Goal: Task Accomplishment & Management: Complete application form

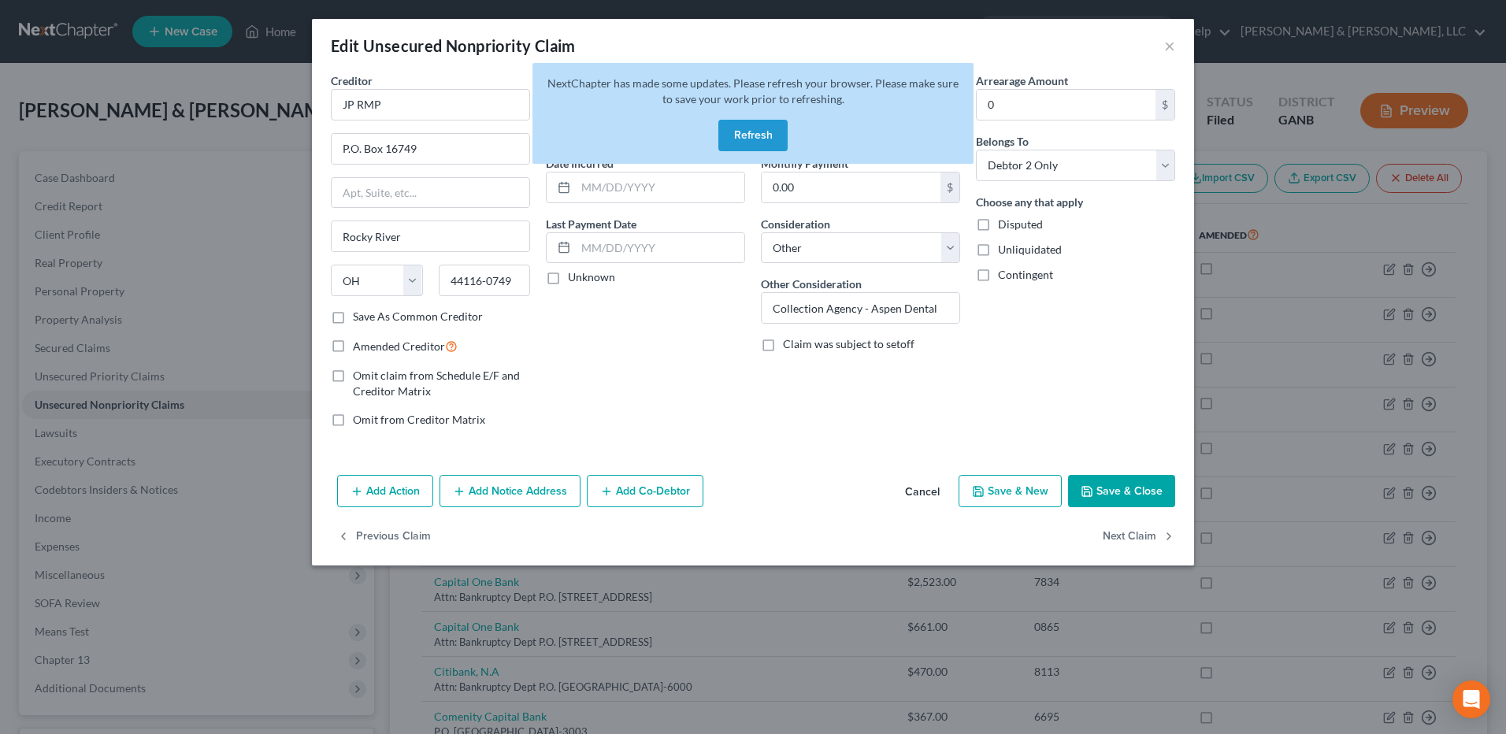
select select "36"
select select "14"
select select "1"
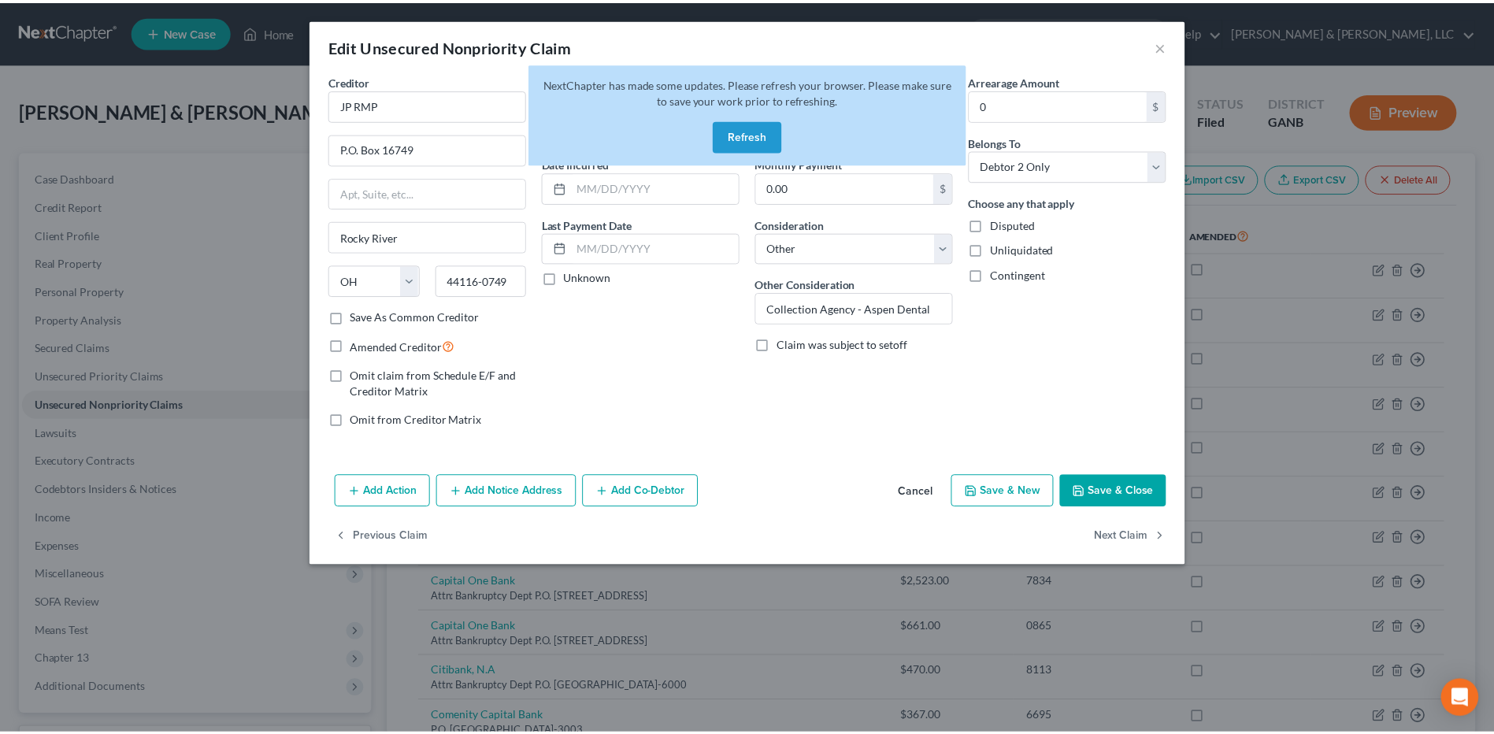
scroll to position [462, 0]
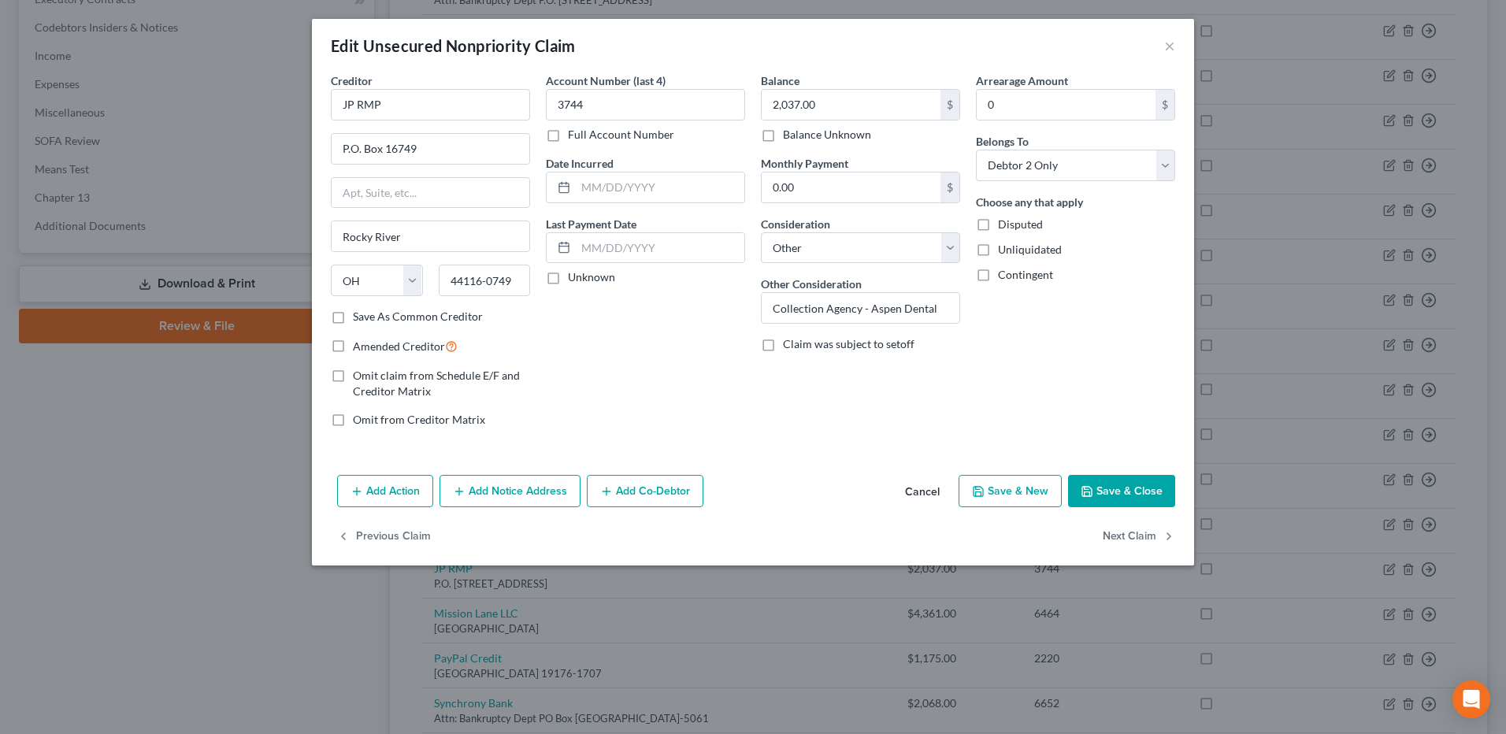
click at [135, 484] on div "Edit Unsecured Nonpriority Claim × Creditor * JP RMP P.O. Box 16749 Rocky River…" at bounding box center [753, 367] width 1506 height 734
click at [1159, 43] on div "Edit Unsecured Nonpriority Claim ×" at bounding box center [753, 46] width 882 height 54
click at [1160, 43] on div "Edit Unsecured Nonpriority Claim ×" at bounding box center [753, 46] width 882 height 54
click at [1165, 46] on button "×" at bounding box center [1169, 45] width 11 height 19
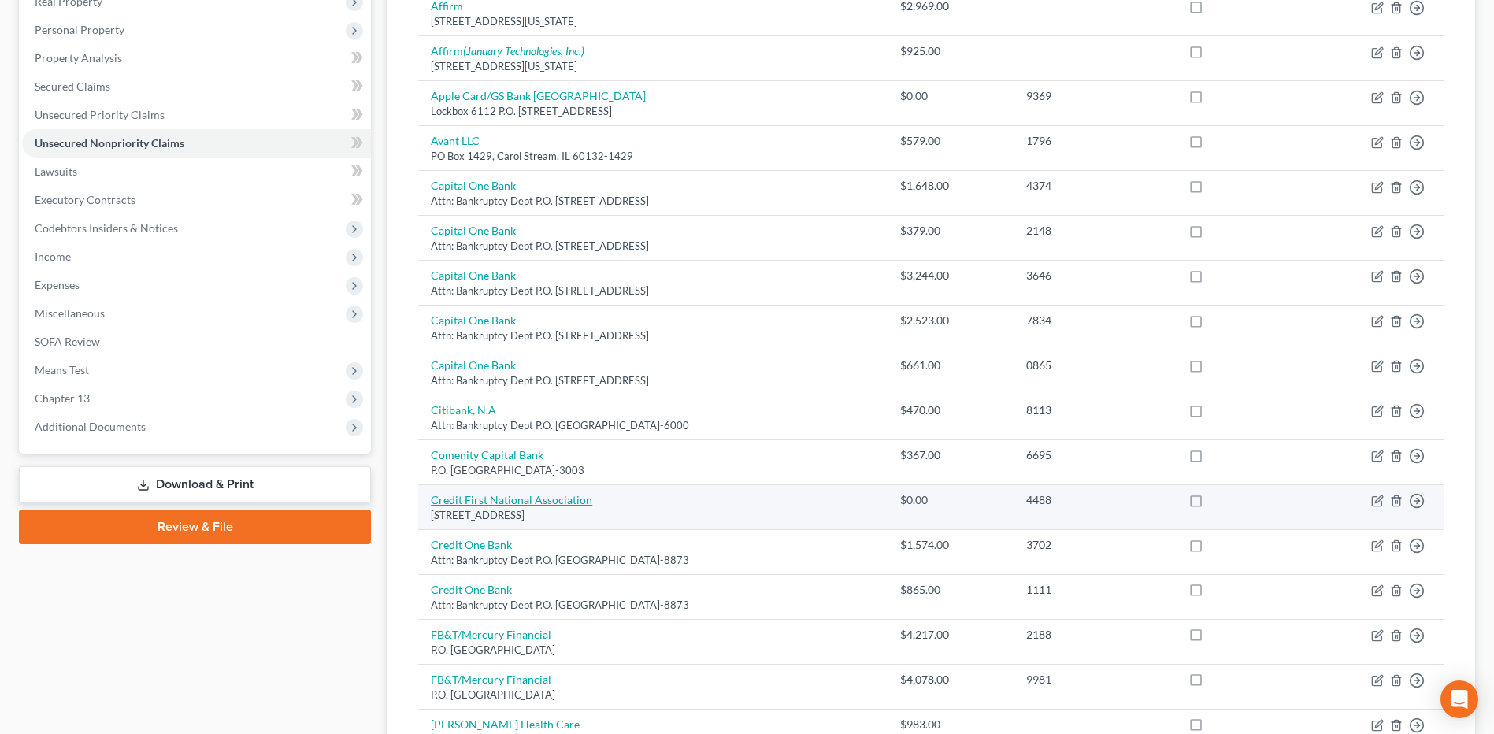
scroll to position [0, 0]
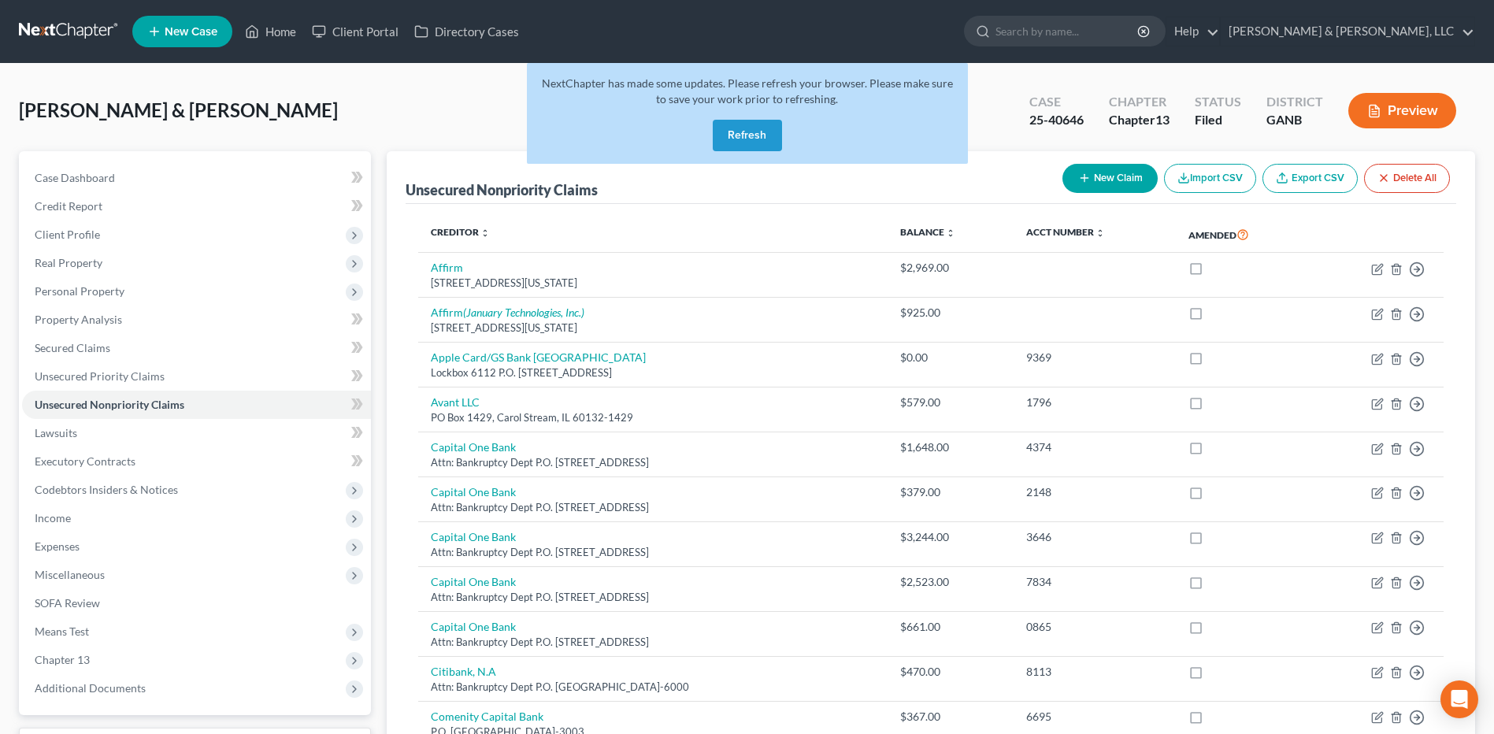
click at [744, 138] on button "Refresh" at bounding box center [747, 136] width 69 height 32
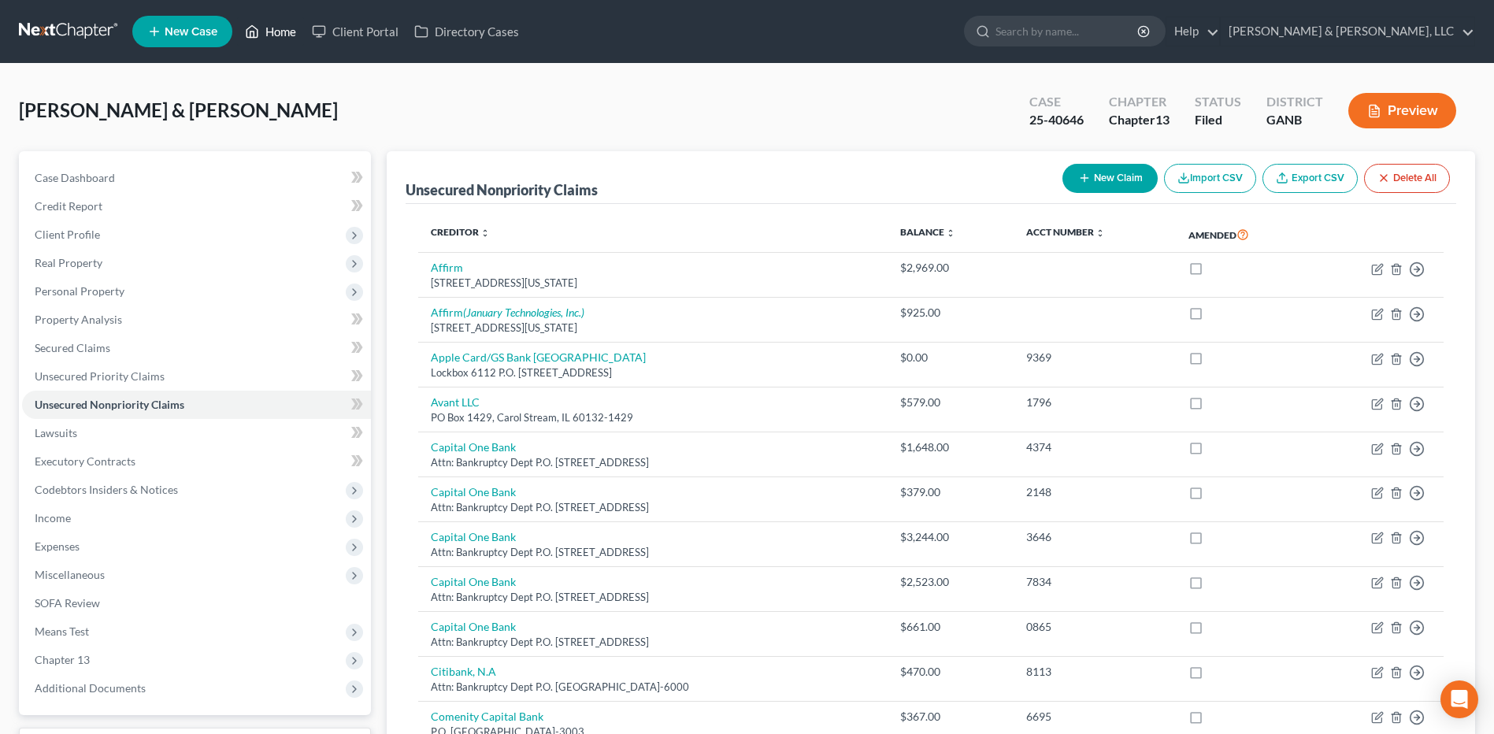
click at [261, 39] on link "Home" at bounding box center [270, 31] width 67 height 28
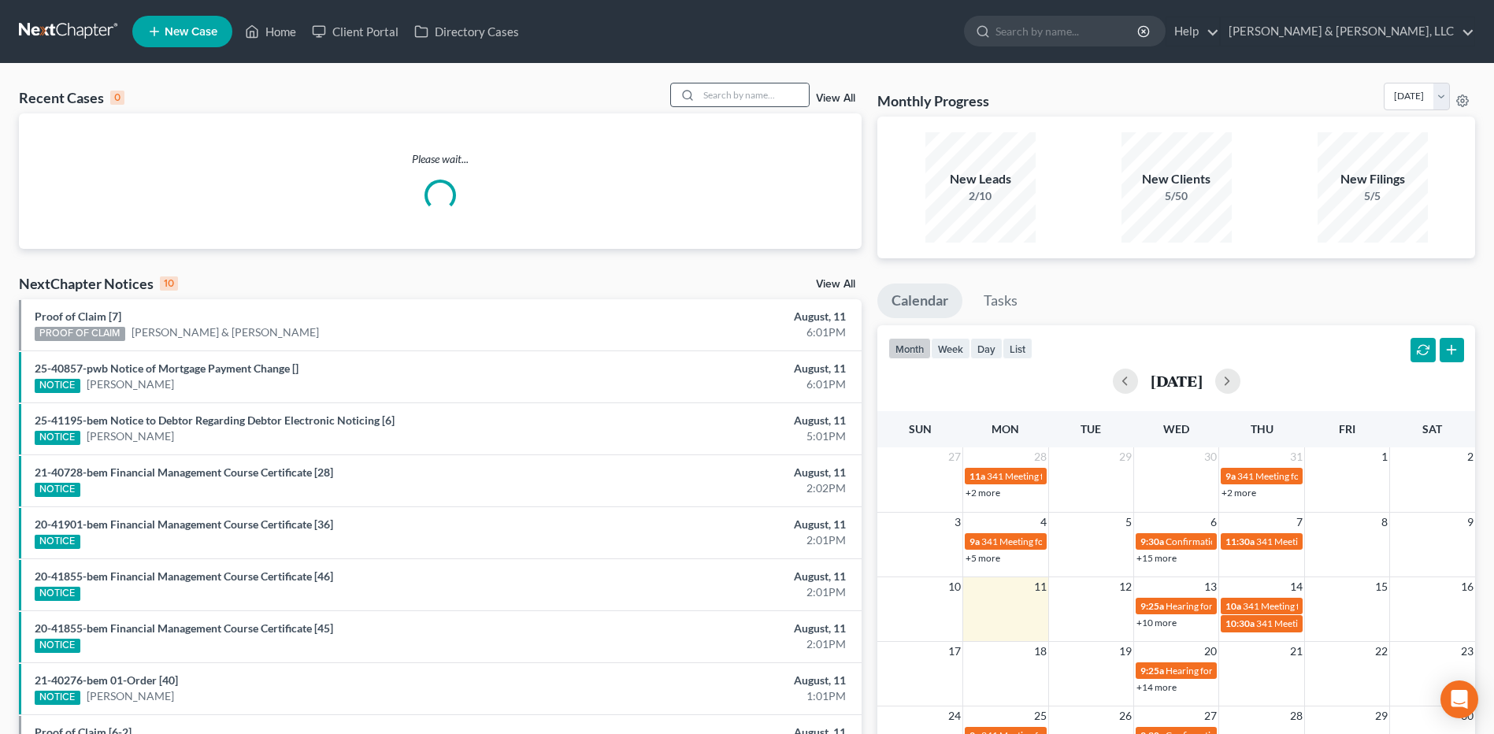
click at [697, 99] on div at bounding box center [685, 94] width 28 height 23
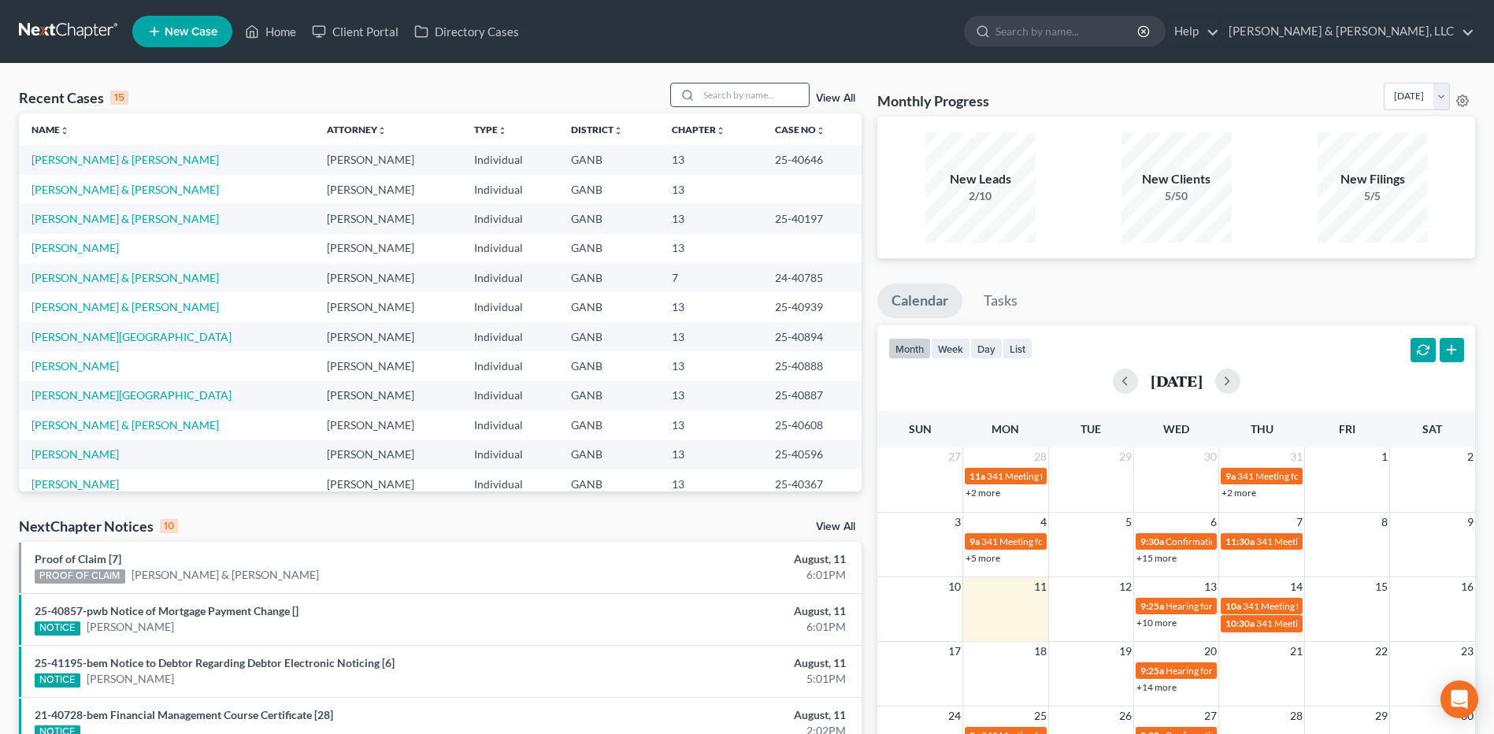
click at [721, 95] on input "search" at bounding box center [754, 94] width 110 height 23
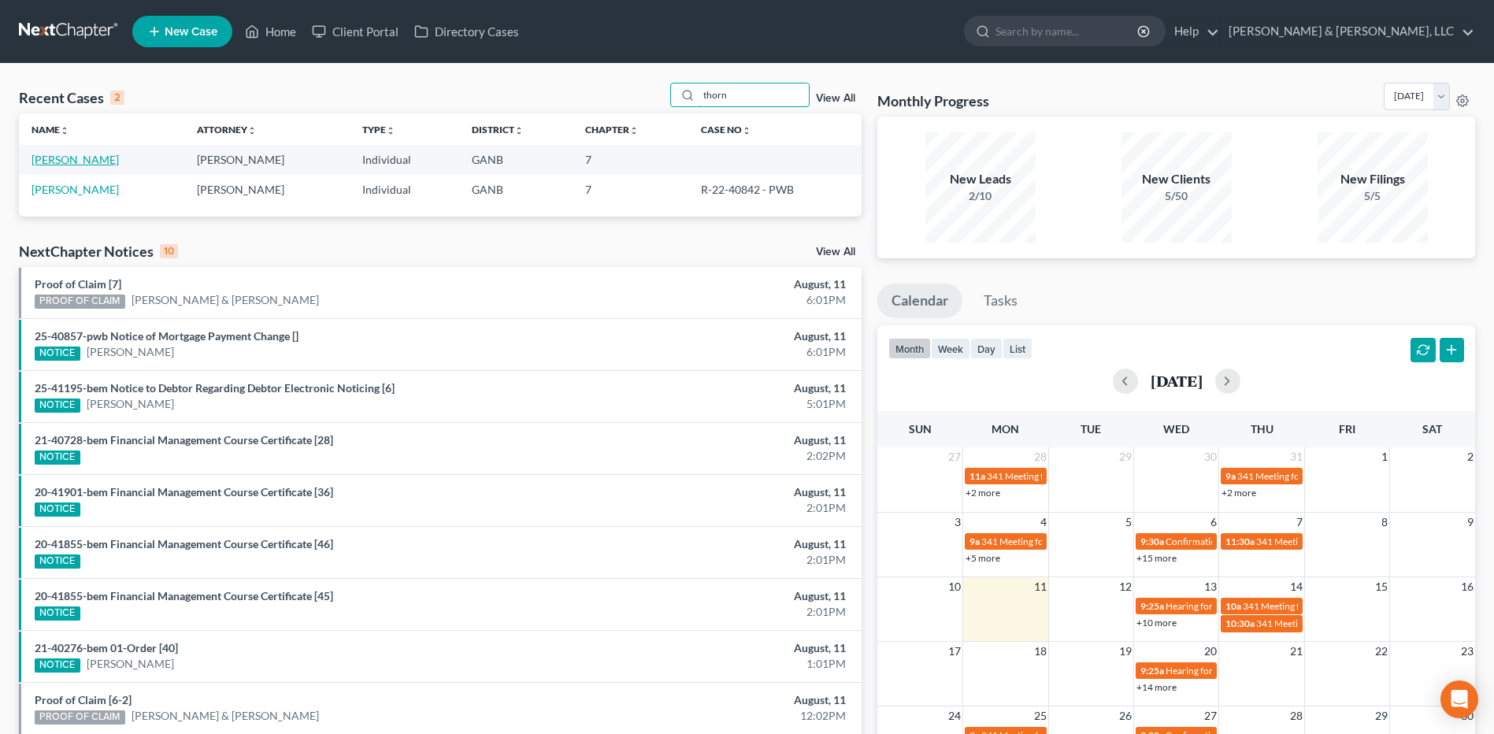
type input "thorn"
click at [112, 154] on link "[PERSON_NAME]" at bounding box center [75, 159] width 87 height 13
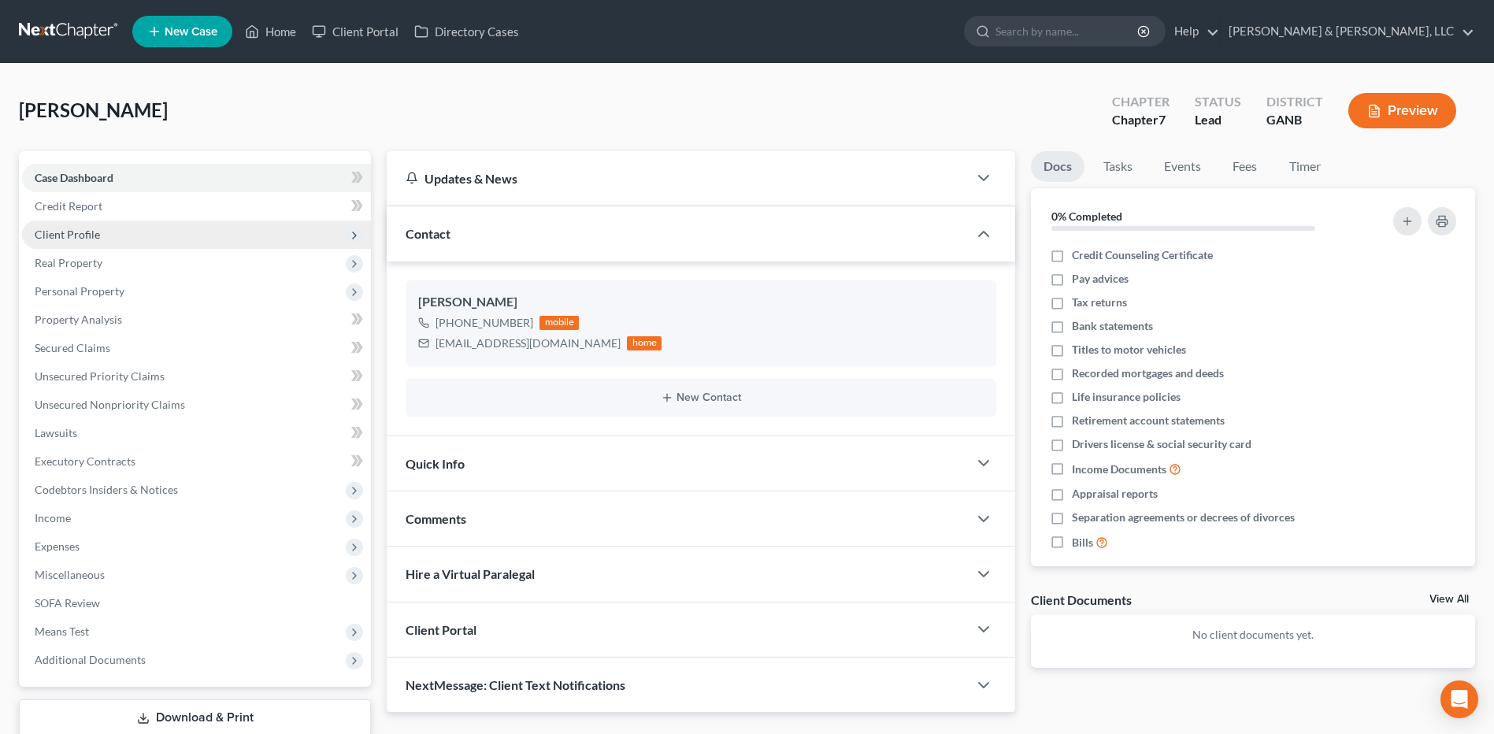
click at [162, 224] on span "Client Profile" at bounding box center [196, 235] width 349 height 28
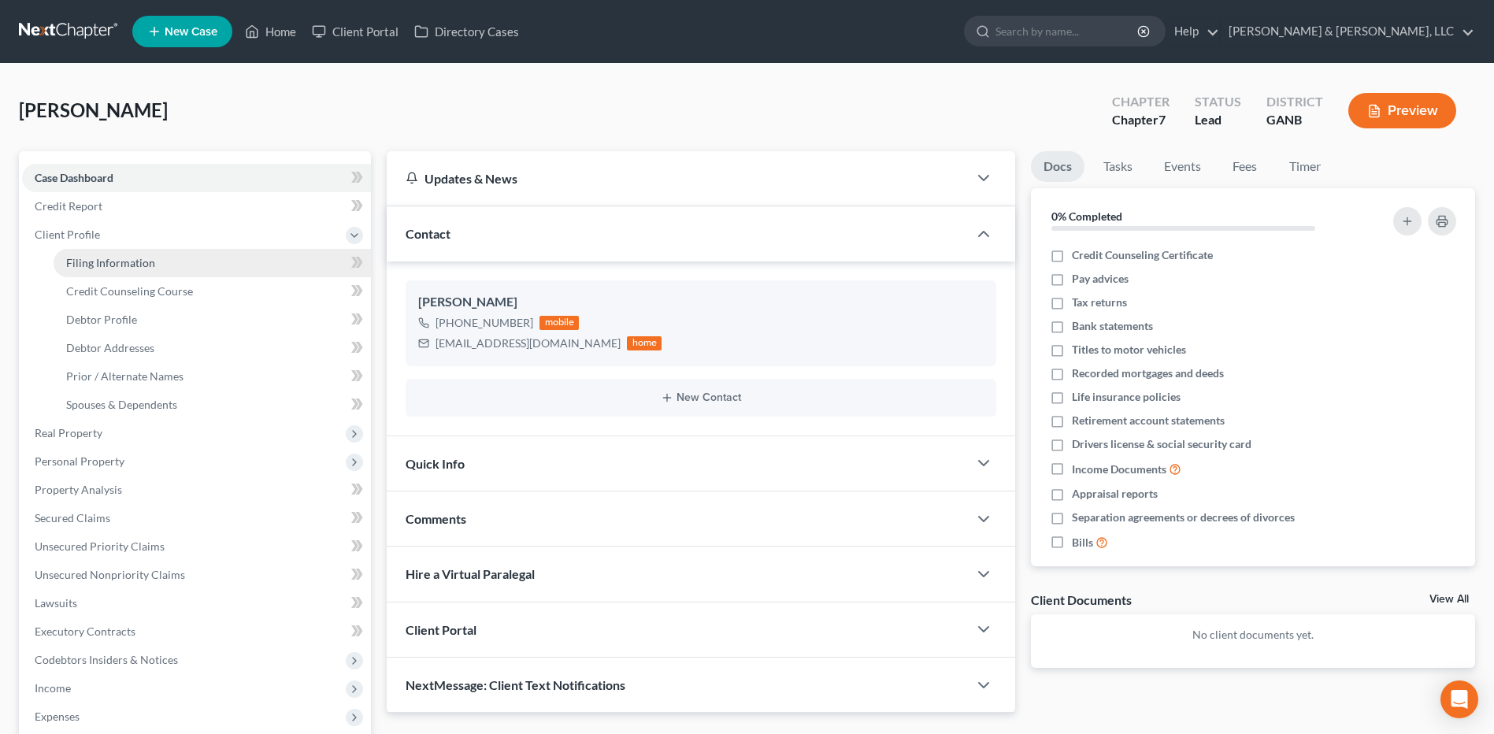
click at [171, 261] on link "Filing Information" at bounding box center [212, 263] width 317 height 28
select select "1"
select select "0"
select select "10"
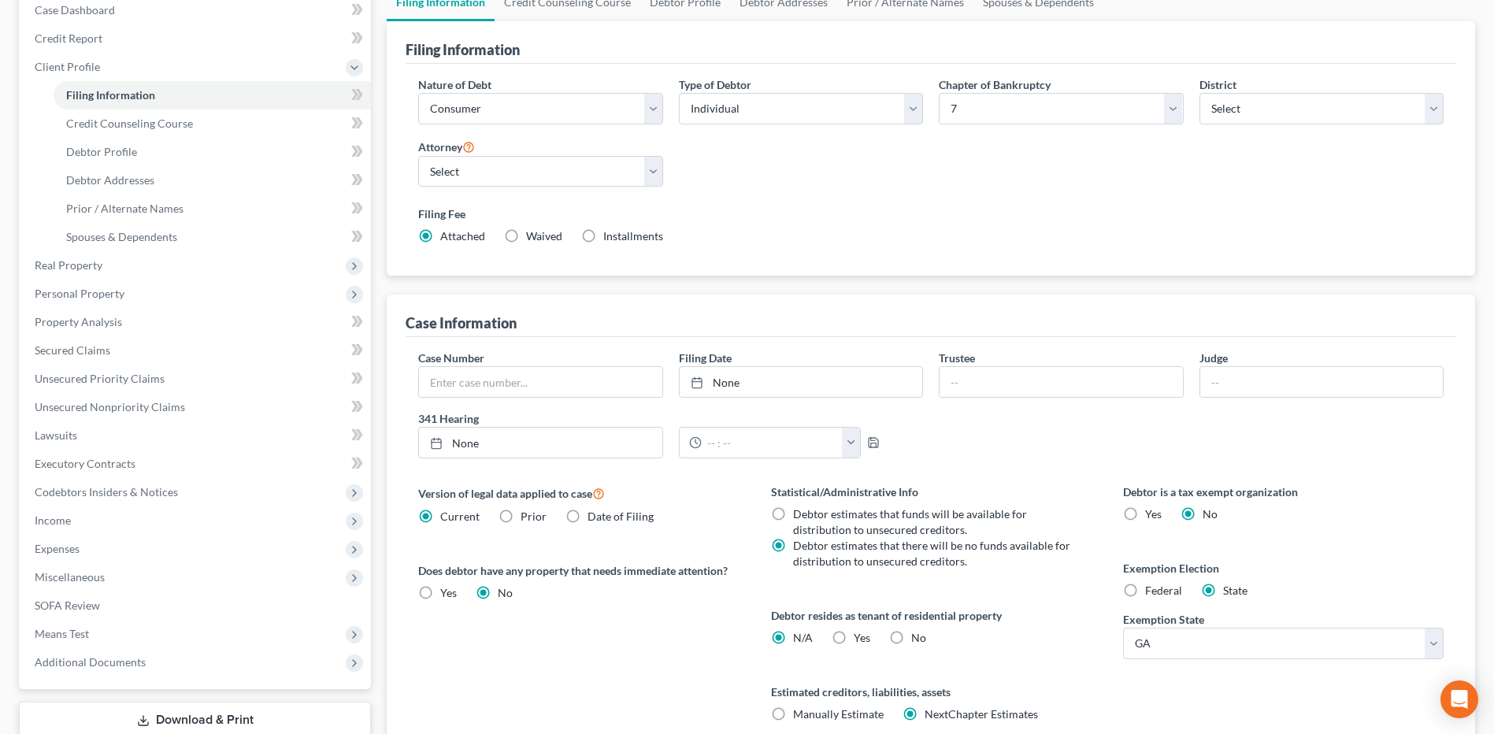
scroll to position [304, 0]
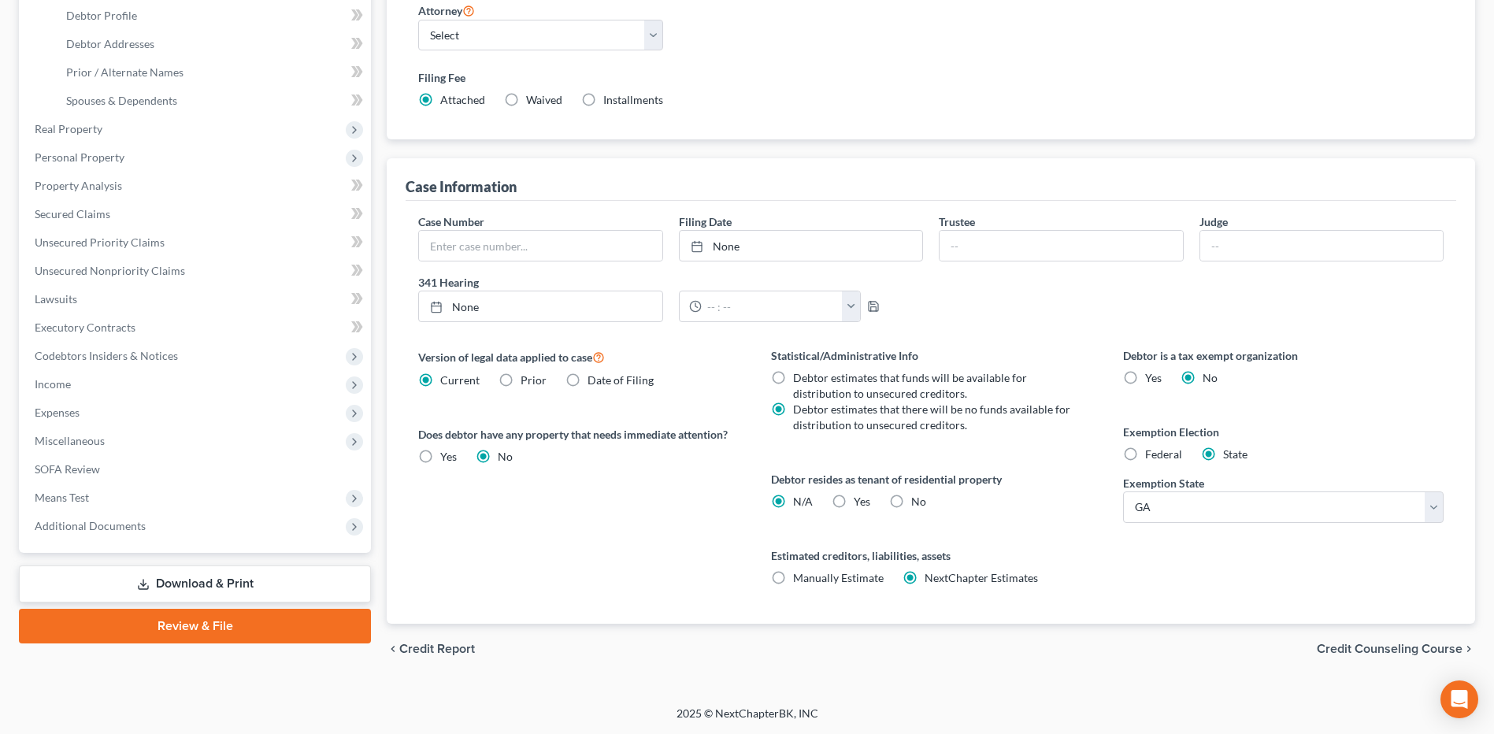
click at [867, 507] on span "Yes" at bounding box center [862, 501] width 17 height 13
click at [867, 504] on input "Yes Yes" at bounding box center [865, 499] width 10 height 10
radio input "true"
radio input "false"
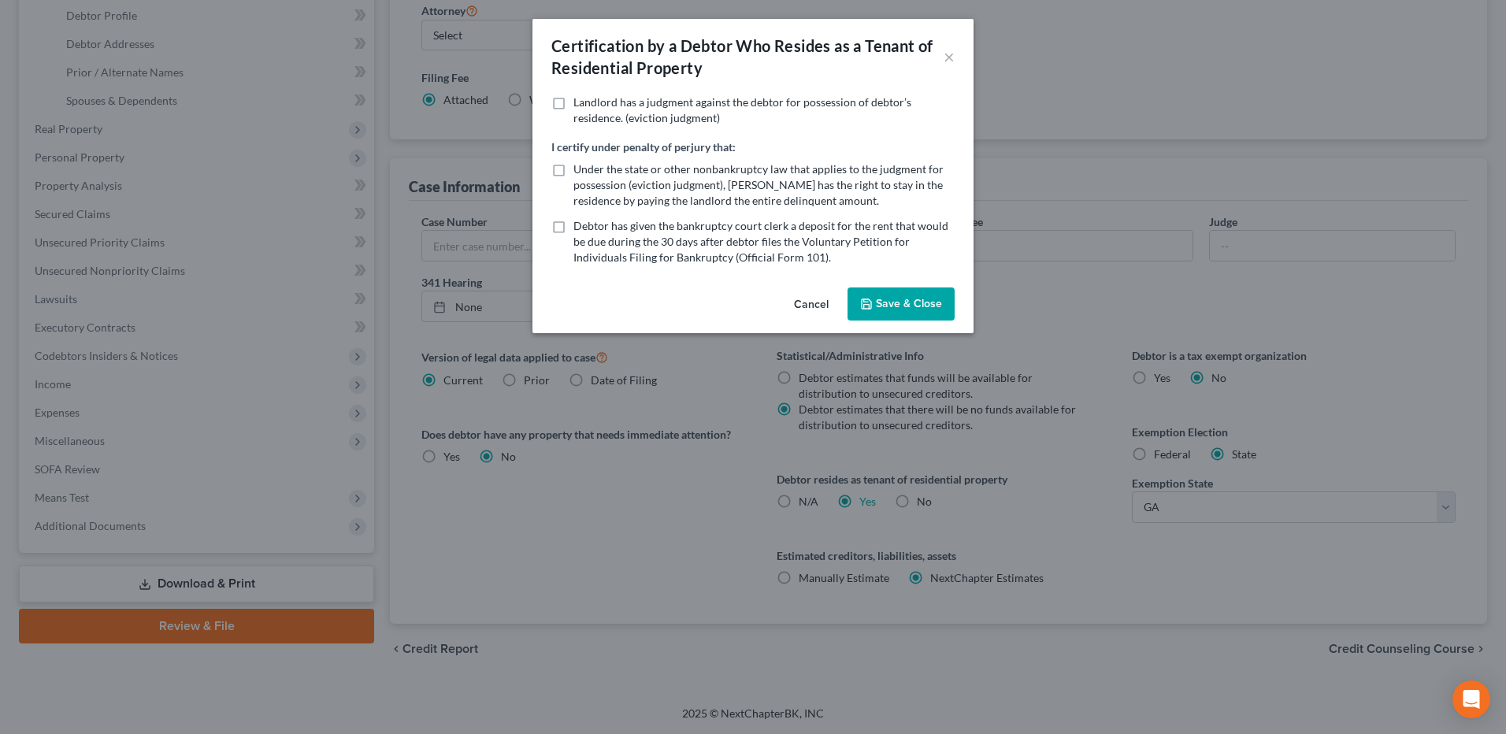
click at [898, 303] on button "Save & Close" at bounding box center [900, 303] width 107 height 33
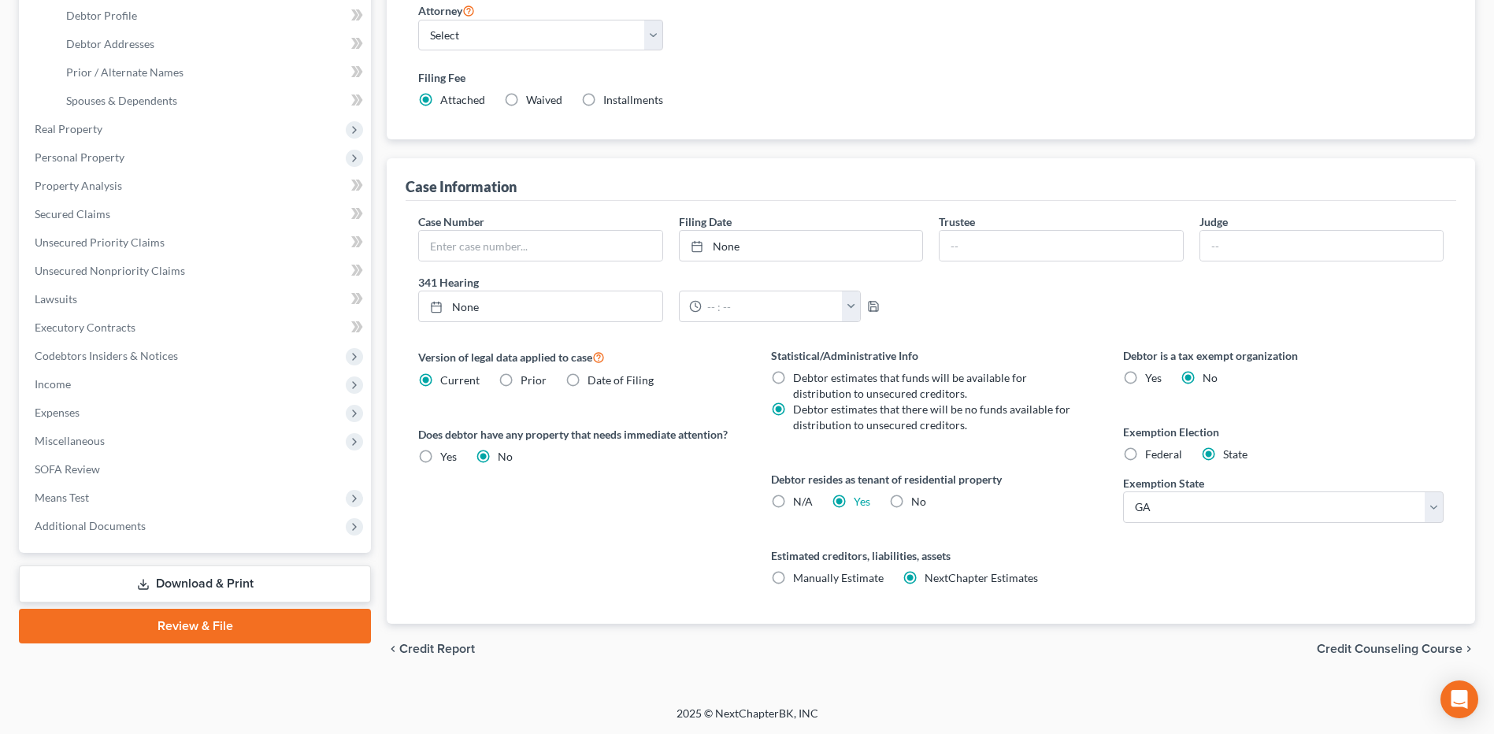
click at [1382, 651] on span "Credit Counseling Course" at bounding box center [1390, 649] width 146 height 13
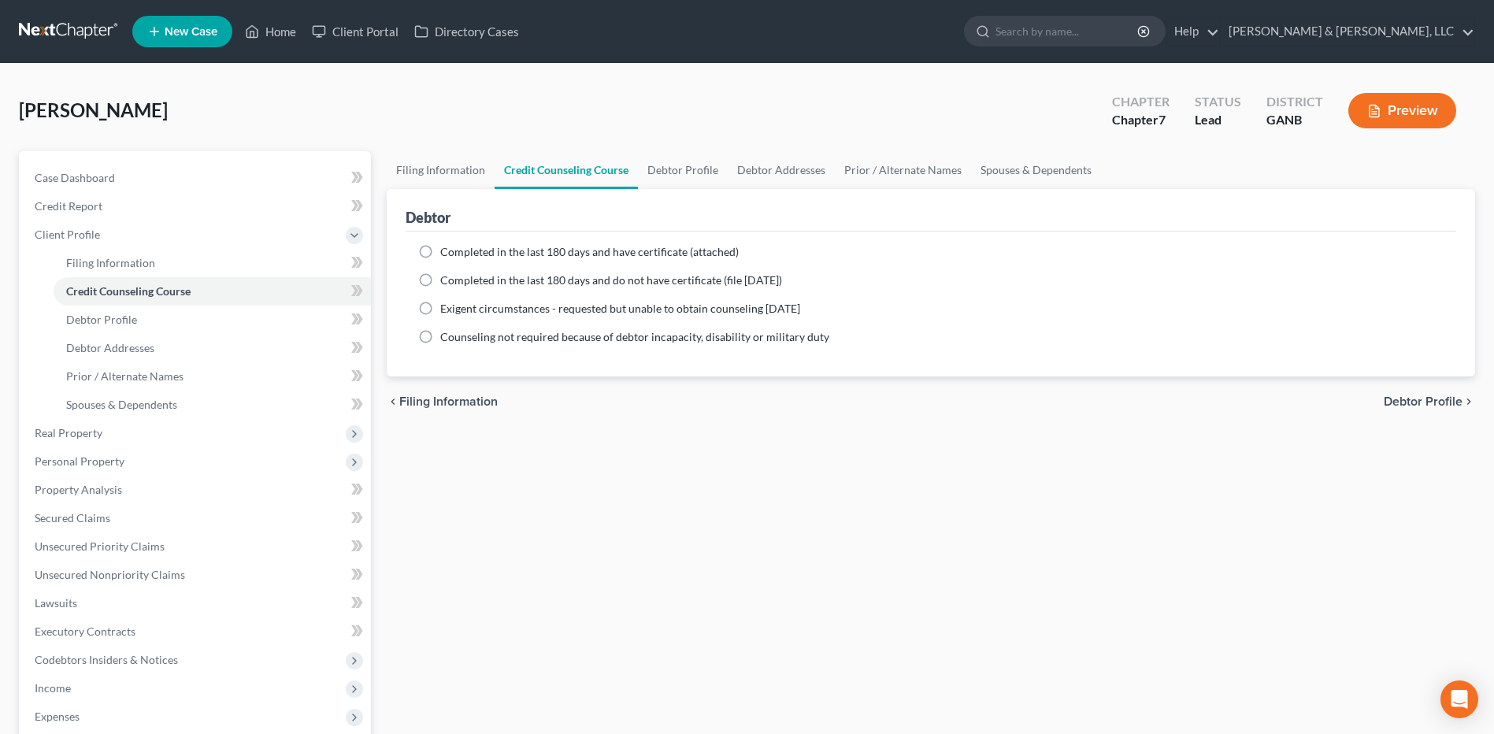
click at [582, 250] on span "Completed in the last 180 days and have certificate (attached)" at bounding box center [589, 251] width 298 height 13
click at [457, 250] on input "Completed in the last 180 days and have certificate (attached)" at bounding box center [452, 249] width 10 height 10
radio input "true"
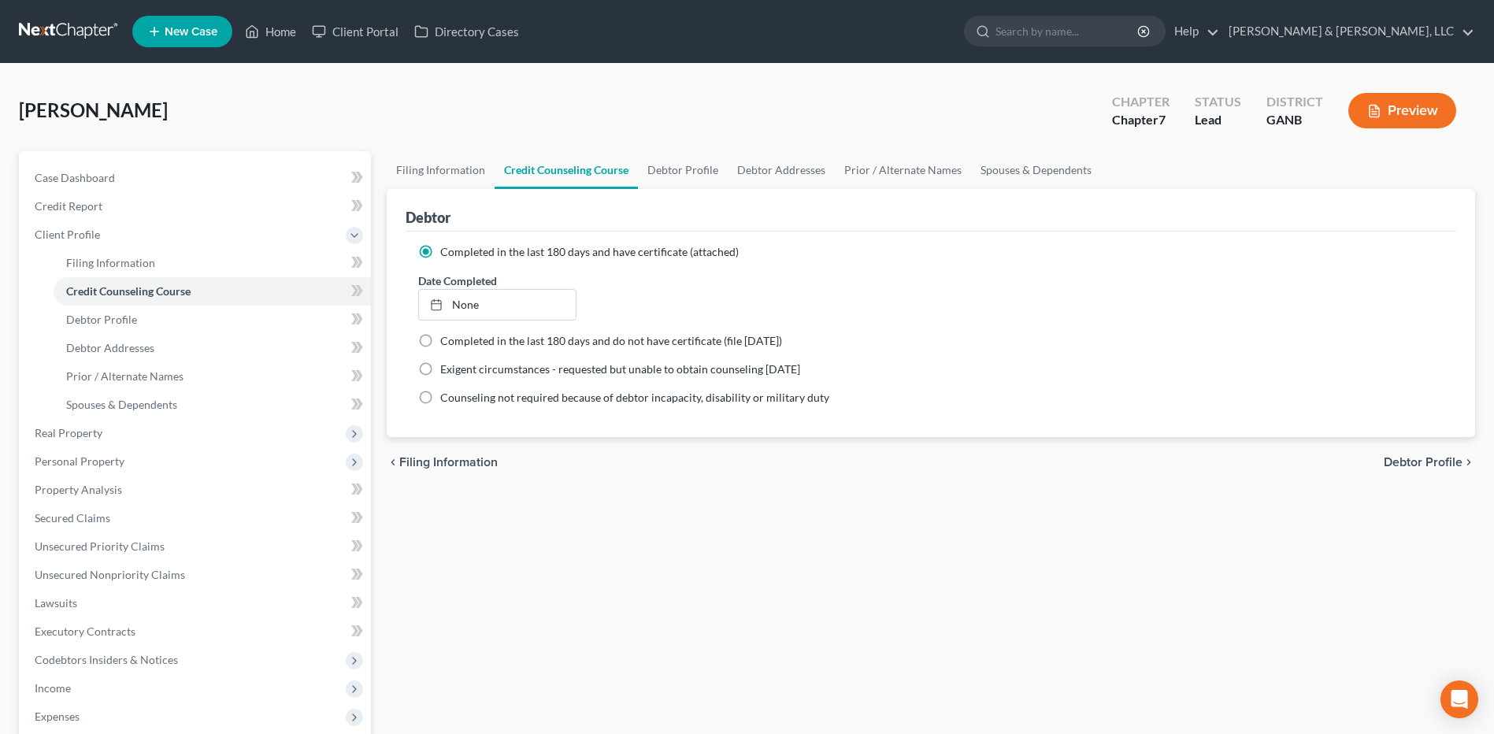
click at [1443, 457] on span "Debtor Profile" at bounding box center [1423, 462] width 79 height 13
select select "4"
select select "0"
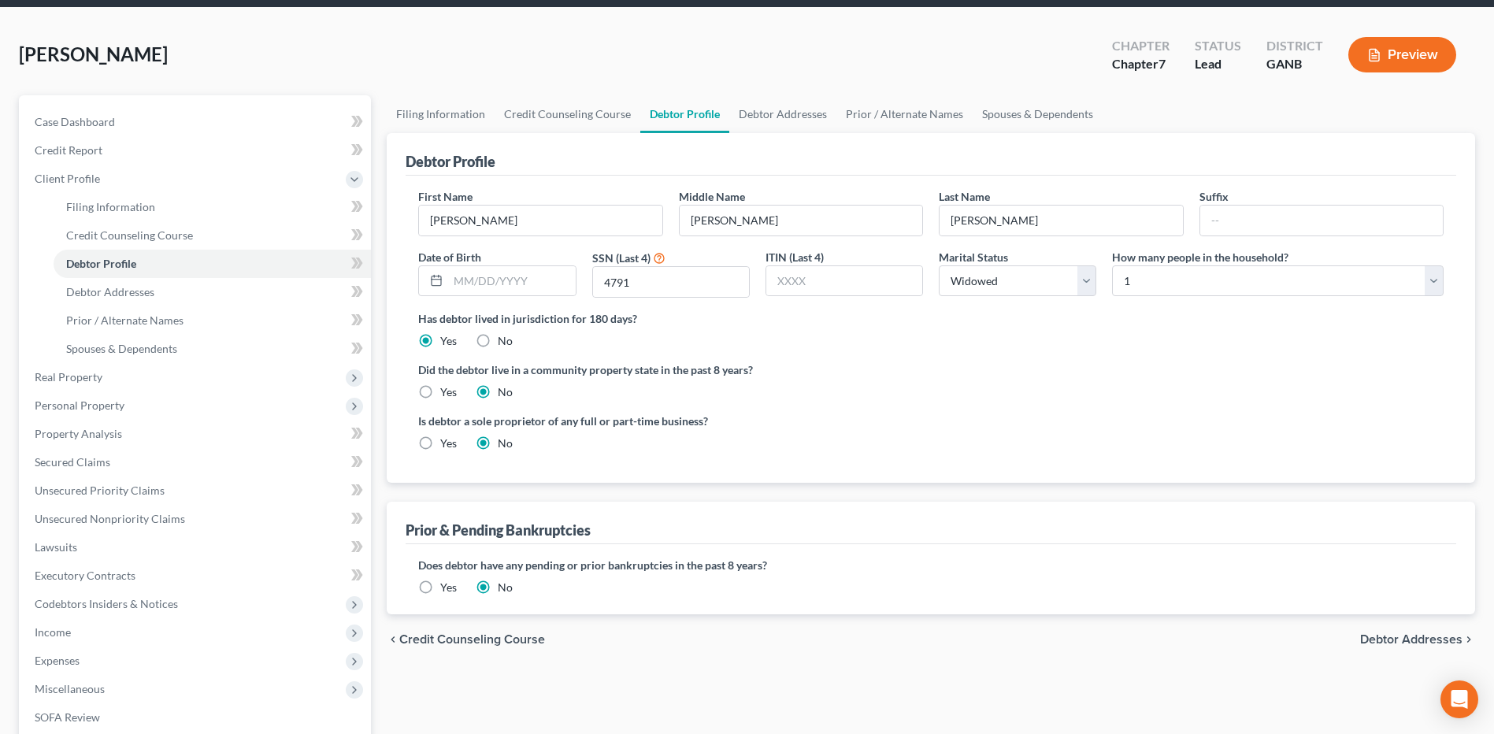
scroll to position [273, 0]
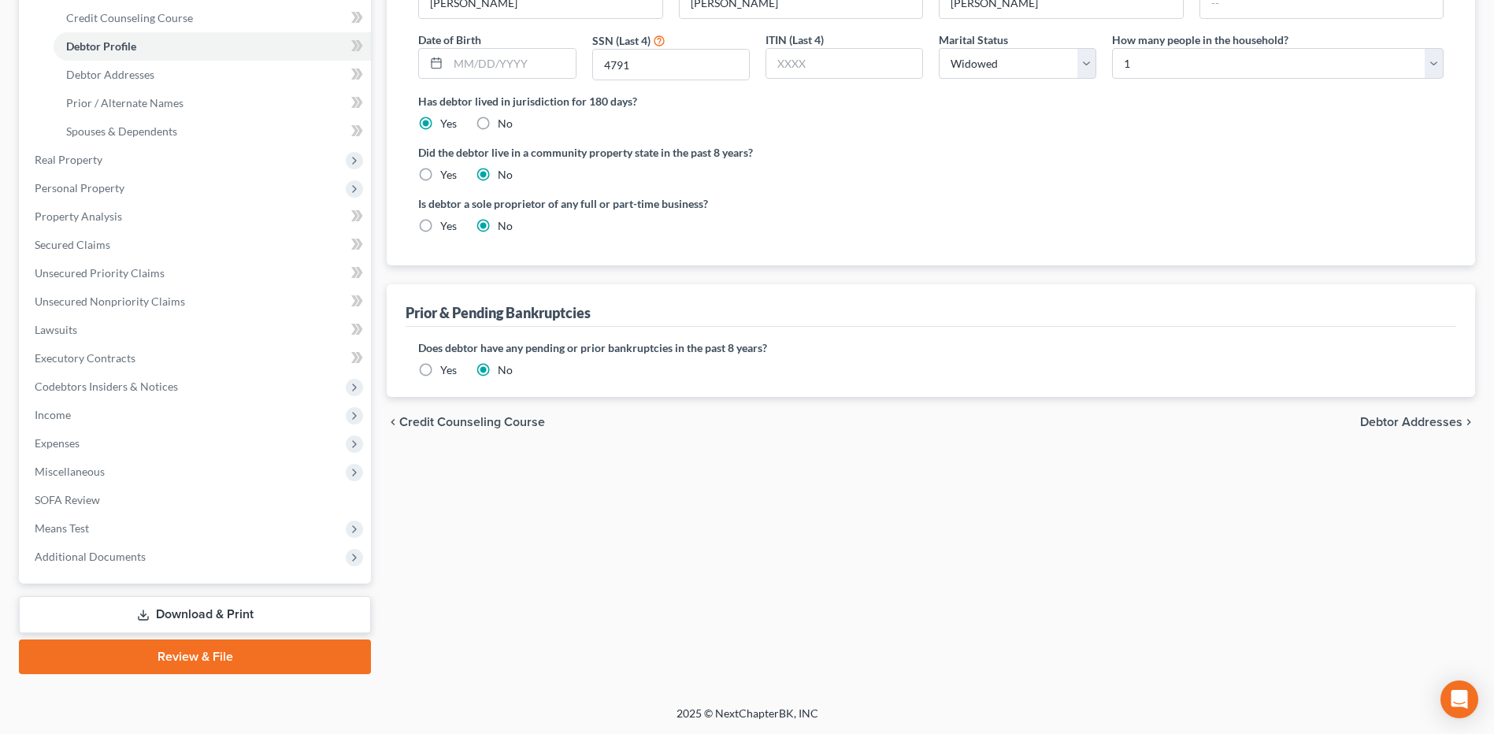
click at [1377, 422] on span "Debtor Addresses" at bounding box center [1411, 422] width 102 height 13
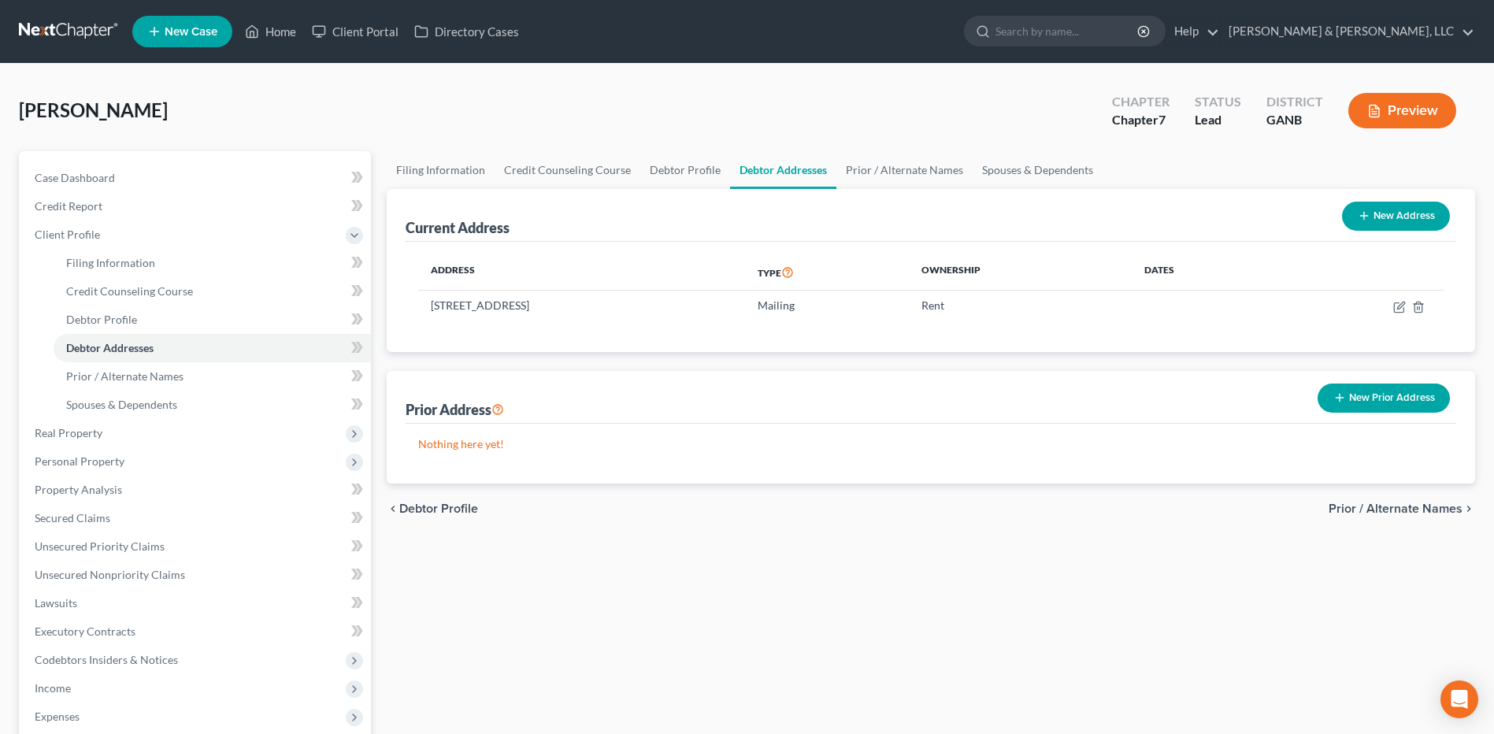
click at [1413, 510] on span "Prior / Alternate Names" at bounding box center [1396, 508] width 134 height 13
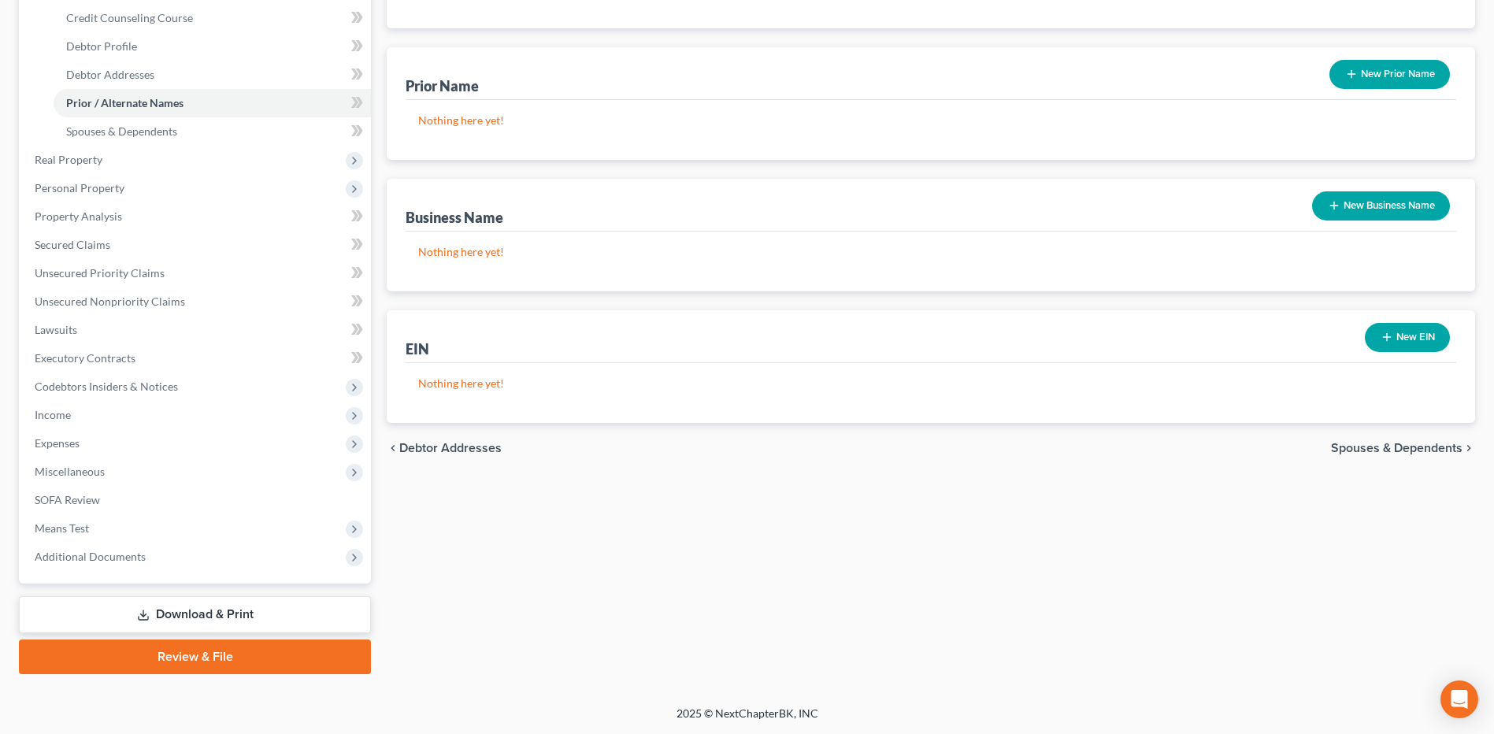
click at [1395, 445] on span "Spouses & Dependents" at bounding box center [1397, 448] width 132 height 13
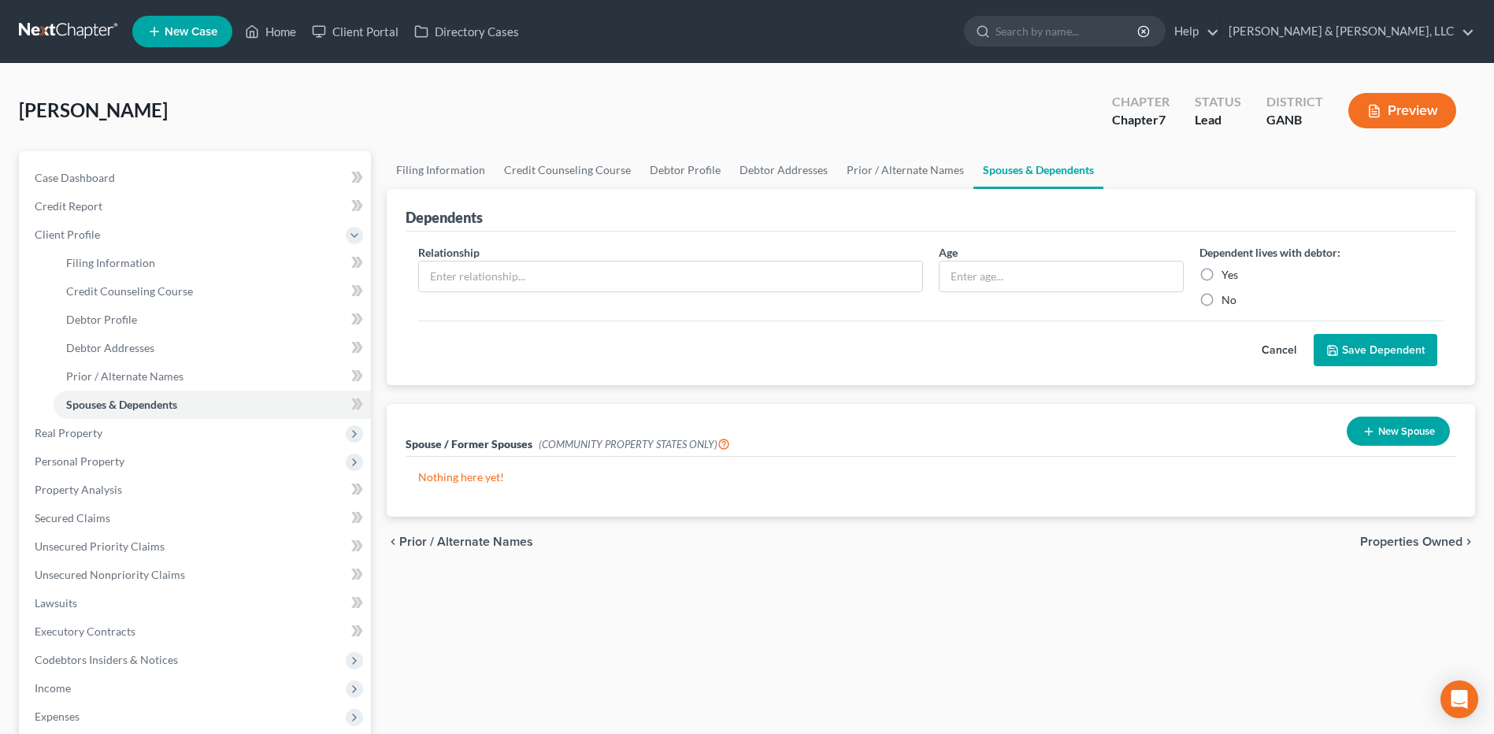
click at [1401, 538] on span "Properties Owned" at bounding box center [1411, 542] width 102 height 13
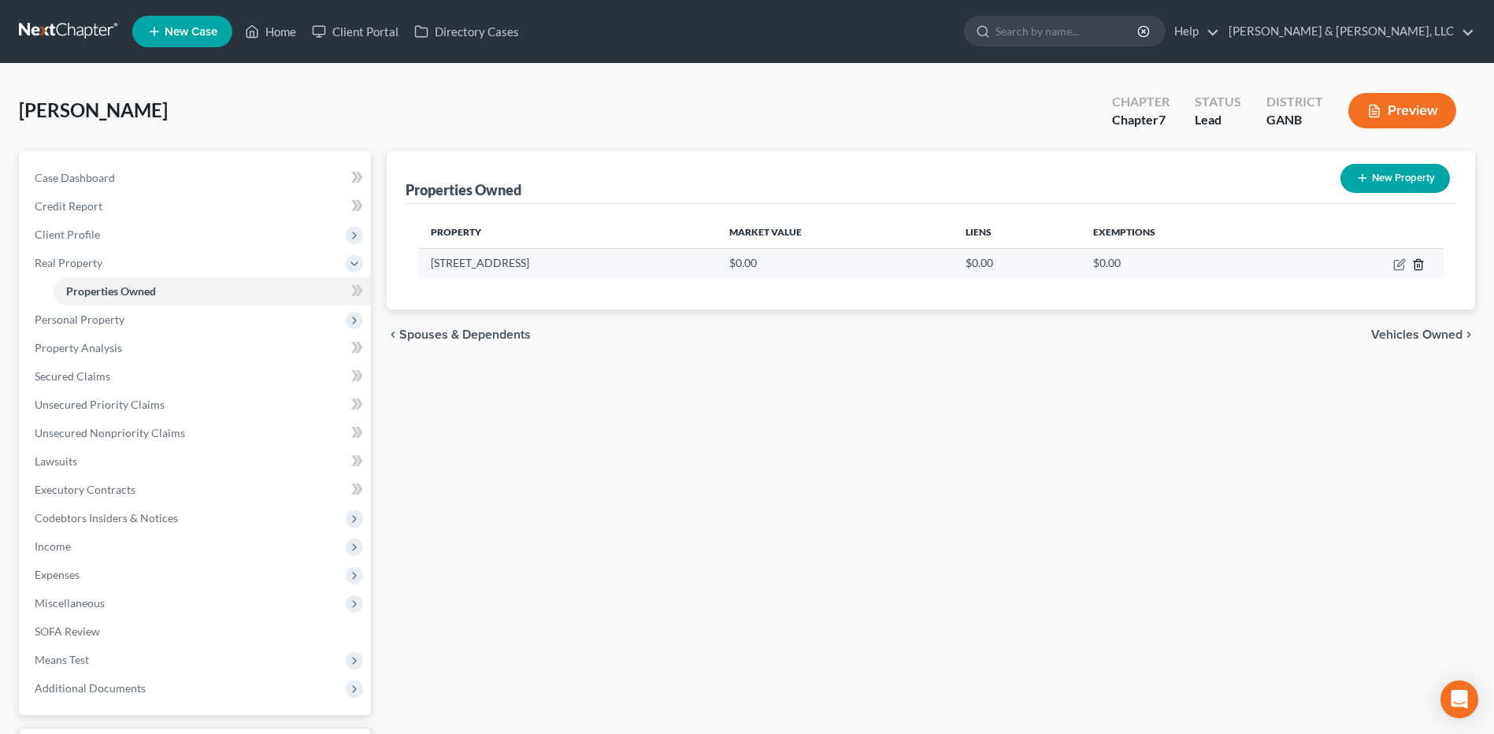
click at [1418, 265] on line "button" at bounding box center [1418, 265] width 0 height 3
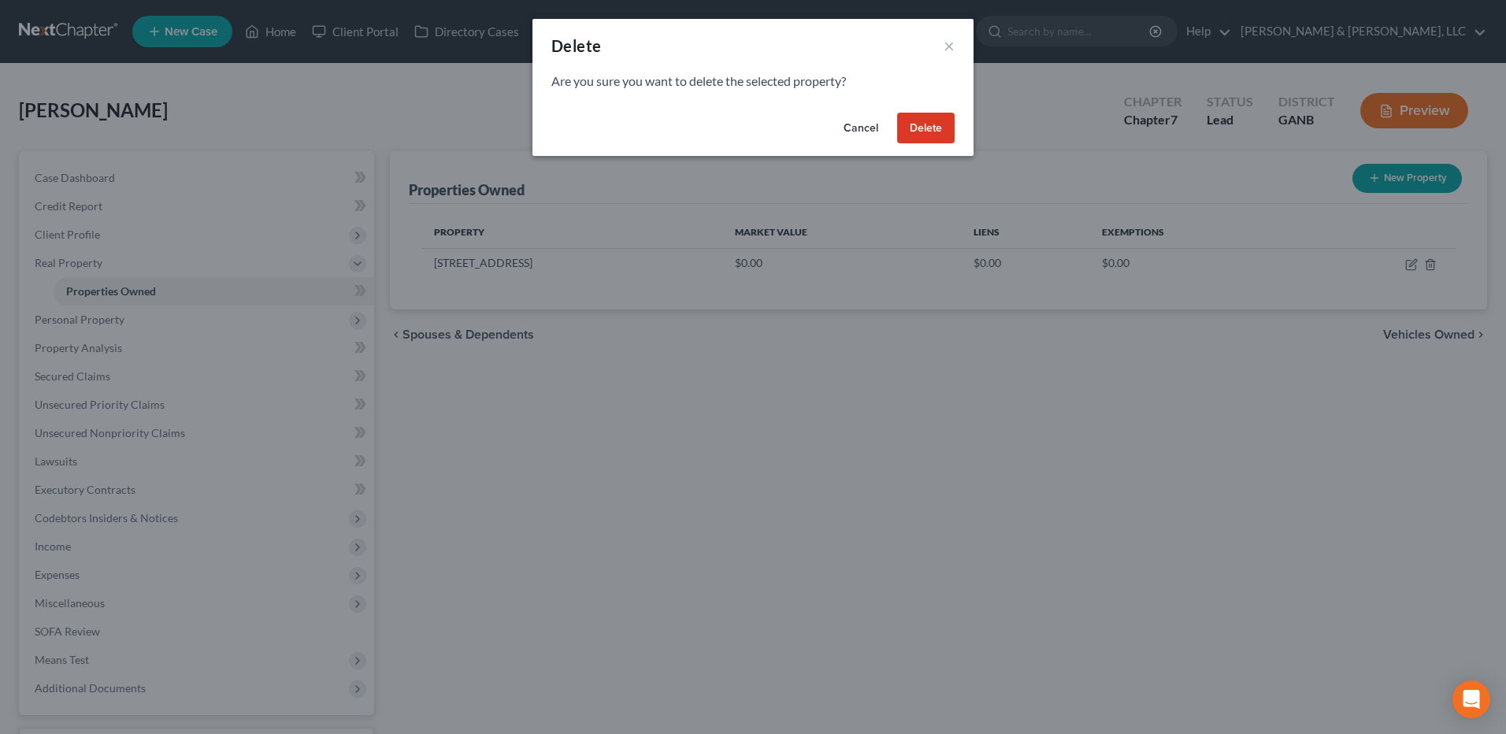
click at [913, 132] on button "Delete" at bounding box center [925, 129] width 57 height 32
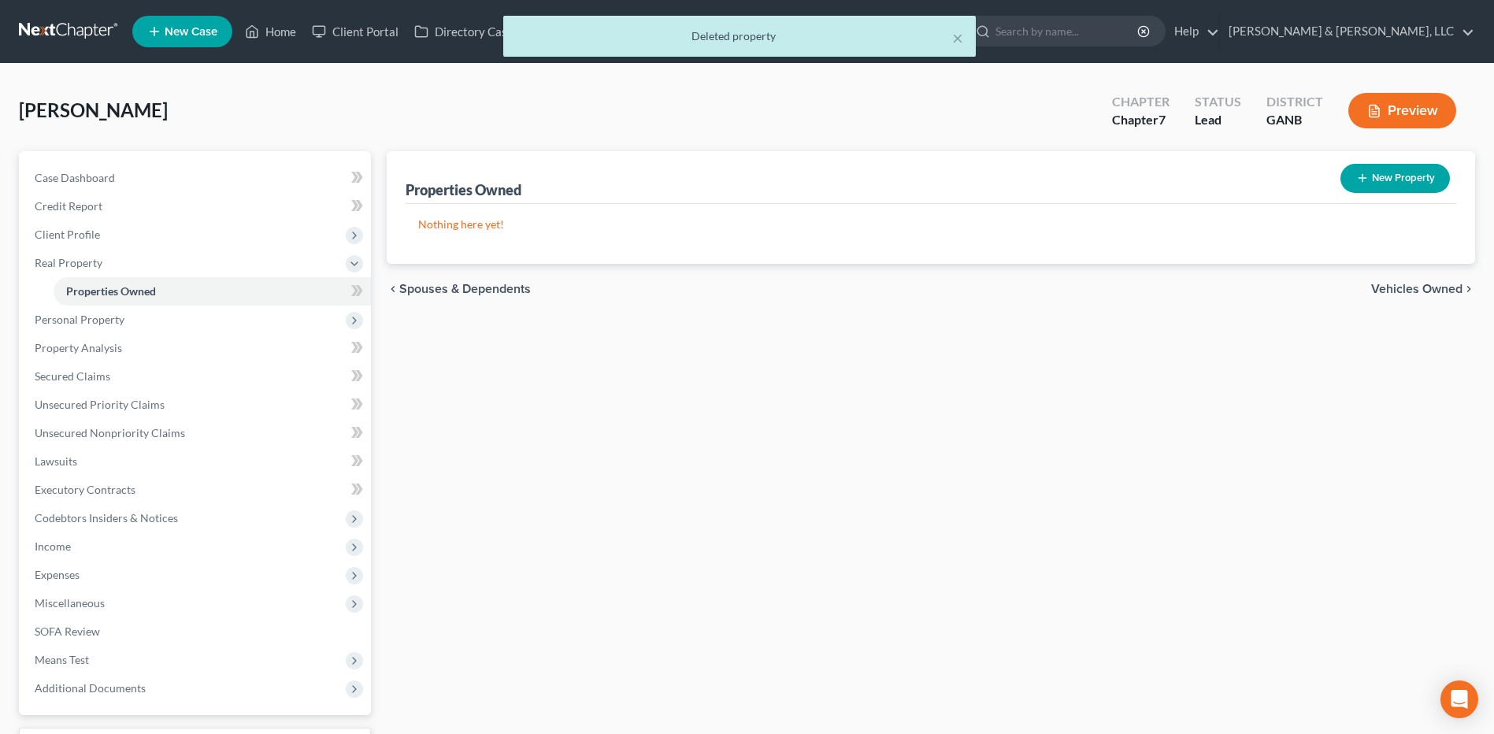
click at [1411, 283] on span "Vehicles Owned" at bounding box center [1416, 289] width 91 height 13
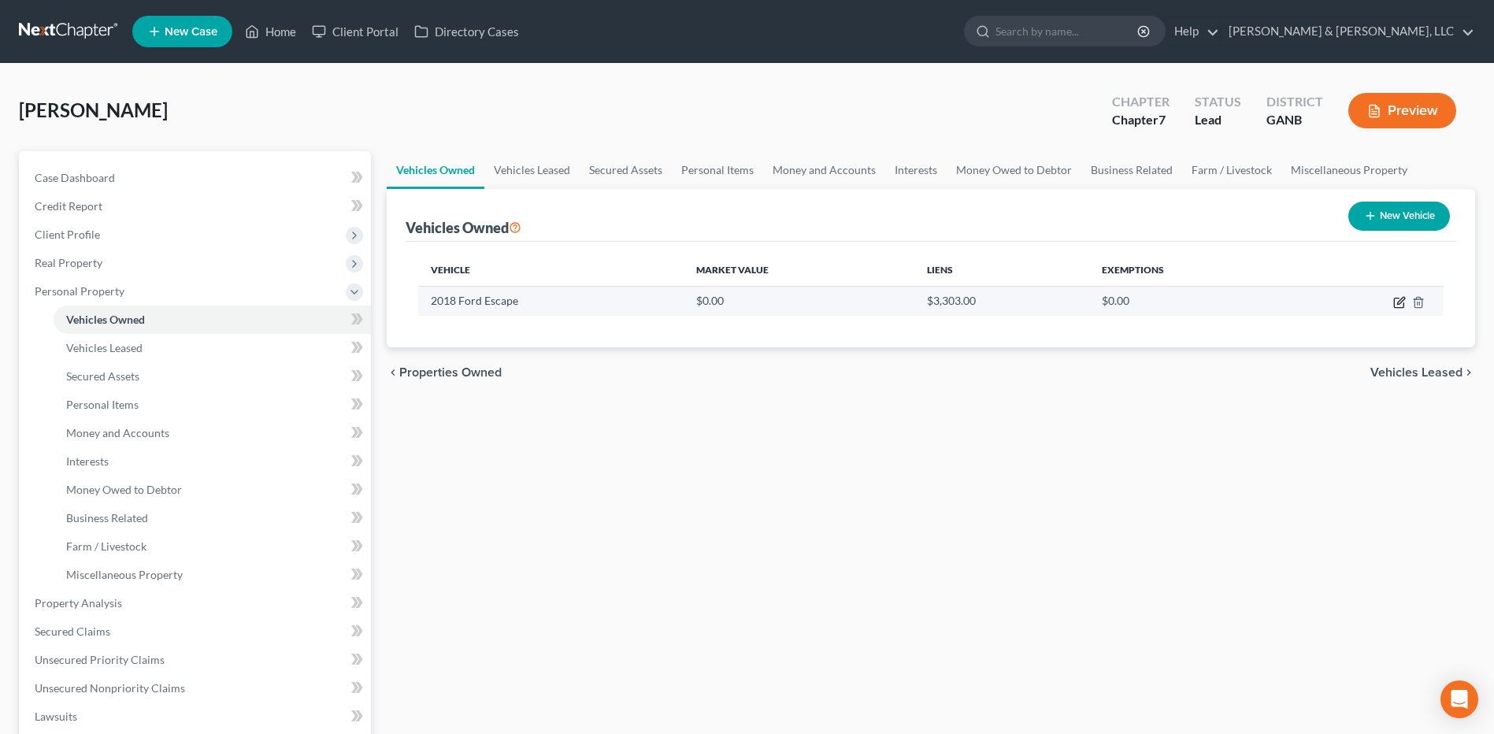
click at [1397, 309] on td at bounding box center [1369, 301] width 149 height 30
click at [1400, 304] on icon "button" at bounding box center [1400, 300] width 7 height 7
select select "0"
select select "8"
select select "0"
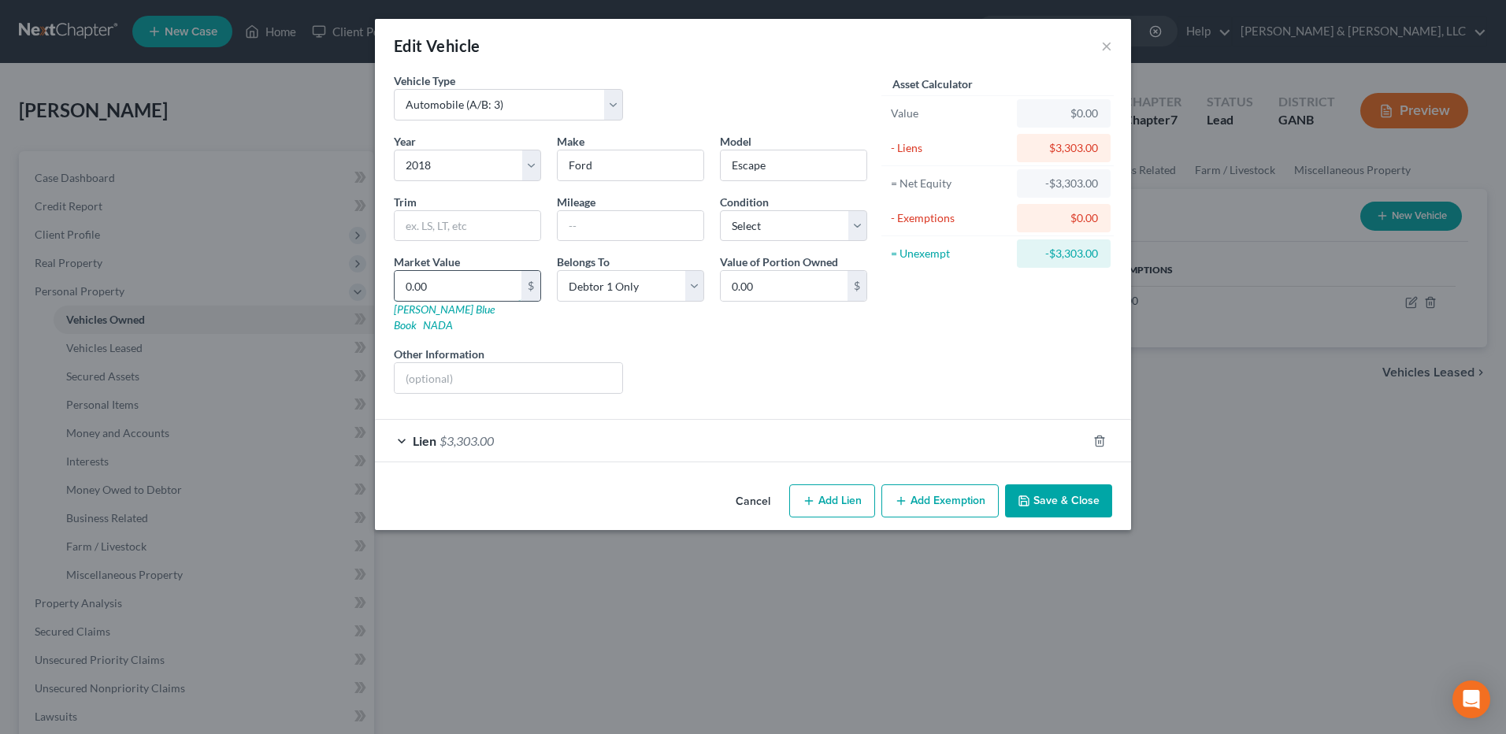
click at [468, 287] on input "0.00" at bounding box center [458, 286] width 127 height 30
type input "3"
type input "3.00"
type input "30"
type input "30.00"
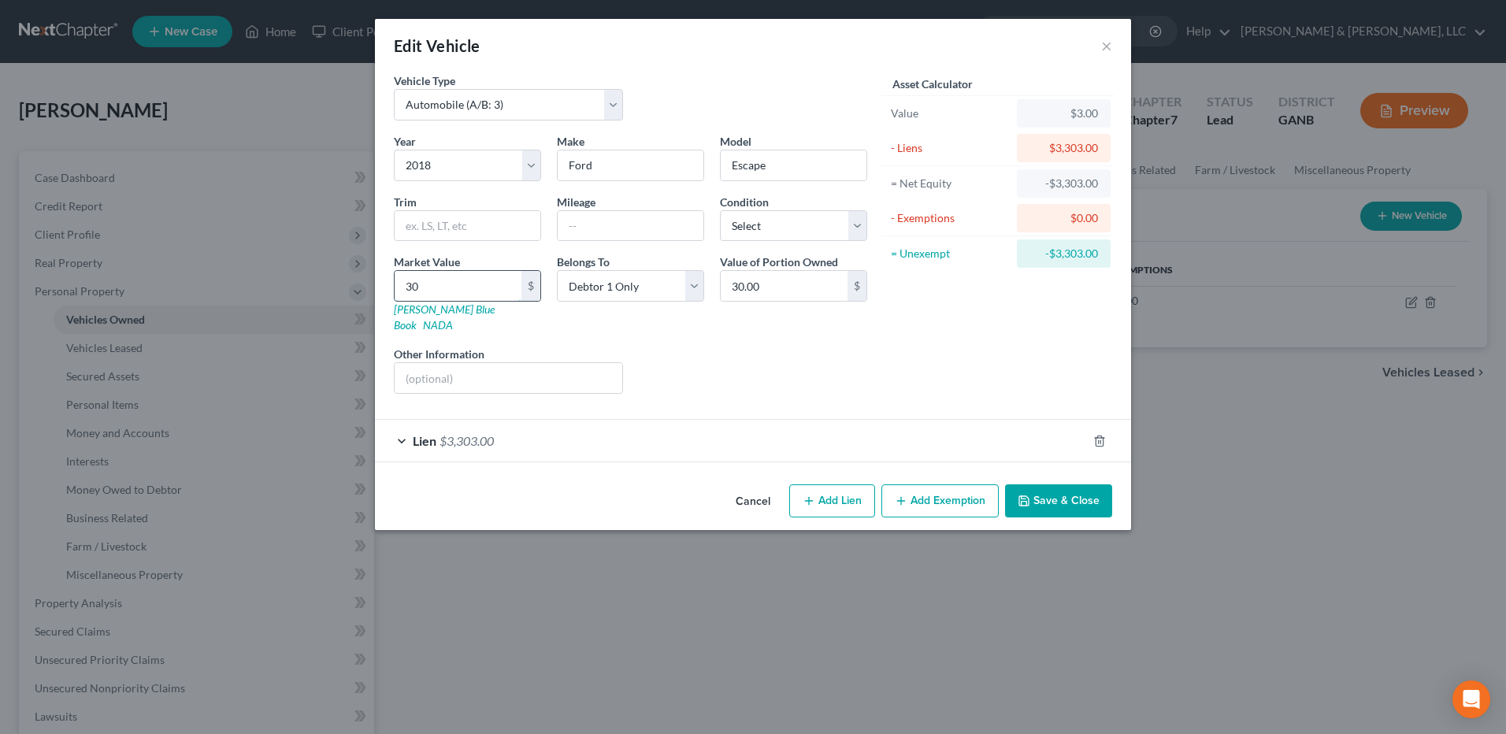
type input "300"
type input "300.00"
type input "3000"
type input "3,000.00"
type input "3,000"
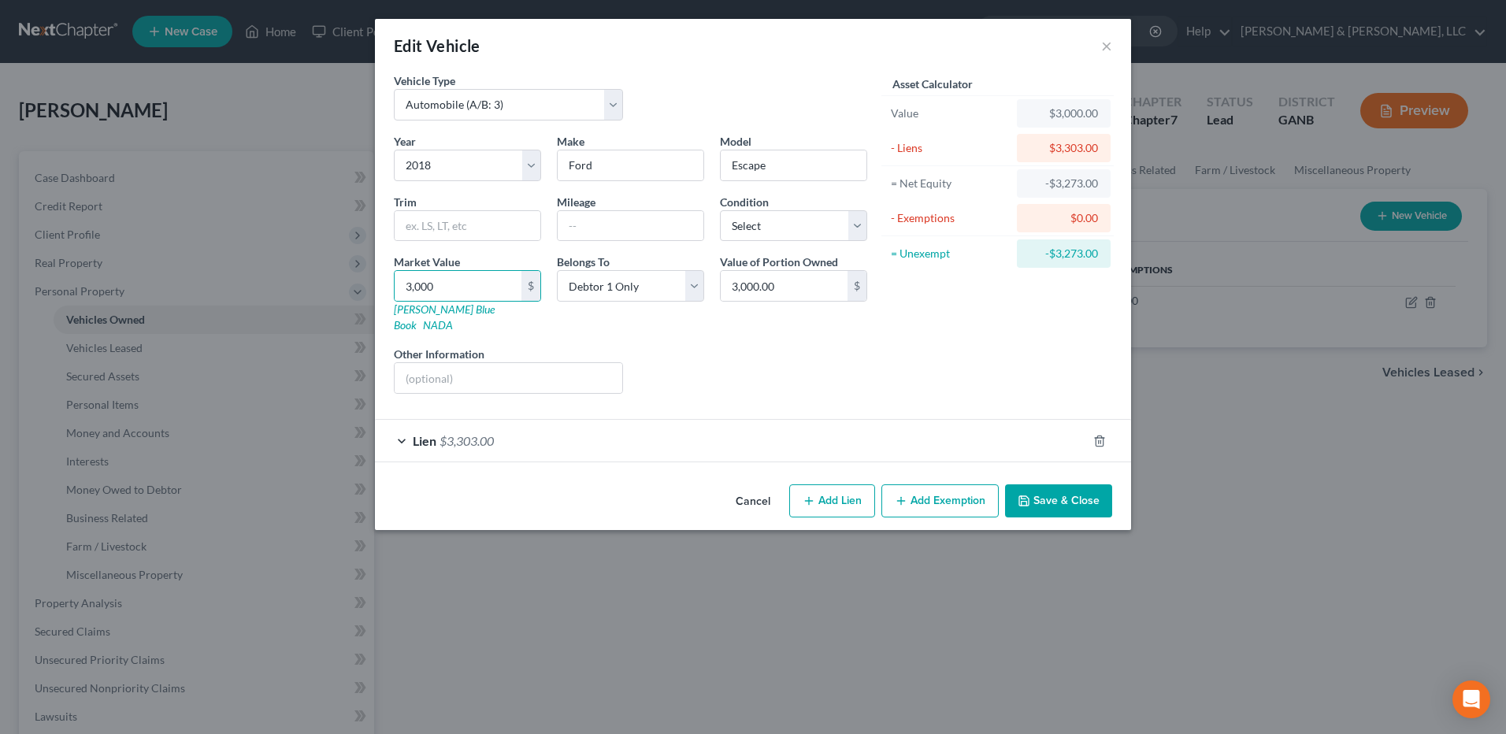
click at [1047, 488] on button "Save & Close" at bounding box center [1058, 500] width 107 height 33
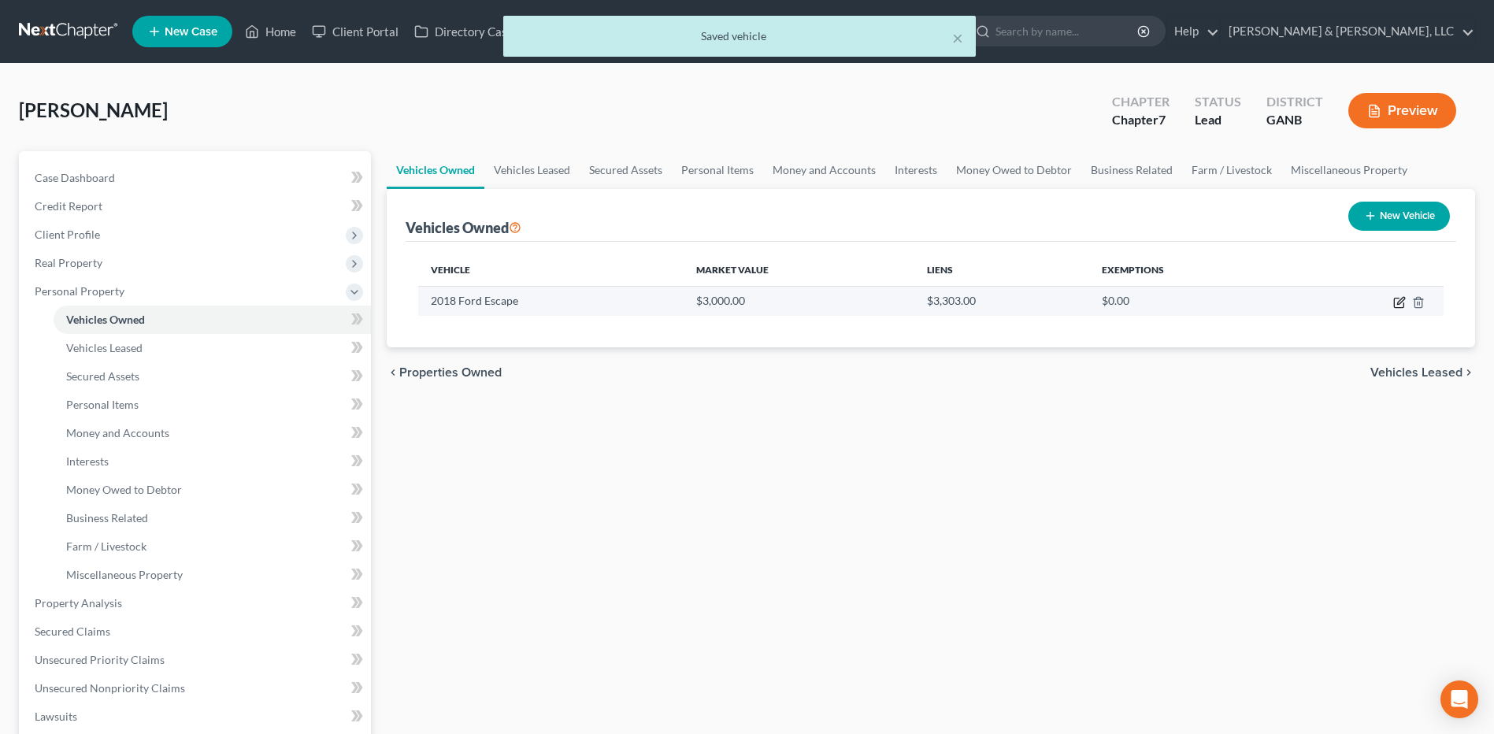
click at [1397, 307] on icon "button" at bounding box center [1398, 302] width 9 height 9
select select "0"
select select "8"
select select "0"
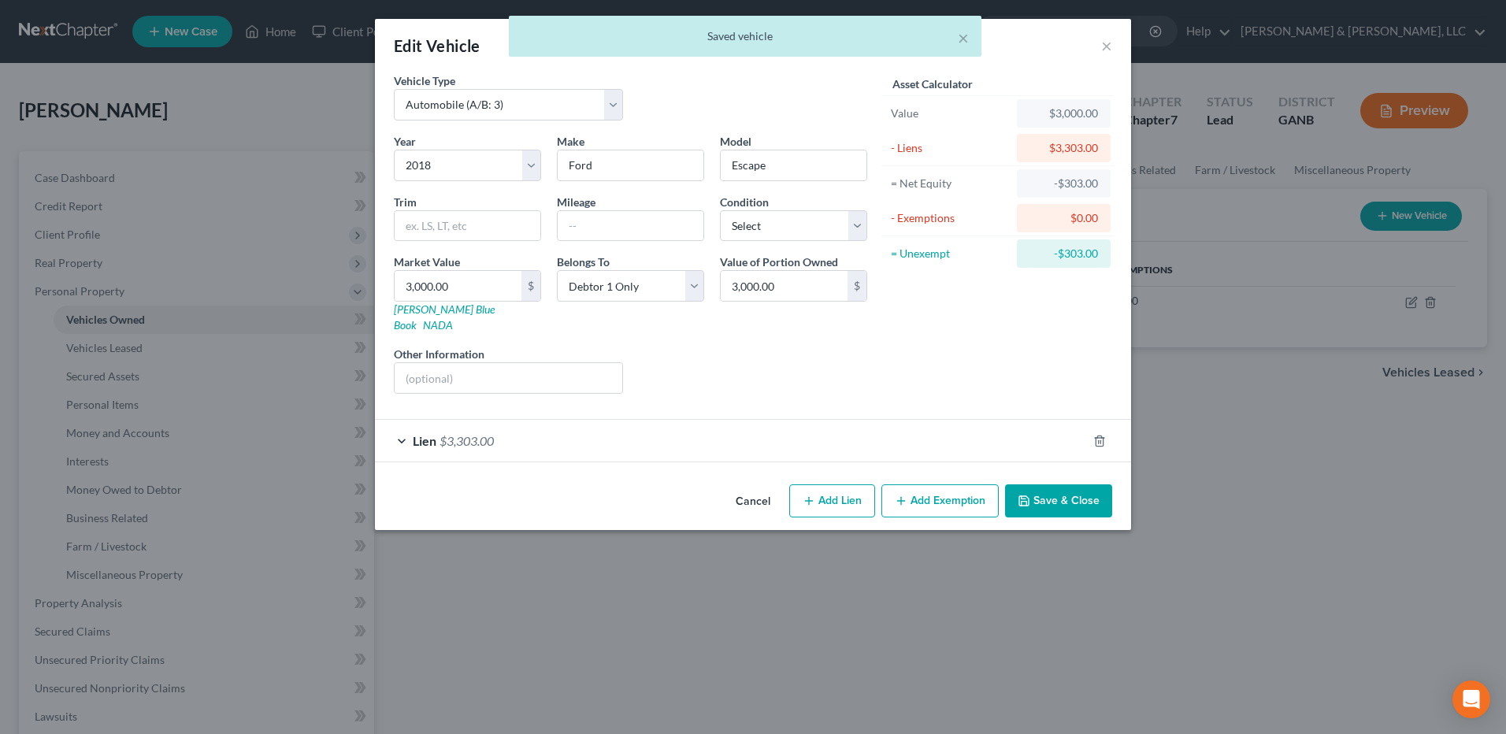
click at [781, 436] on div "Lien $3,303.00" at bounding box center [731, 441] width 712 height 42
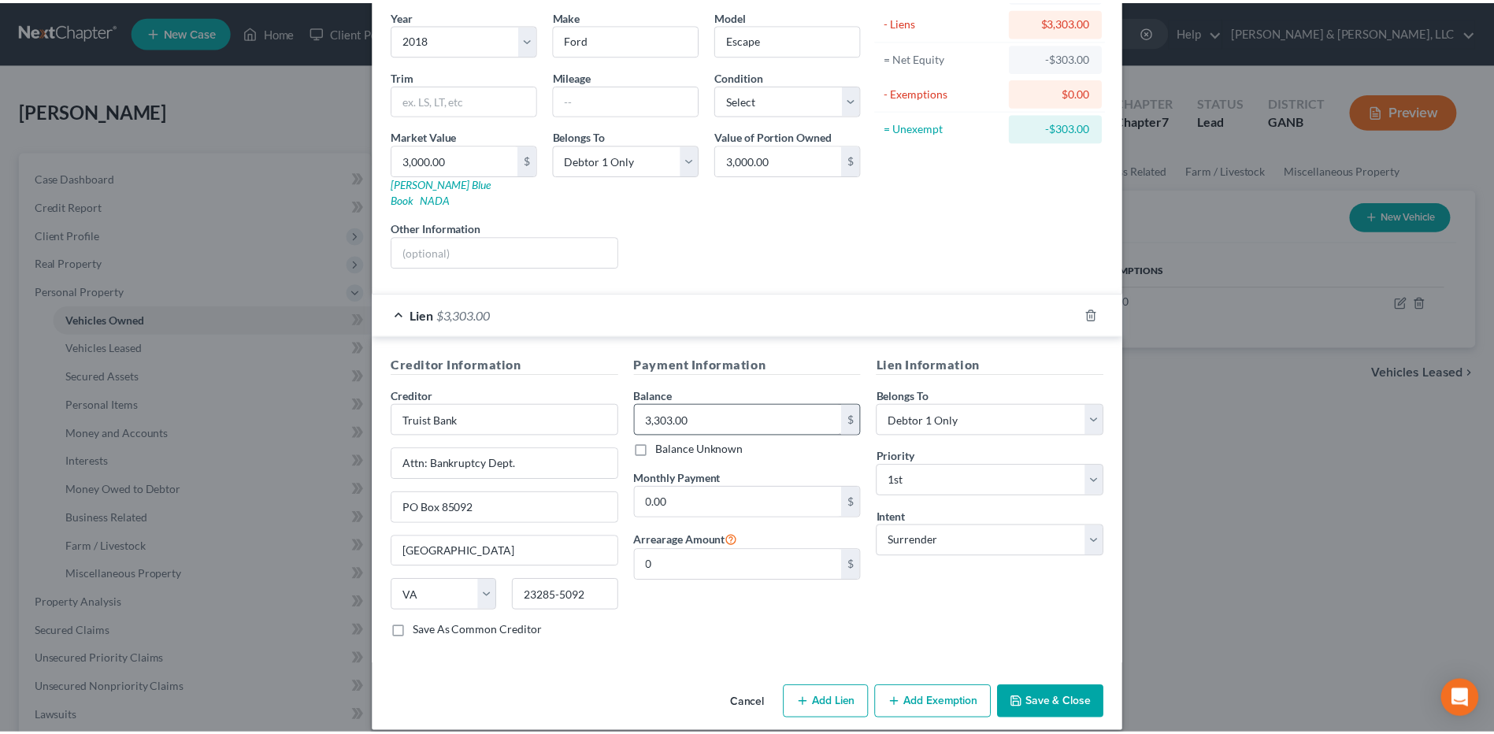
scroll to position [128, 0]
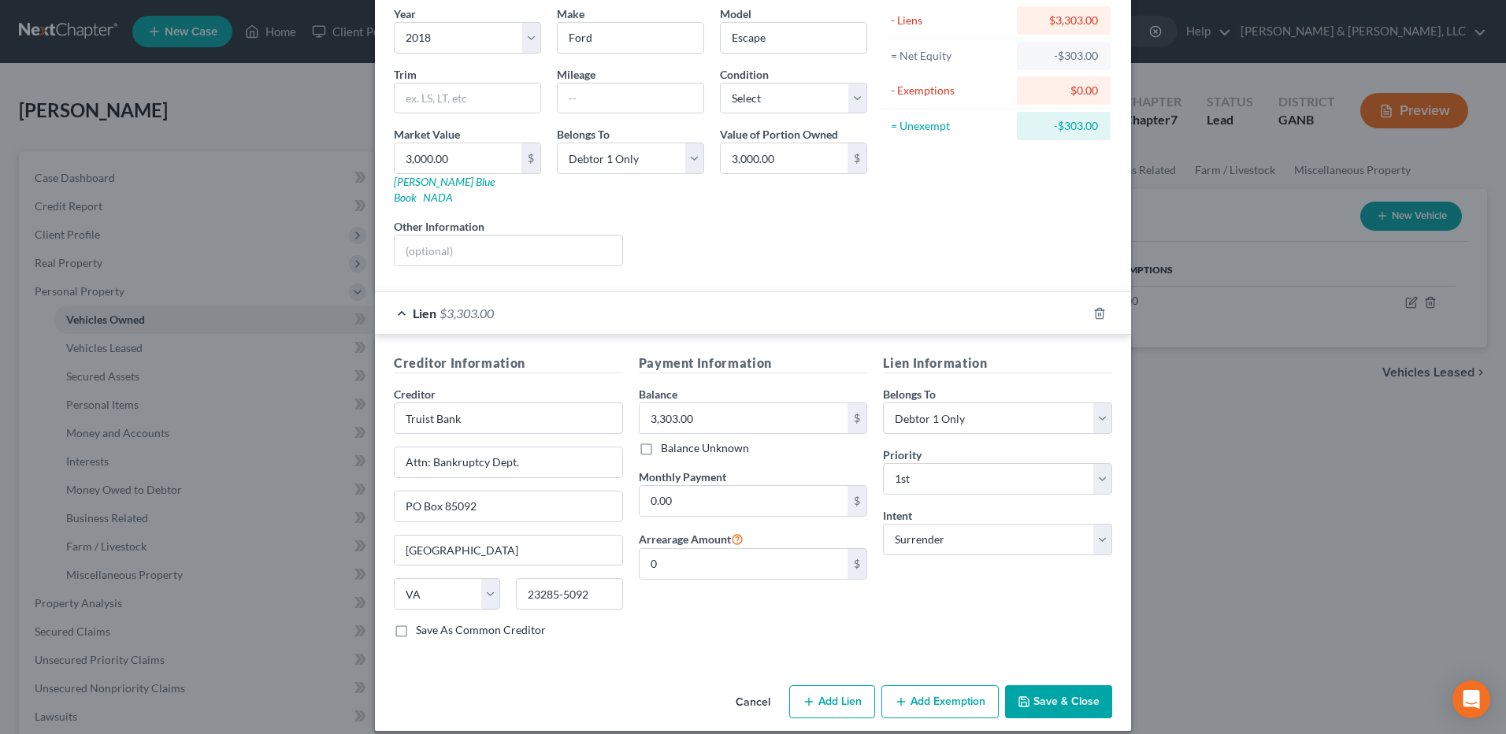
click at [1024, 697] on icon "button" at bounding box center [1023, 701] width 9 height 9
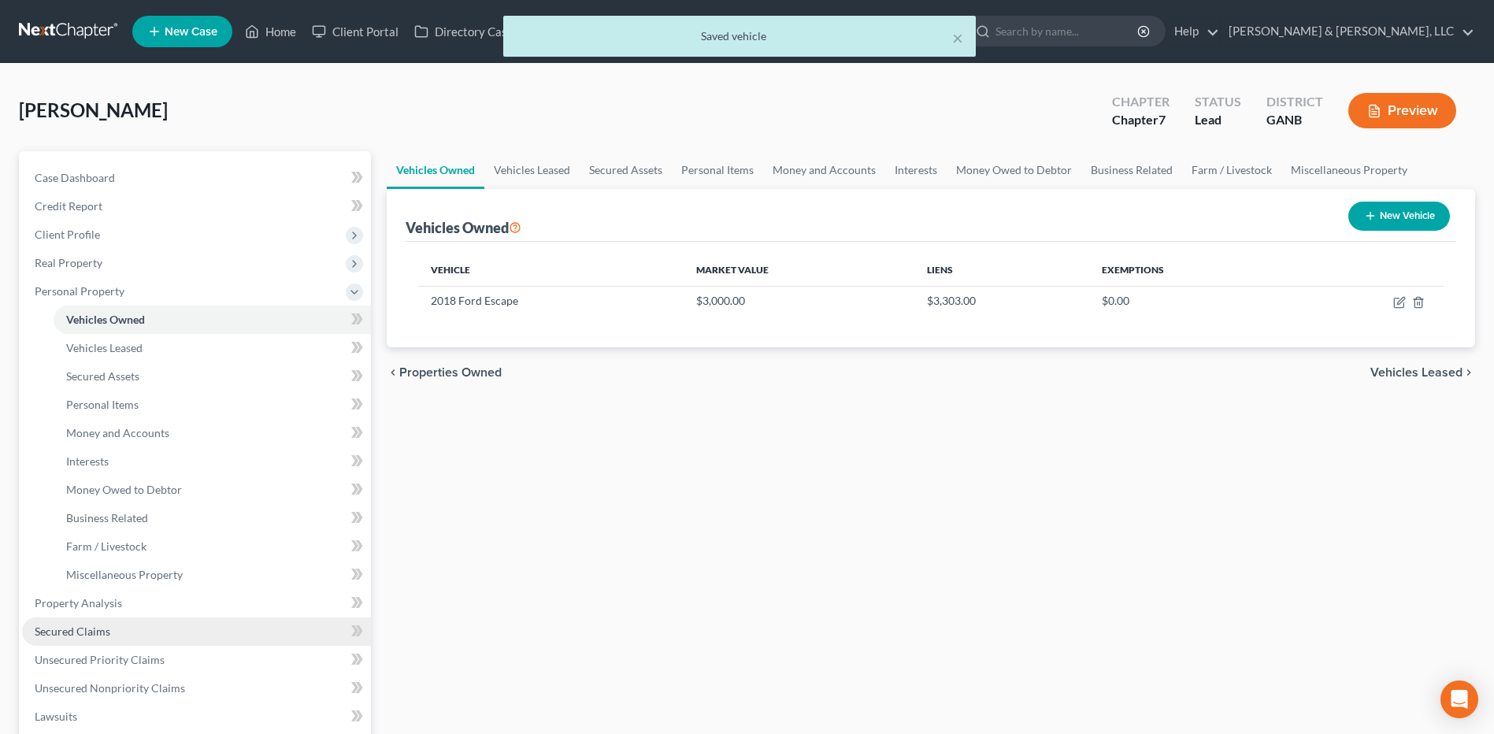
click at [89, 640] on link "Secured Claims" at bounding box center [196, 631] width 349 height 28
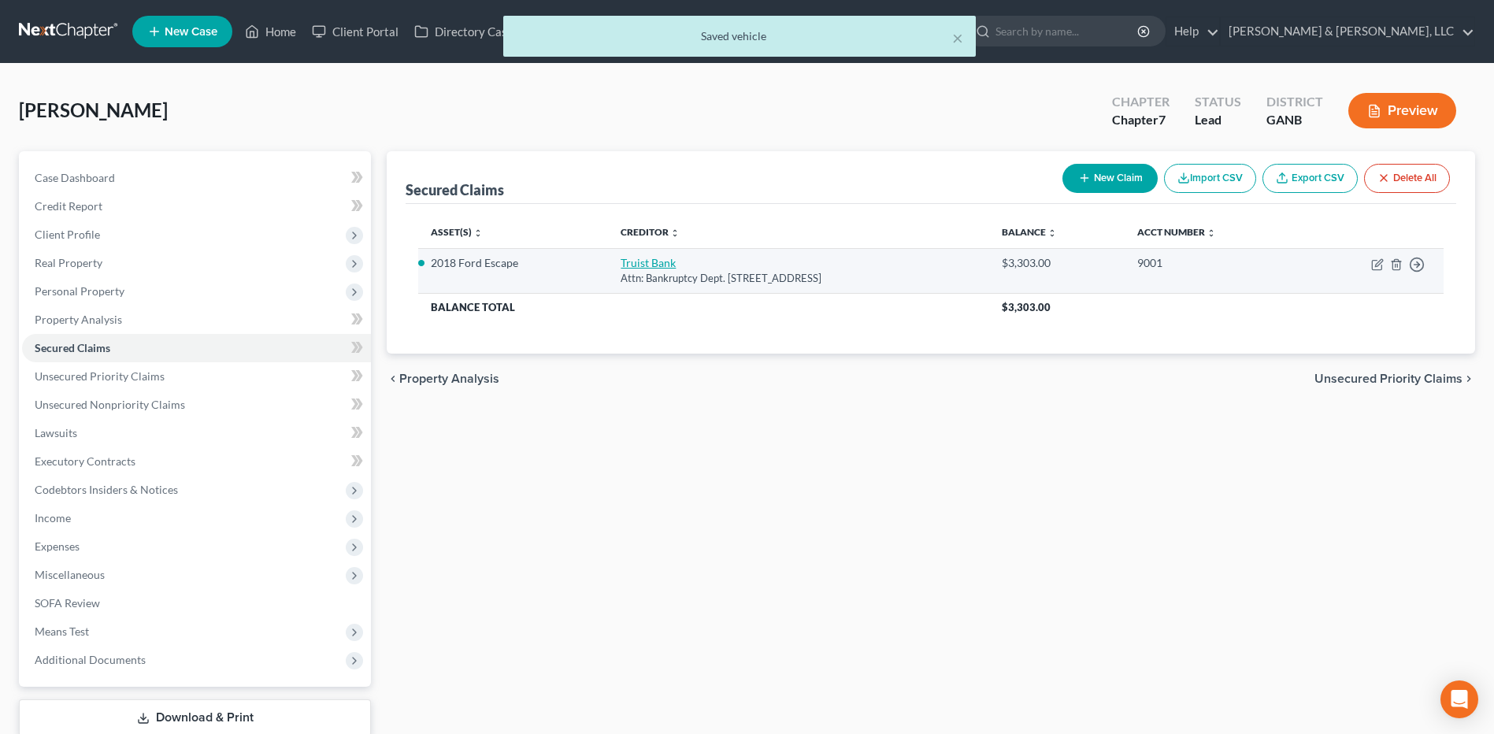
click at [621, 267] on link "Truist Bank" at bounding box center [648, 262] width 55 height 13
select select "48"
select select "0"
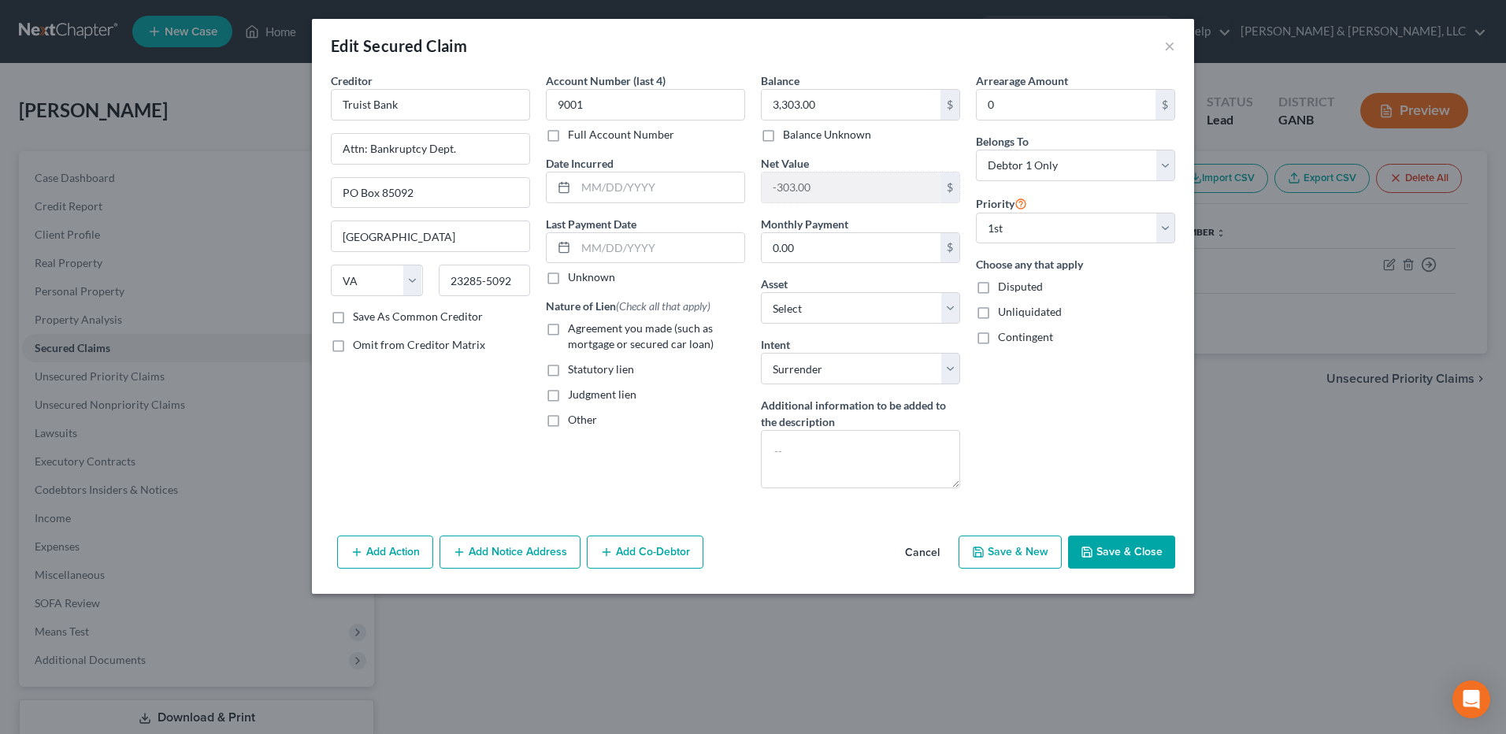
click at [595, 323] on span "Agreement you made (such as mortgage or secured car loan)" at bounding box center [641, 335] width 146 height 29
drag, startPoint x: 595, startPoint y: 323, endPoint x: 595, endPoint y: 344, distance: 21.3
click at [595, 344] on span "Agreement you made (such as mortgage or secured car loan)" at bounding box center [641, 335] width 146 height 29
click at [584, 331] on input "Agreement you made (such as mortgage or secured car loan)" at bounding box center [579, 326] width 10 height 10
checkbox input "true"
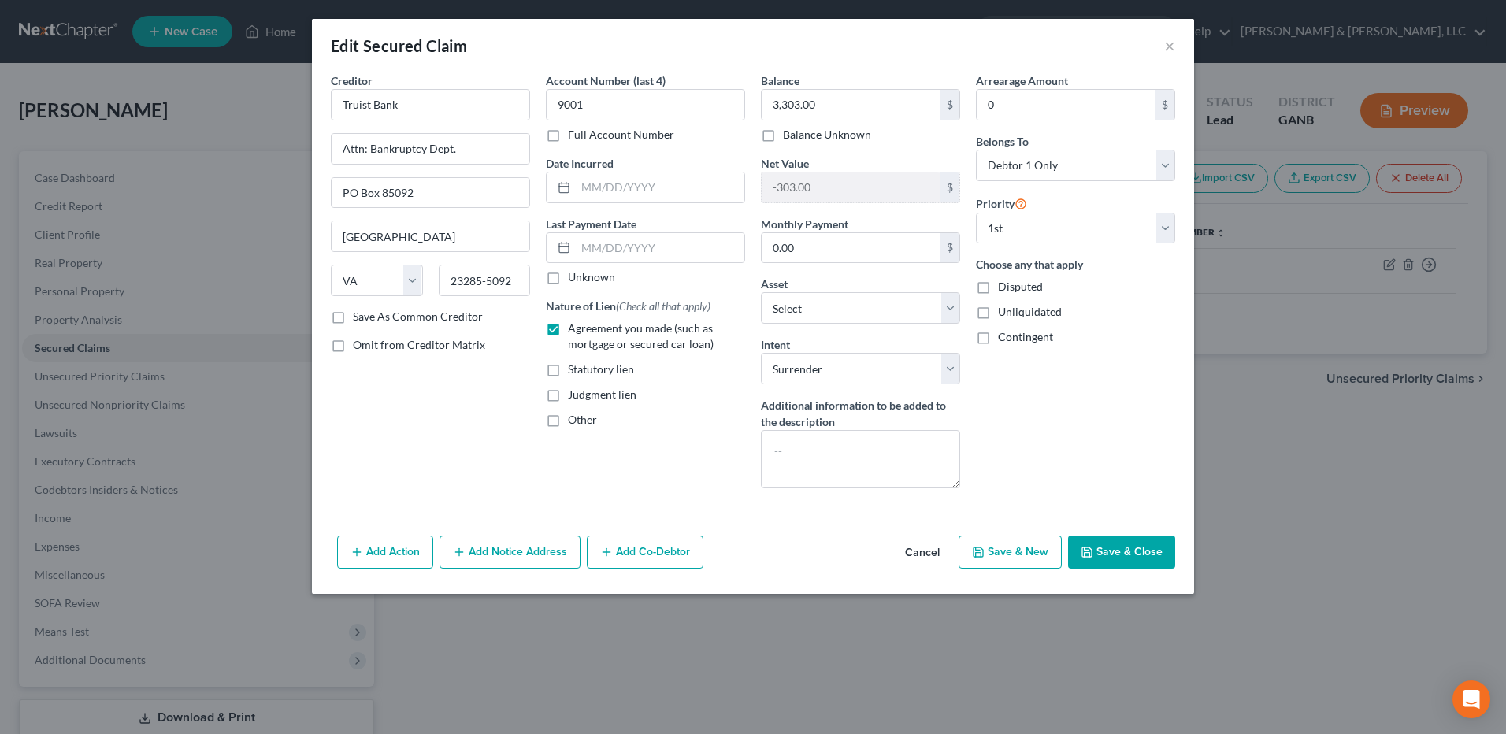
click at [1136, 559] on button "Save & Close" at bounding box center [1121, 552] width 107 height 33
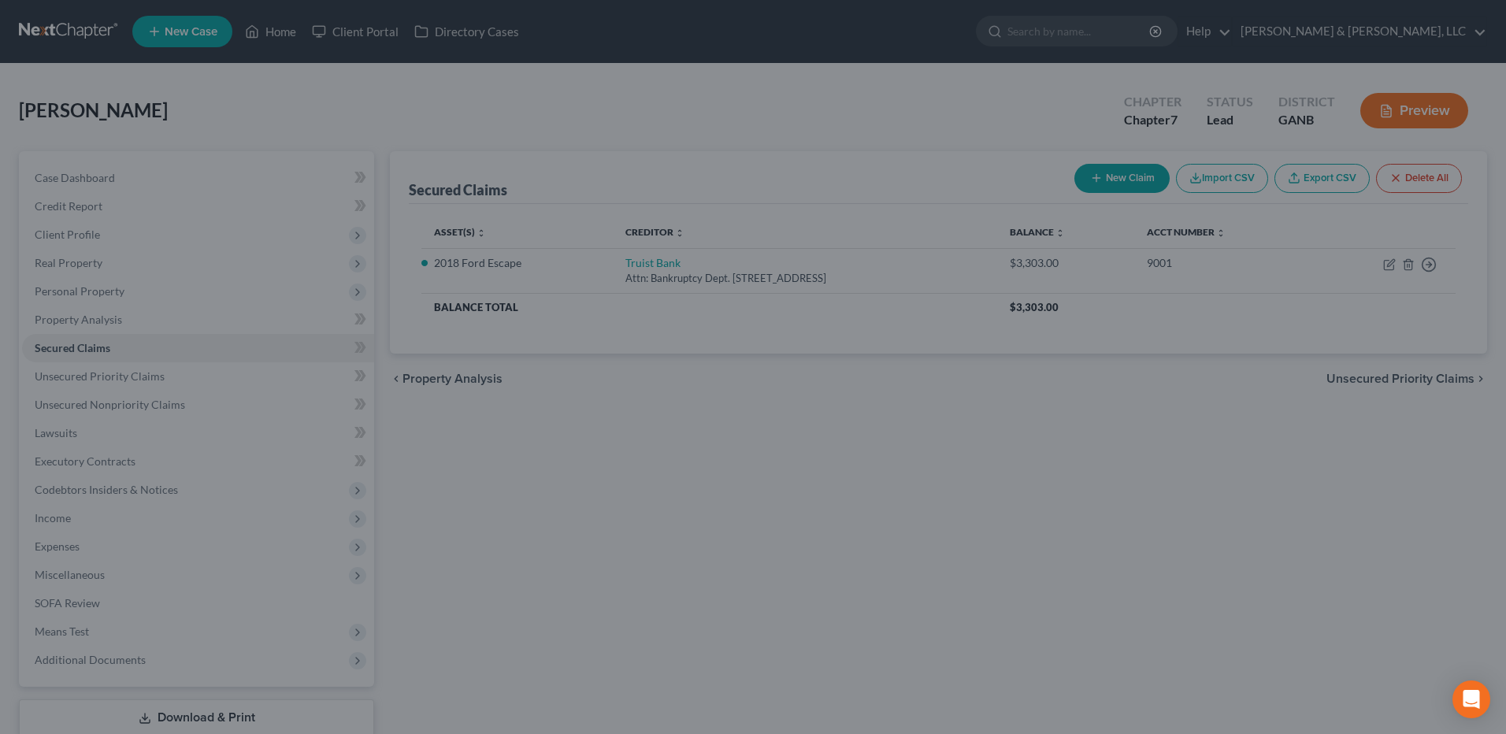
select select "6"
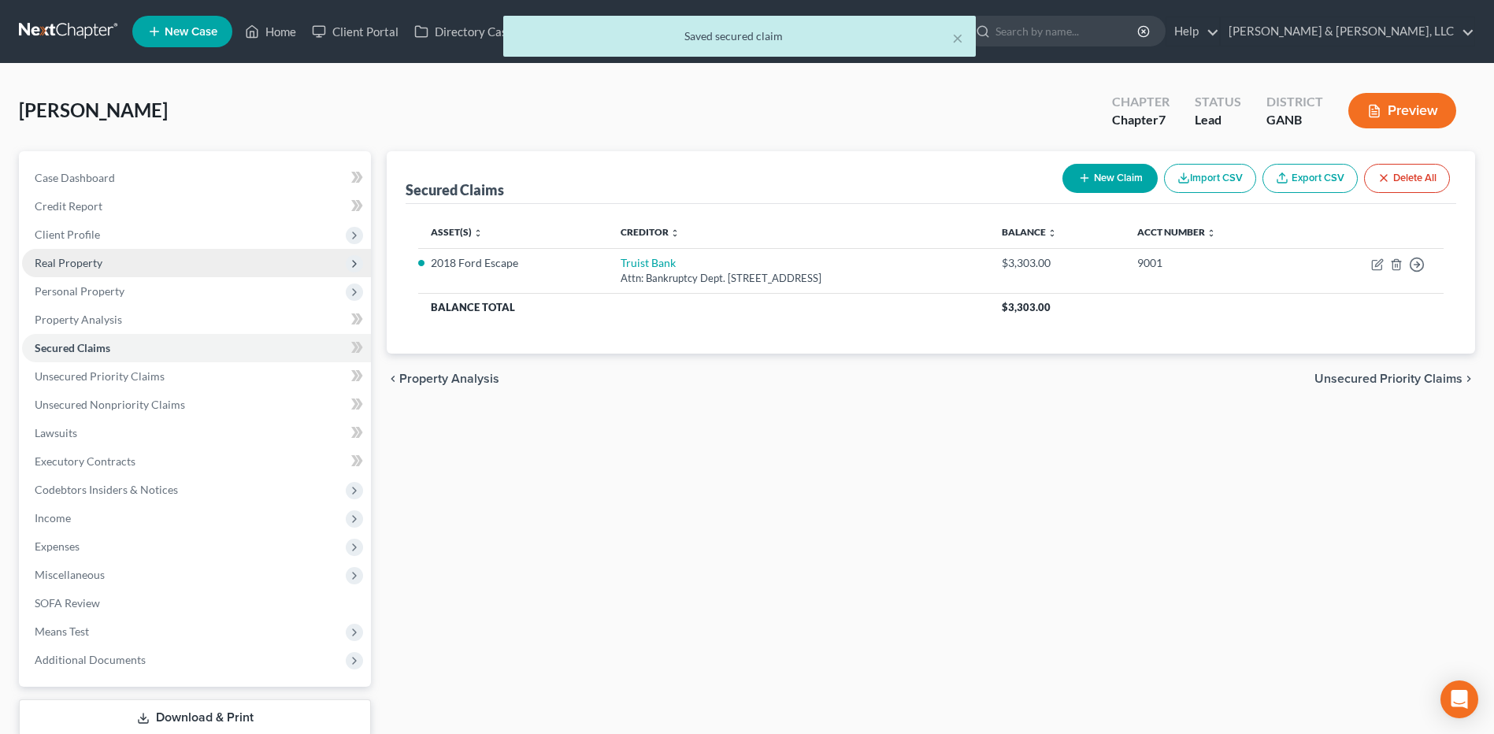
click at [120, 270] on span "Real Property" at bounding box center [196, 263] width 349 height 28
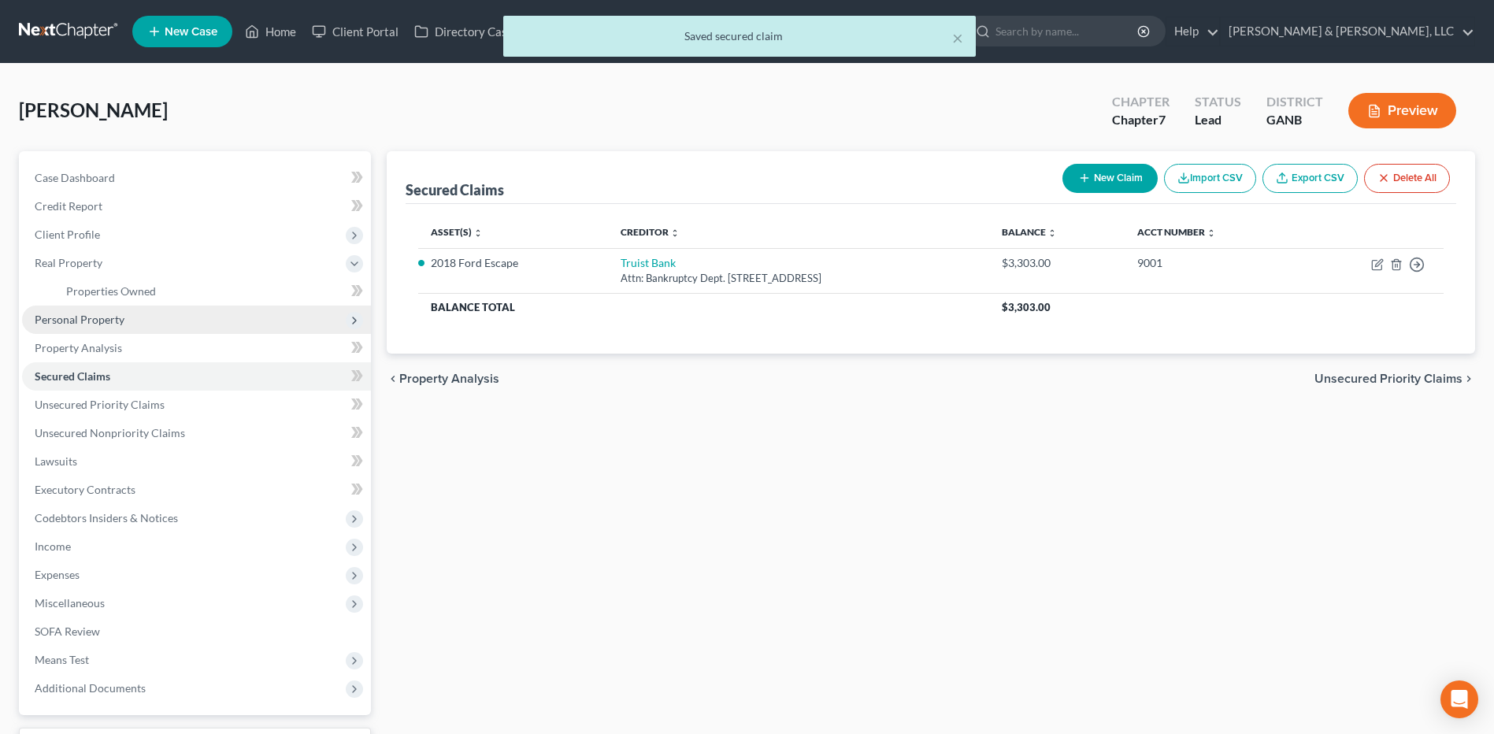
click at [111, 309] on span "Personal Property" at bounding box center [196, 320] width 349 height 28
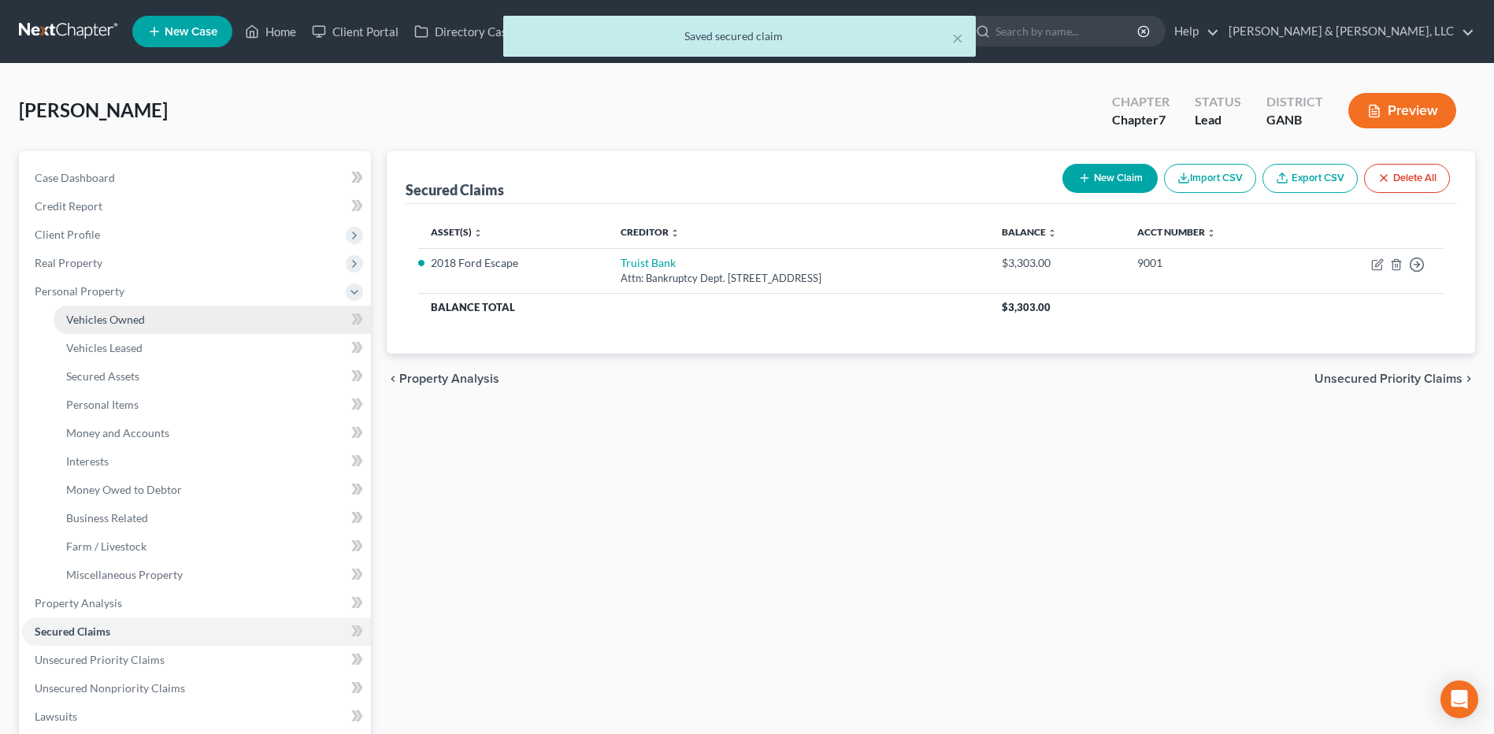
click at [105, 332] on link "Vehicles Owned" at bounding box center [212, 320] width 317 height 28
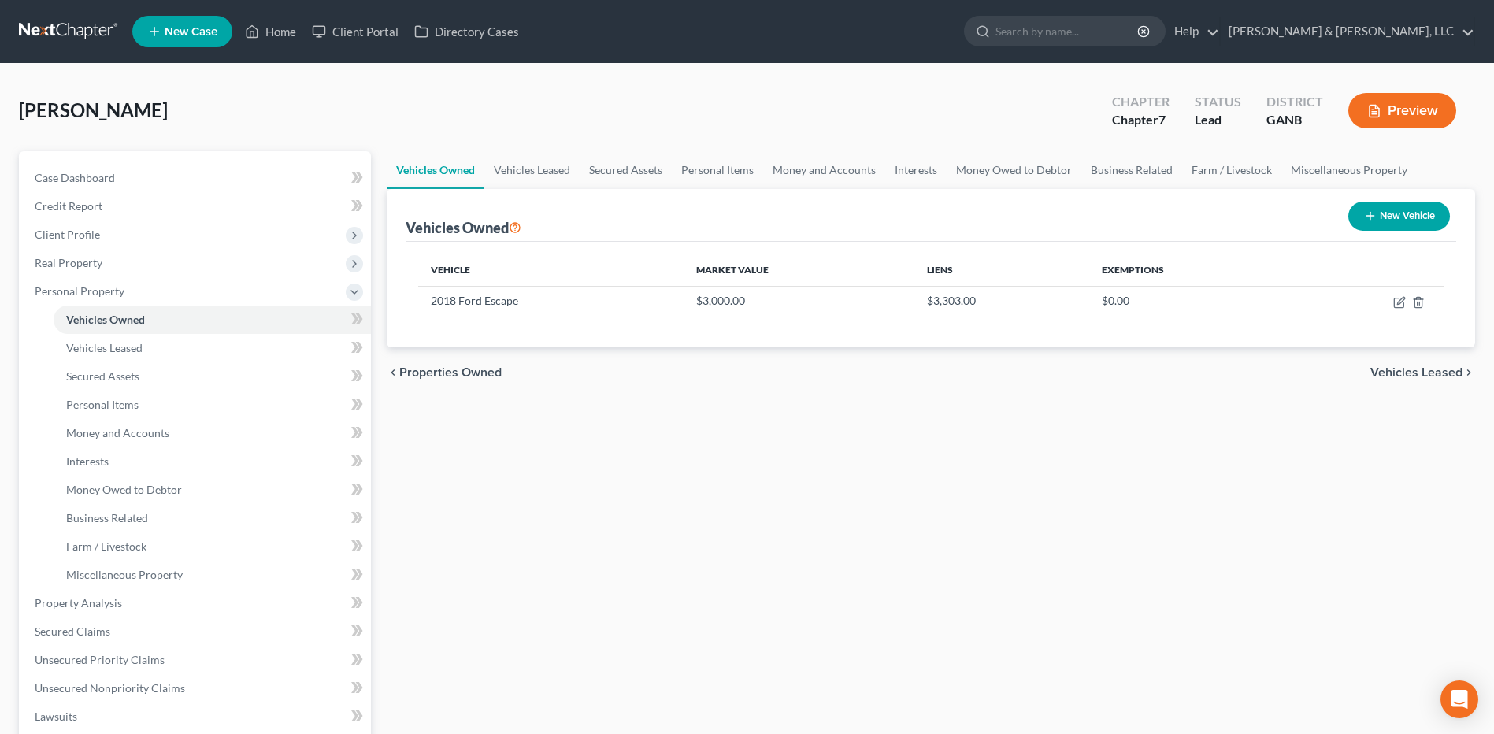
click at [1413, 370] on span "Vehicles Leased" at bounding box center [1416, 372] width 92 height 13
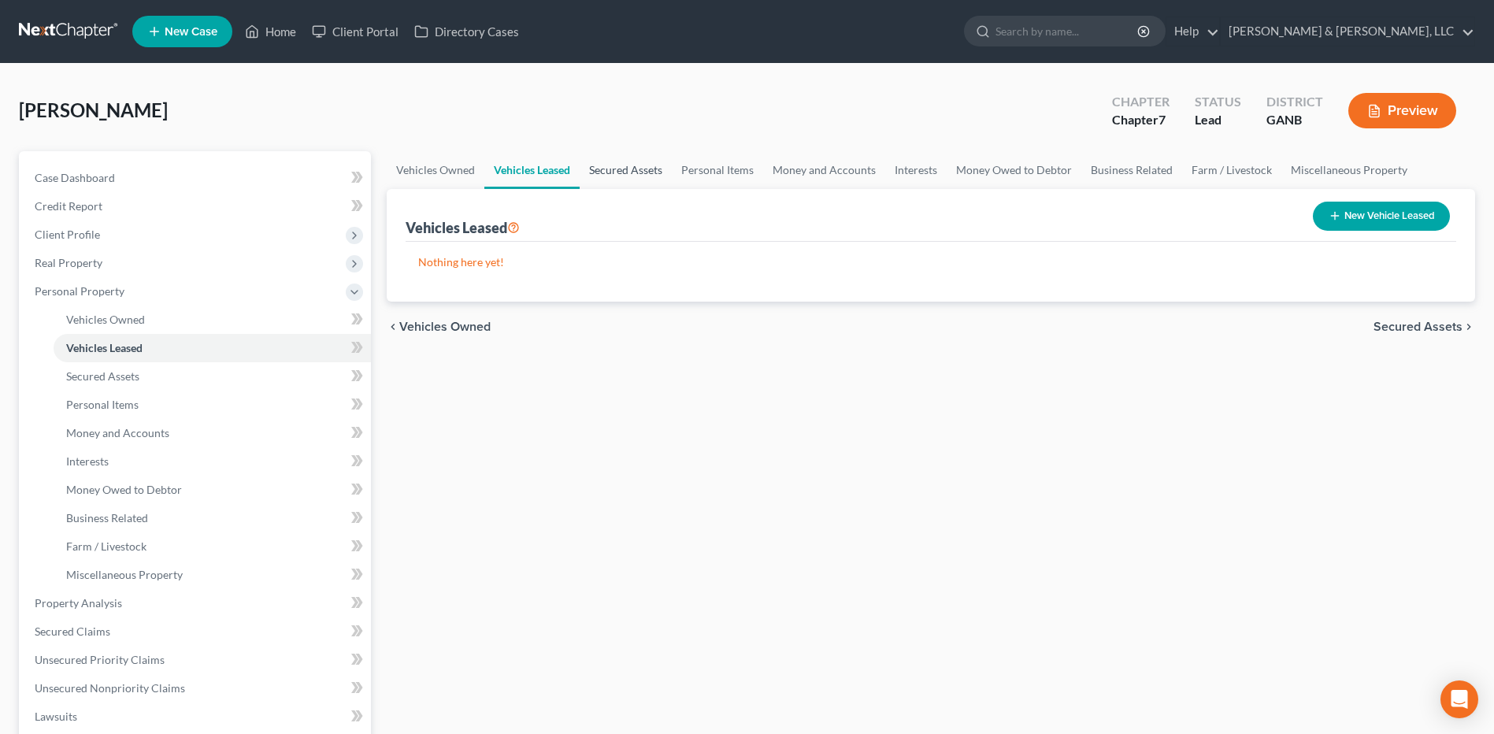
click at [632, 174] on link "Secured Assets" at bounding box center [626, 170] width 92 height 38
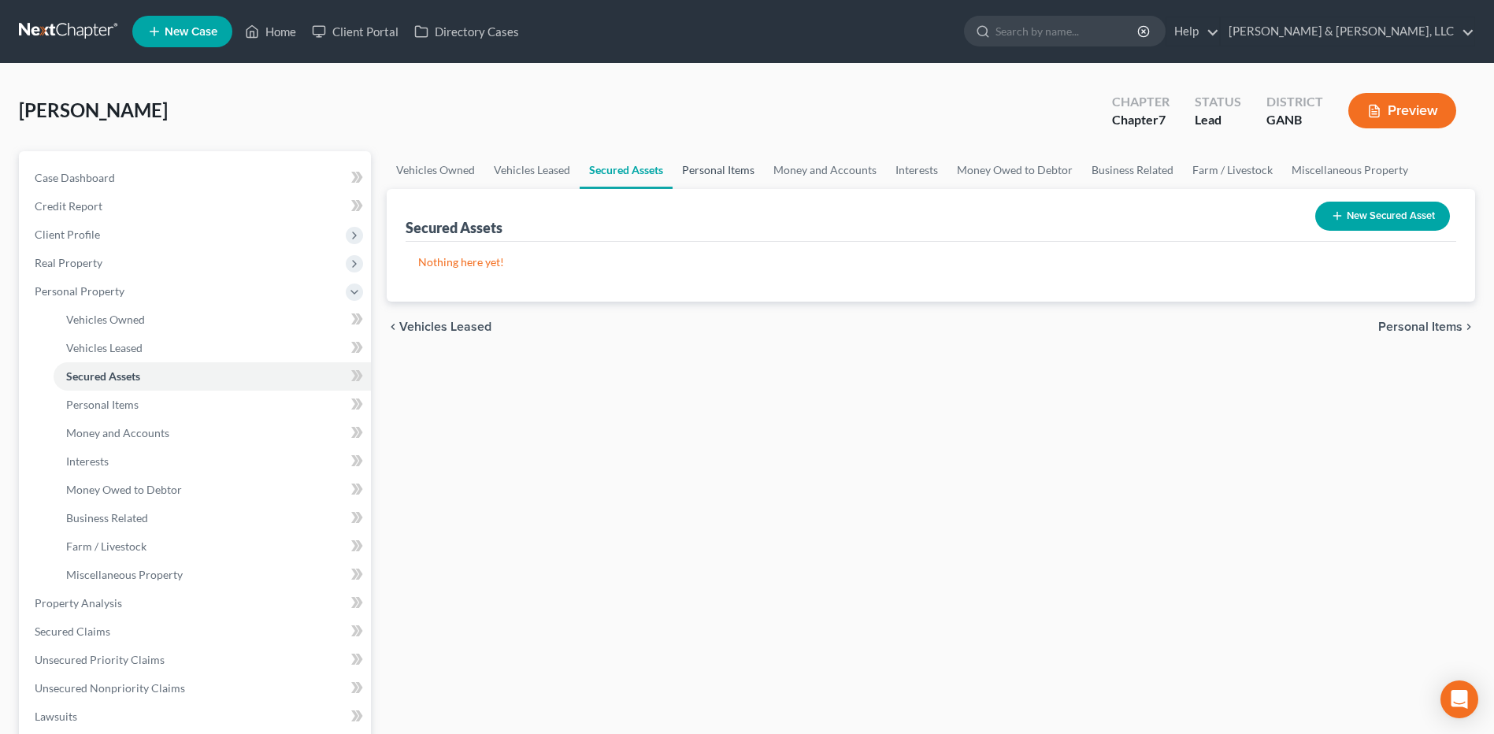
click at [746, 176] on link "Personal Items" at bounding box center [718, 170] width 91 height 38
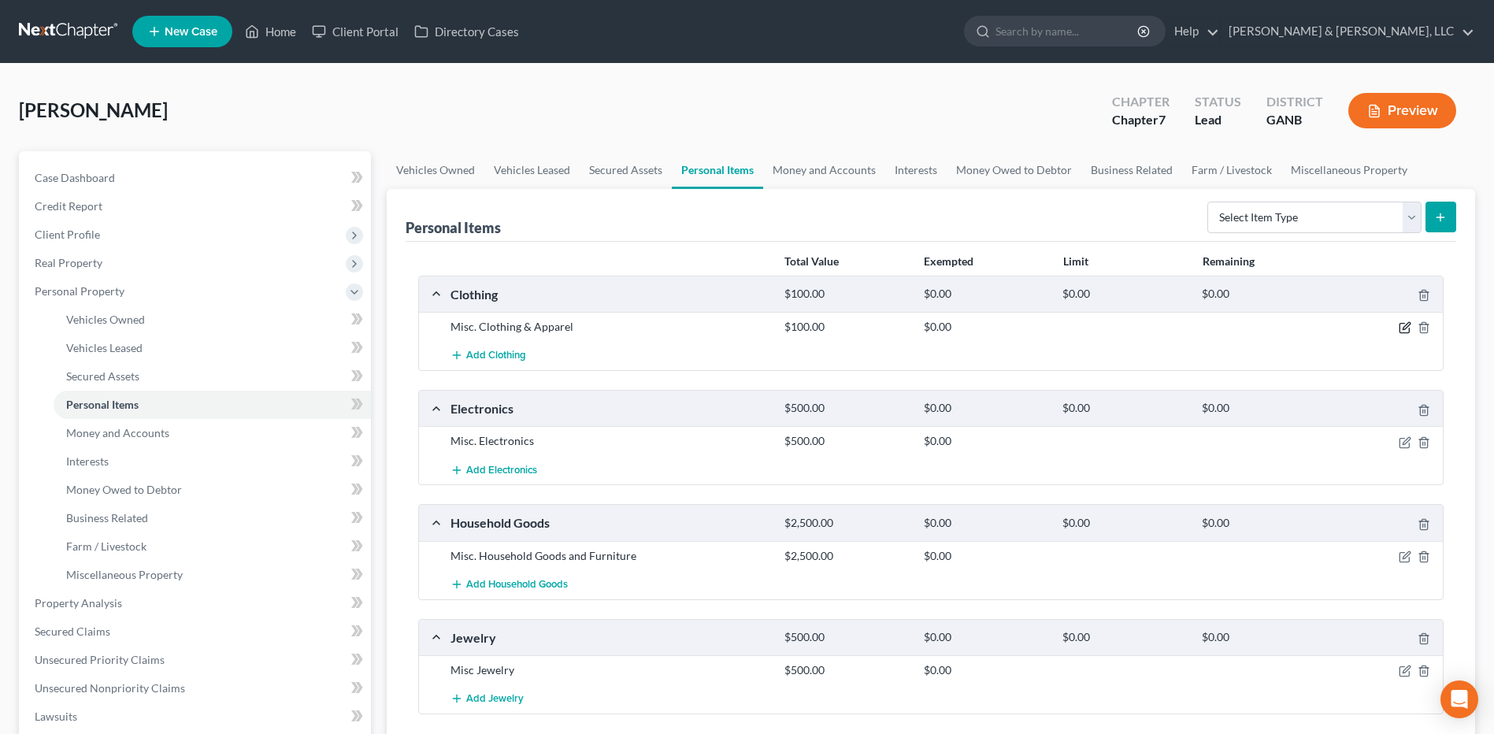
click at [1400, 324] on icon "button" at bounding box center [1405, 327] width 13 height 13
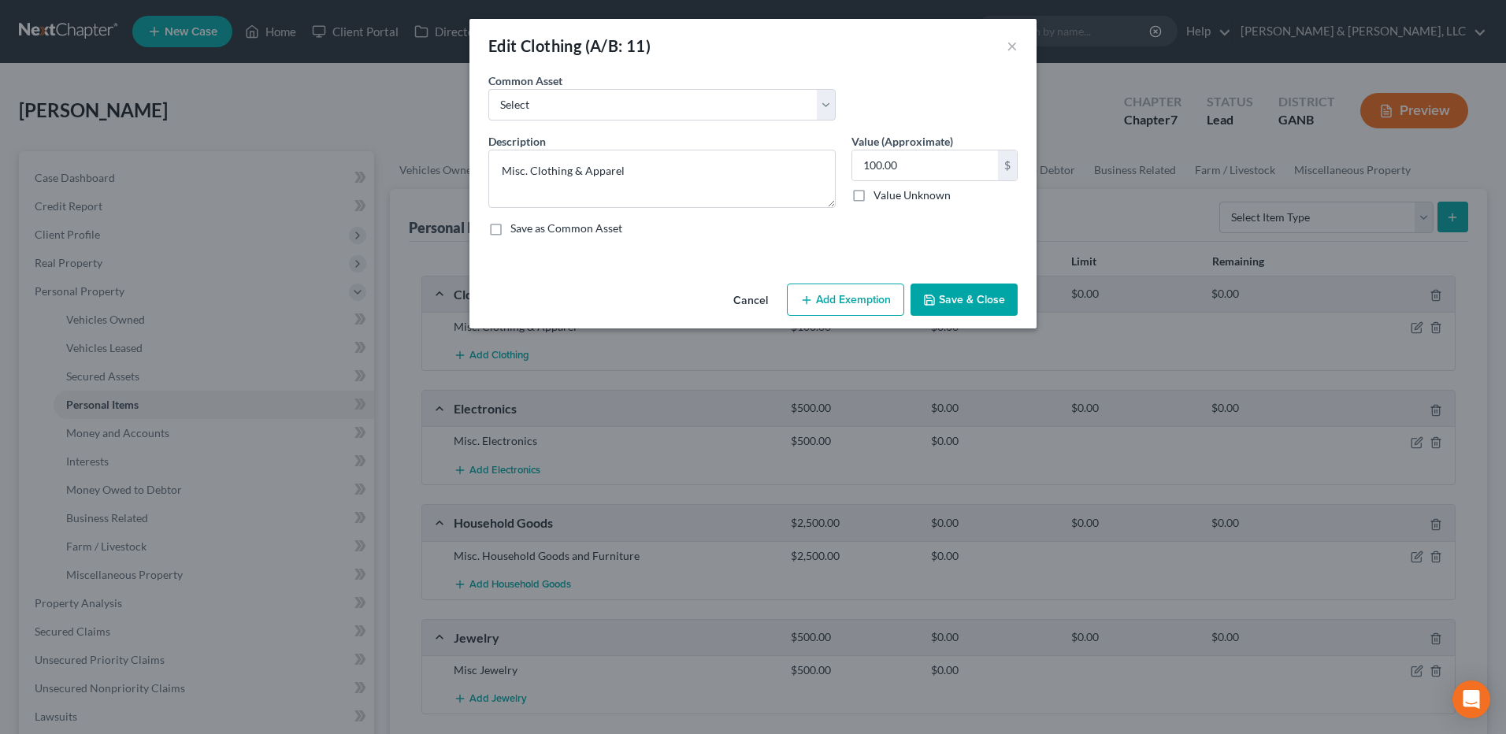
click at [847, 304] on button "Add Exemption" at bounding box center [845, 300] width 117 height 33
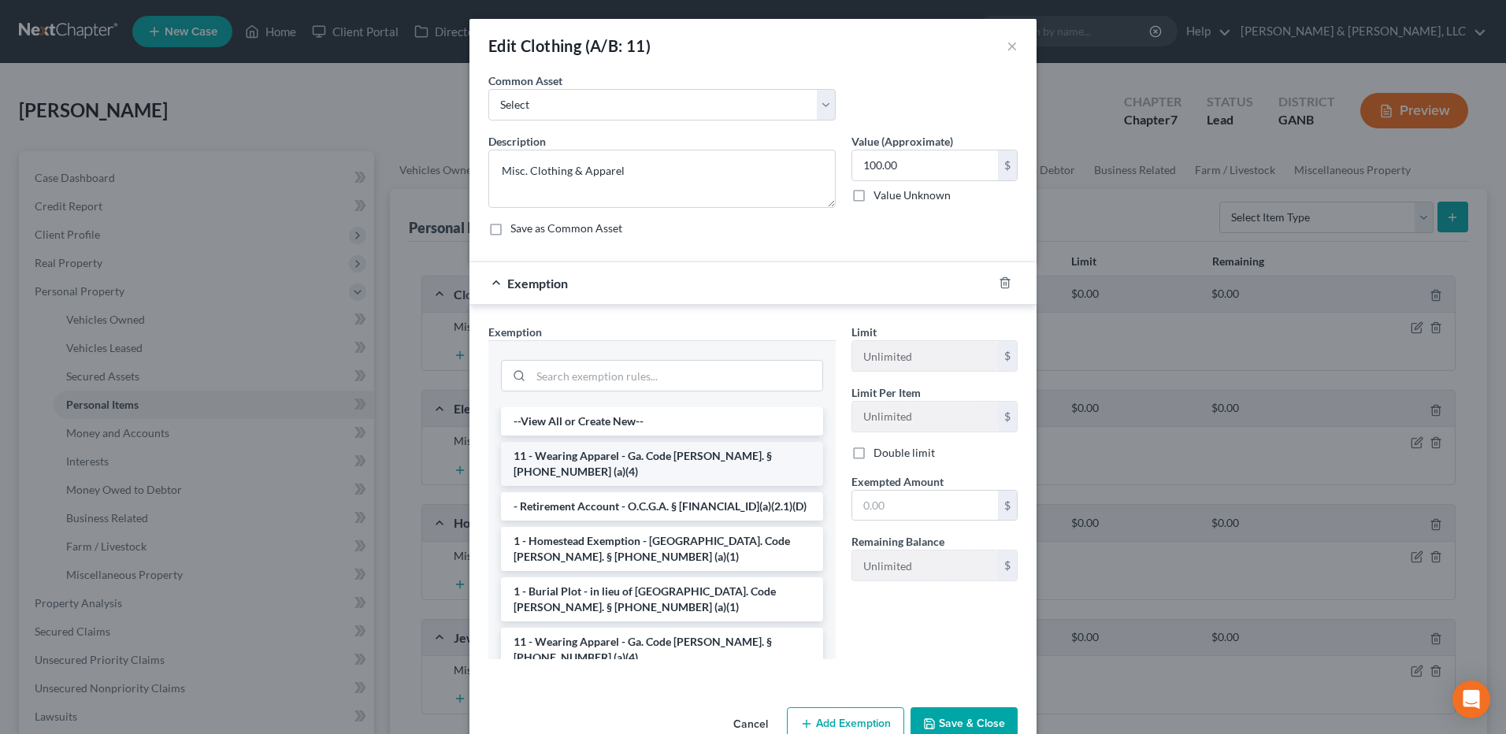
click at [606, 451] on li "11 - Wearing Apparel - Ga. Code Ann. § 44-13-100 (a)(4)" at bounding box center [662, 464] width 322 height 44
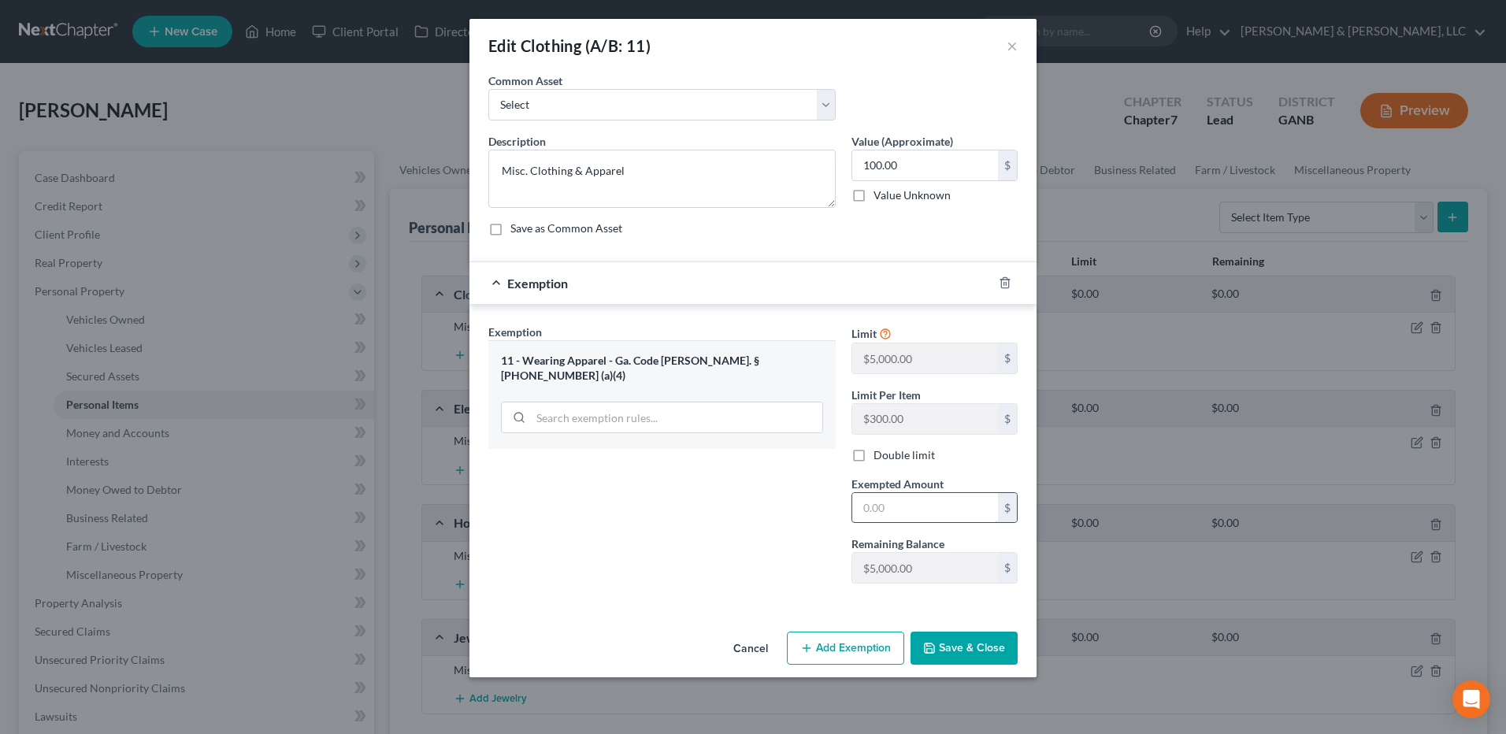
click at [891, 499] on input "text" at bounding box center [925, 508] width 146 height 30
type input "100"
click at [992, 661] on button "Save & Close" at bounding box center [963, 648] width 107 height 33
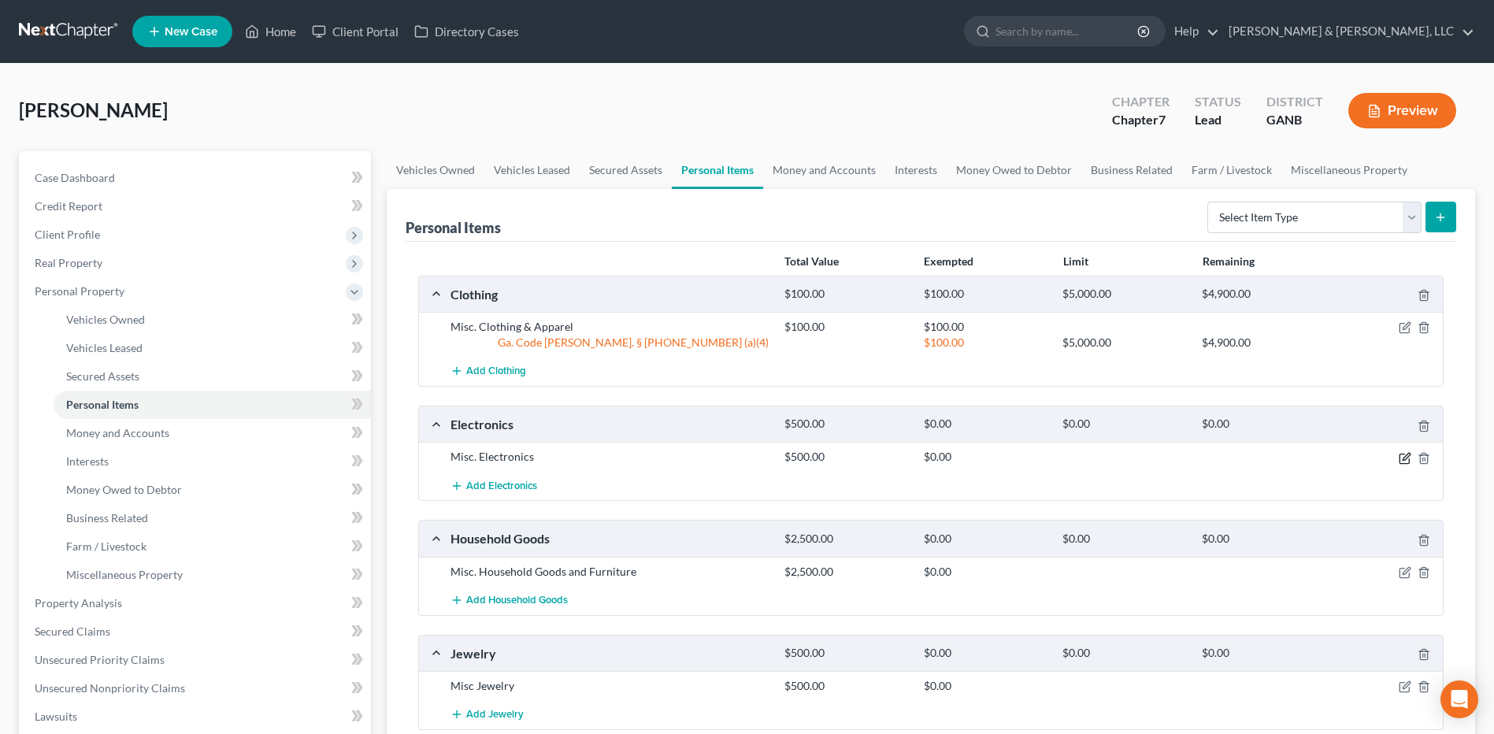
click at [1403, 459] on icon "button" at bounding box center [1406, 456] width 7 height 7
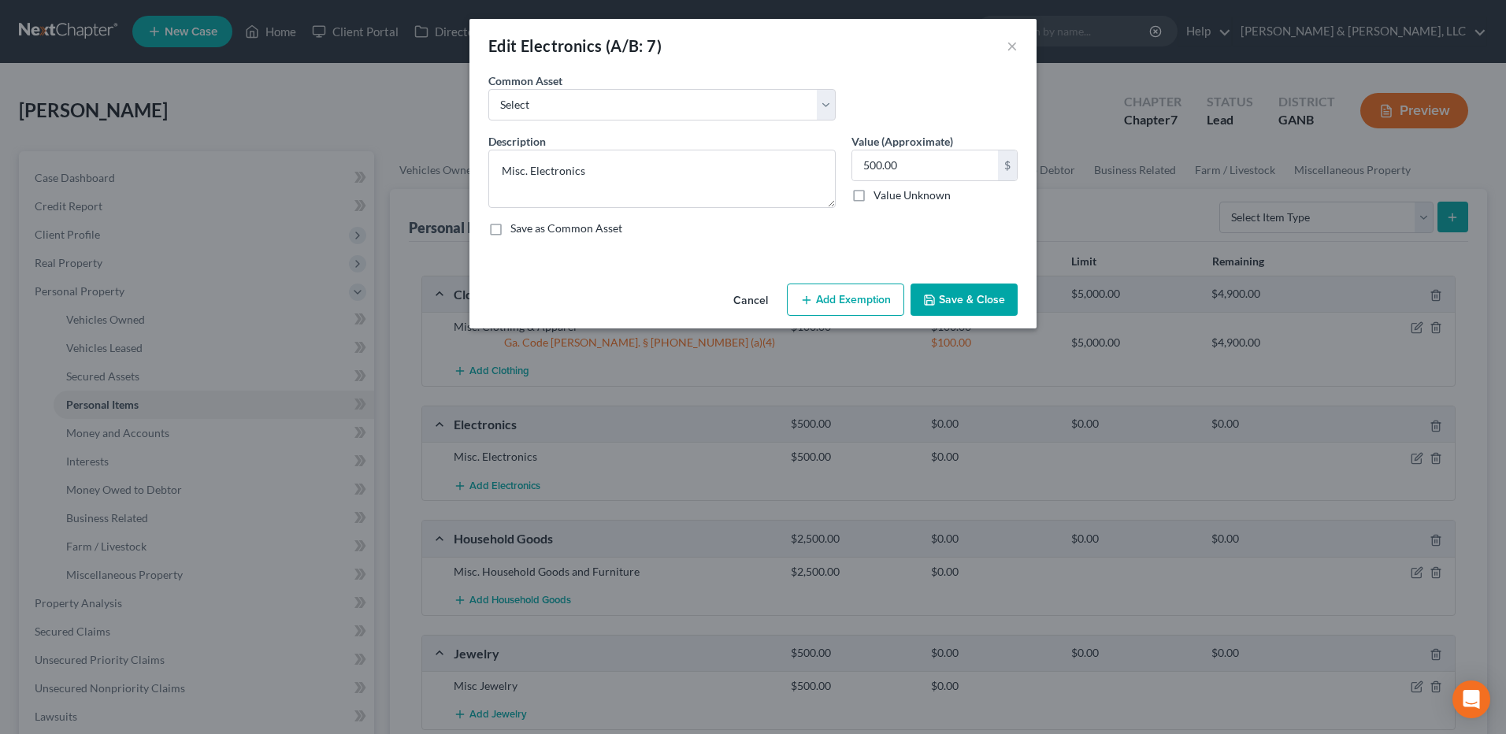
click at [855, 297] on button "Add Exemption" at bounding box center [845, 300] width 117 height 33
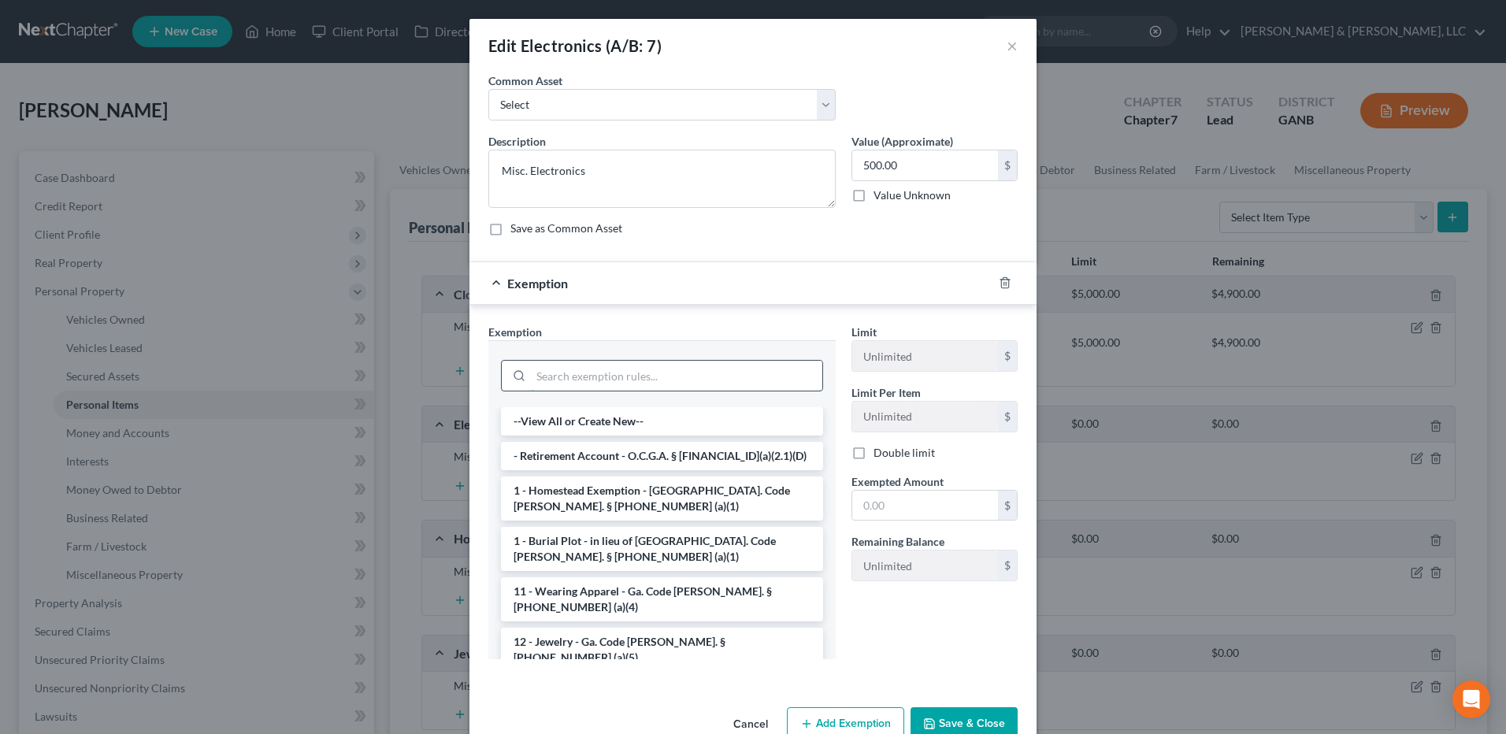
click at [619, 384] on input "search" at bounding box center [676, 376] width 291 height 30
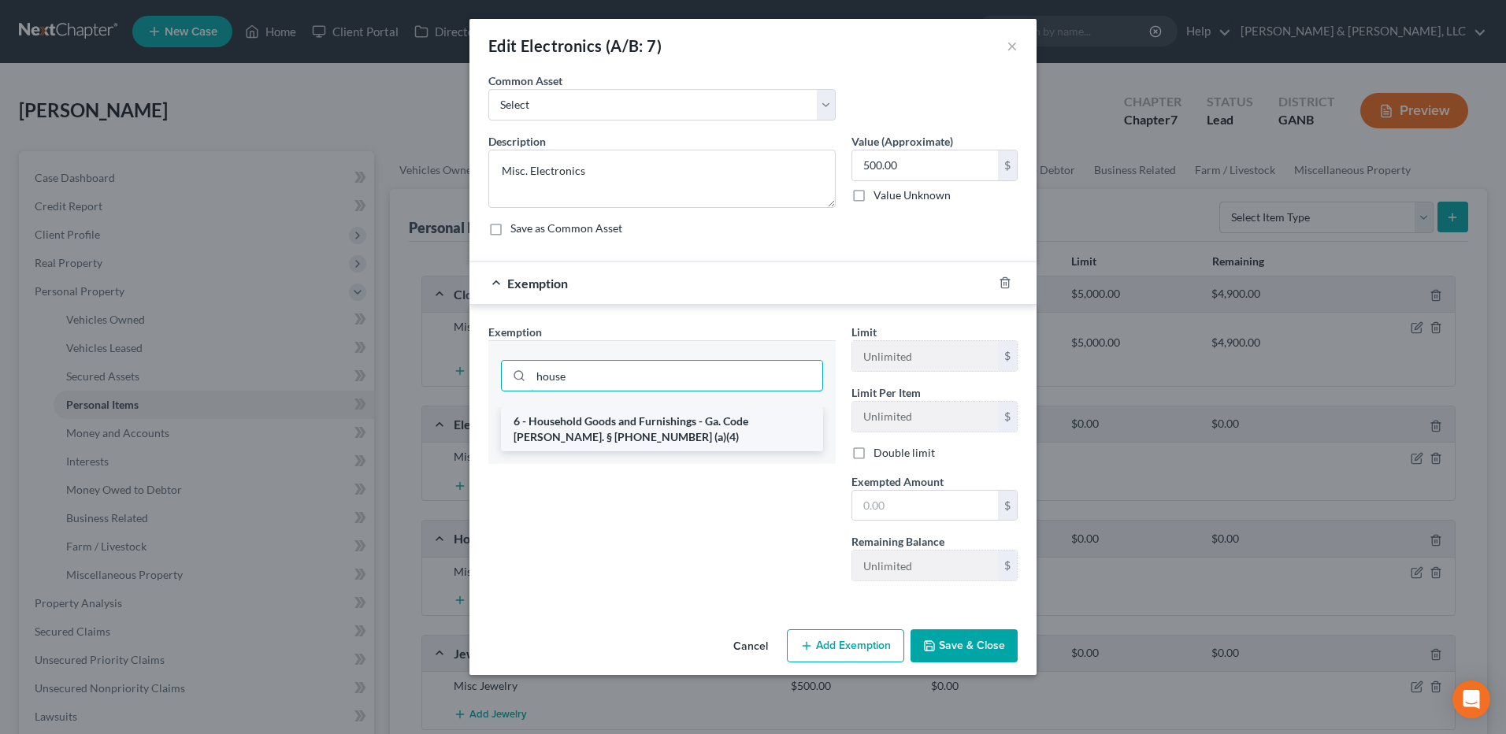
type input "house"
click at [621, 408] on li "6 - Household Goods and Furnishings - Ga. Code Ann. § 44-13-100 (a)(4)" at bounding box center [662, 429] width 322 height 44
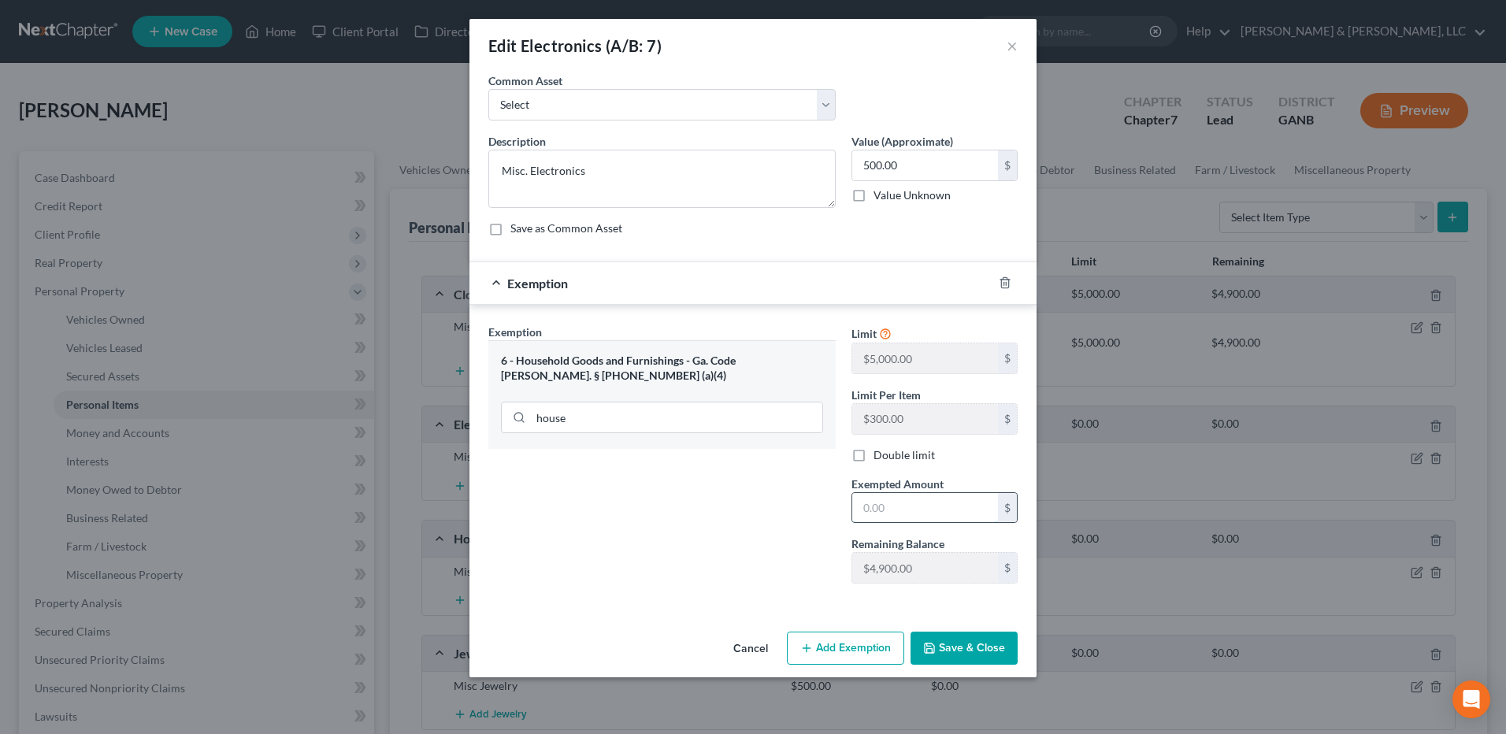
click at [870, 512] on input "text" at bounding box center [925, 508] width 146 height 30
type input "500"
click at [981, 660] on button "Save & Close" at bounding box center [963, 648] width 107 height 33
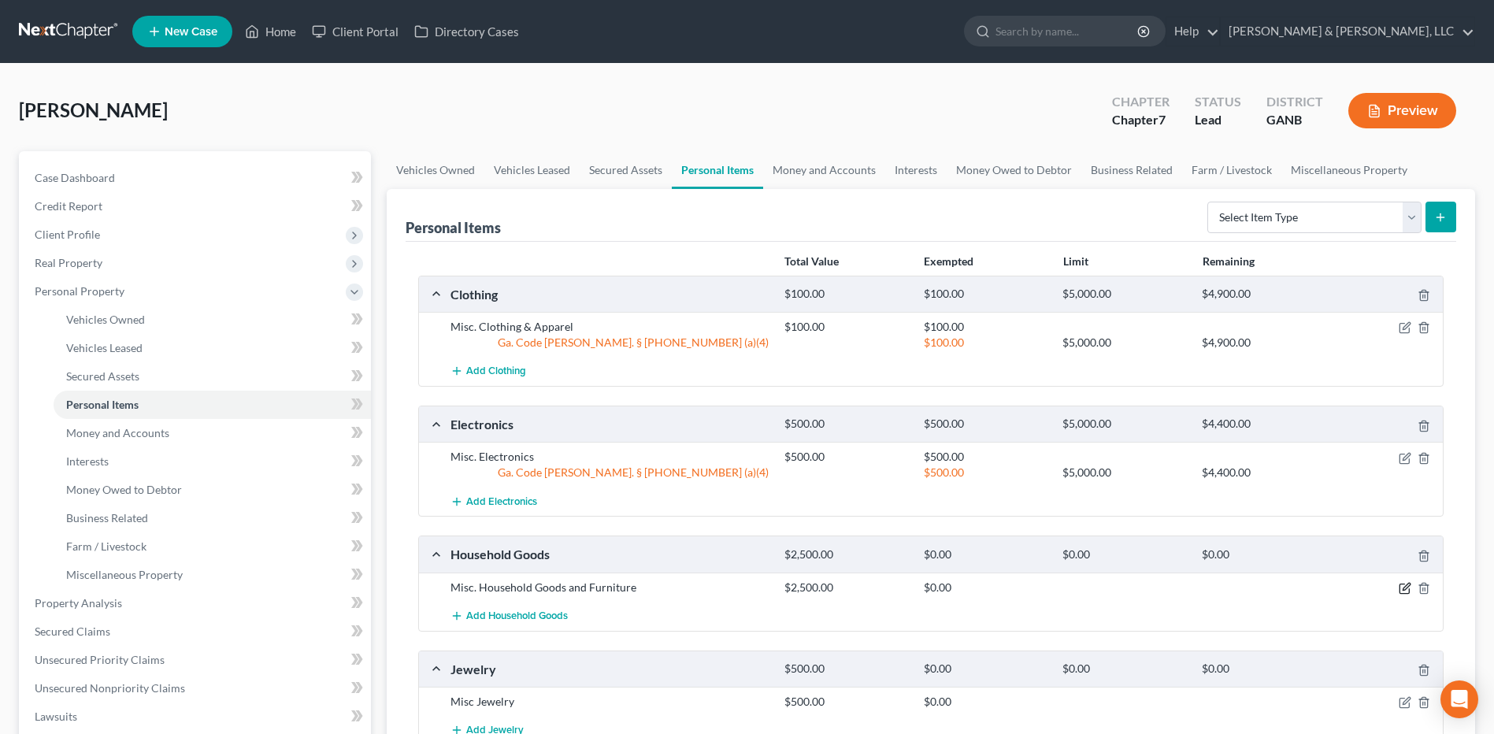
click at [1404, 586] on icon "button" at bounding box center [1405, 588] width 13 height 13
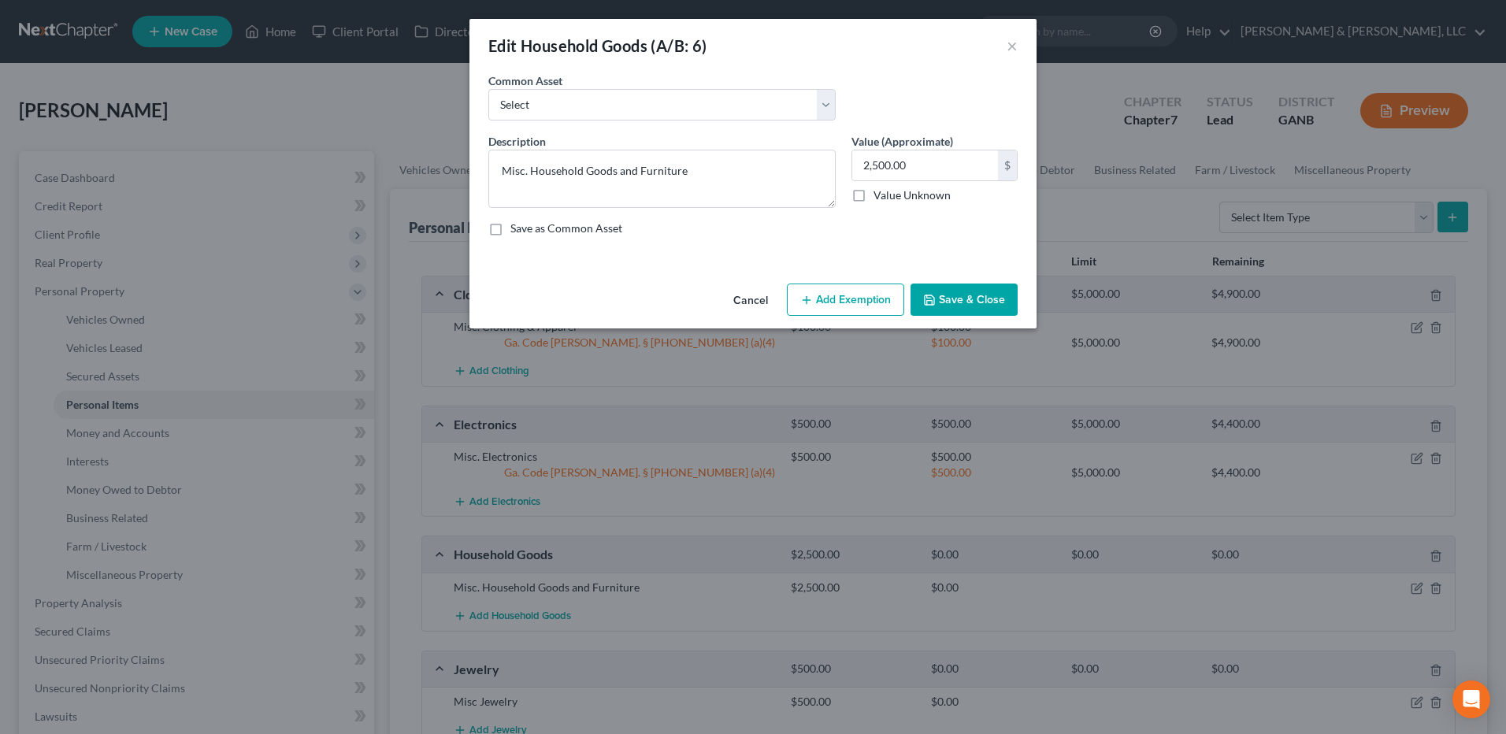
click at [950, 181] on div "2,500.00 $ Value Unknown" at bounding box center [934, 177] width 166 height 54
click at [942, 174] on input "2,500.00" at bounding box center [925, 165] width 146 height 30
type input "2,000"
click at [867, 304] on button "Add Exemption" at bounding box center [845, 300] width 117 height 33
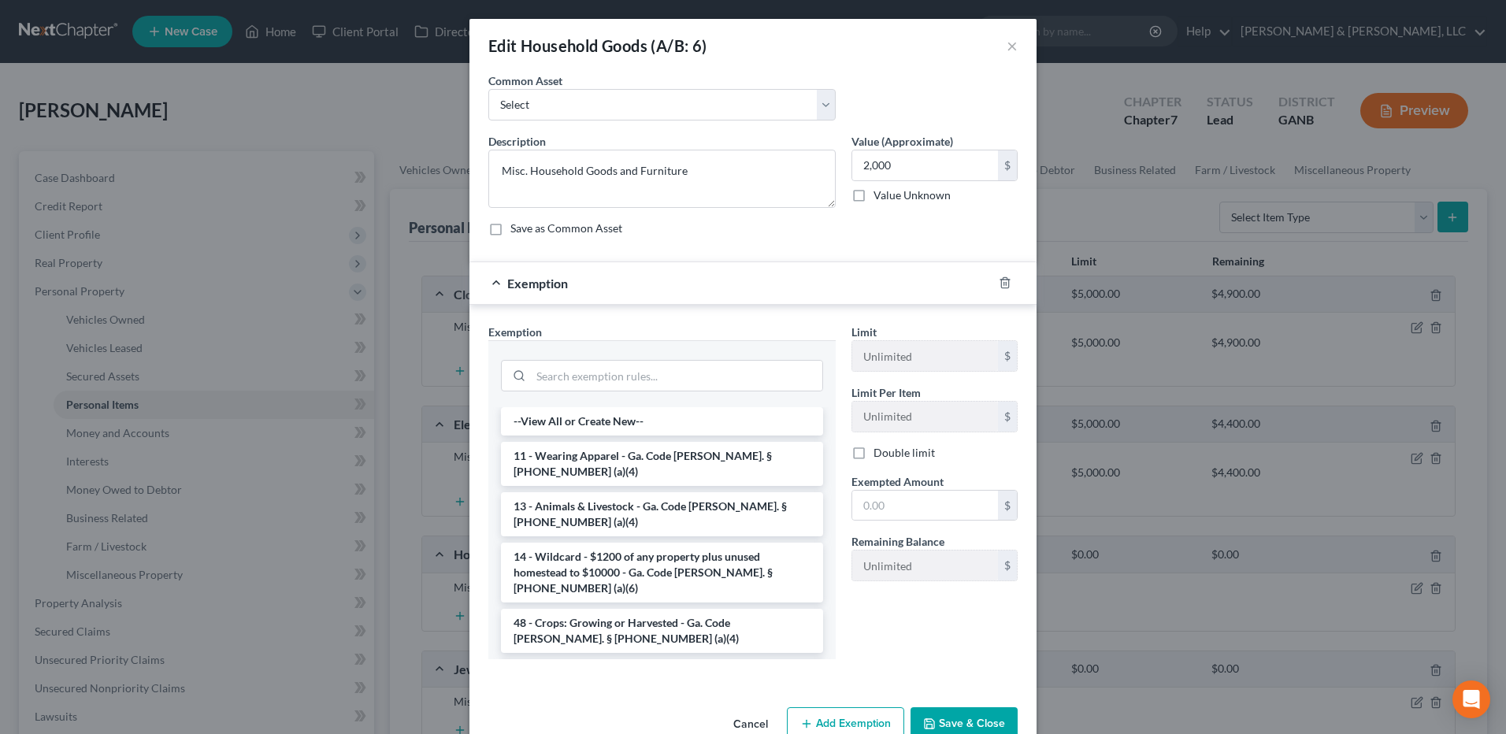
click at [570, 659] on li "6 - Household Goods and Furnishings - Ga. Code Ann. § 44-13-100 (a)(4)" at bounding box center [662, 681] width 322 height 44
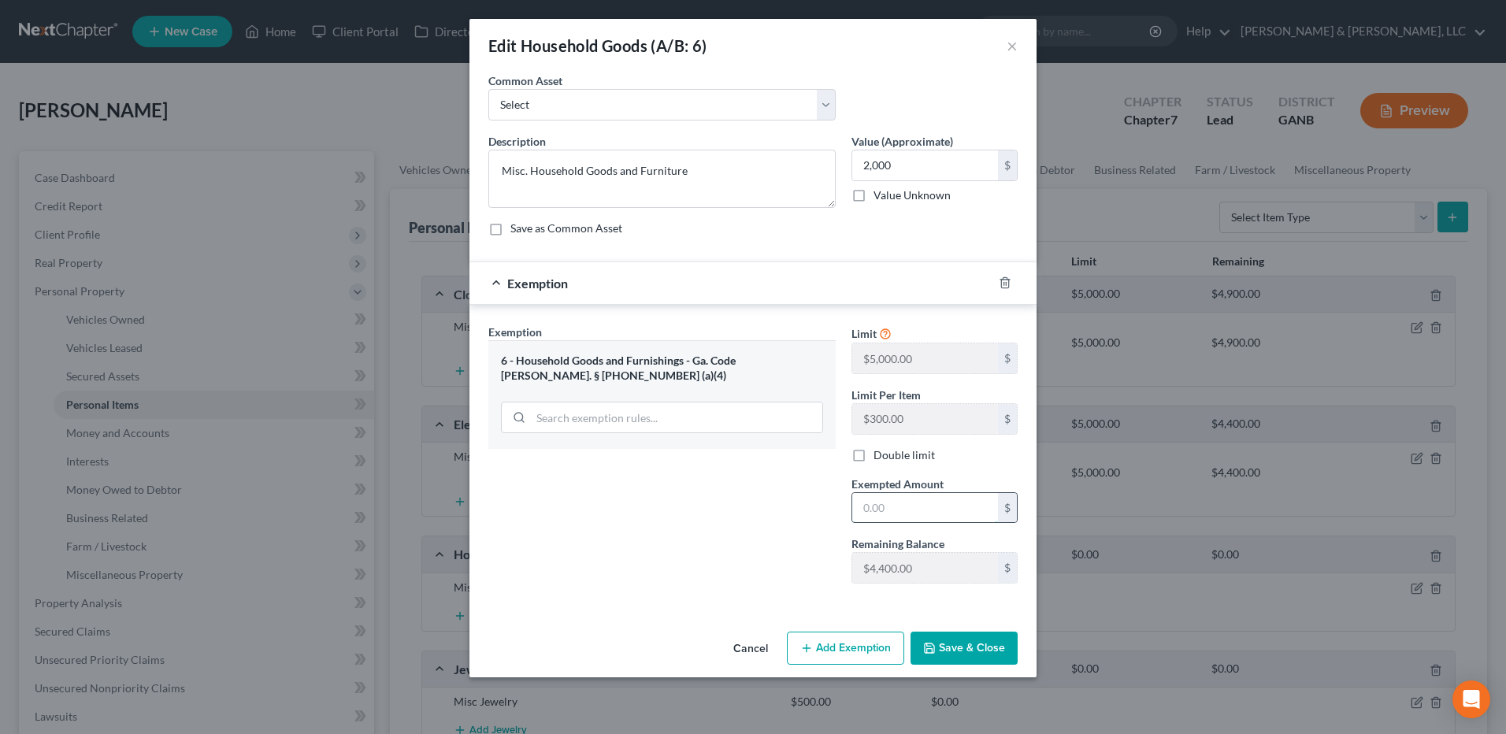
click at [937, 516] on input "text" at bounding box center [925, 508] width 146 height 30
type input "2,000"
click at [992, 635] on button "Save & Close" at bounding box center [963, 648] width 107 height 33
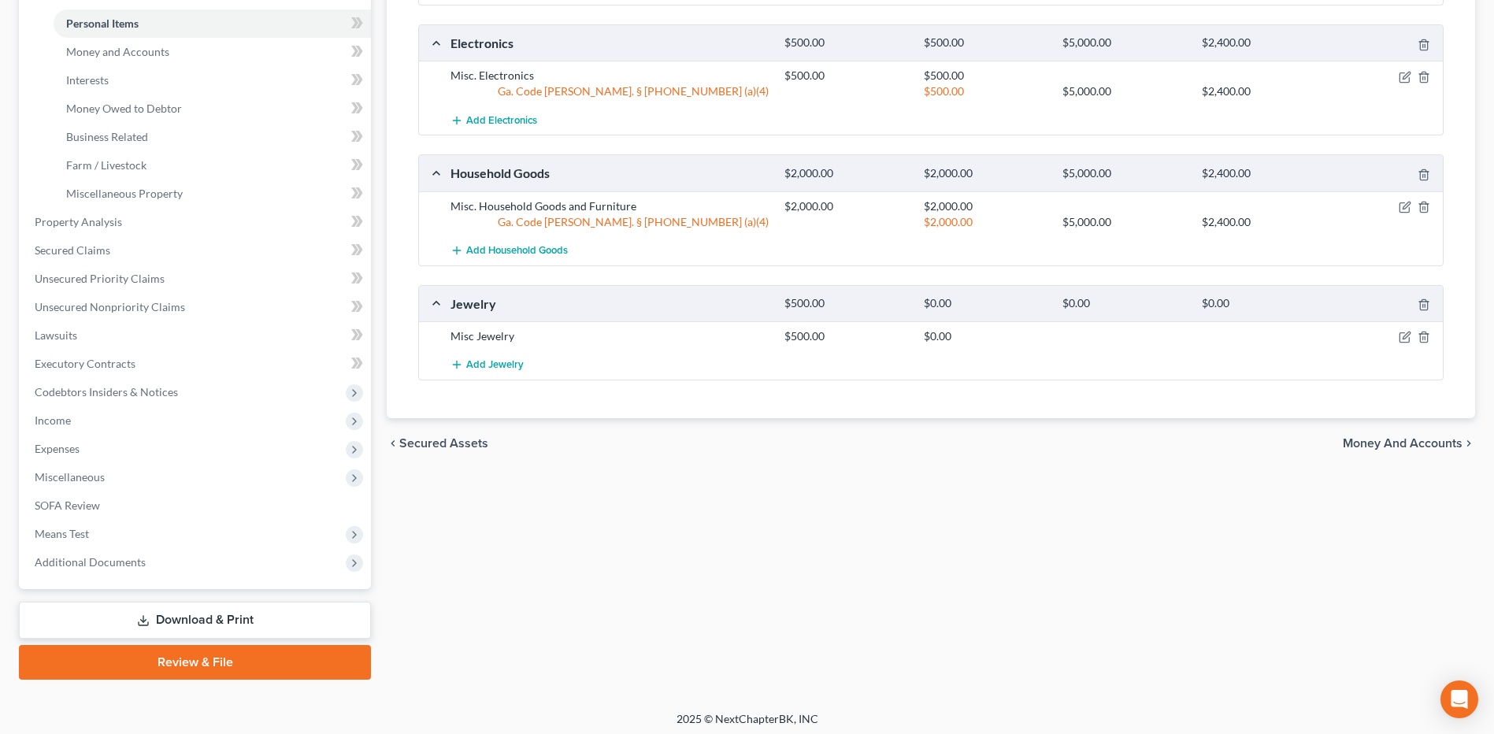
scroll to position [387, 0]
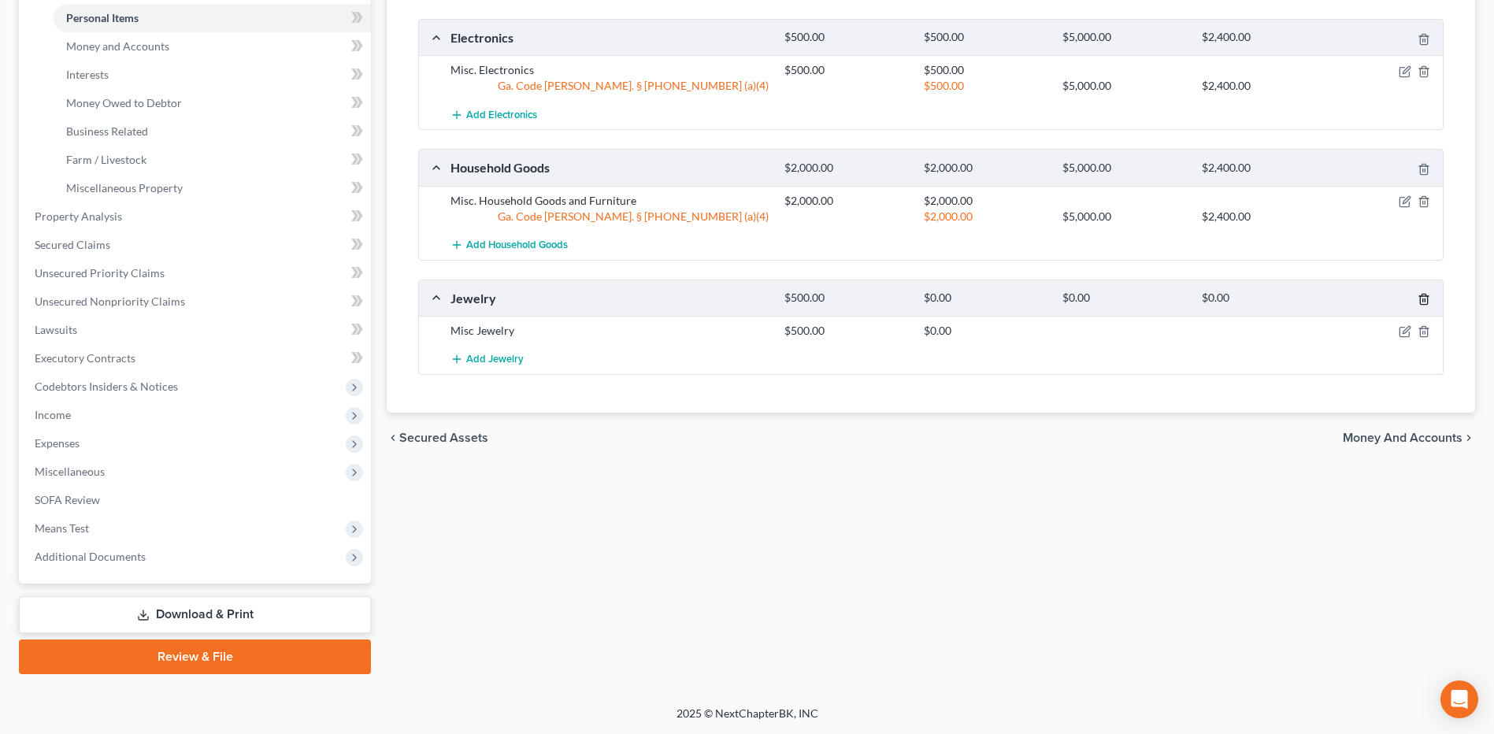
click at [1429, 296] on icon "button" at bounding box center [1424, 299] width 13 height 13
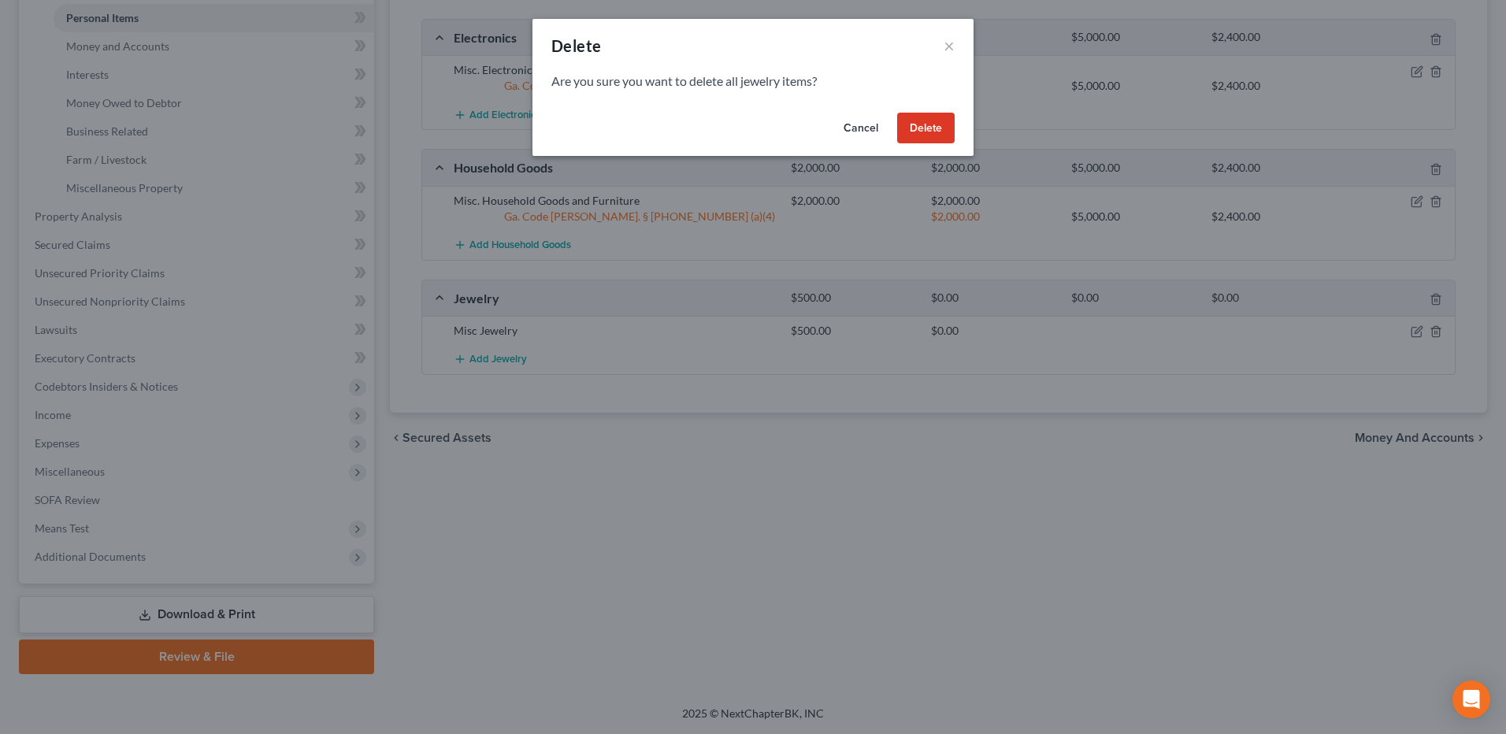
click at [919, 133] on button "Delete" at bounding box center [925, 129] width 57 height 32
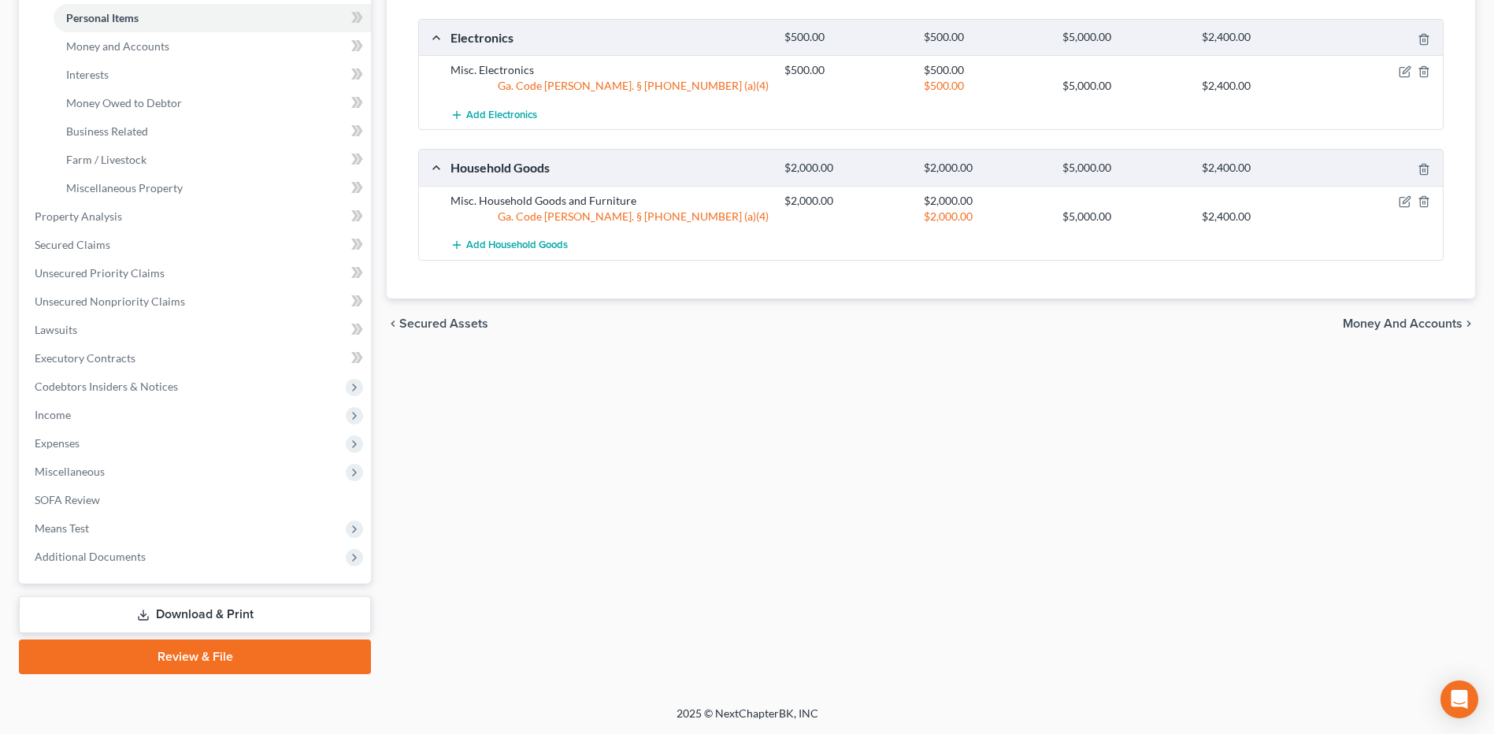
click at [1381, 322] on span "Money and Accounts" at bounding box center [1403, 323] width 120 height 13
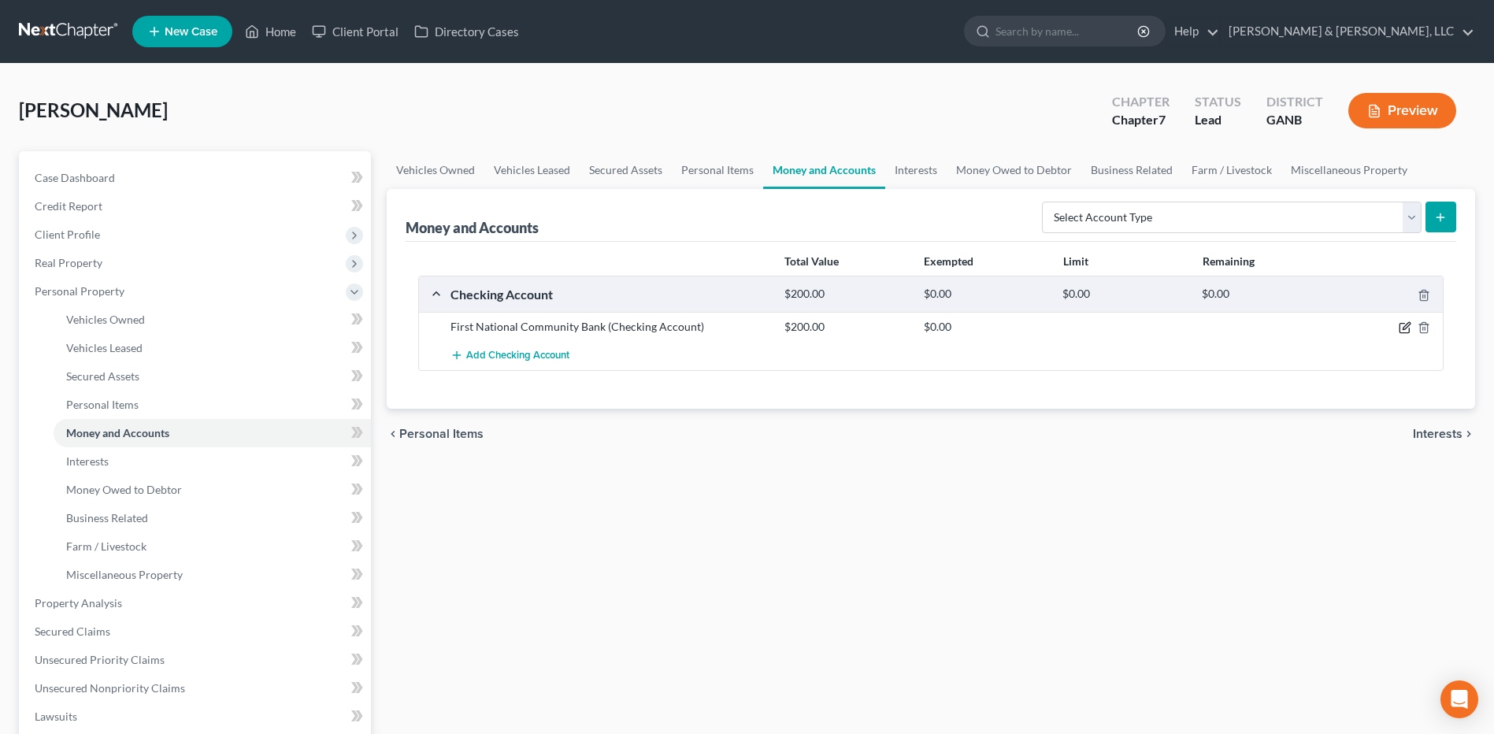
click at [1406, 325] on icon "button" at bounding box center [1406, 326] width 7 height 7
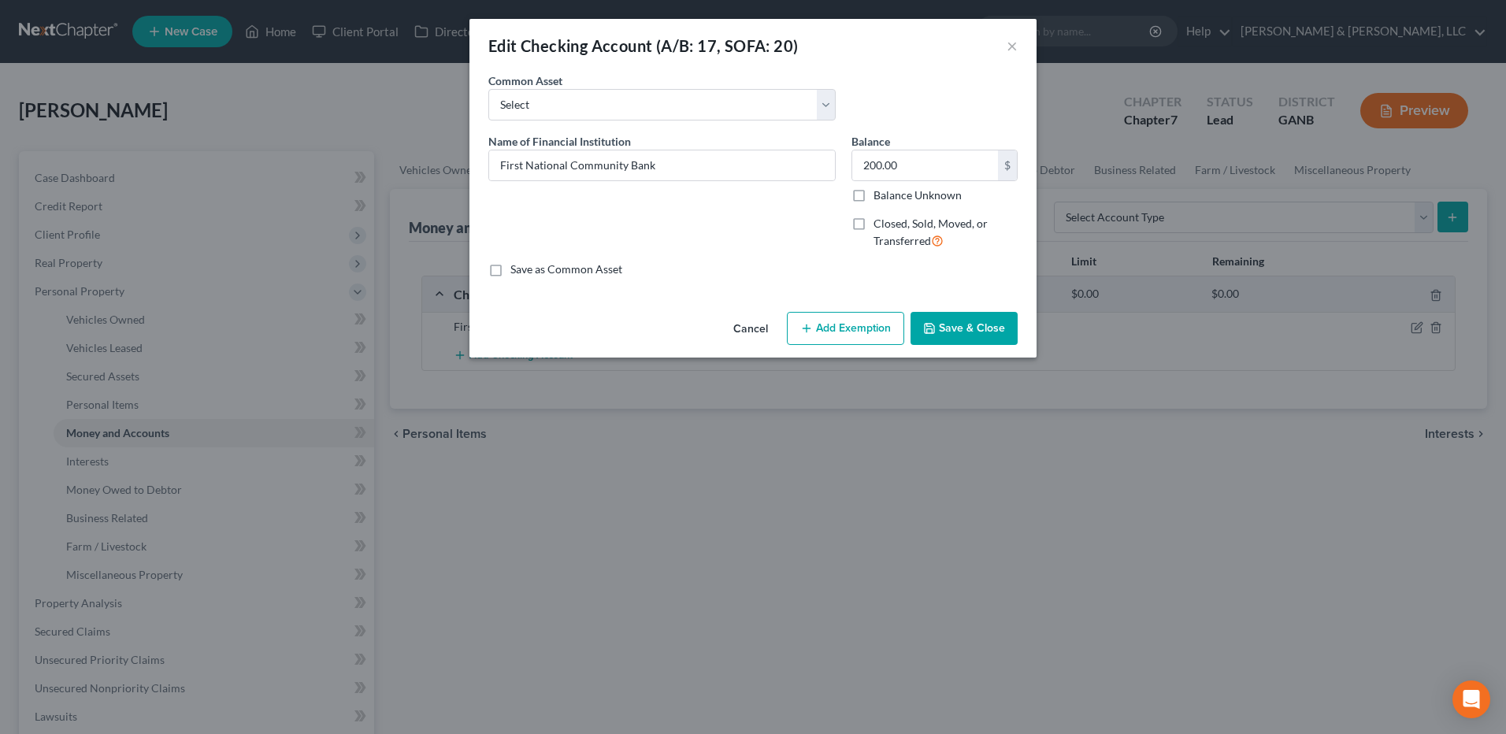
click at [876, 326] on button "Add Exemption" at bounding box center [845, 328] width 117 height 33
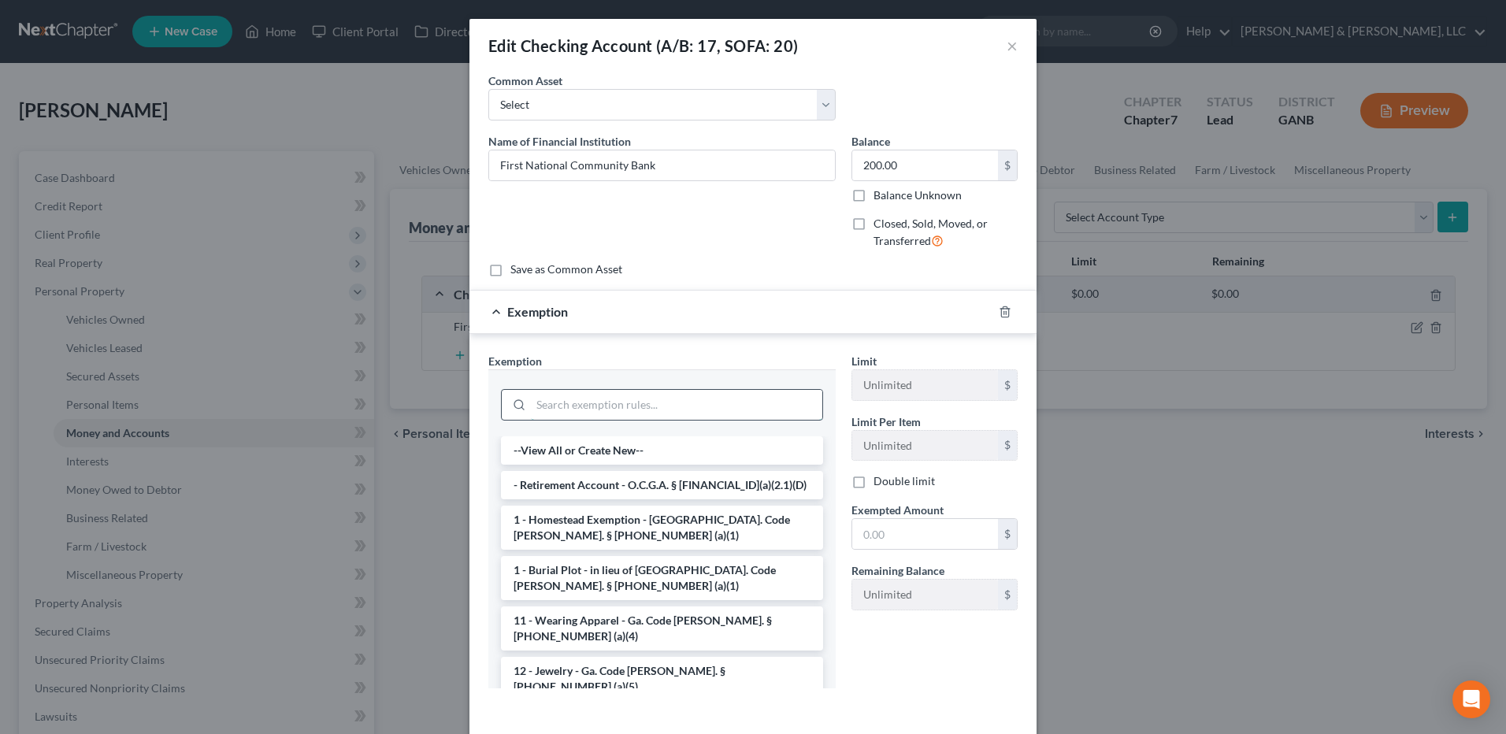
click at [619, 396] on input "search" at bounding box center [676, 405] width 291 height 30
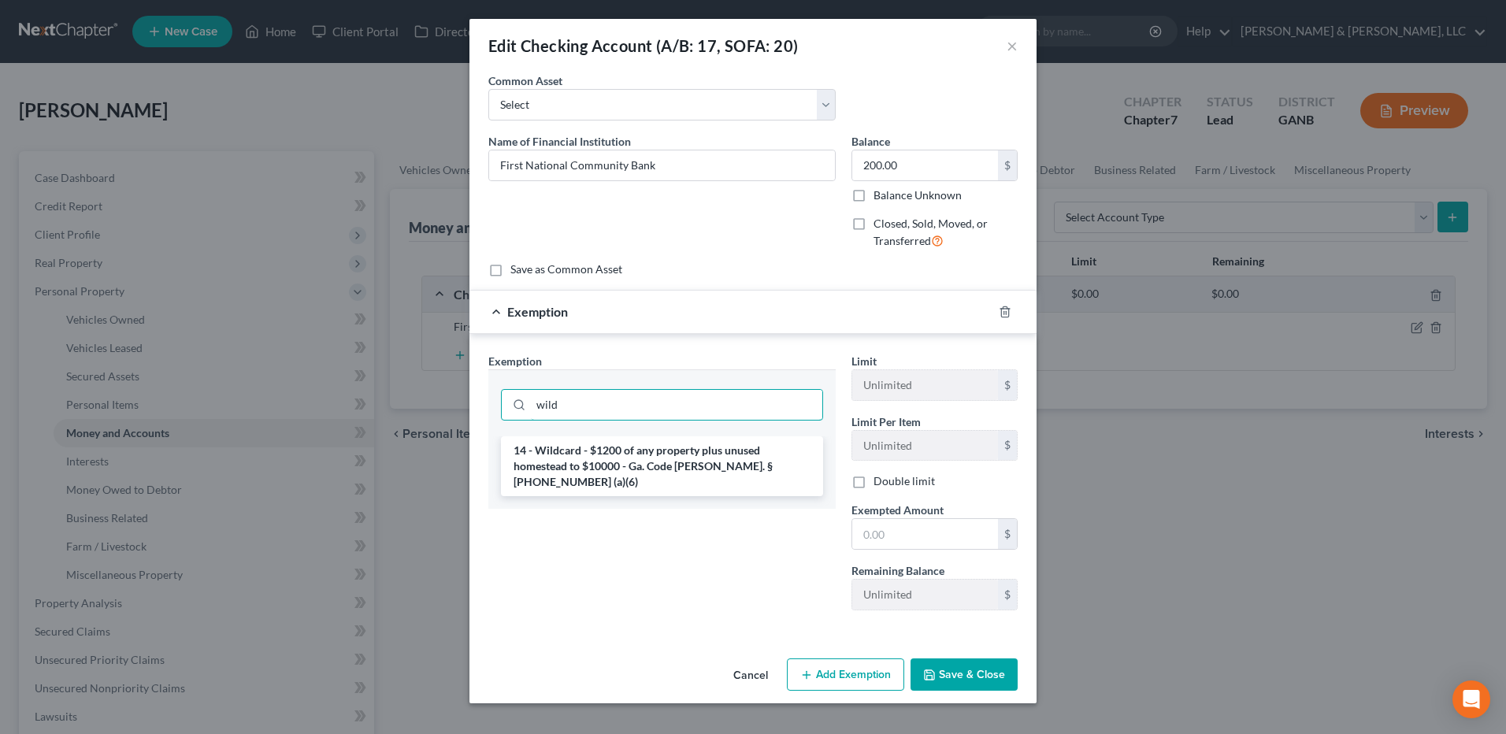
type input "wild"
click at [678, 435] on div "wild" at bounding box center [661, 402] width 347 height 67
click at [673, 450] on li "14 - Wildcard - $1200 of any property plus unused homestead to $10000 - Ga. Cod…" at bounding box center [662, 466] width 322 height 60
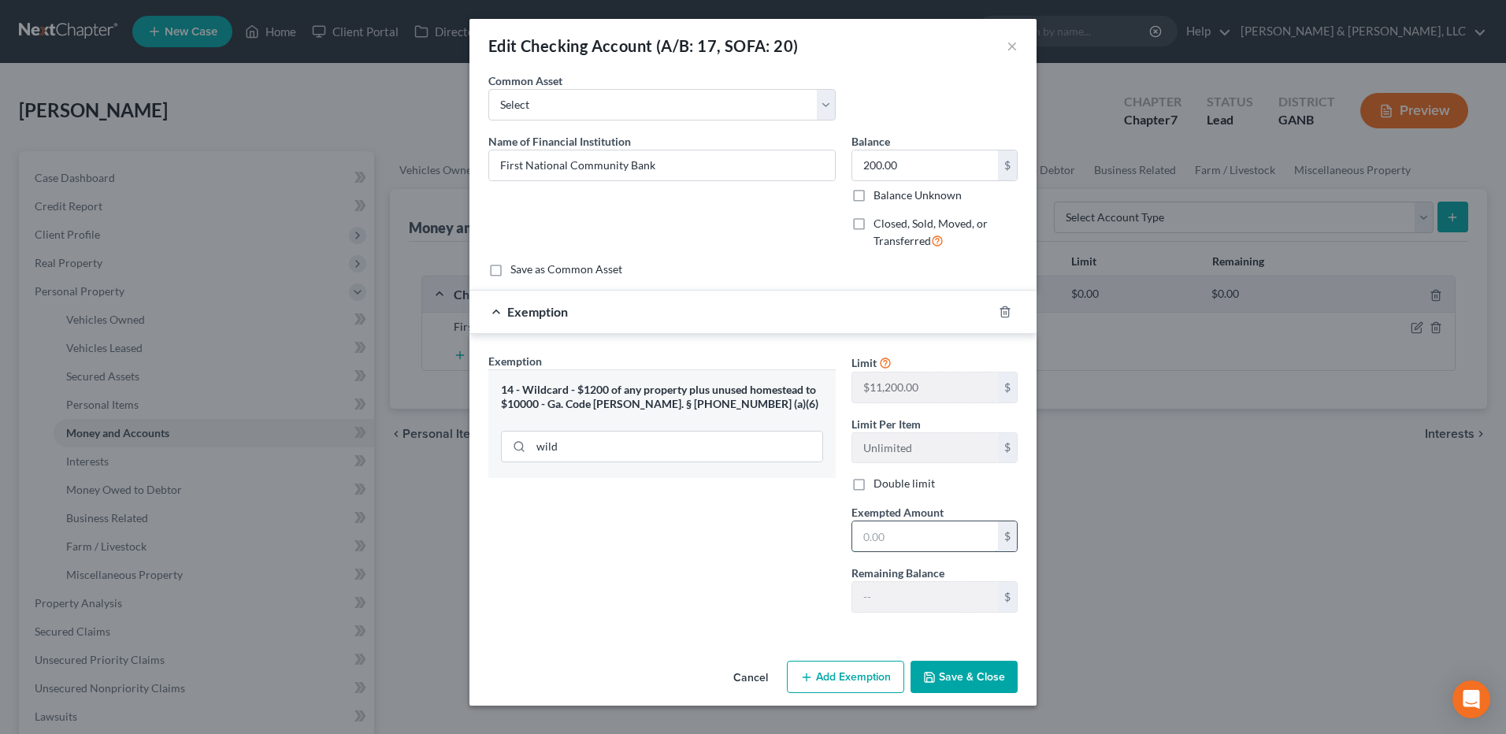
click at [929, 550] on input "text" at bounding box center [925, 536] width 146 height 30
type input "500"
click at [962, 675] on button "Save & Close" at bounding box center [963, 677] width 107 height 33
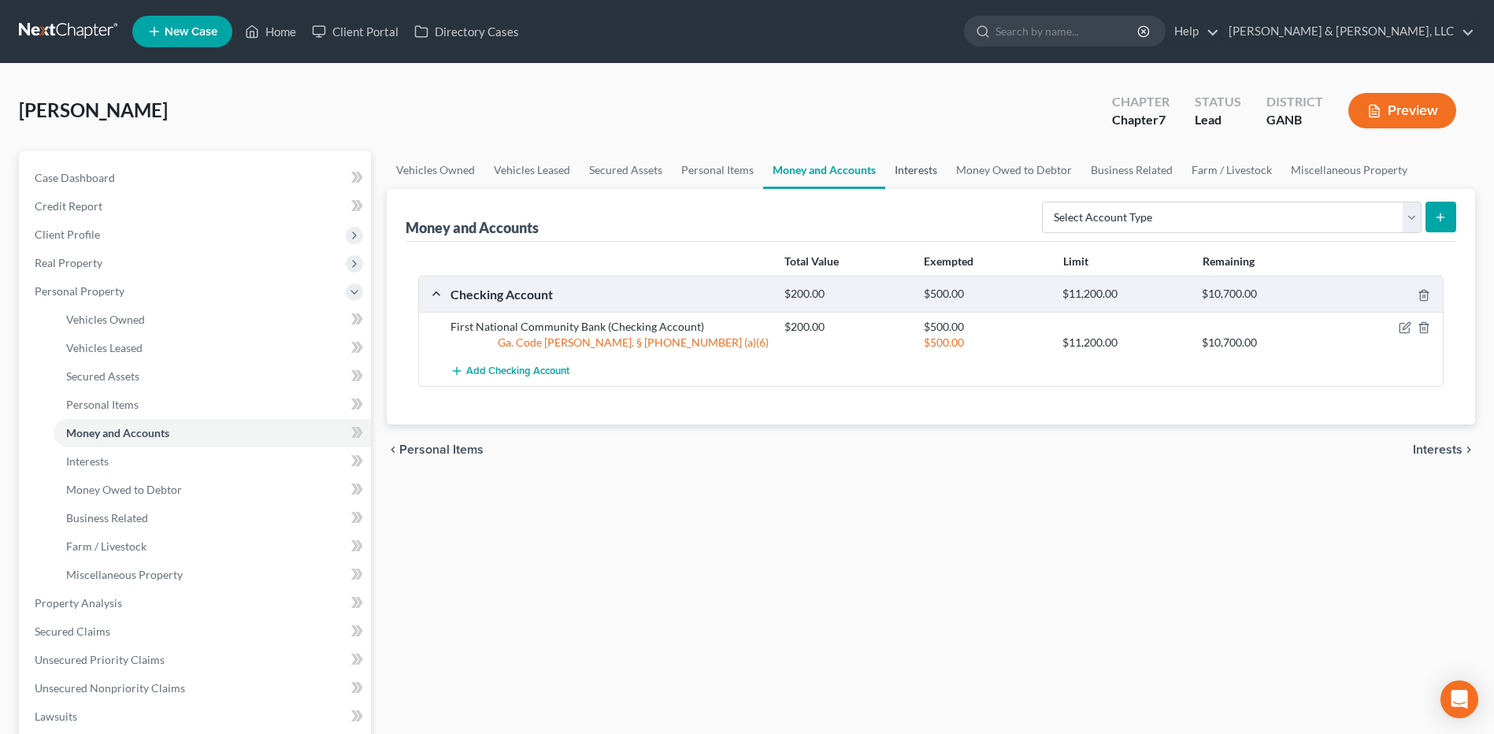
click at [924, 176] on link "Interests" at bounding box center [915, 170] width 61 height 38
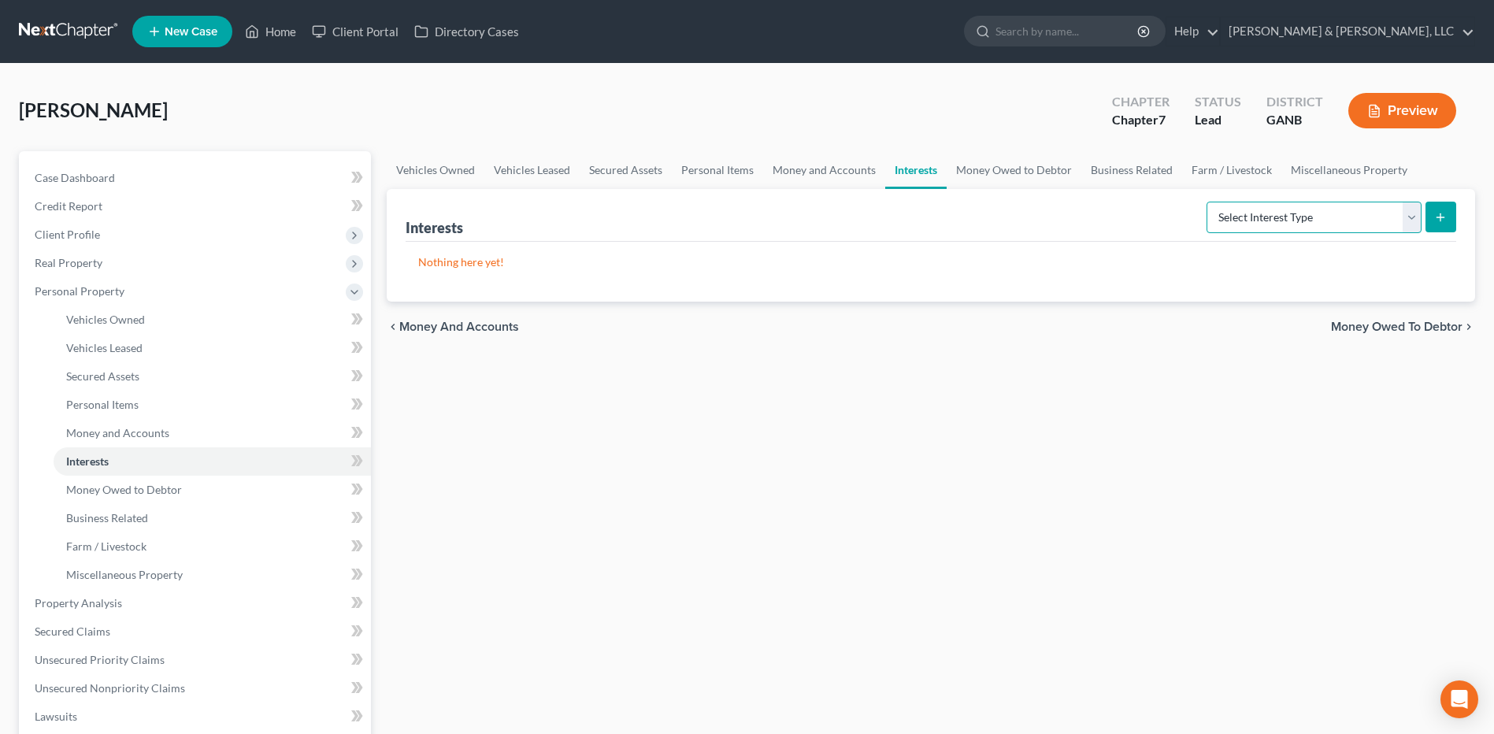
click at [1225, 214] on select "Select Interest Type 401K (A/B: 21) Annuity (A/B: 23) Bond (A/B: 18) Education …" at bounding box center [1314, 218] width 215 height 32
select select "stock"
click at [1209, 202] on select "Select Interest Type 401K (A/B: 21) Annuity (A/B: 23) Bond (A/B: 18) Education …" at bounding box center [1314, 218] width 215 height 32
click at [1437, 207] on button "submit" at bounding box center [1440, 217] width 31 height 31
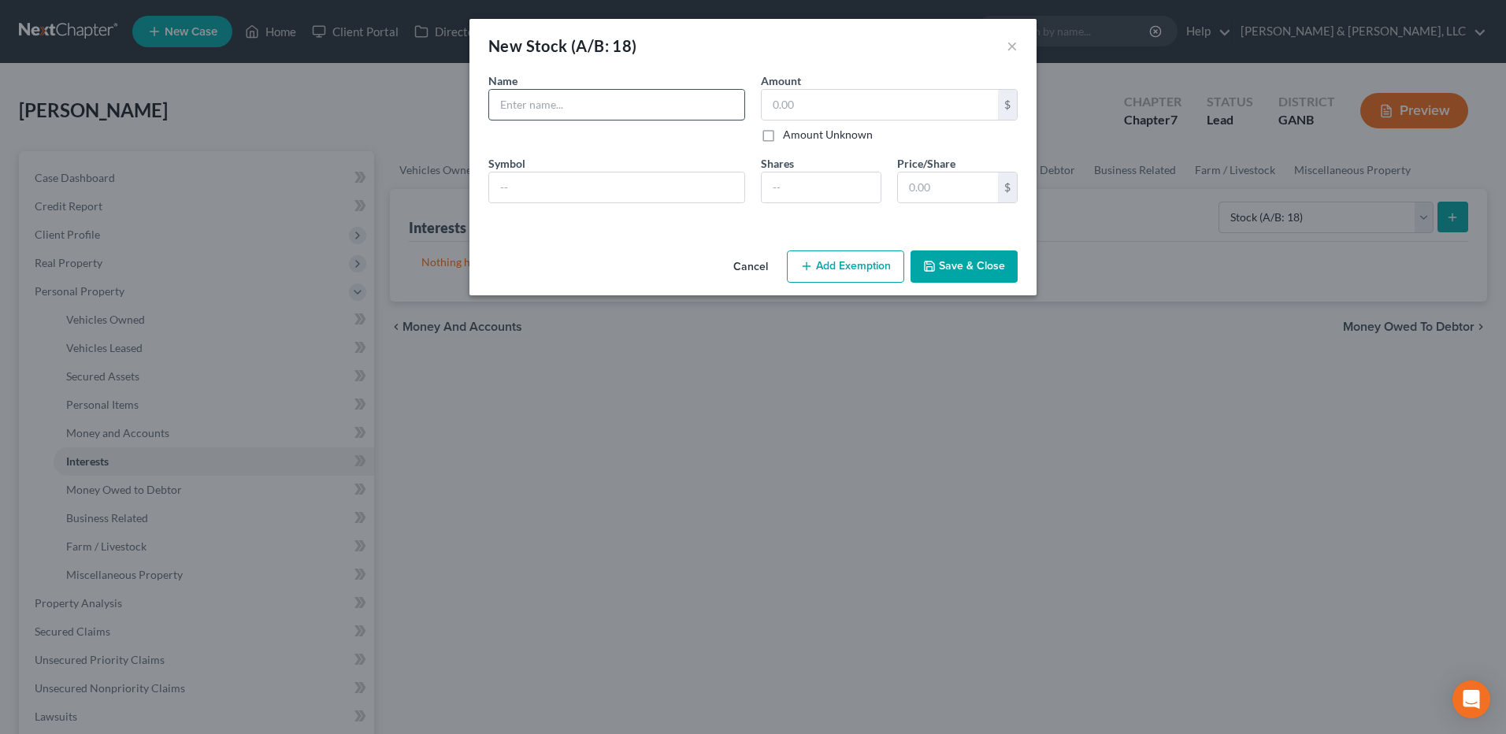
click at [687, 98] on input "text" at bounding box center [616, 105] width 255 height 30
type input "10 Share of Bank of America Stock"
type input "500"
click at [865, 265] on button "Add Exemption" at bounding box center [845, 266] width 117 height 33
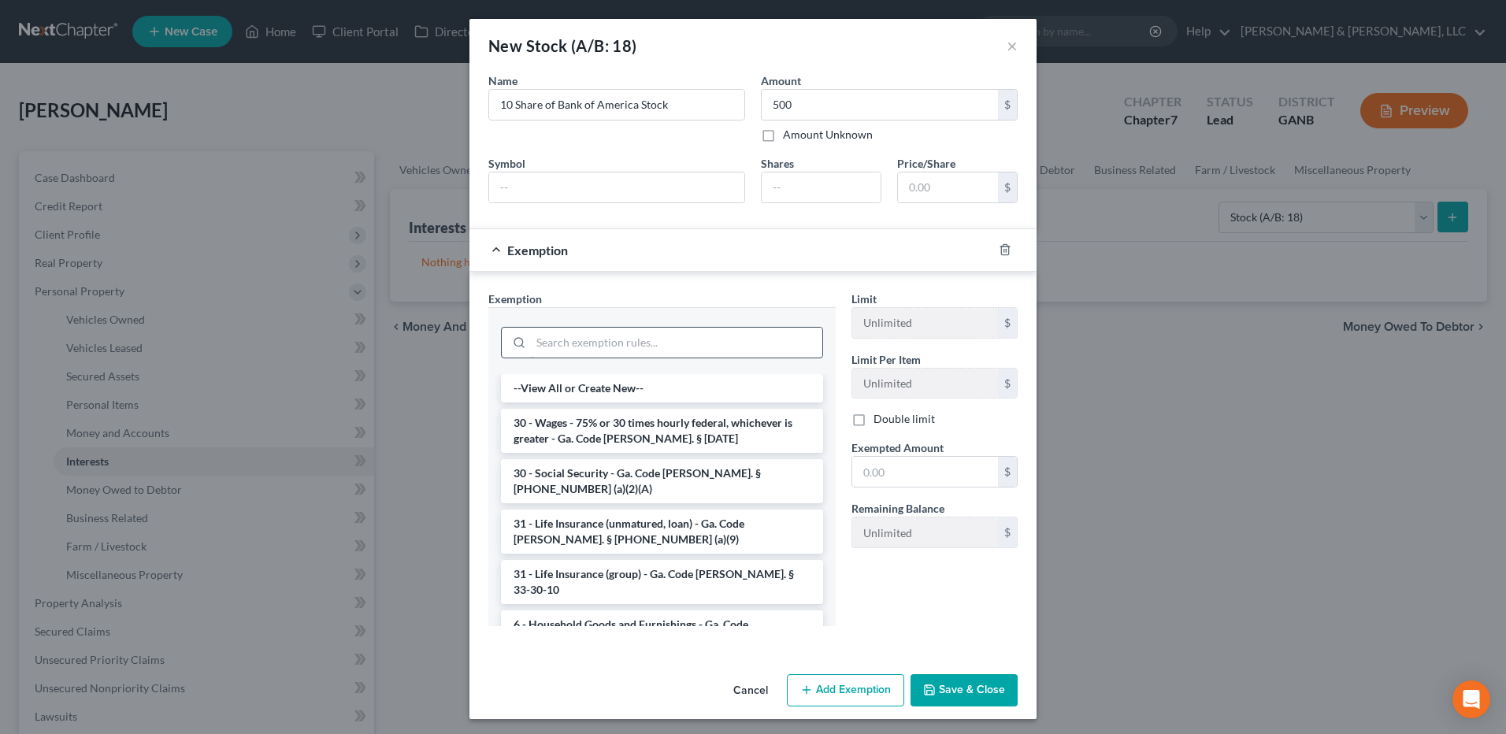
click at [669, 343] on input "search" at bounding box center [676, 343] width 291 height 30
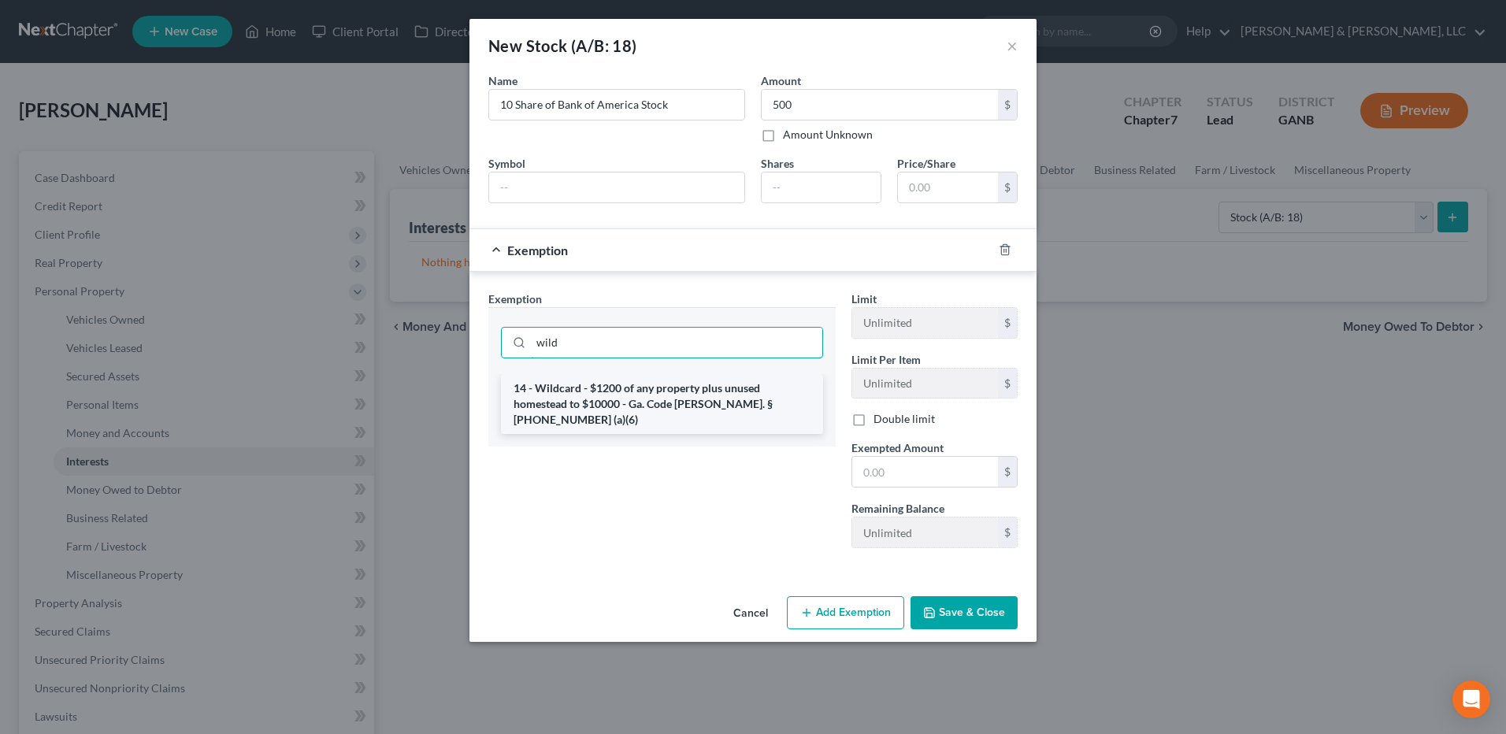
type input "wild"
click at [696, 412] on li "14 - Wildcard - $1200 of any property plus unused homestead to $10000 - Ga. Cod…" at bounding box center [662, 404] width 322 height 60
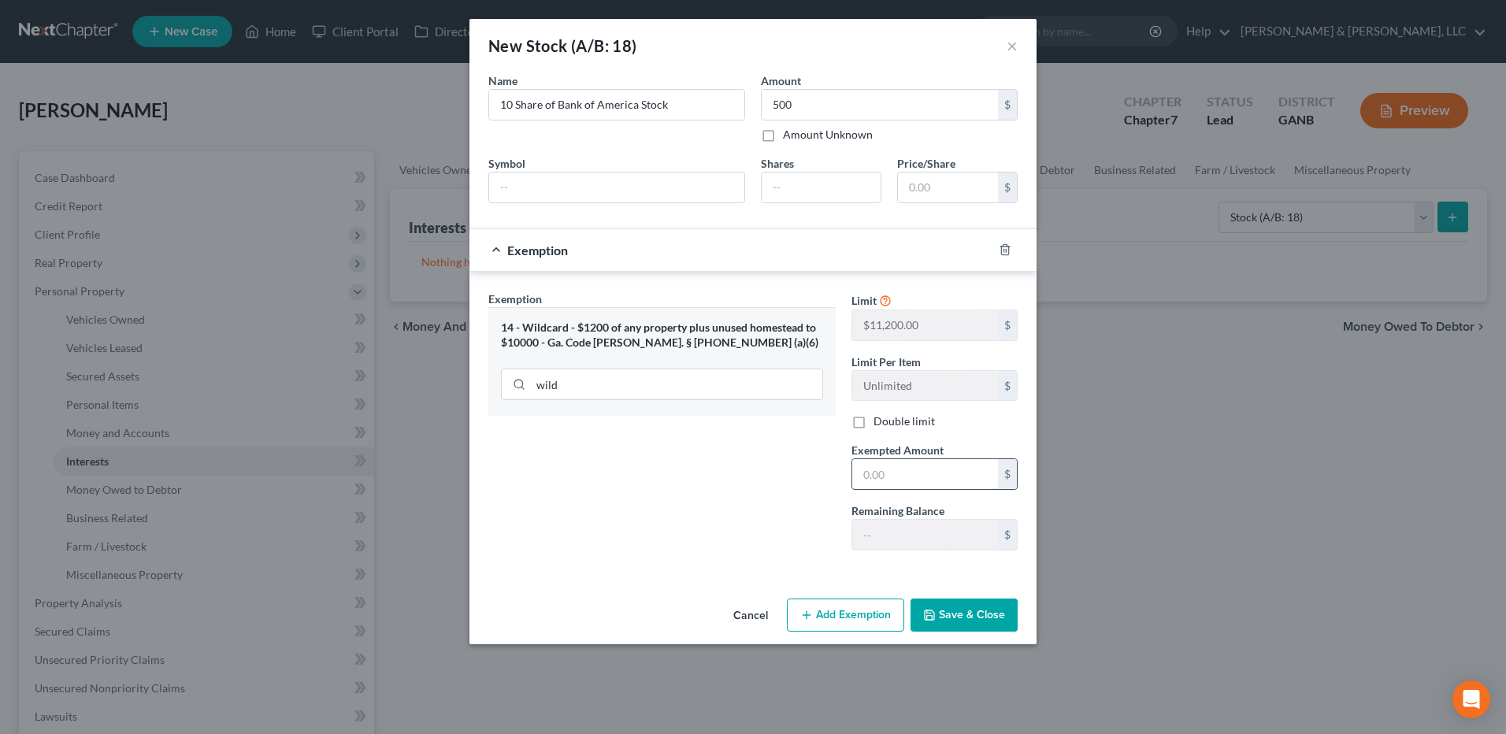
click at [957, 485] on input "text" at bounding box center [925, 474] width 146 height 30
type input "500"
click at [989, 603] on button "Save & Close" at bounding box center [963, 615] width 107 height 33
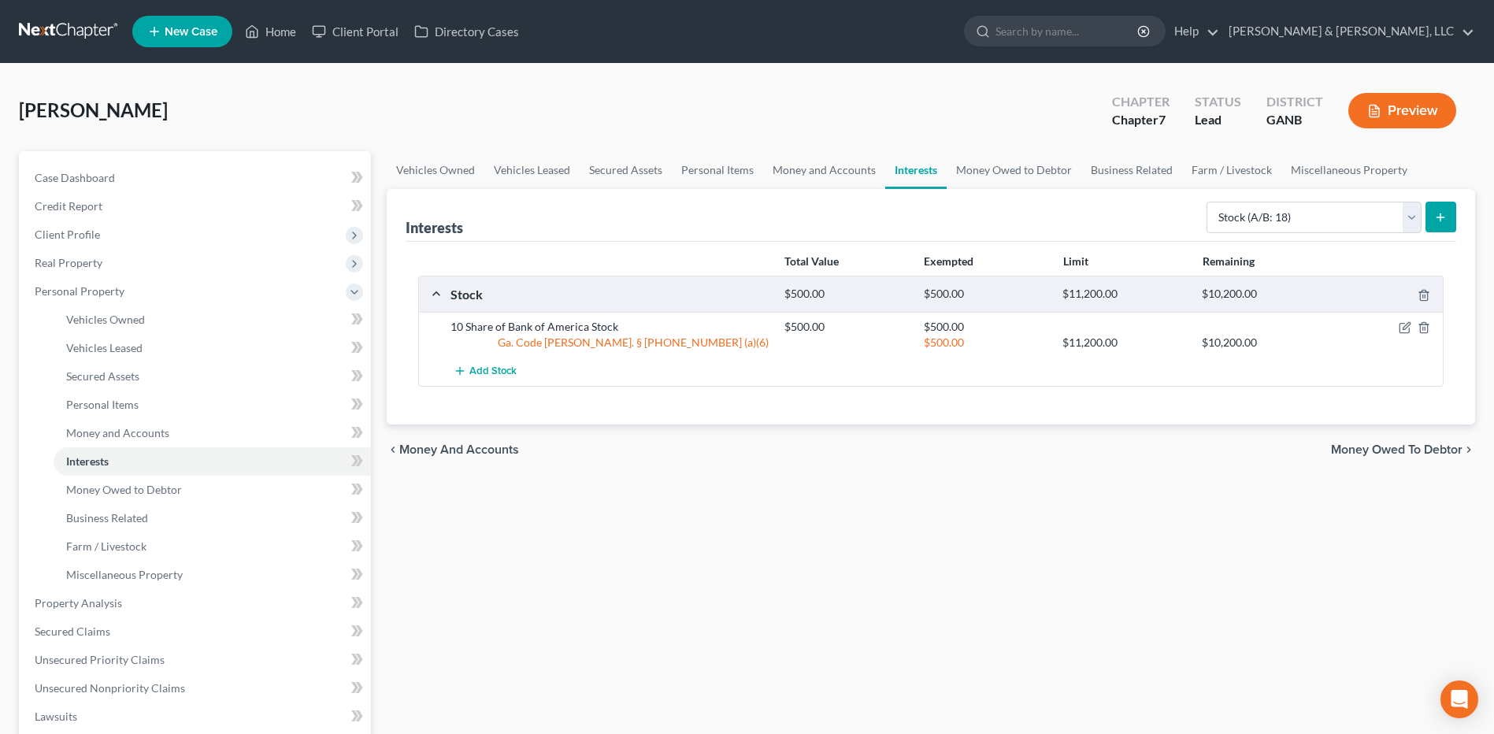
click at [1376, 105] on icon "button" at bounding box center [1374, 111] width 14 height 14
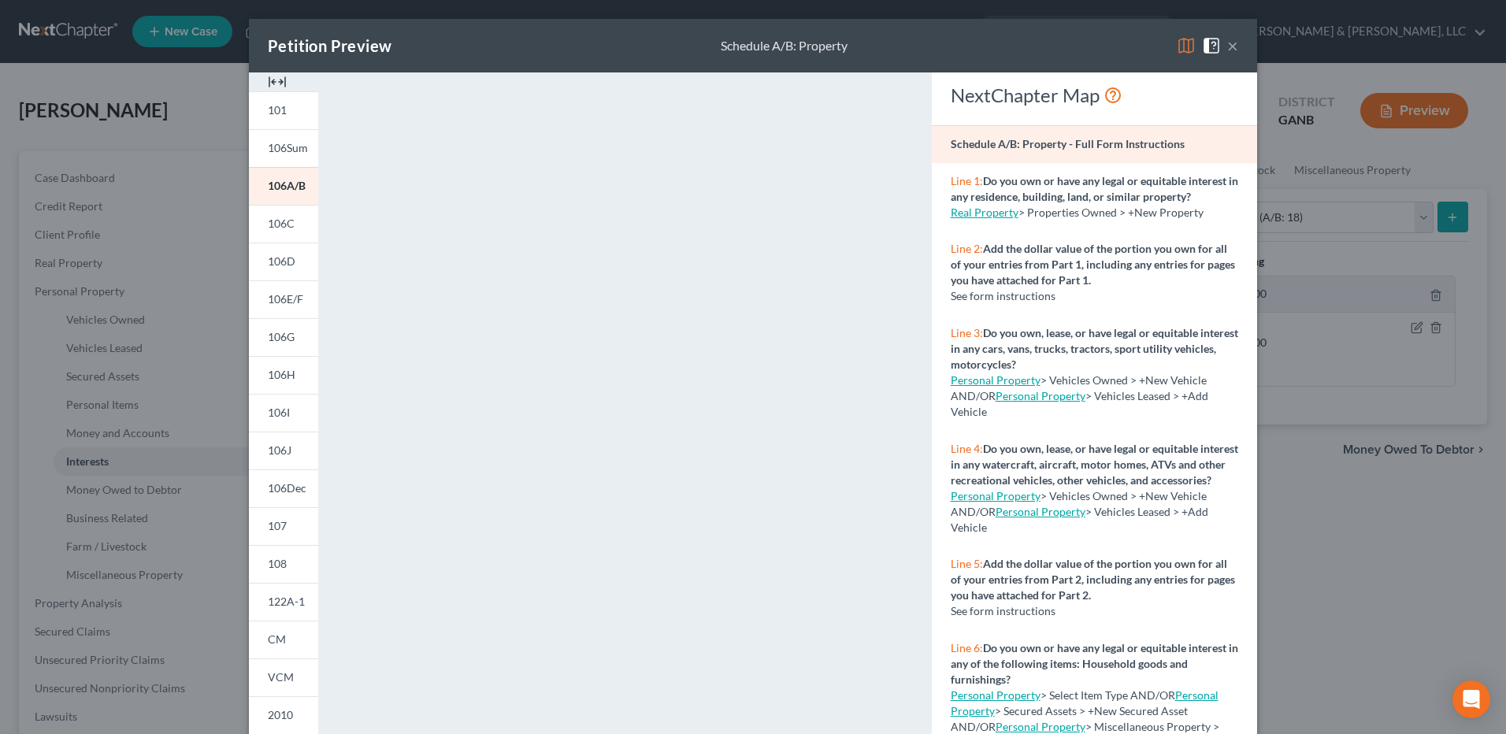
click at [1188, 50] on img at bounding box center [1186, 45] width 19 height 19
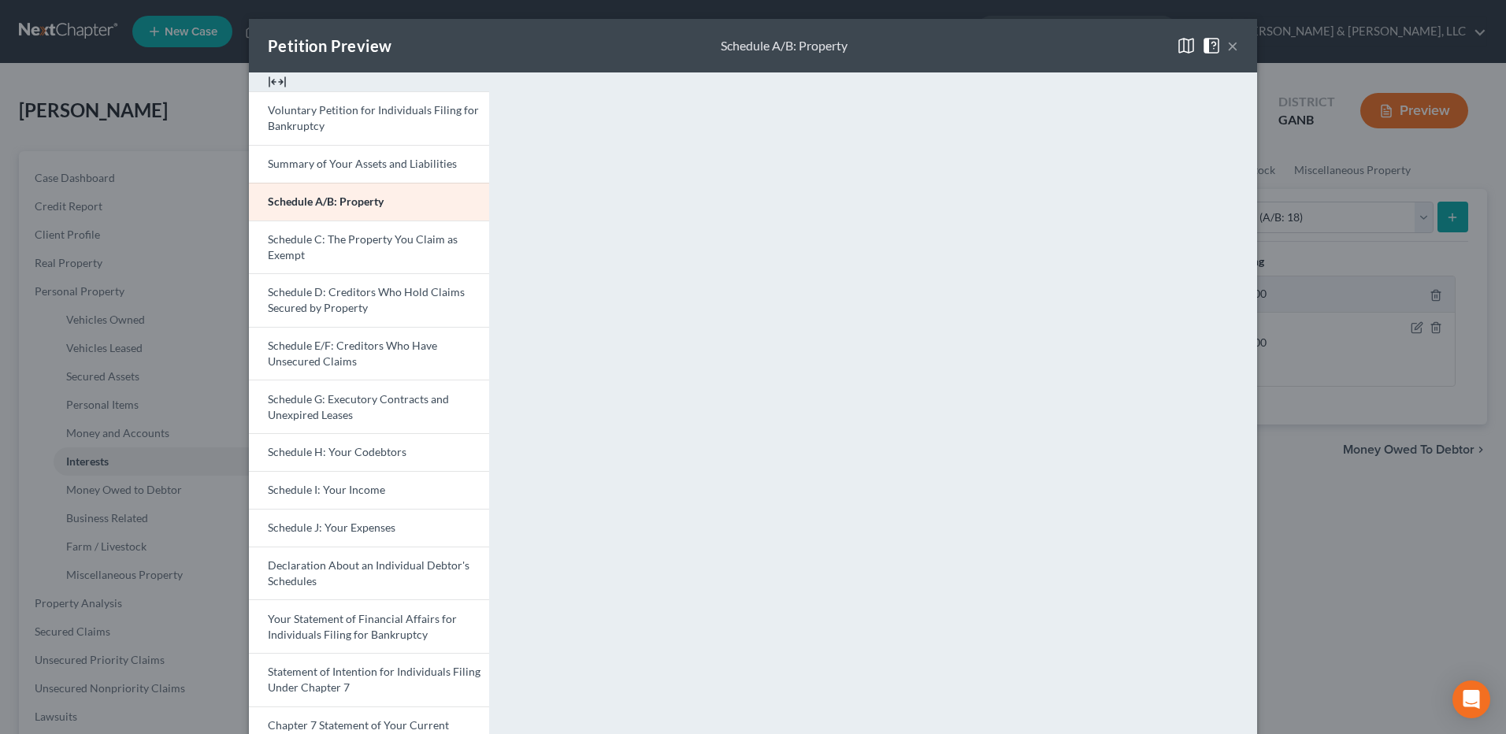
click at [1230, 46] on button "×" at bounding box center [1232, 45] width 11 height 19
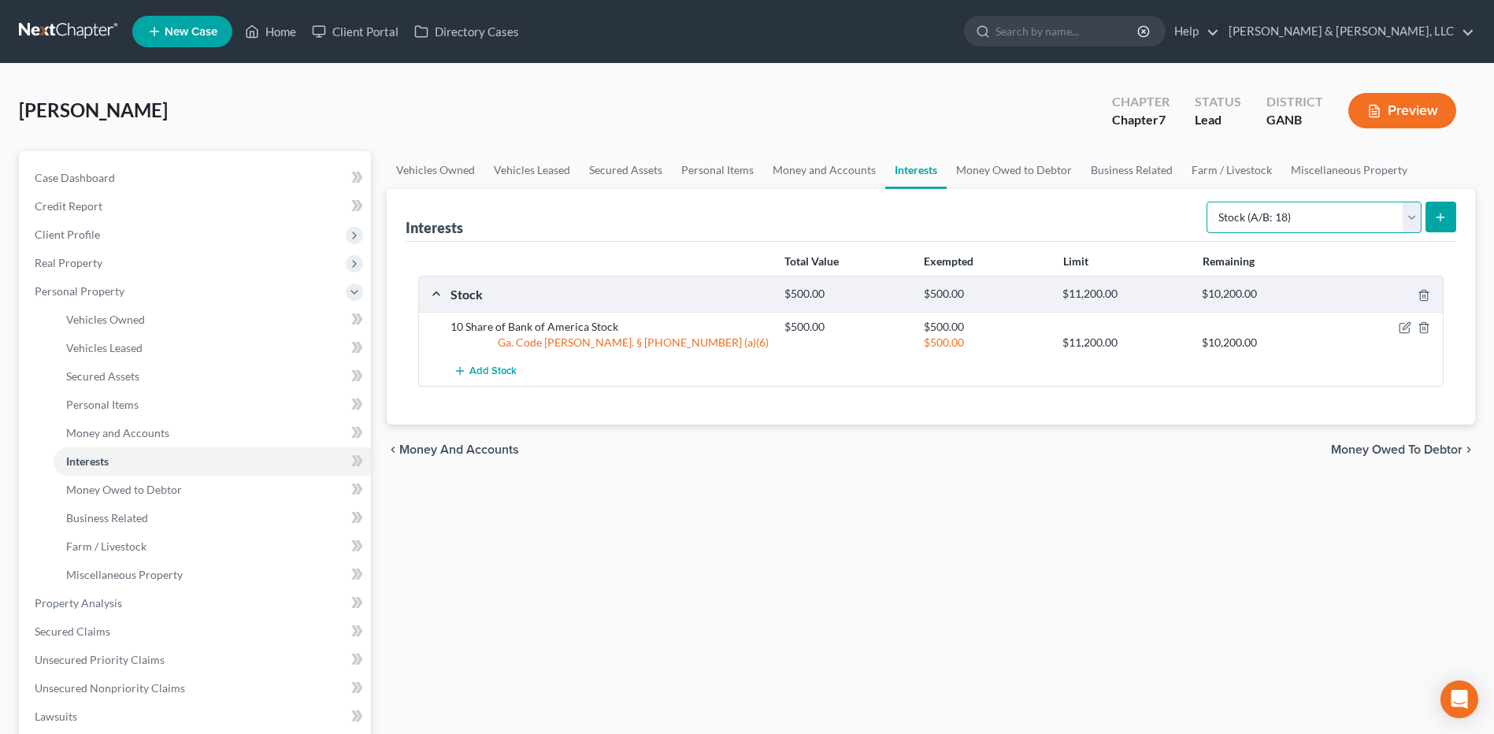
click at [1266, 212] on select "Select Interest Type 401K (A/B: 21) Annuity (A/B: 23) Bond (A/B: 18) Education …" at bounding box center [1314, 218] width 215 height 32
select select "whole_life_insurance"
click at [1209, 202] on select "Select Interest Type 401K (A/B: 21) Annuity (A/B: 23) Bond (A/B: 18) Education …" at bounding box center [1314, 218] width 215 height 32
click at [1444, 221] on icon "submit" at bounding box center [1440, 217] width 13 height 13
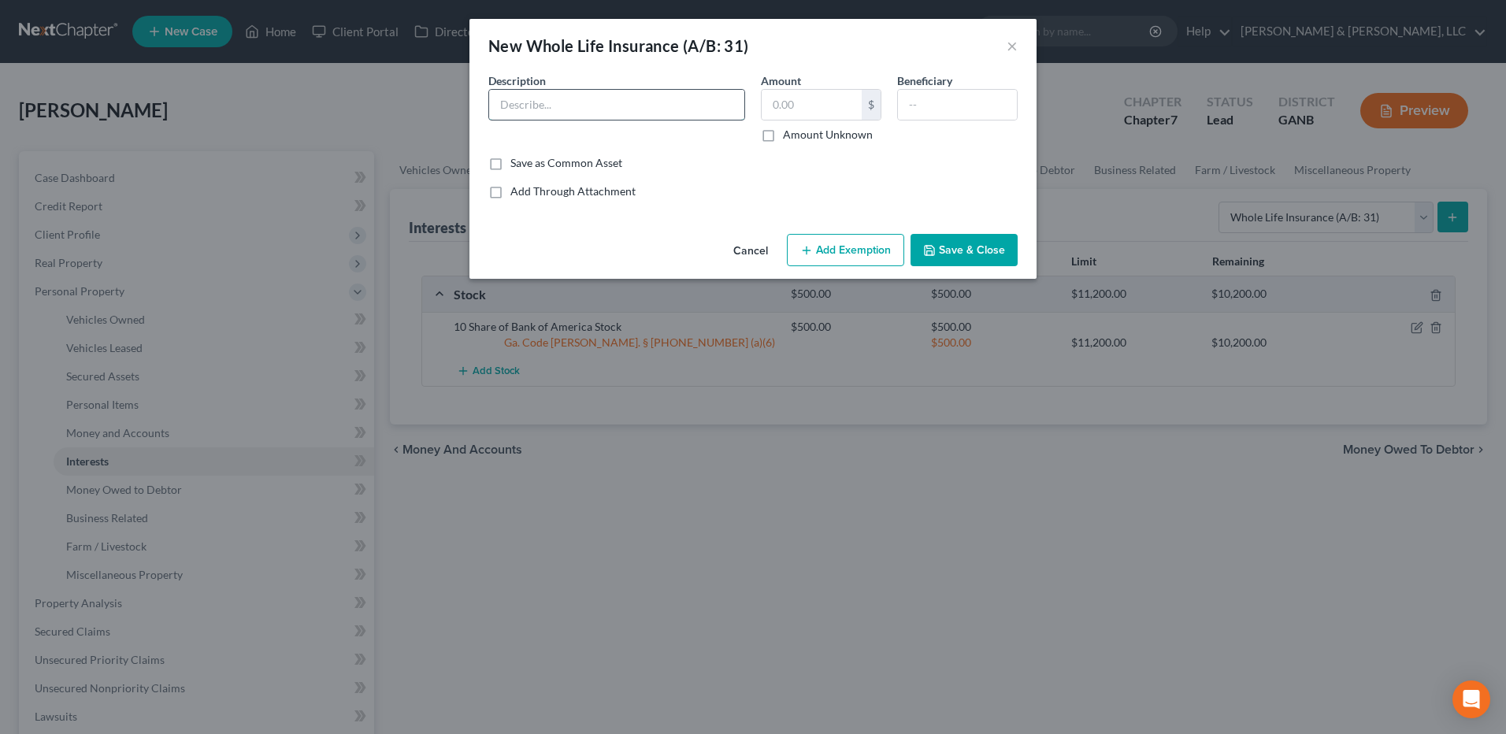
click at [535, 116] on input "text" at bounding box center [616, 105] width 255 height 30
type input "2 Whole Life Policies"
type input "Children"
click at [938, 240] on button "Save & Close" at bounding box center [963, 250] width 107 height 33
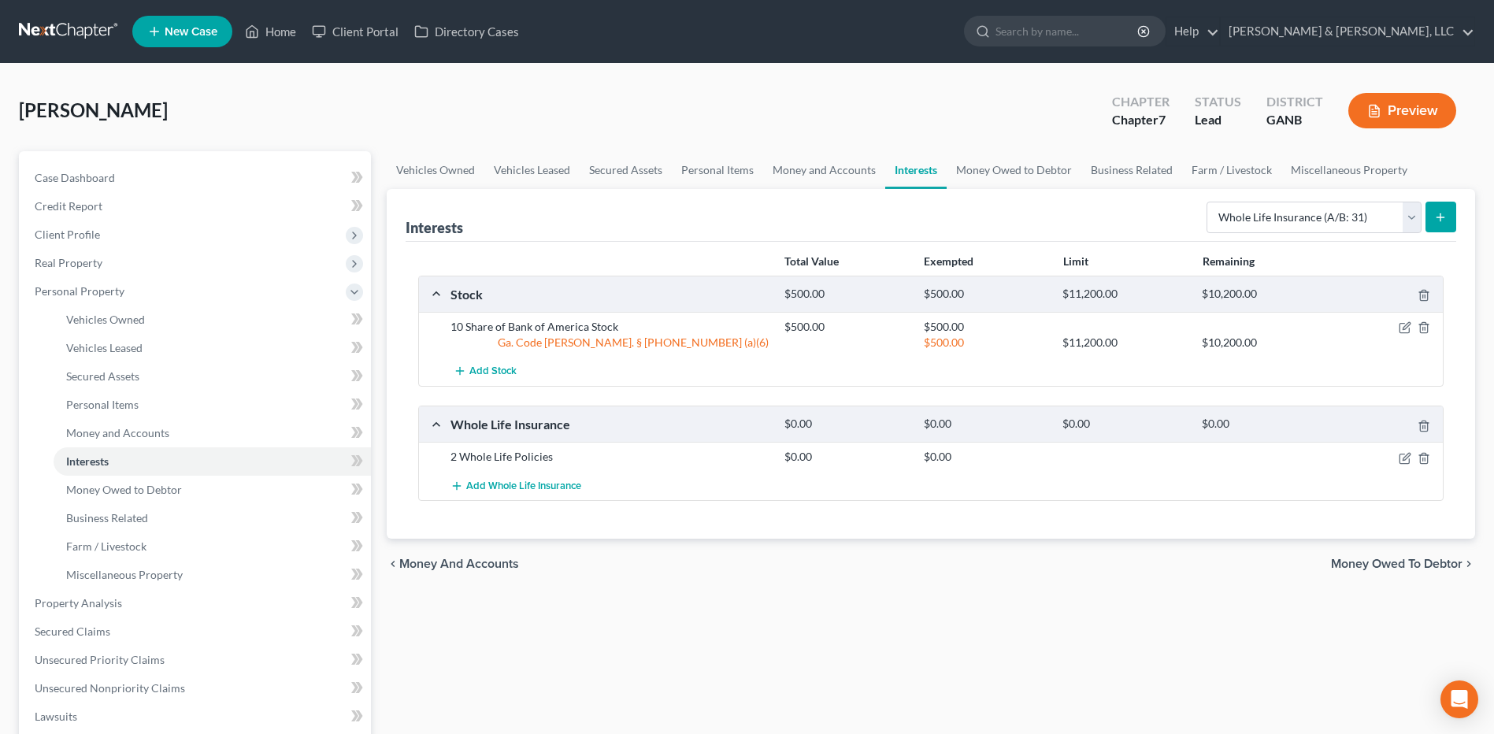
click at [1401, 558] on span "Money Owed to Debtor" at bounding box center [1397, 564] width 132 height 13
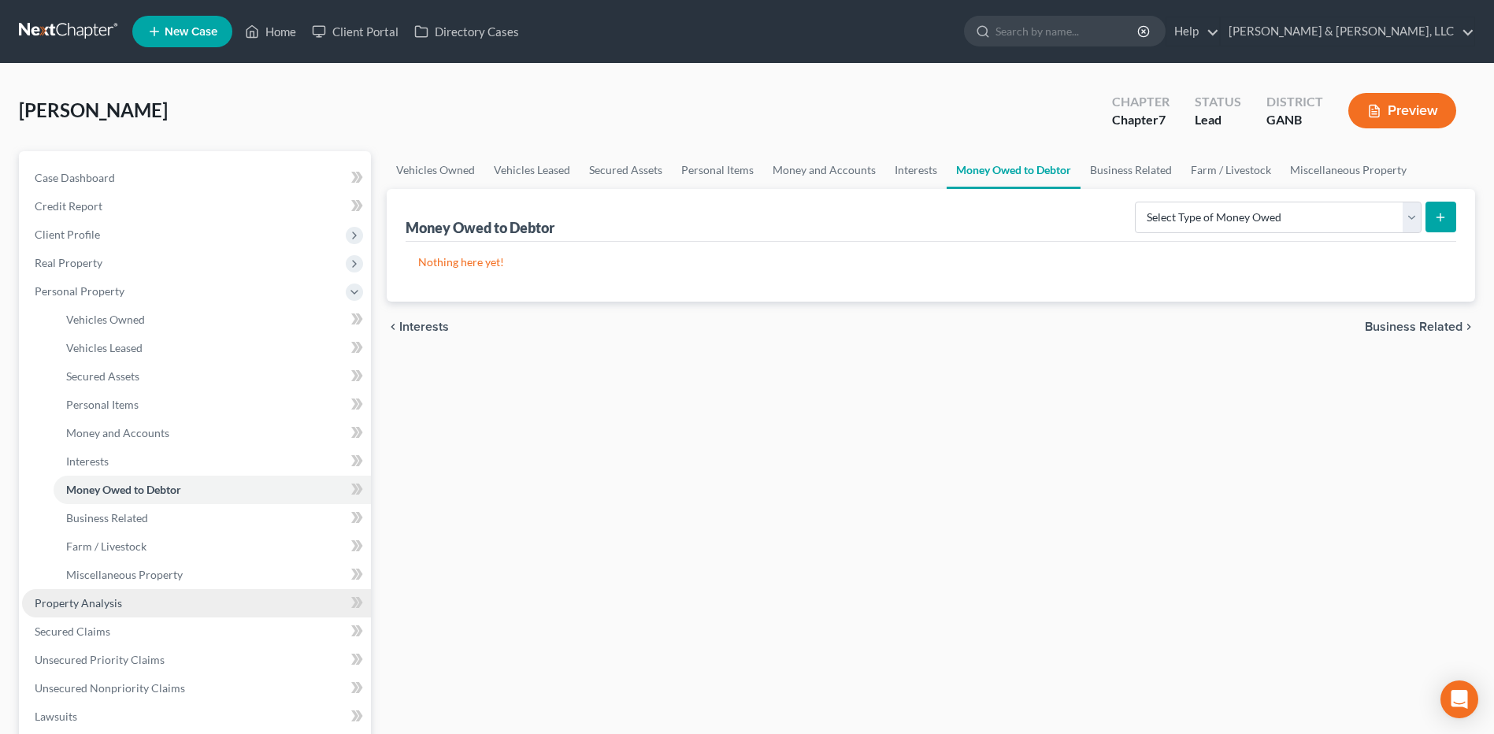
click at [84, 605] on span "Property Analysis" at bounding box center [78, 602] width 87 height 13
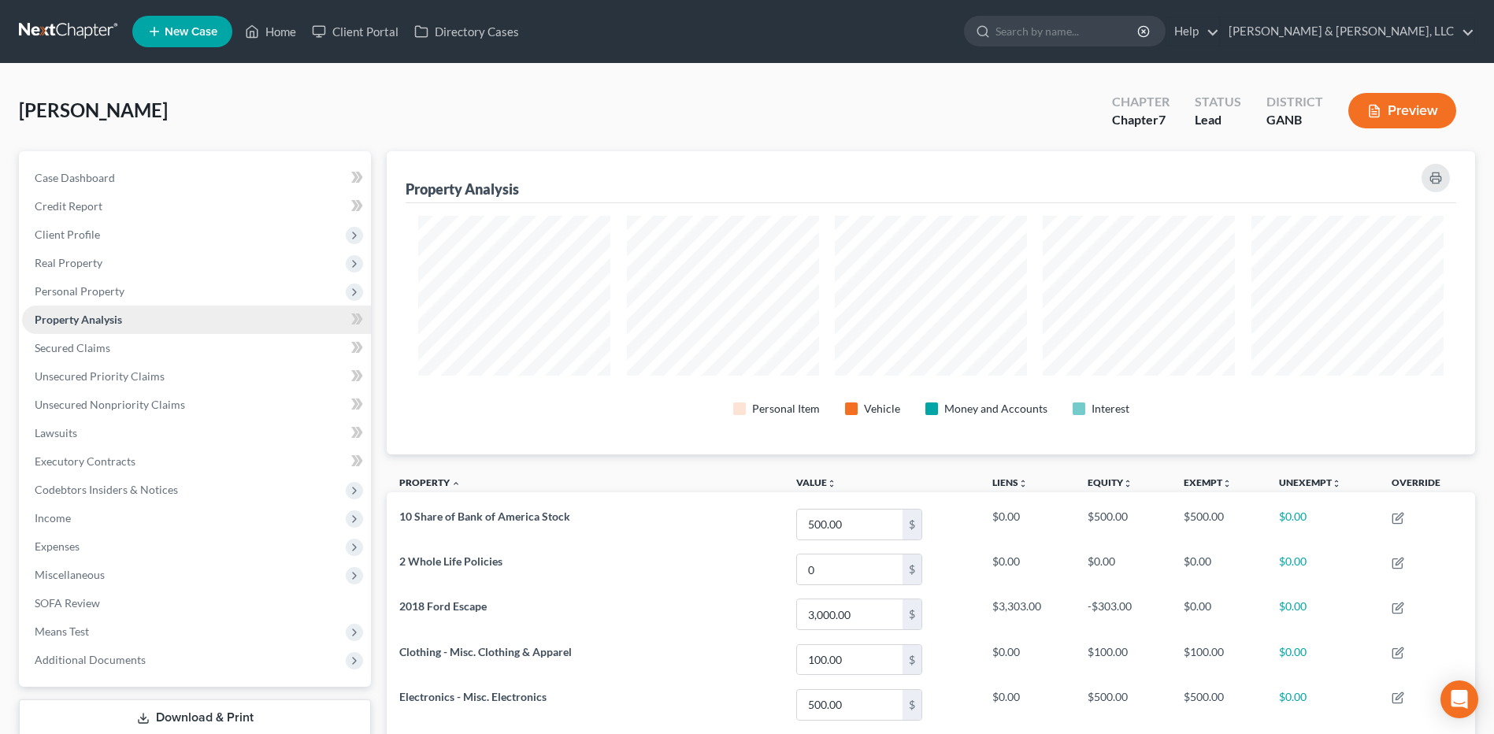
scroll to position [303, 1088]
drag, startPoint x: 80, startPoint y: 602, endPoint x: 53, endPoint y: 349, distance: 255.0
click at [53, 349] on span "Secured Claims" at bounding box center [73, 347] width 76 height 13
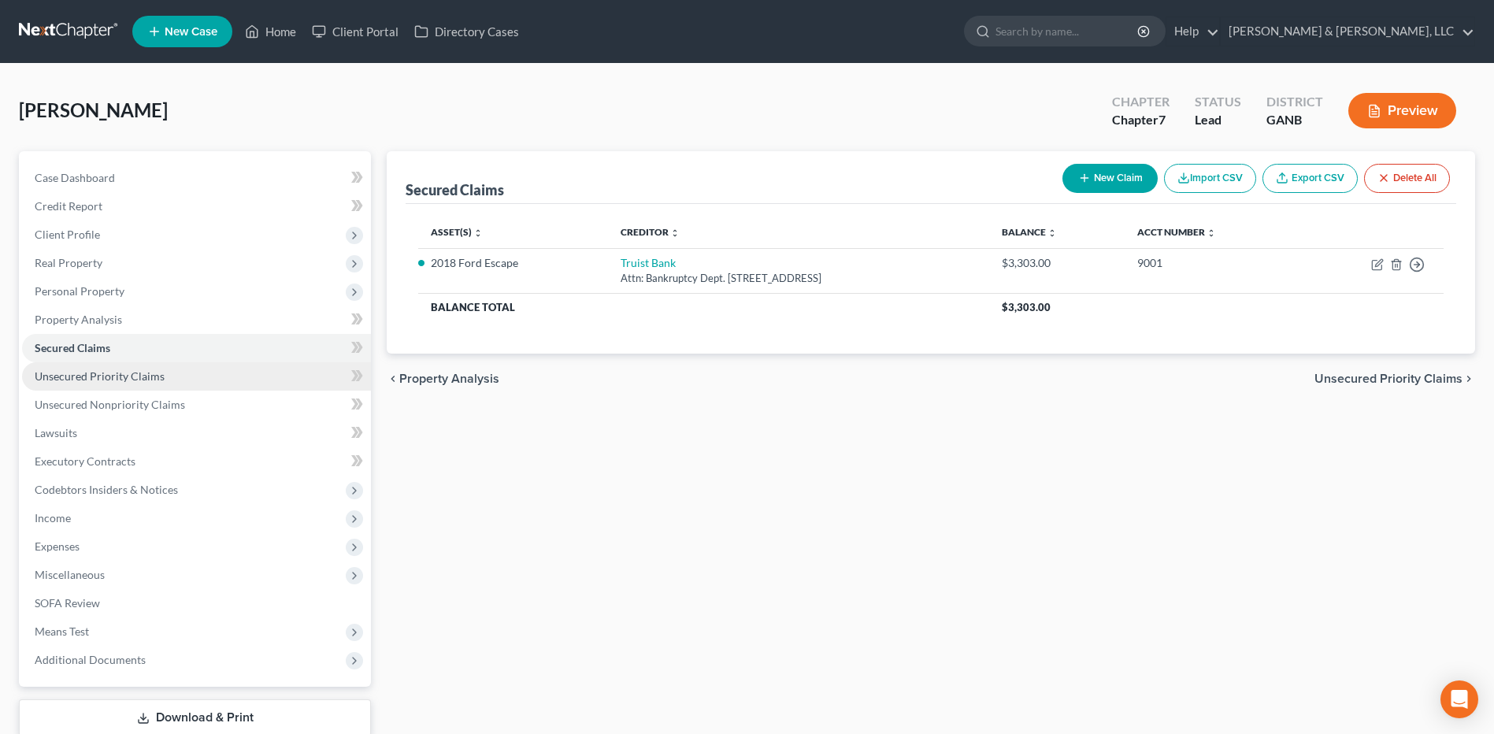
click at [156, 368] on link "Unsecured Priority Claims" at bounding box center [196, 376] width 349 height 28
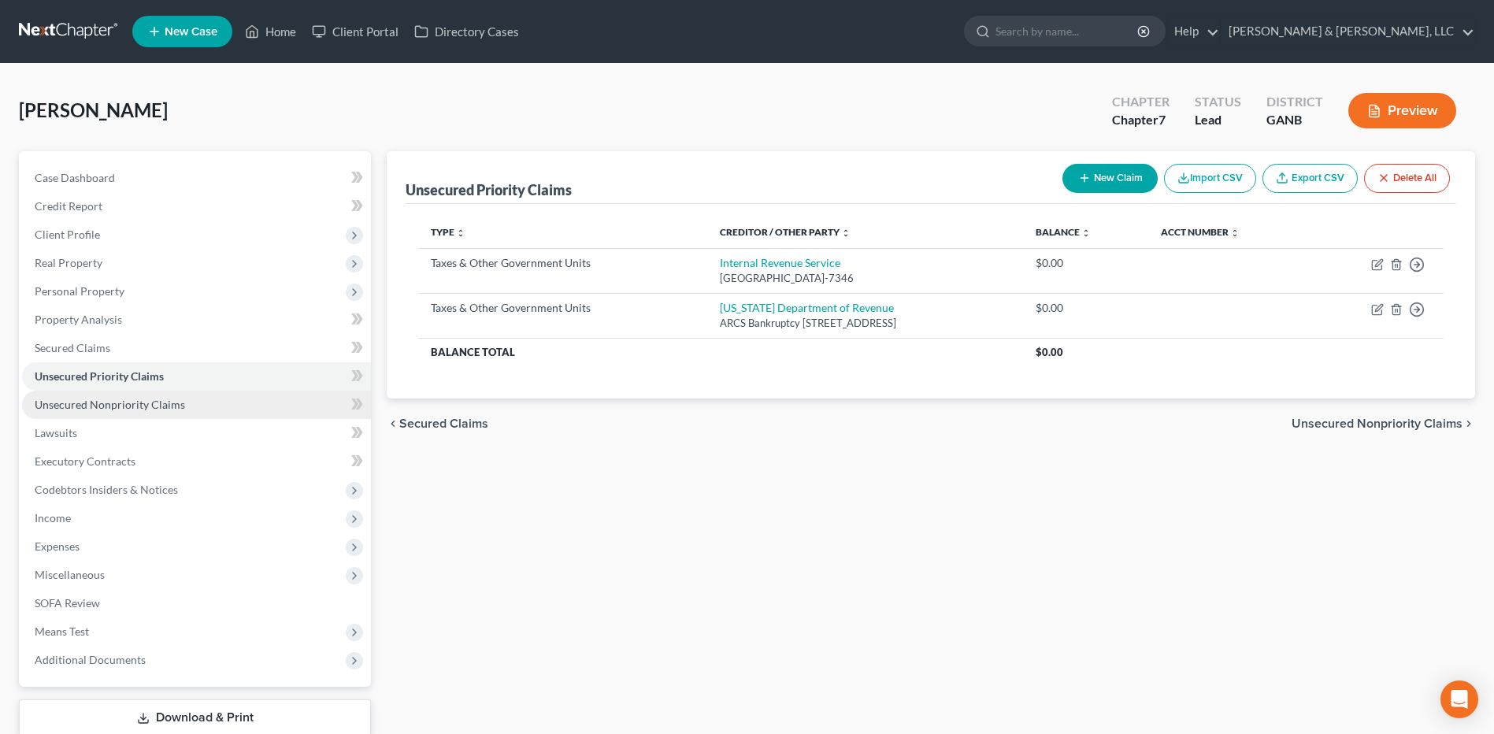
click at [169, 399] on span "Unsecured Nonpriority Claims" at bounding box center [110, 404] width 150 height 13
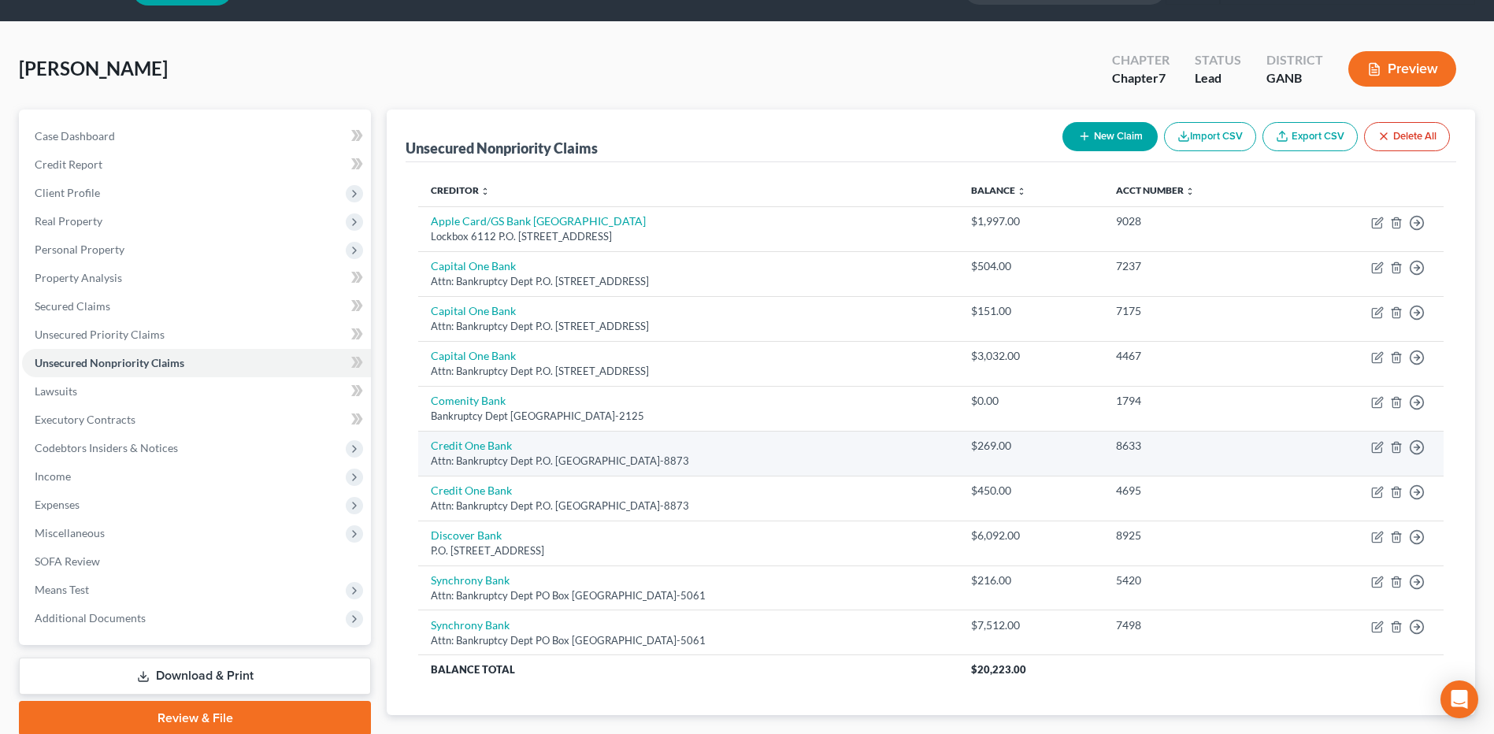
scroll to position [79, 0]
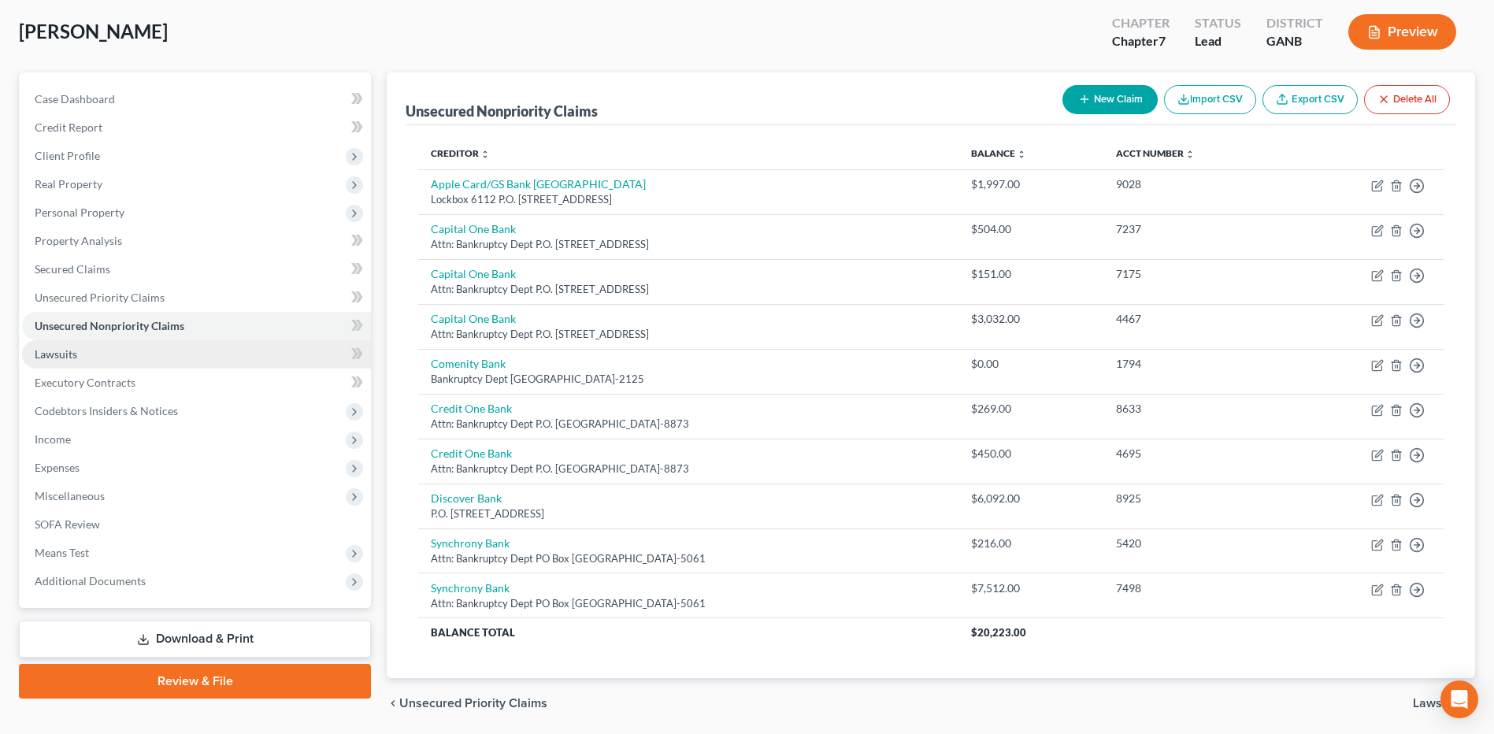
click at [163, 355] on link "Lawsuits" at bounding box center [196, 354] width 349 height 28
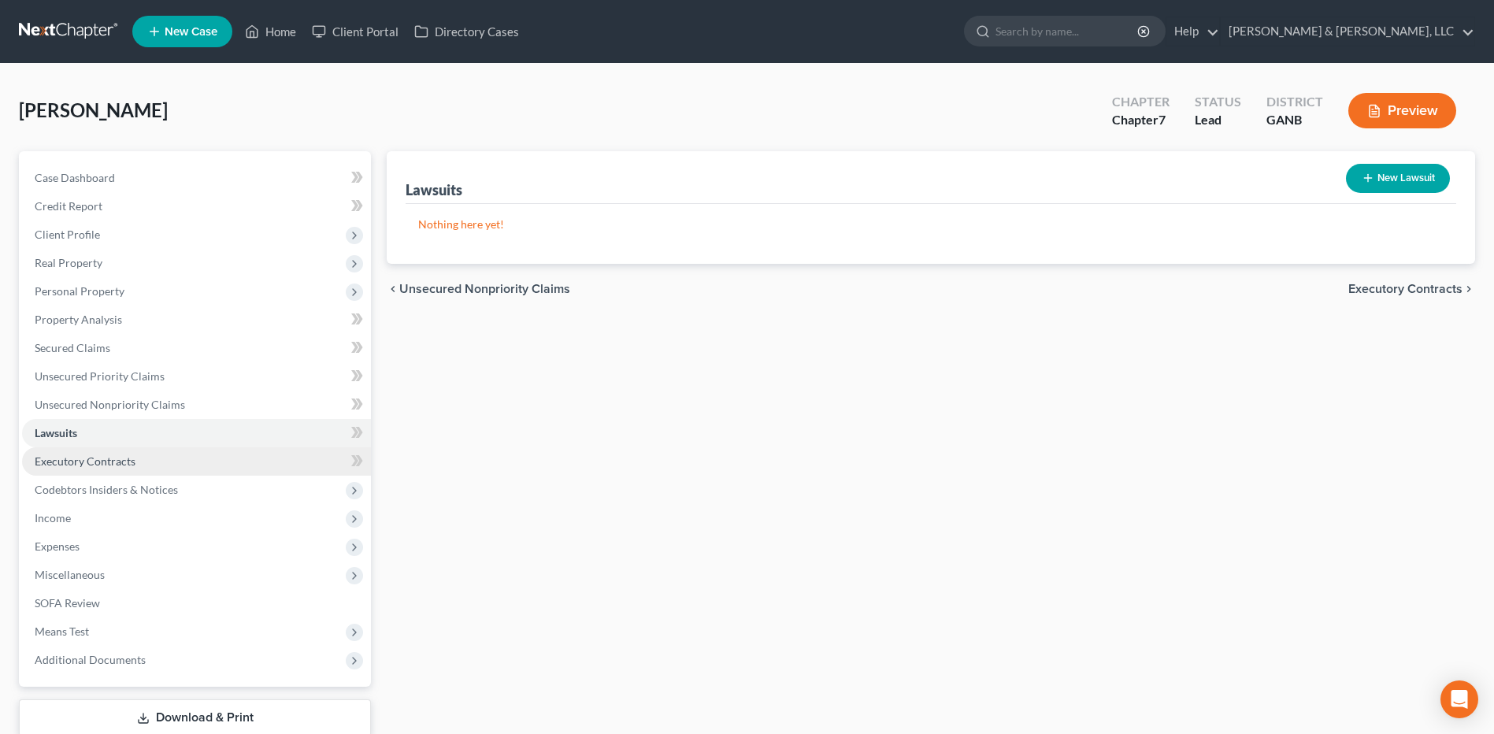
click at [120, 452] on link "Executory Contracts" at bounding box center [196, 461] width 349 height 28
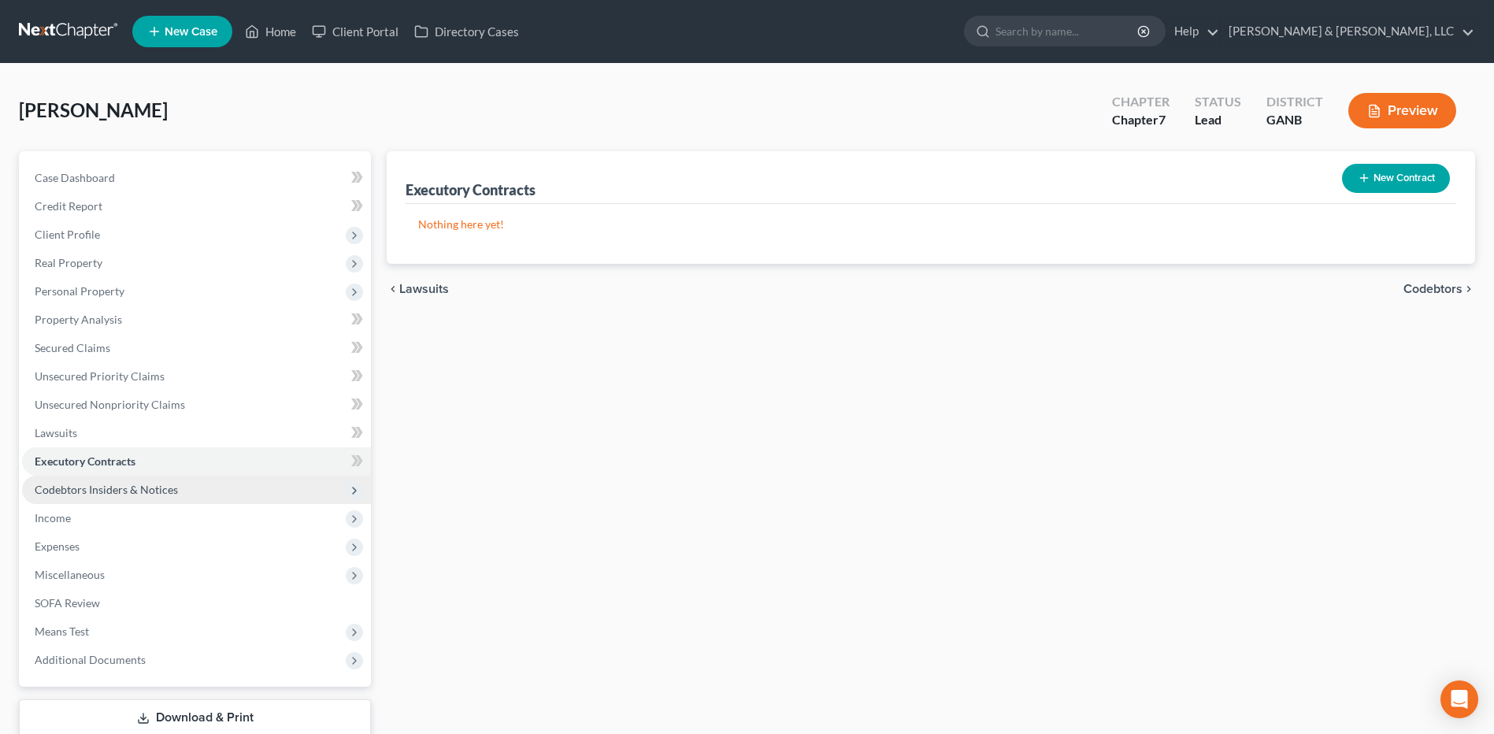
click at [116, 483] on span "Codebtors Insiders & Notices" at bounding box center [106, 489] width 143 height 13
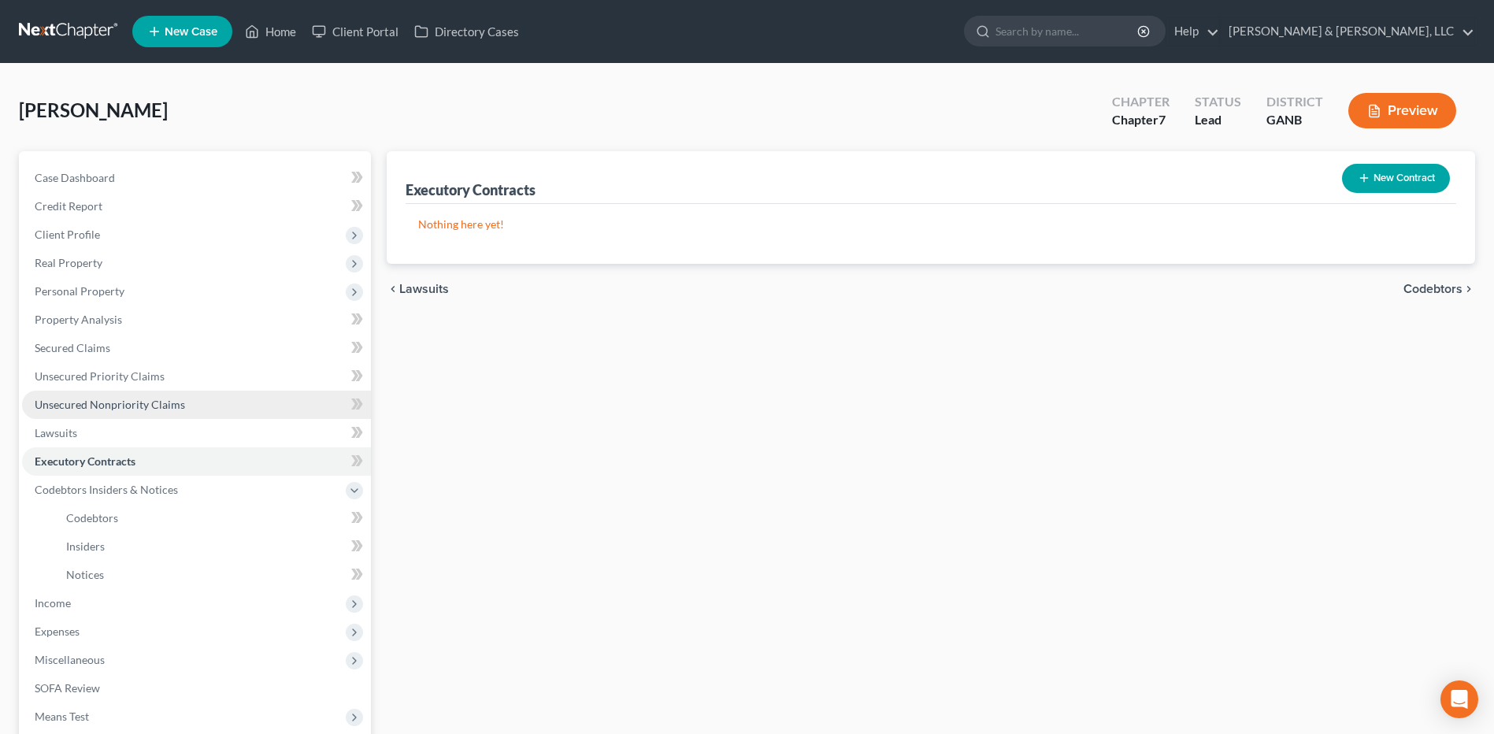
click at [128, 401] on span "Unsecured Nonpriority Claims" at bounding box center [110, 404] width 150 height 13
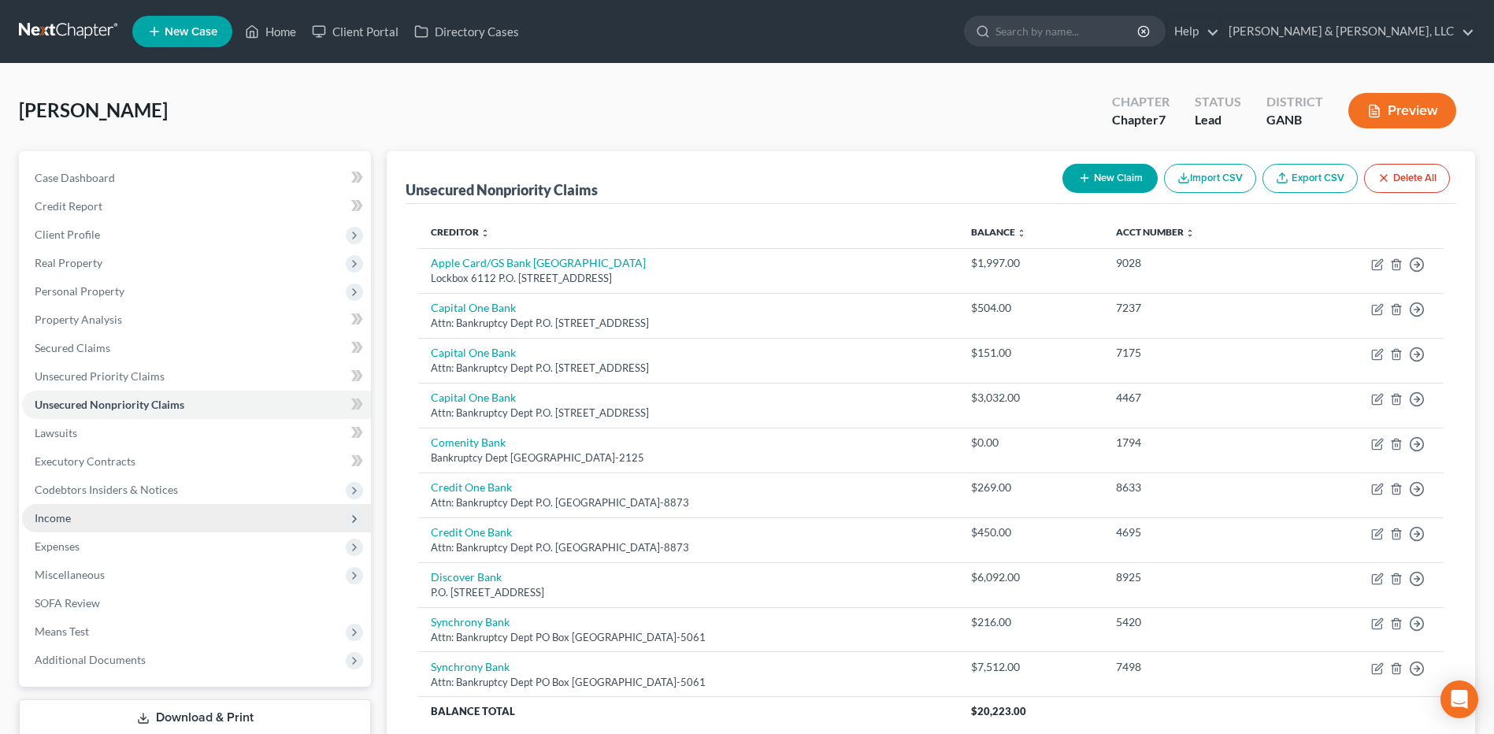
click at [65, 516] on span "Income" at bounding box center [53, 517] width 36 height 13
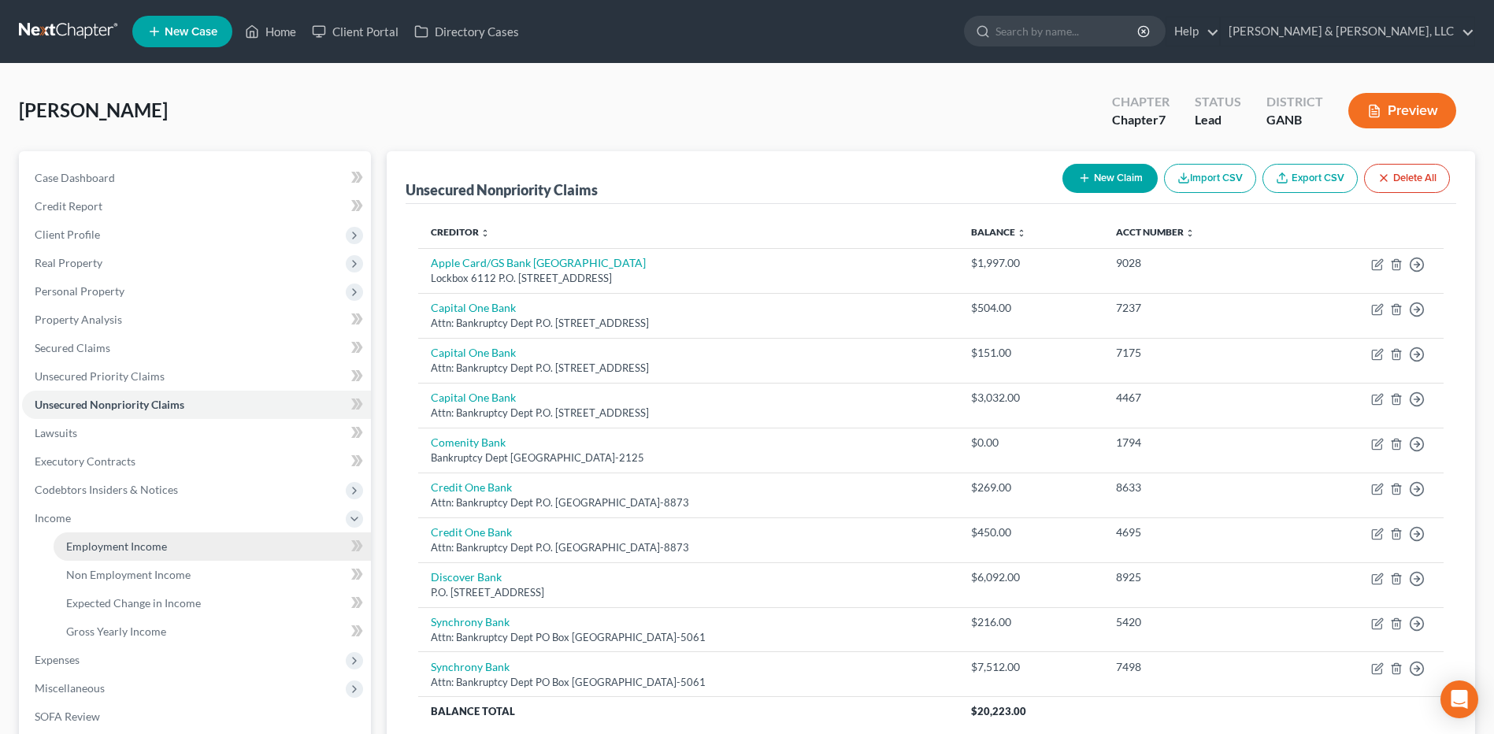
click at [102, 536] on link "Employment Income" at bounding box center [212, 546] width 317 height 28
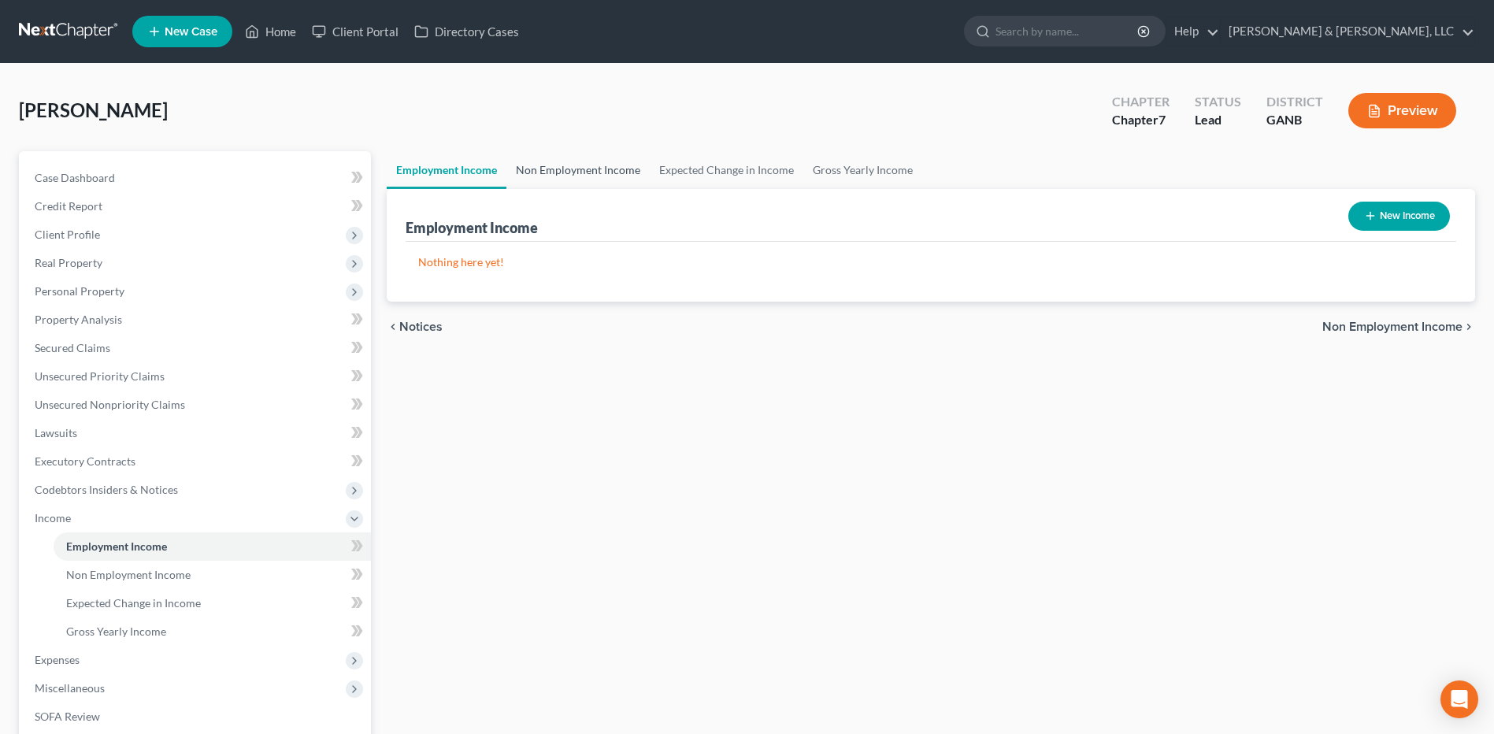
click at [595, 157] on link "Non Employment Income" at bounding box center [577, 170] width 143 height 38
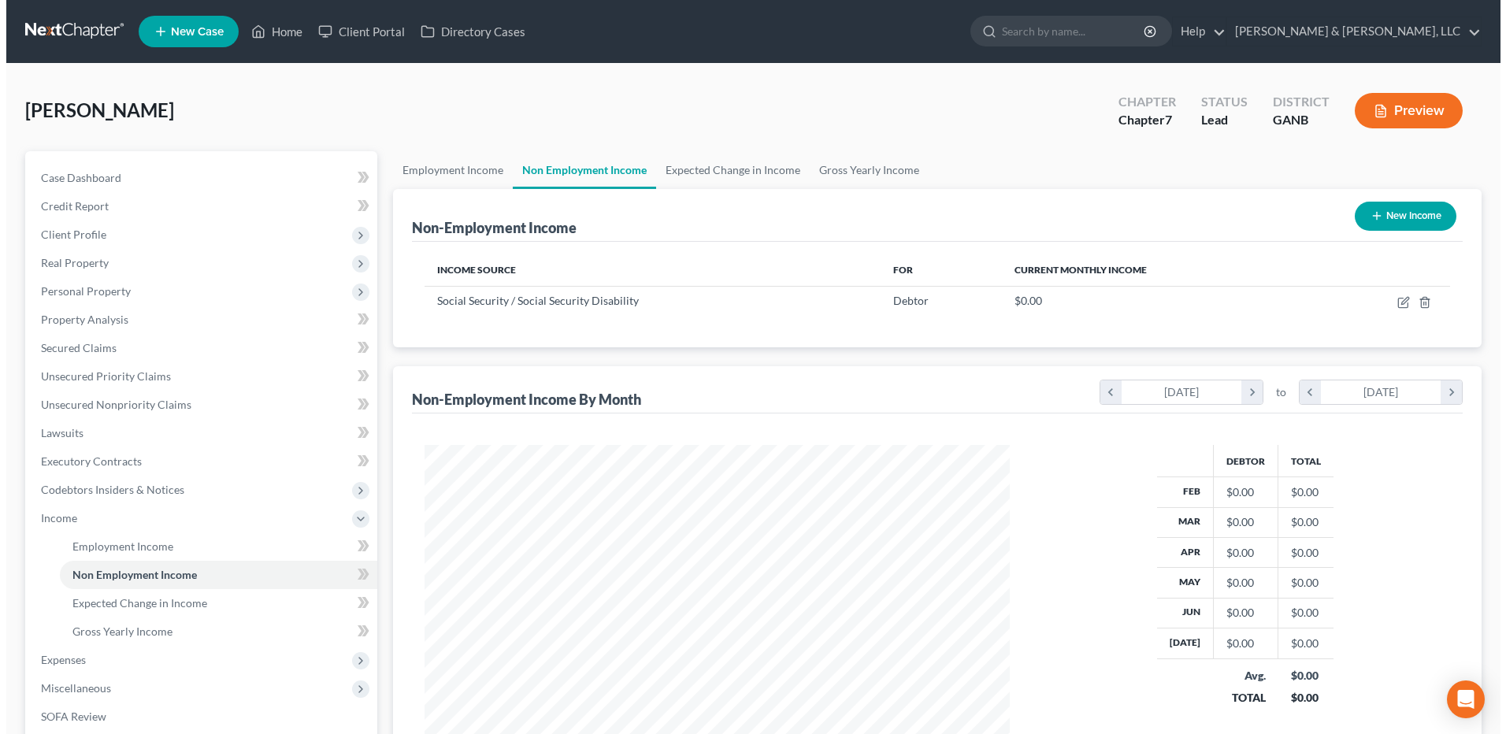
scroll to position [292, 616]
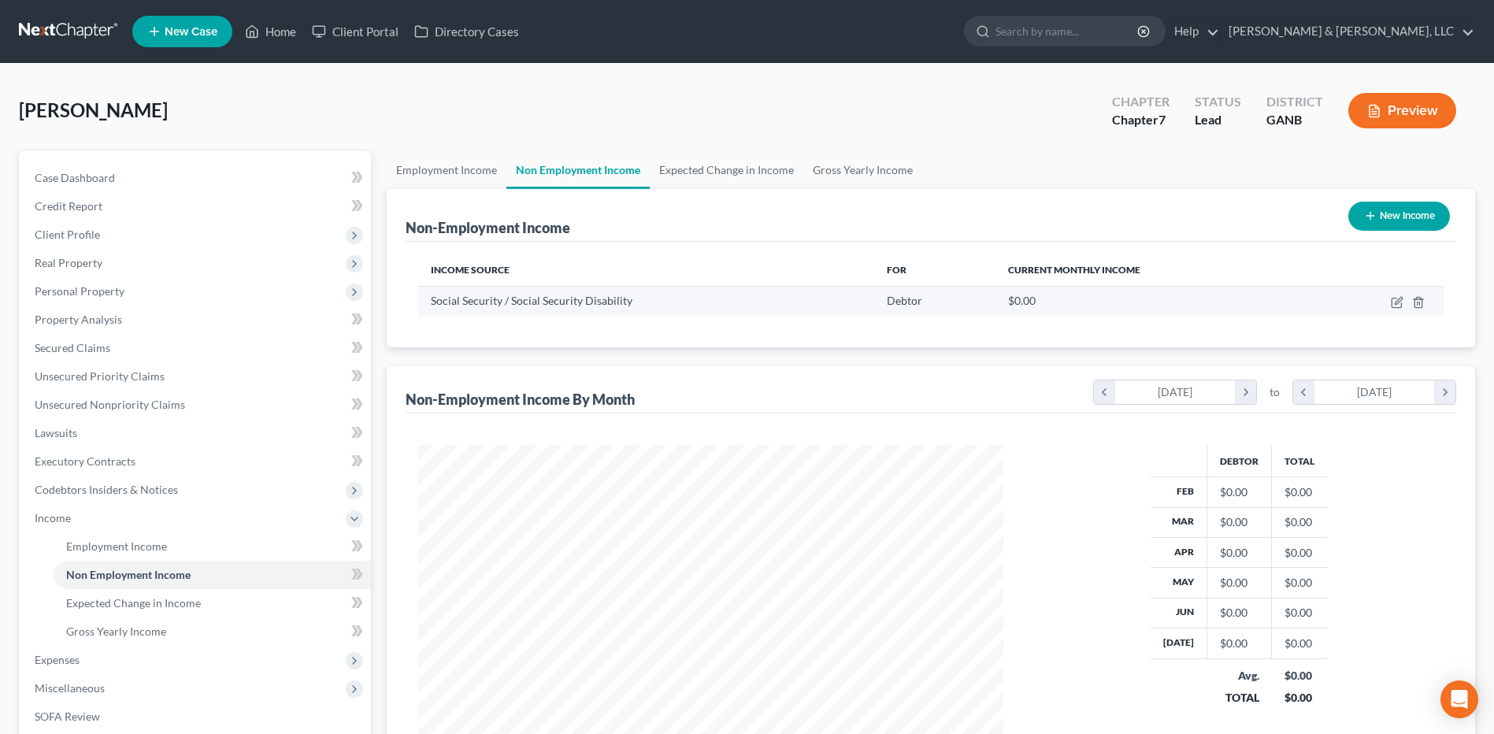
click at [1398, 310] on td at bounding box center [1378, 301] width 132 height 30
click at [1393, 309] on td at bounding box center [1378, 301] width 132 height 30
click at [1396, 304] on icon "button" at bounding box center [1398, 300] width 7 height 7
select select "4"
select select "0"
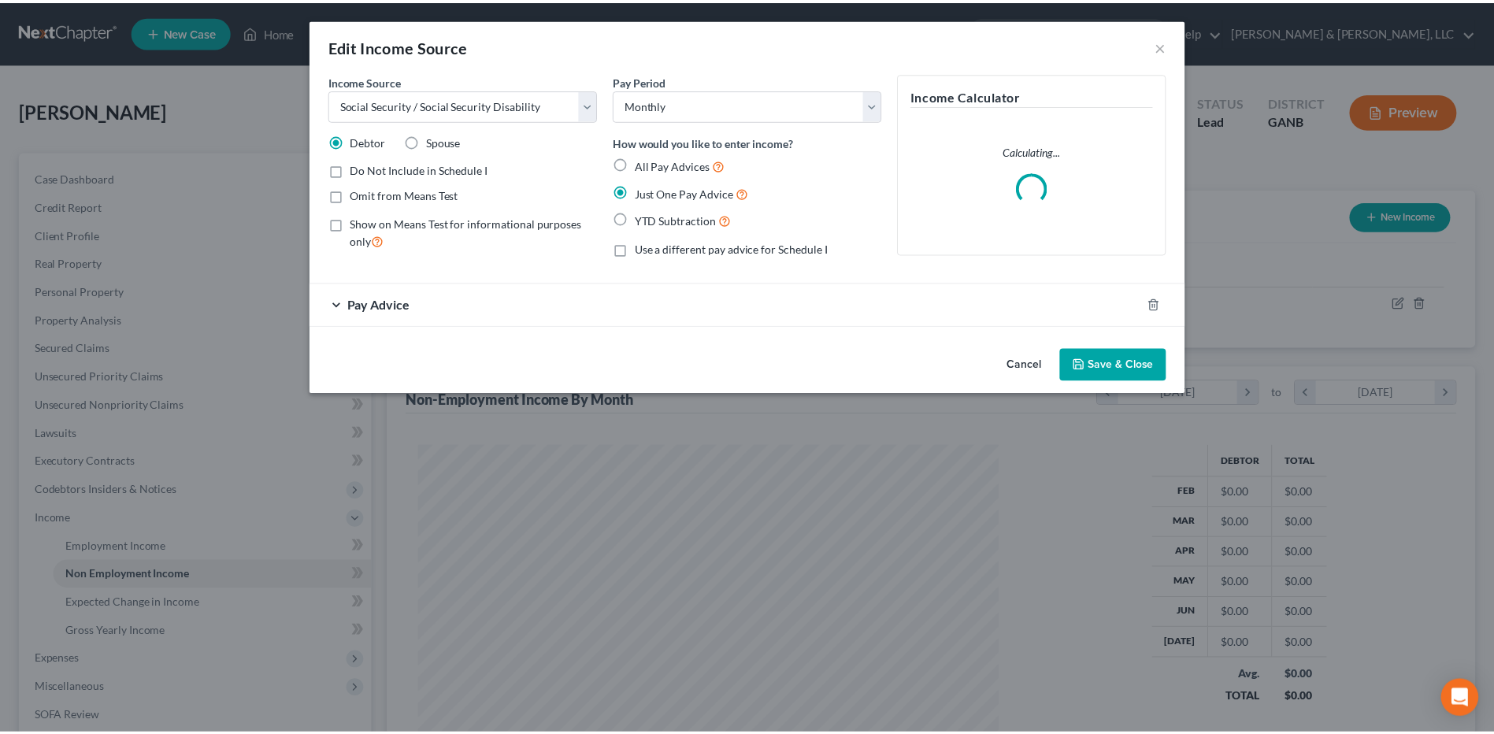
scroll to position [295, 622]
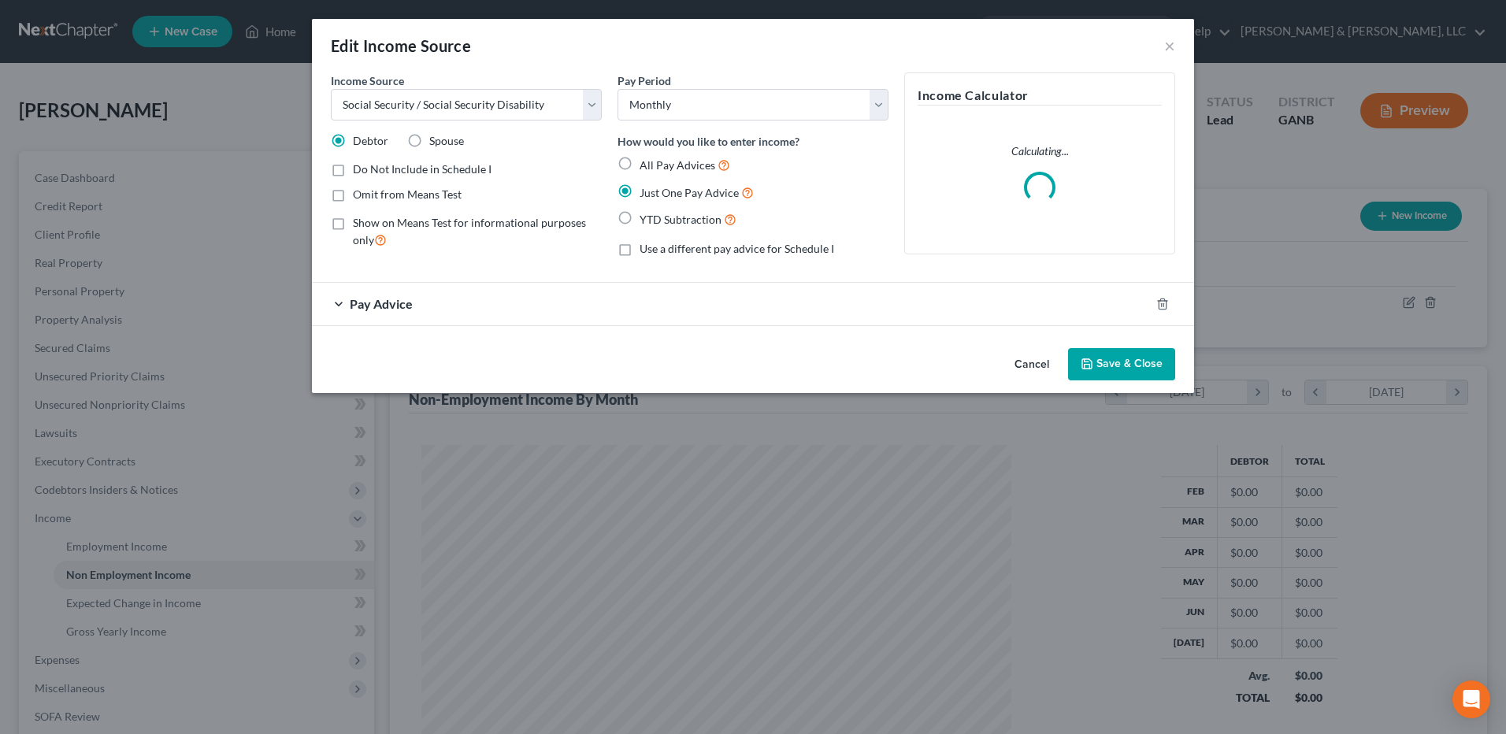
click at [502, 310] on div "Pay Advice" at bounding box center [731, 304] width 838 height 42
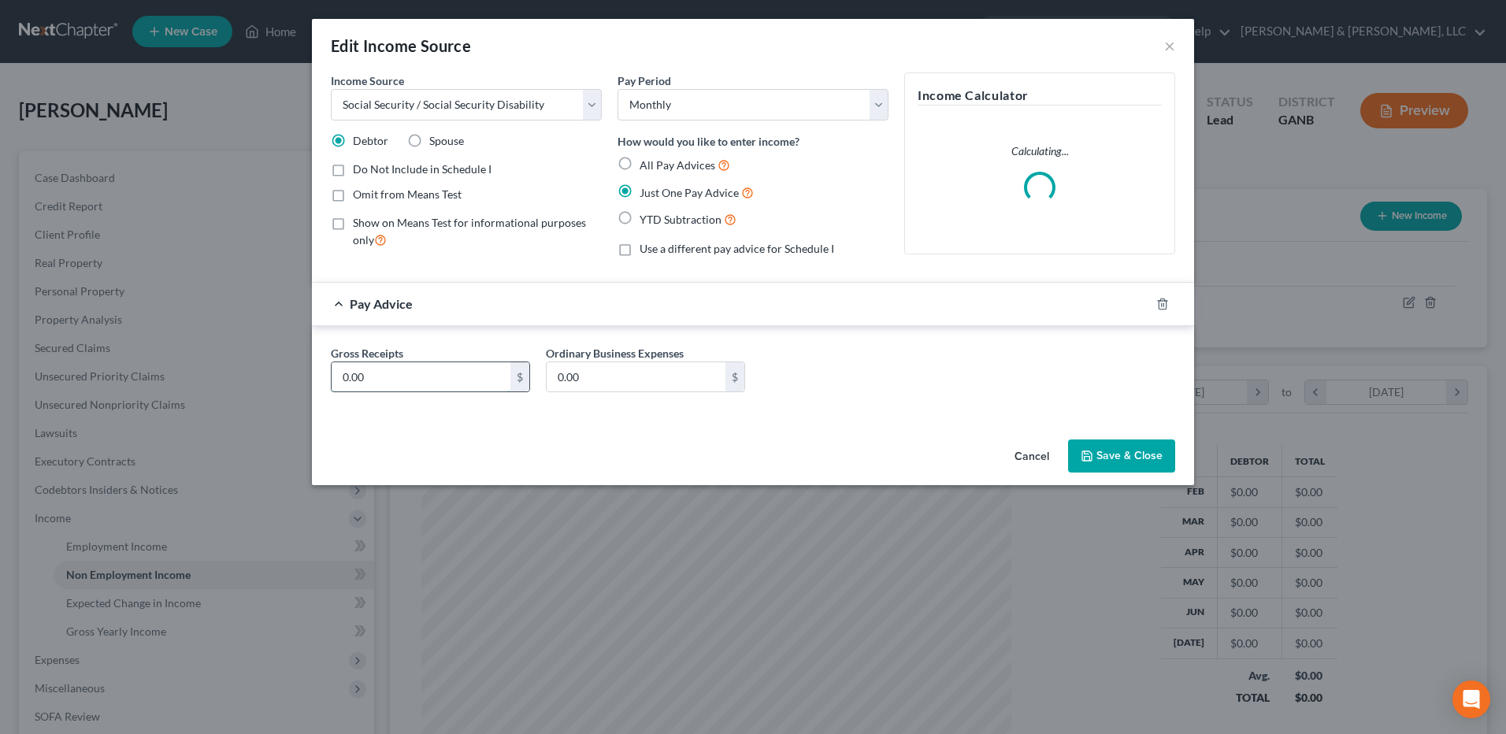
click at [467, 373] on input "0.00" at bounding box center [421, 377] width 179 height 30
type input "2,100"
click at [1096, 451] on button "Save & Close" at bounding box center [1121, 455] width 107 height 33
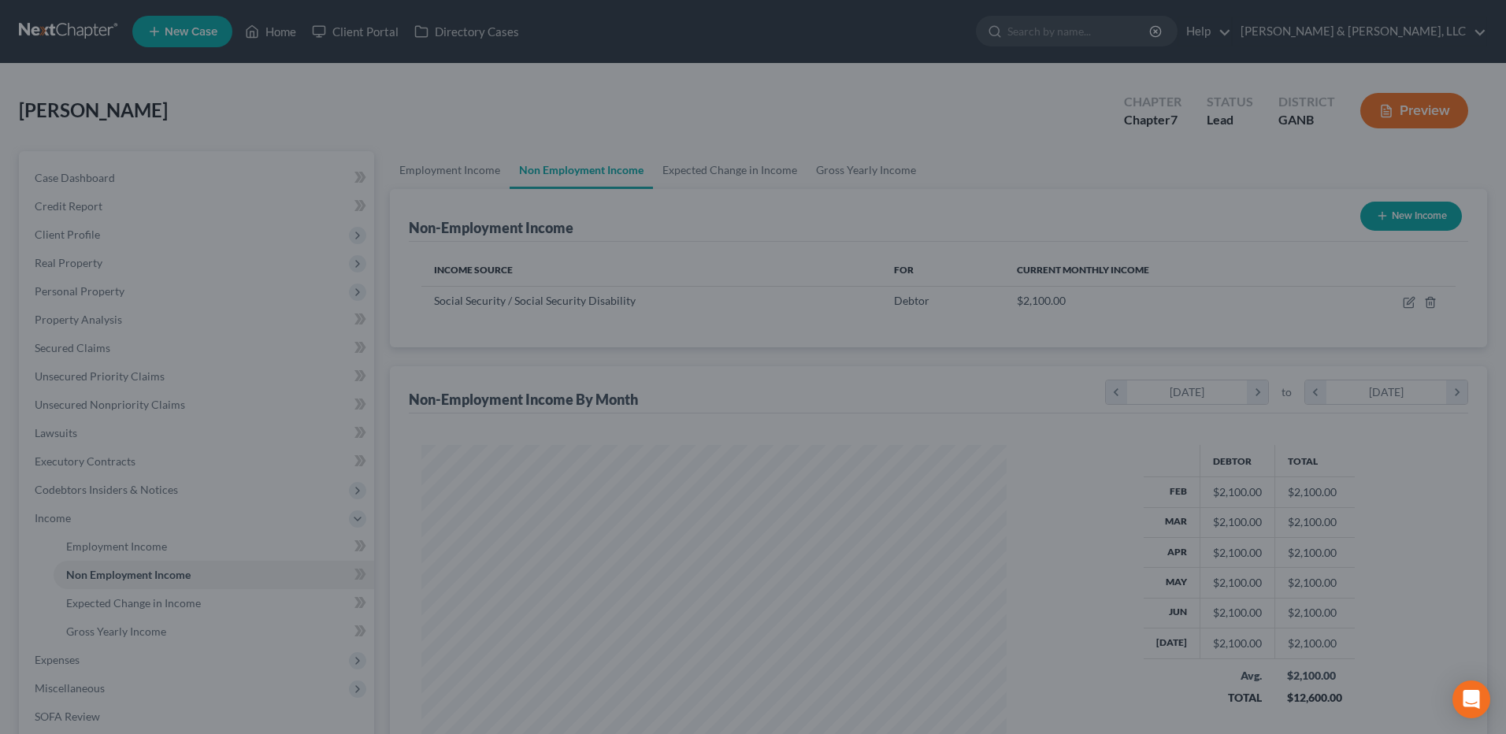
scroll to position [787275, 786950]
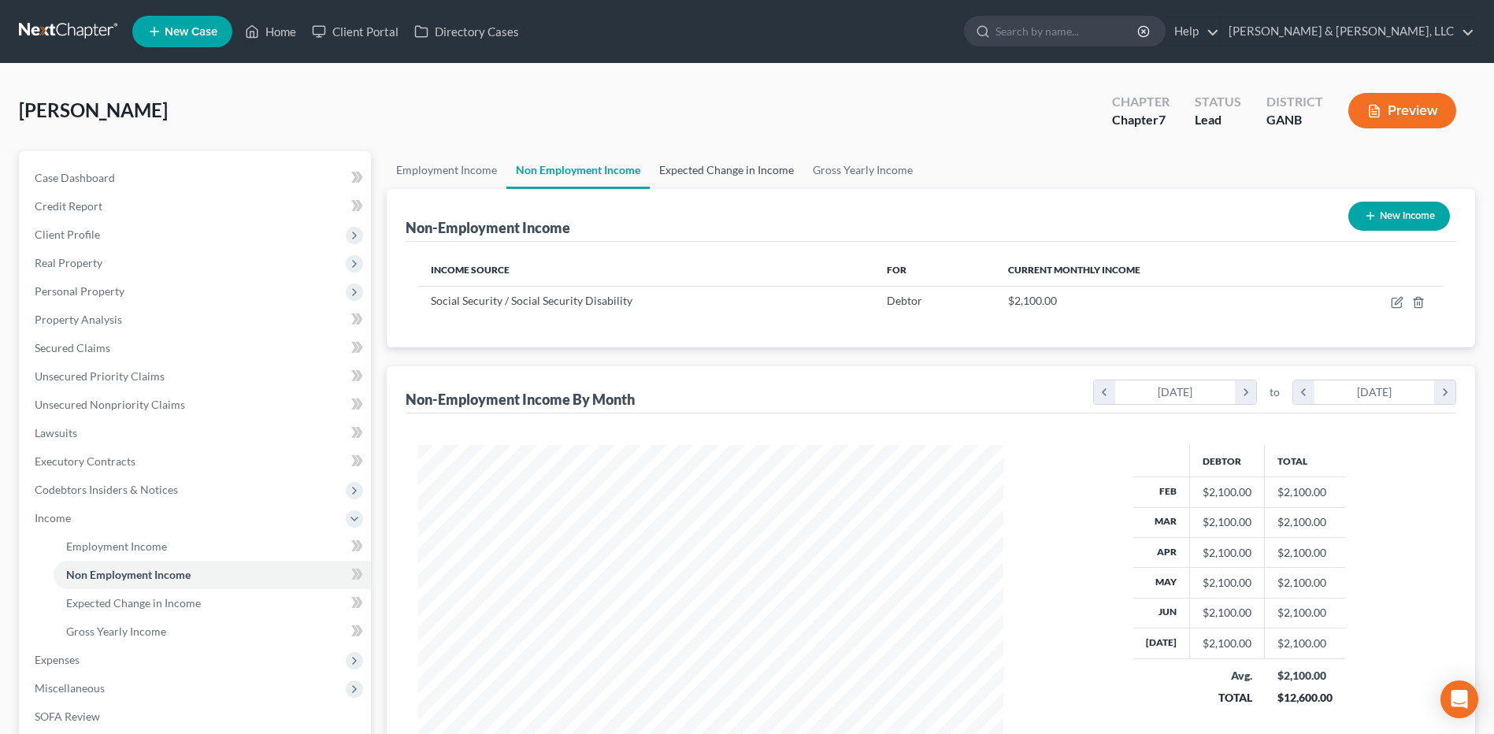
click at [732, 168] on link "Expected Change in Income" at bounding box center [727, 170] width 154 height 38
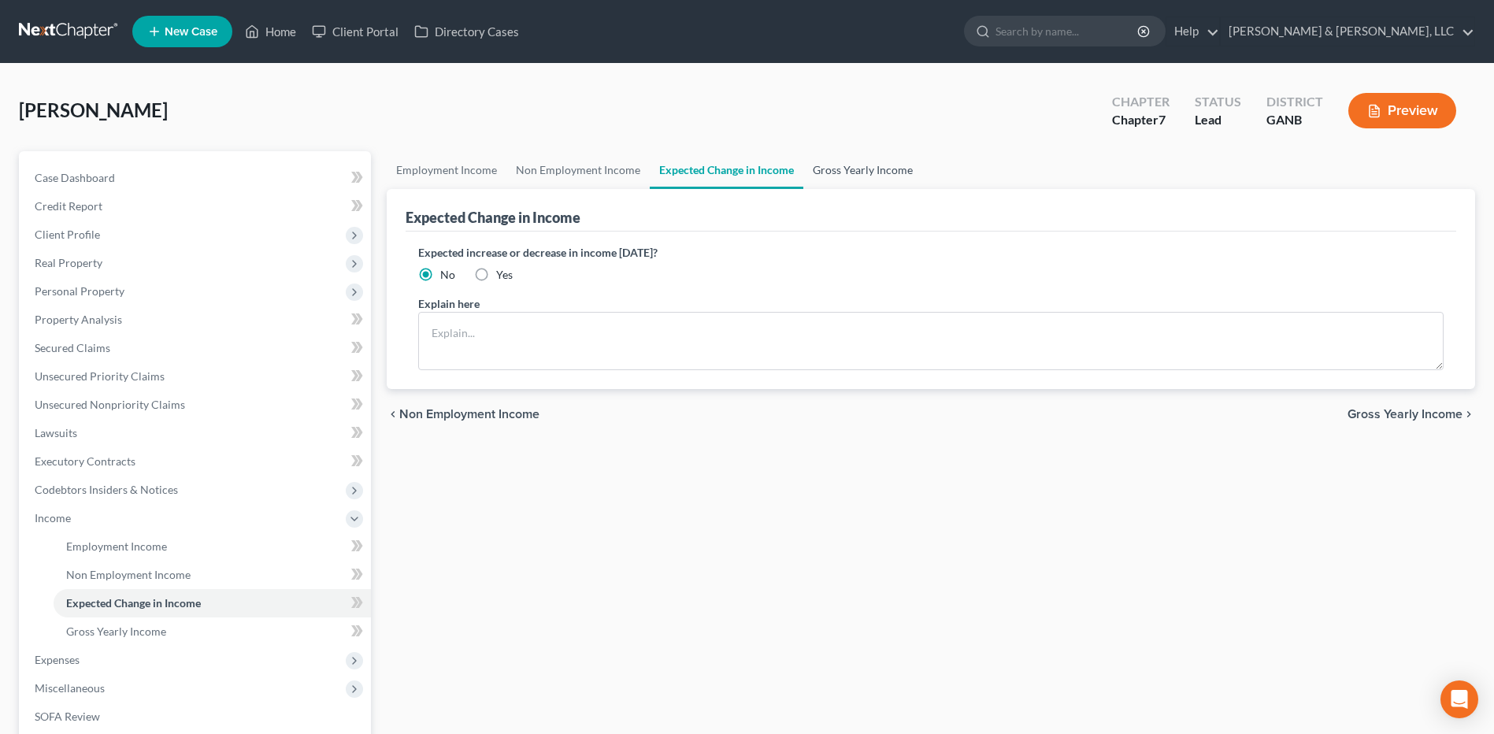
click at [827, 173] on link "Gross Yearly Income" at bounding box center [862, 170] width 119 height 38
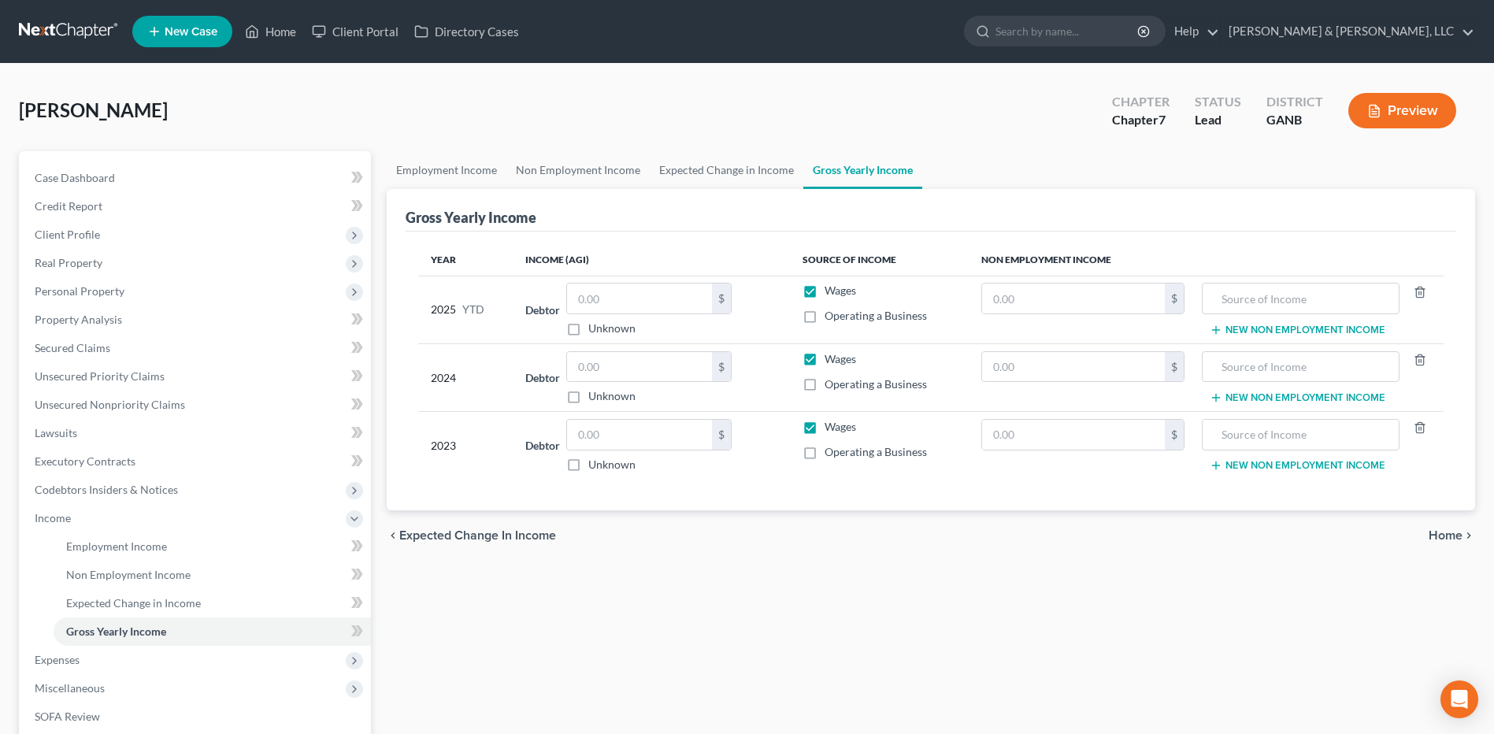
click at [825, 295] on label "Wages" at bounding box center [841, 291] width 32 height 16
click at [831, 293] on input "Wages" at bounding box center [836, 288] width 10 height 10
checkbox input "false"
click at [825, 359] on label "Wages" at bounding box center [841, 359] width 32 height 16
click at [831, 359] on input "Wages" at bounding box center [836, 356] width 10 height 10
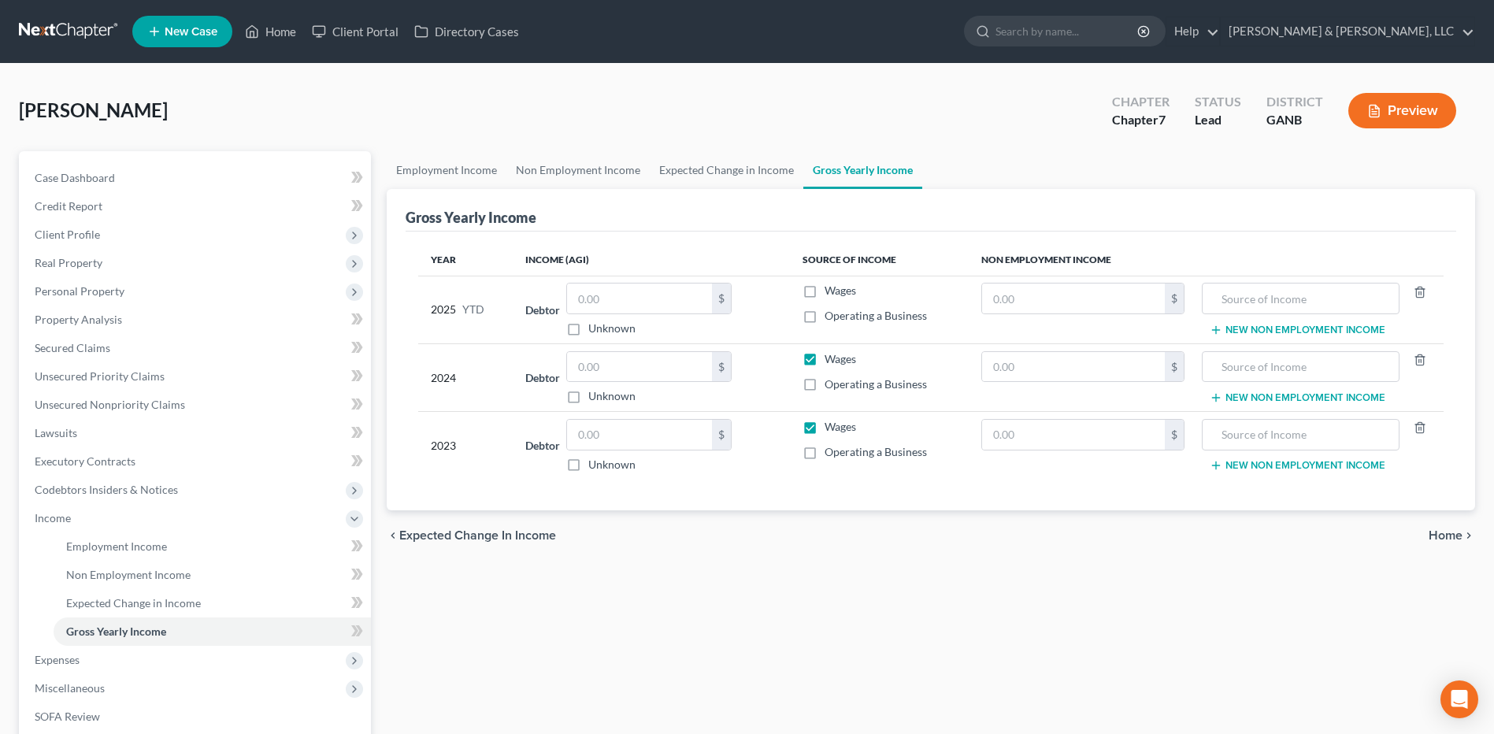
checkbox input "false"
click at [825, 430] on label "Wages" at bounding box center [841, 427] width 32 height 16
click at [831, 429] on input "Wages" at bounding box center [836, 424] width 10 height 10
checkbox input "false"
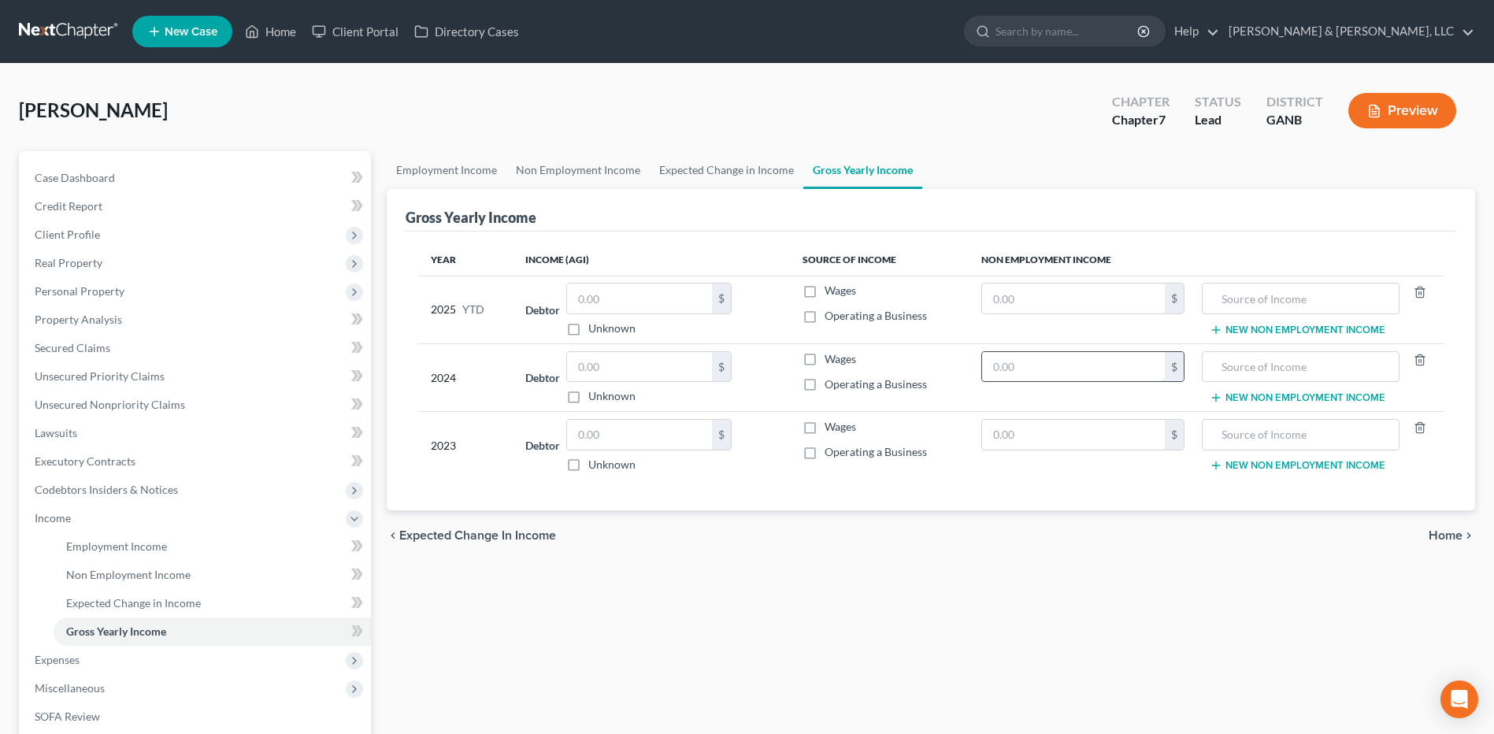
click at [1065, 383] on td "$" at bounding box center [1083, 377] width 228 height 68
click at [1065, 377] on input "text" at bounding box center [1073, 367] width 183 height 30
type input "26,756"
click at [1256, 354] on input "text" at bounding box center [1300, 367] width 180 height 30
type input "Social Security"
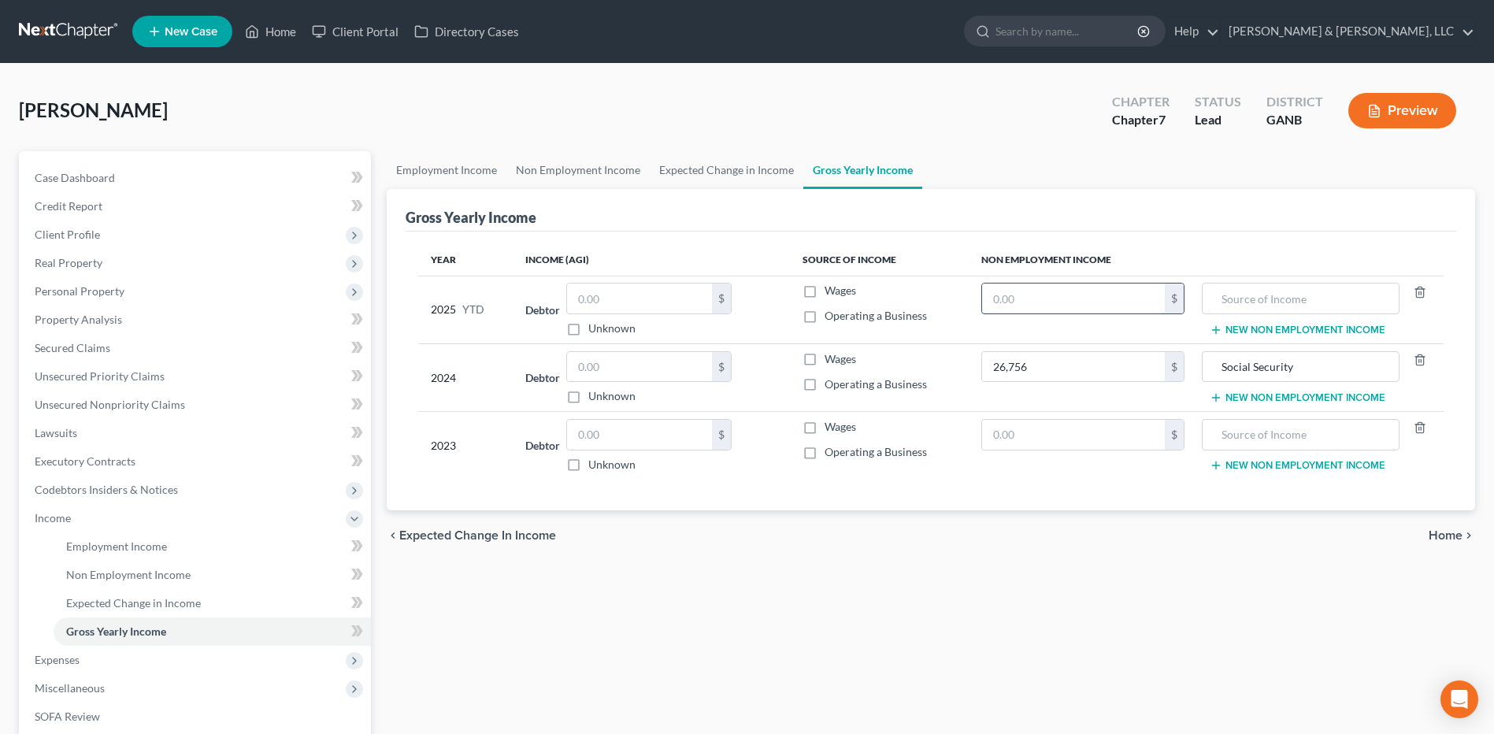
click at [1055, 301] on input "text" at bounding box center [1073, 299] width 183 height 30
click at [753, 99] on div "[PERSON_NAME] Upgraded Chapter Chapter 7 Status Lead District GANB Preview" at bounding box center [747, 117] width 1456 height 69
click at [1108, 300] on input "text" at bounding box center [1073, 299] width 183 height 30
type input "16,800"
click at [1060, 441] on input "text" at bounding box center [1073, 435] width 183 height 30
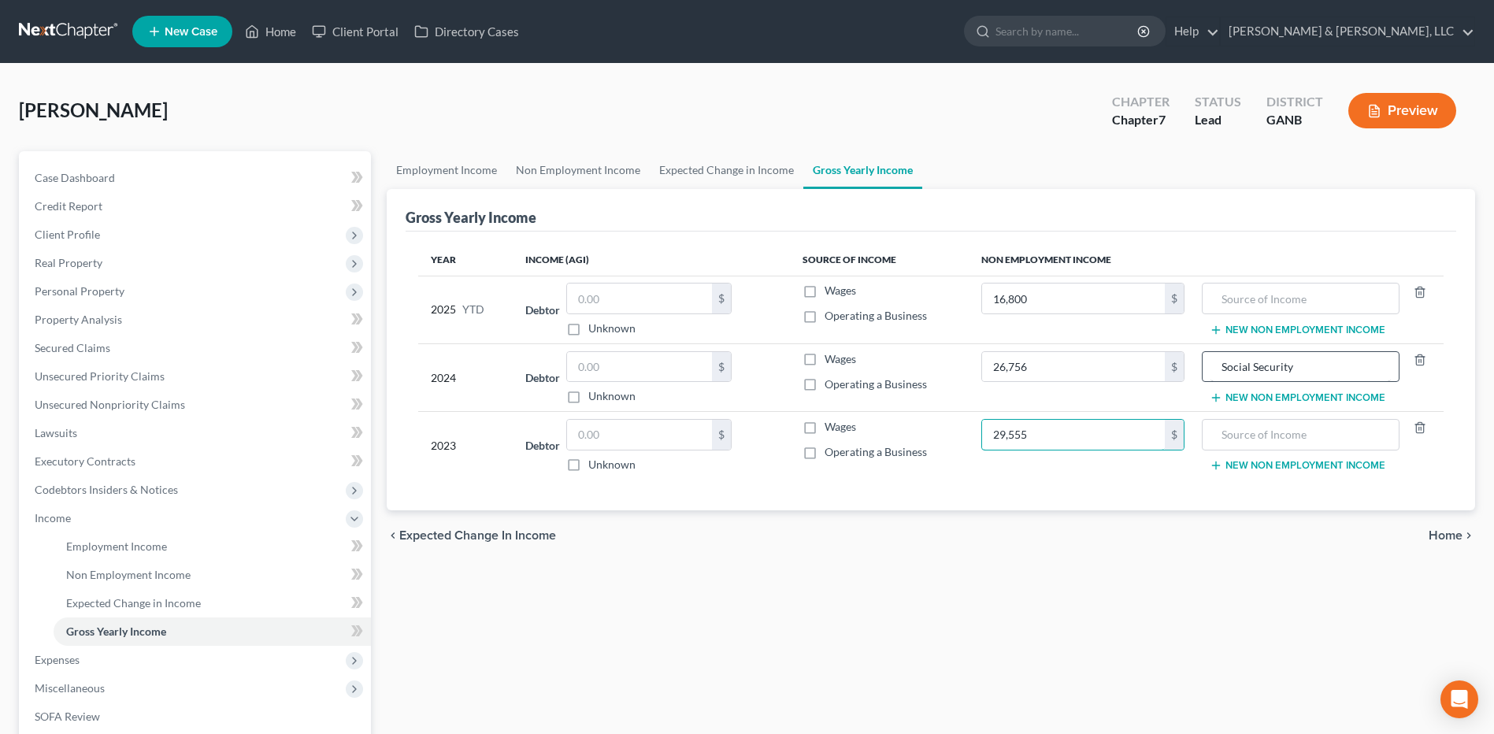
type input "29,555"
drag, startPoint x: 1322, startPoint y: 359, endPoint x: 1076, endPoint y: 338, distance: 246.6
click at [1076, 338] on table "Year Income (AGI) Source of Income Non Employment Income 2025 YTD Debtor $ Unkn…" at bounding box center [930, 361] width 1025 height 235
click at [1263, 444] on input "text" at bounding box center [1300, 435] width 180 height 30
paste input "Social Security"
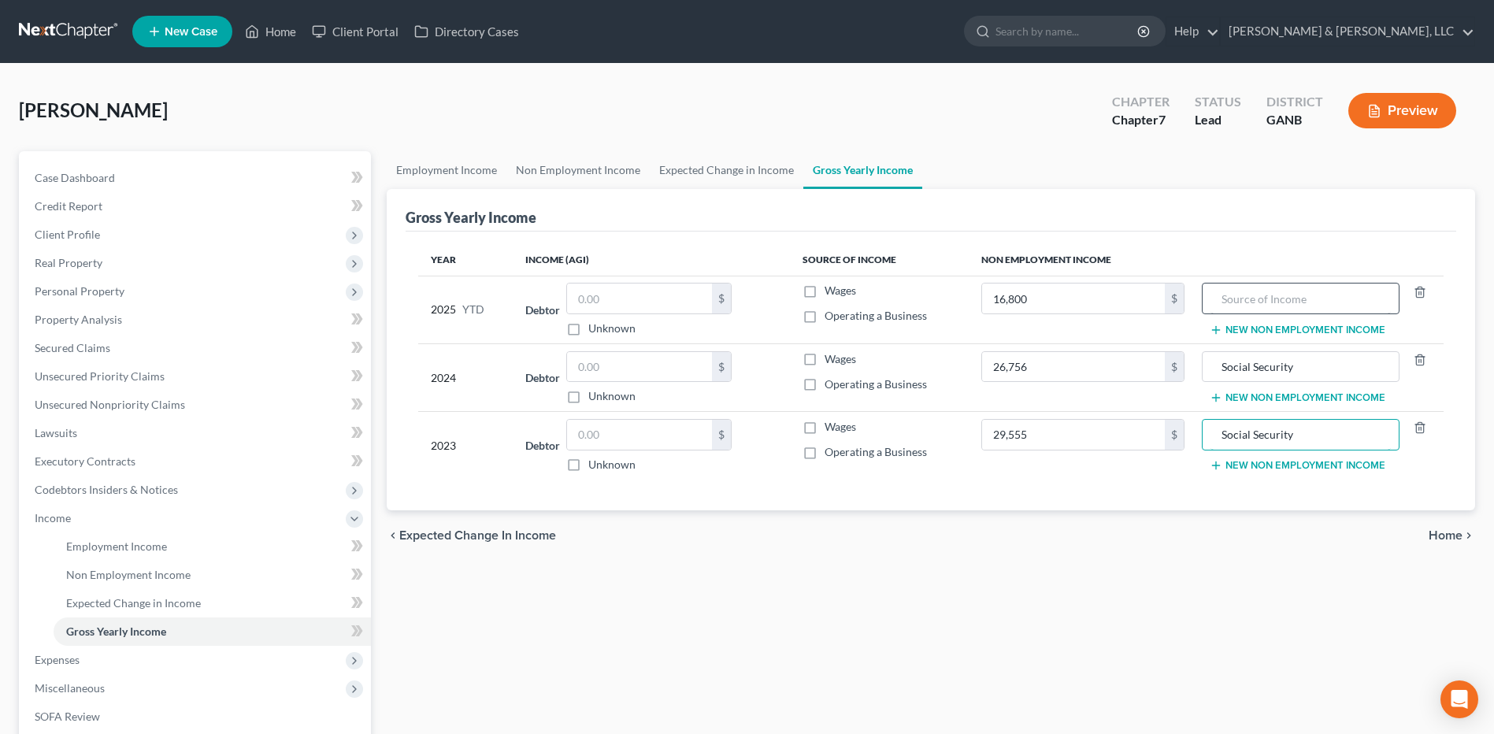
type input "Social Security"
drag, startPoint x: 1261, startPoint y: 300, endPoint x: 1260, endPoint y: 310, distance: 9.5
click at [1261, 302] on input "text" at bounding box center [1300, 299] width 180 height 30
paste input "Social Security"
type input "Social Security"
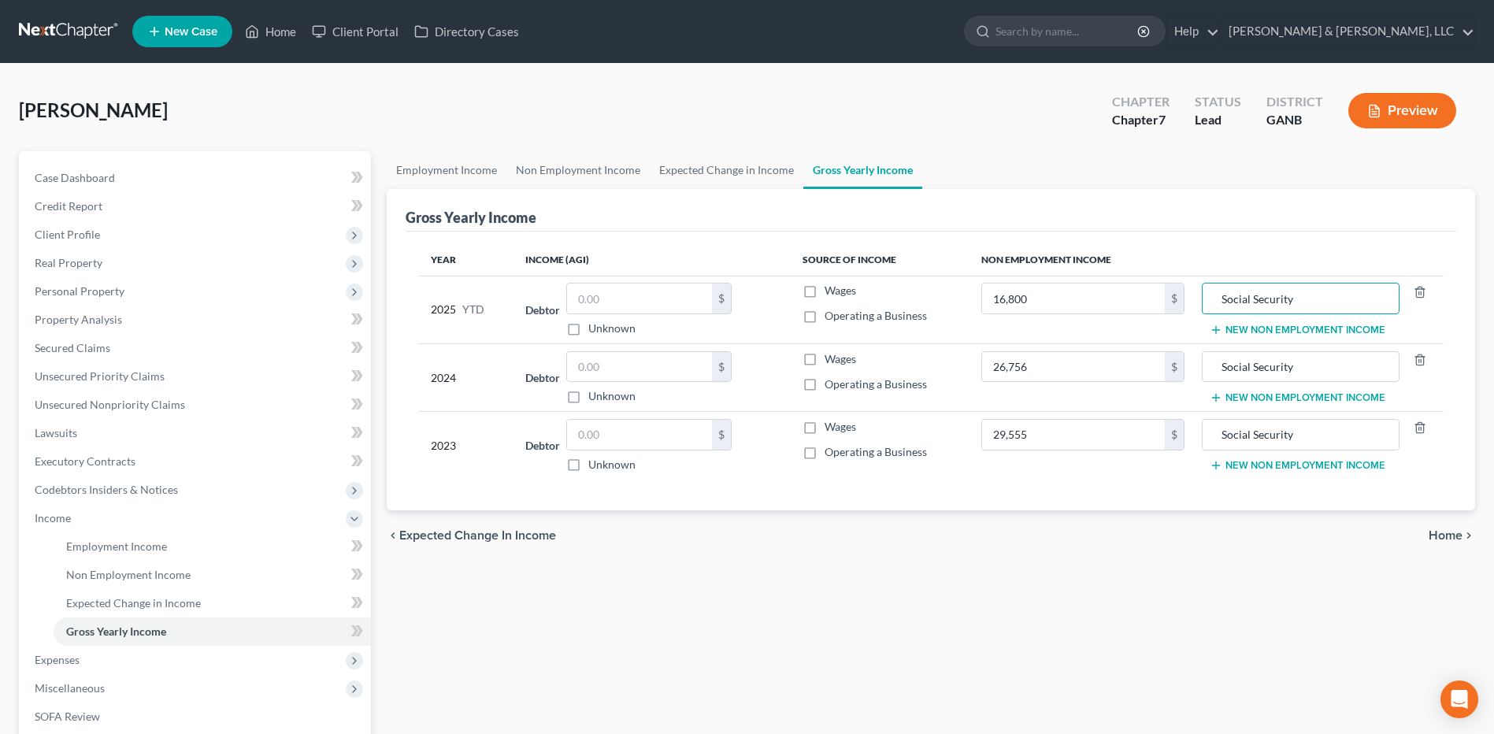
click at [995, 565] on div "Employment Income Non Employment Income Expected Change in Income Gross Yearly …" at bounding box center [931, 521] width 1104 height 740
click at [1449, 537] on span "Home" at bounding box center [1446, 535] width 34 height 13
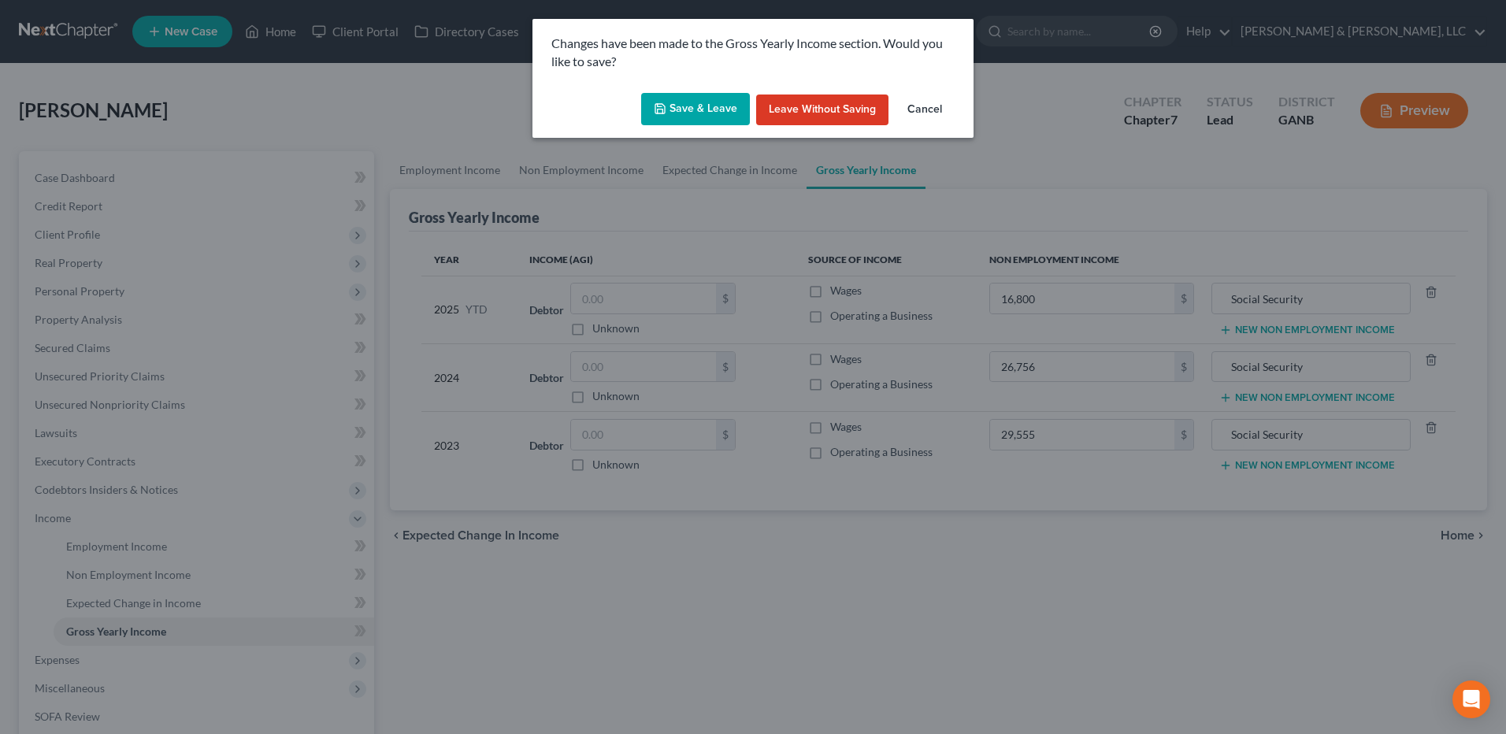
click at [706, 111] on button "Save & Leave" at bounding box center [695, 109] width 109 height 33
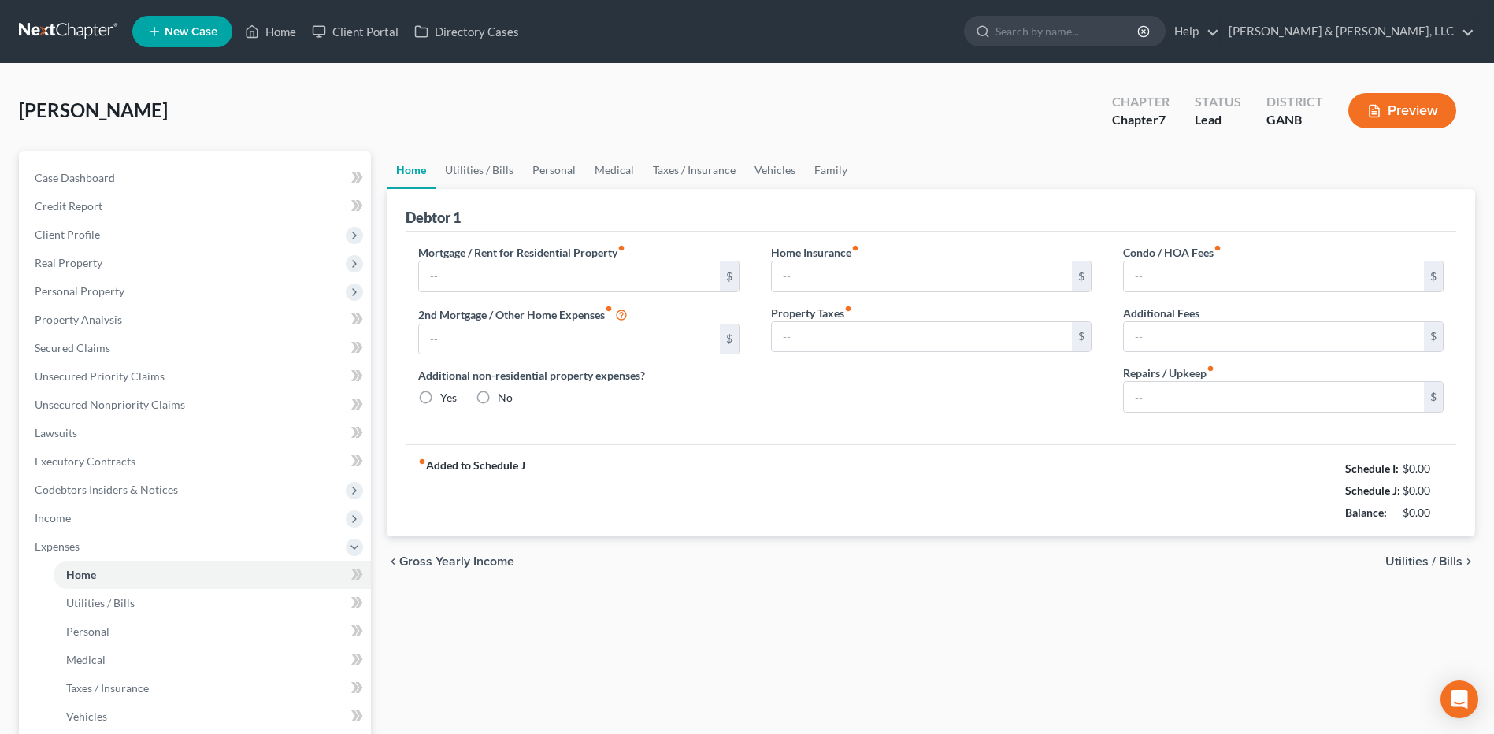
type input "0.00"
radio input "true"
type input "0.00"
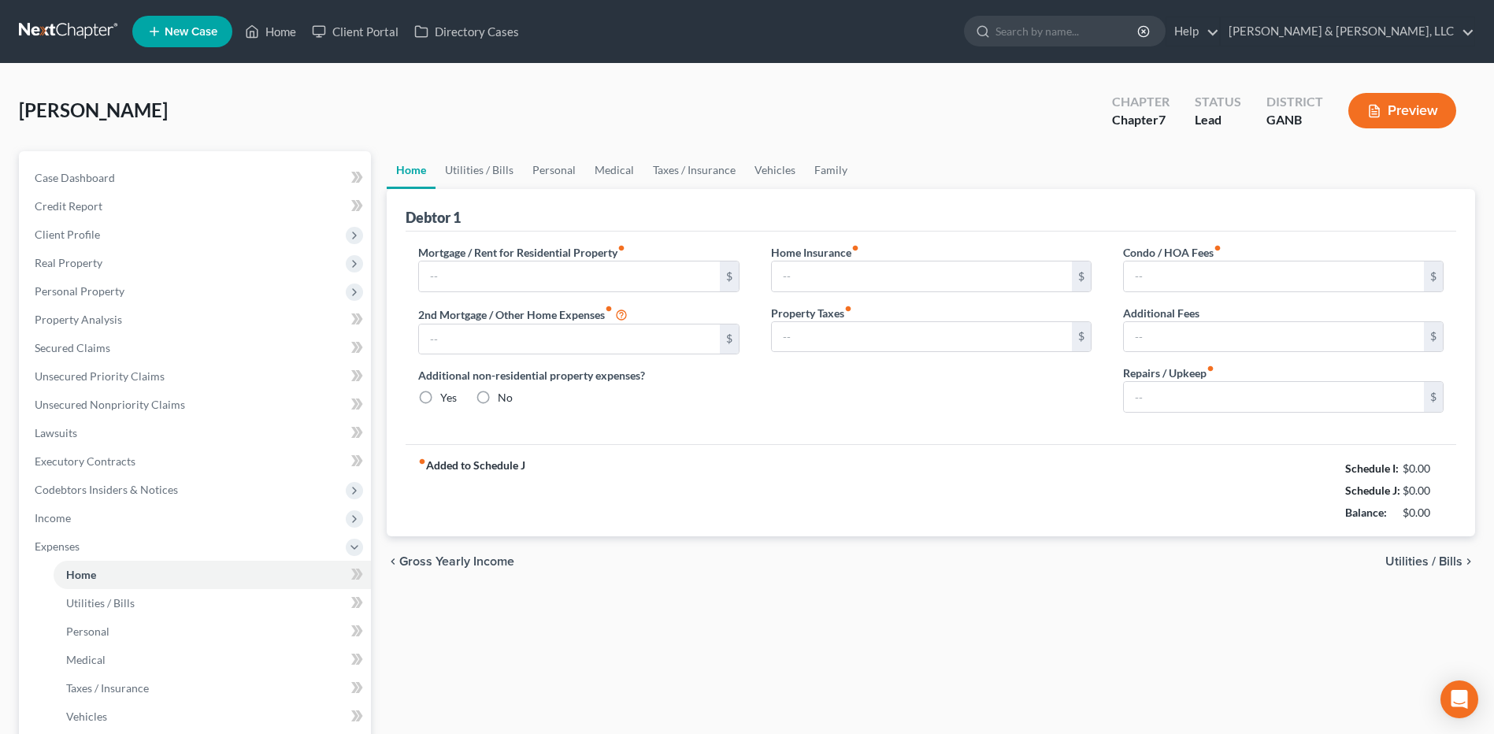
type input "0.00"
click at [497, 281] on input "text" at bounding box center [569, 276] width 300 height 30
click at [509, 171] on link "Utilities / Bills" at bounding box center [479, 170] width 87 height 38
type input "0.00"
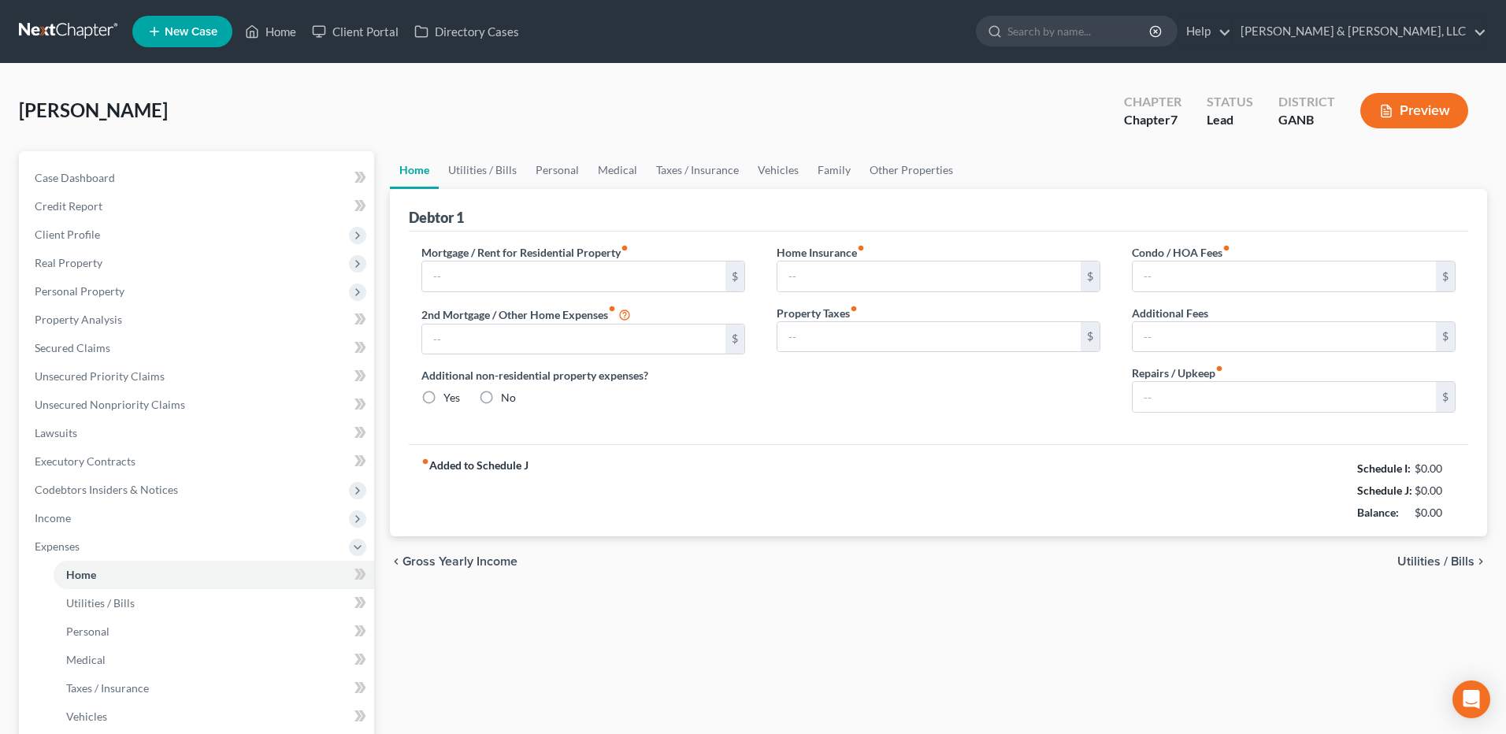
radio input "true"
type input "0.00"
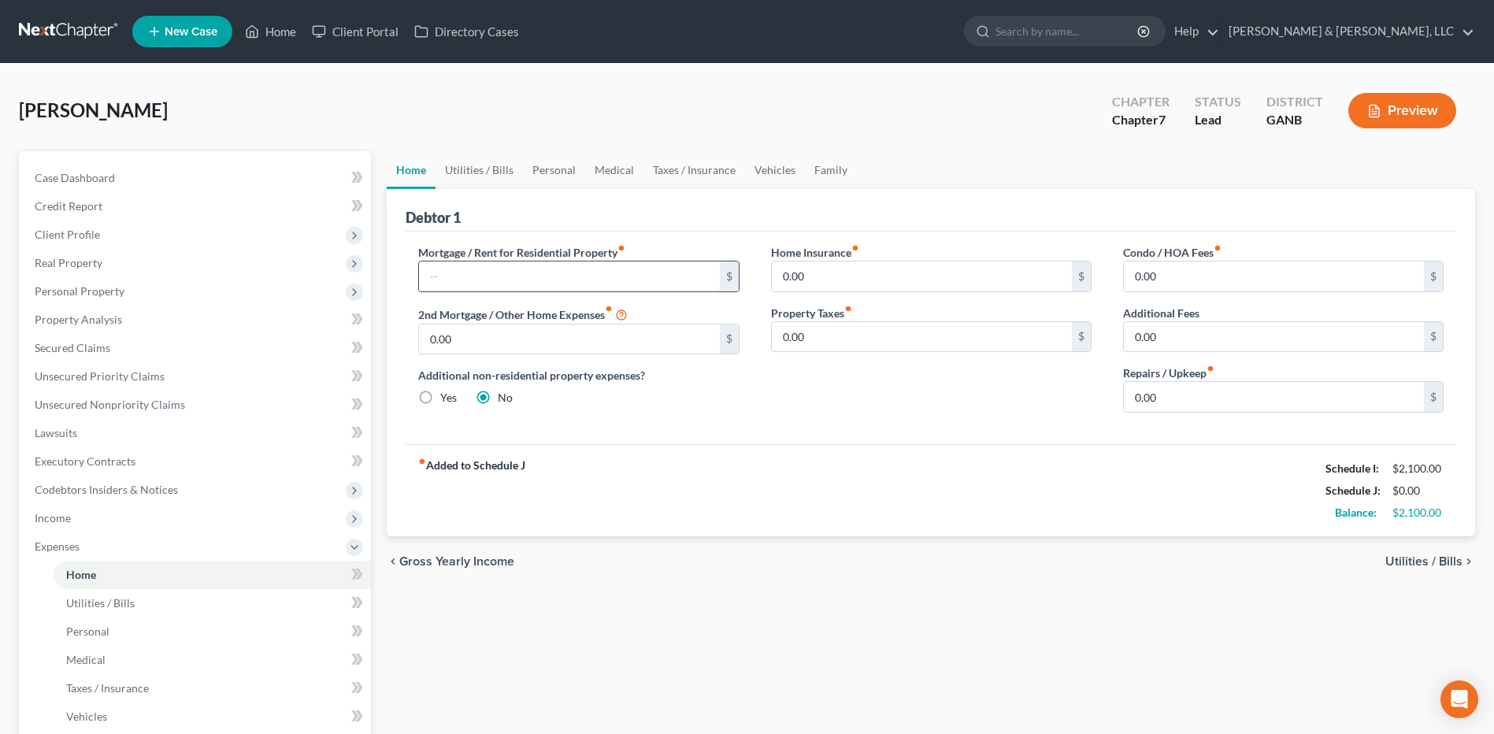
click at [488, 269] on input "text" at bounding box center [569, 276] width 300 height 30
click at [1216, 403] on input "0.00" at bounding box center [1274, 397] width 300 height 30
type input "100"
click at [462, 146] on div "[PERSON_NAME] Upgraded Chapter Chapter 7 Status Lead District GANB Preview" at bounding box center [747, 117] width 1456 height 69
click at [493, 165] on link "Utilities / Bills" at bounding box center [479, 170] width 87 height 38
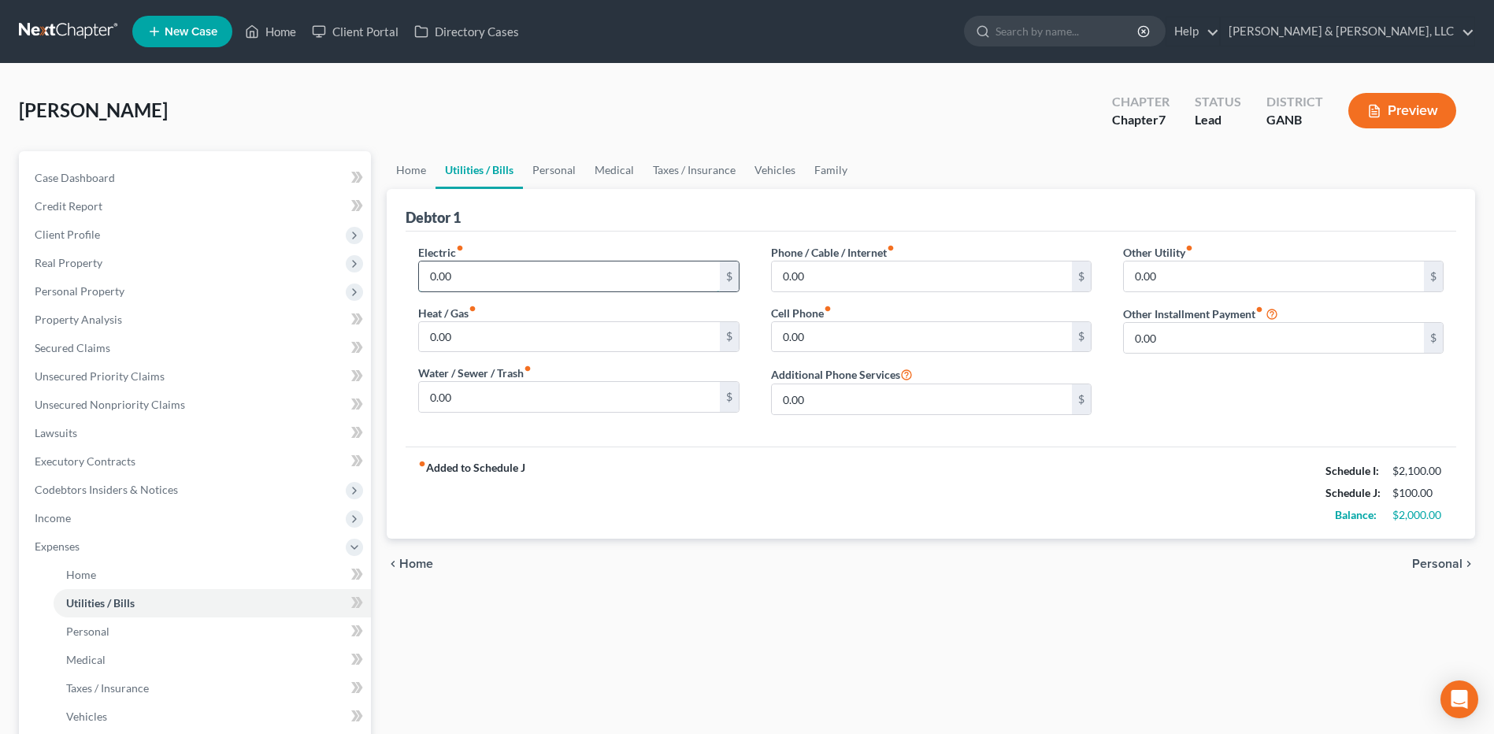
click at [439, 276] on input "0.00" at bounding box center [569, 276] width 300 height 30
type input "135"
click at [506, 410] on input "0.00" at bounding box center [569, 397] width 300 height 30
type input "35"
click at [779, 560] on div "chevron_left Home Personal chevron_right" at bounding box center [931, 564] width 1088 height 50
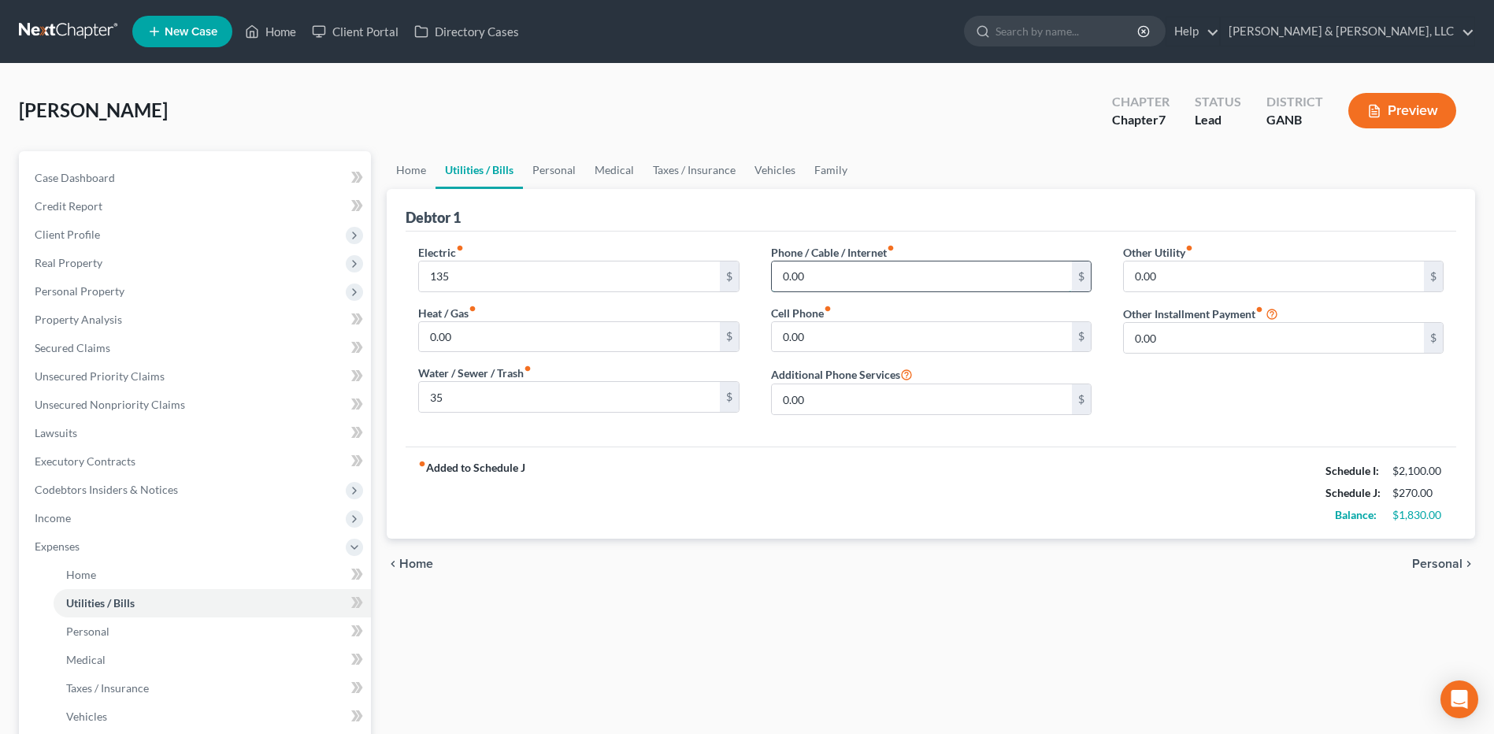
click at [877, 276] on input "0.00" at bounding box center [922, 276] width 300 height 30
type input "200"
click at [559, 177] on link "Personal" at bounding box center [554, 170] width 62 height 38
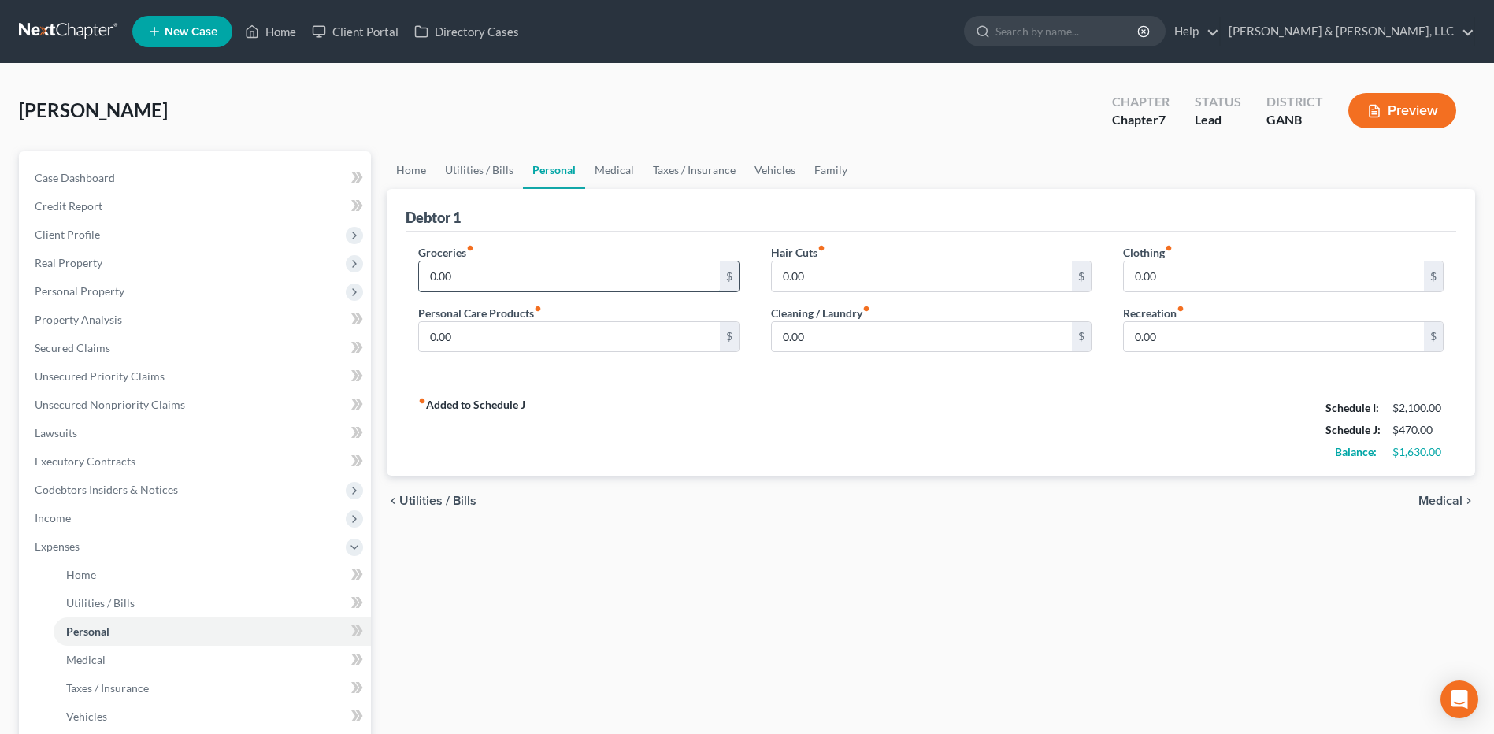
click at [456, 267] on input "0.00" at bounding box center [569, 276] width 300 height 30
drag, startPoint x: 491, startPoint y: 279, endPoint x: 391, endPoint y: 272, distance: 100.3
click at [391, 272] on div "Debtor 1 Groceries fiber_manual_record 400 $ Personal Care Products fiber_manua…" at bounding box center [931, 332] width 1088 height 287
type input "500"
click at [1198, 286] on input "0.00" at bounding box center [1274, 276] width 300 height 30
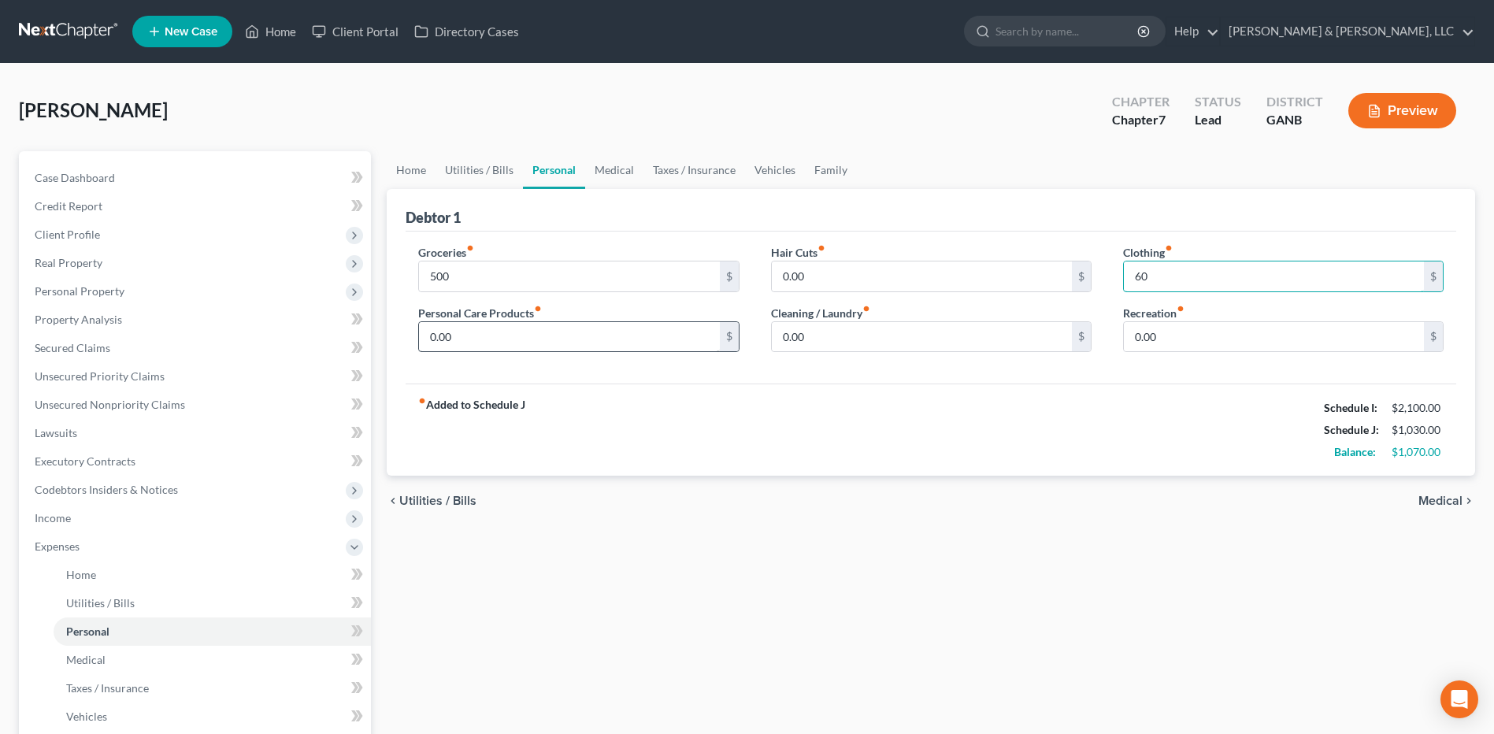
type input "60"
click at [539, 338] on input "0.00" at bounding box center [569, 337] width 300 height 30
type input "60"
click at [638, 172] on link "Medical" at bounding box center [614, 170] width 58 height 38
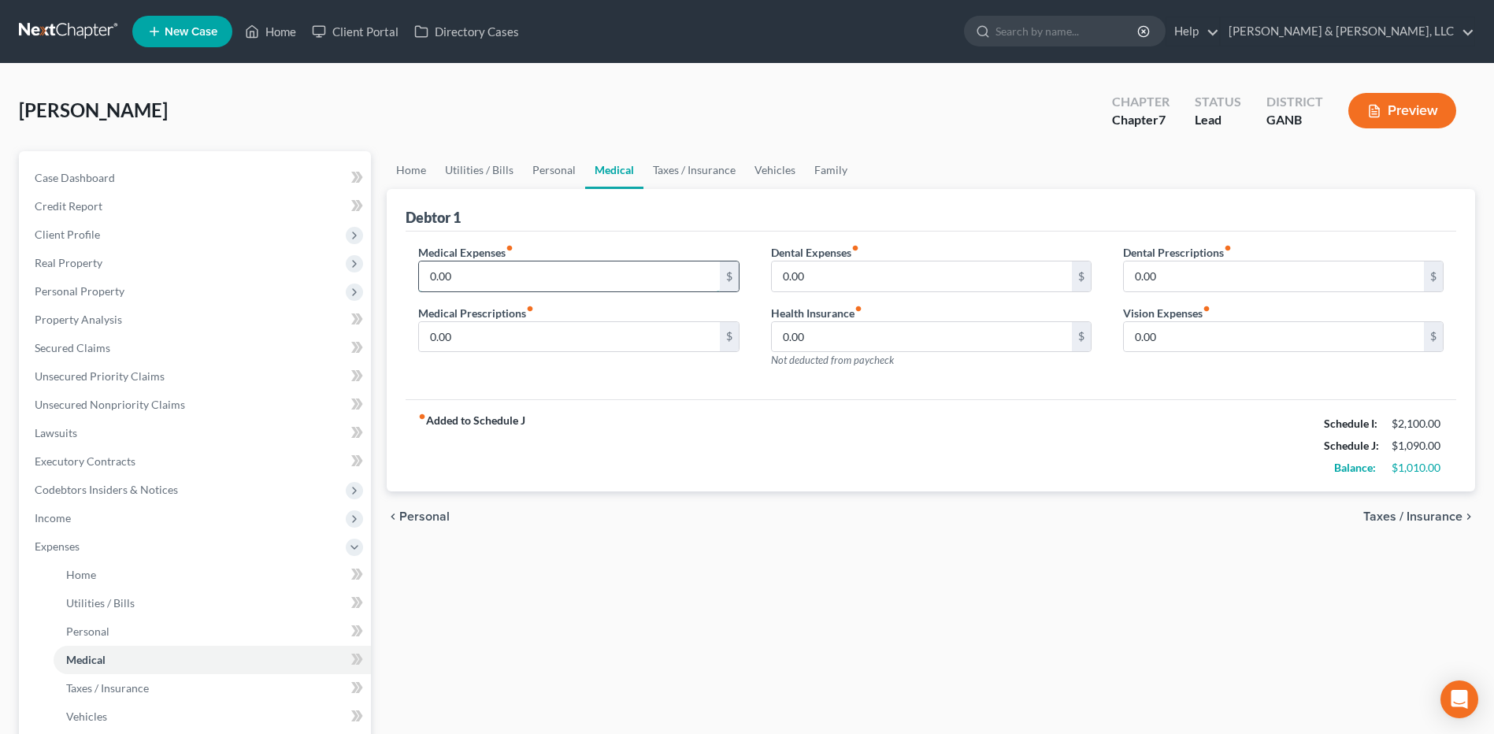
click at [455, 270] on input "0.00" at bounding box center [569, 276] width 300 height 30
type input "80"
click at [906, 567] on div "Home Utilities / Bills Personal Medical Taxes / Insurance Vehicles Family Debto…" at bounding box center [931, 563] width 1104 height 825
click at [824, 170] on link "Family" at bounding box center [831, 170] width 52 height 38
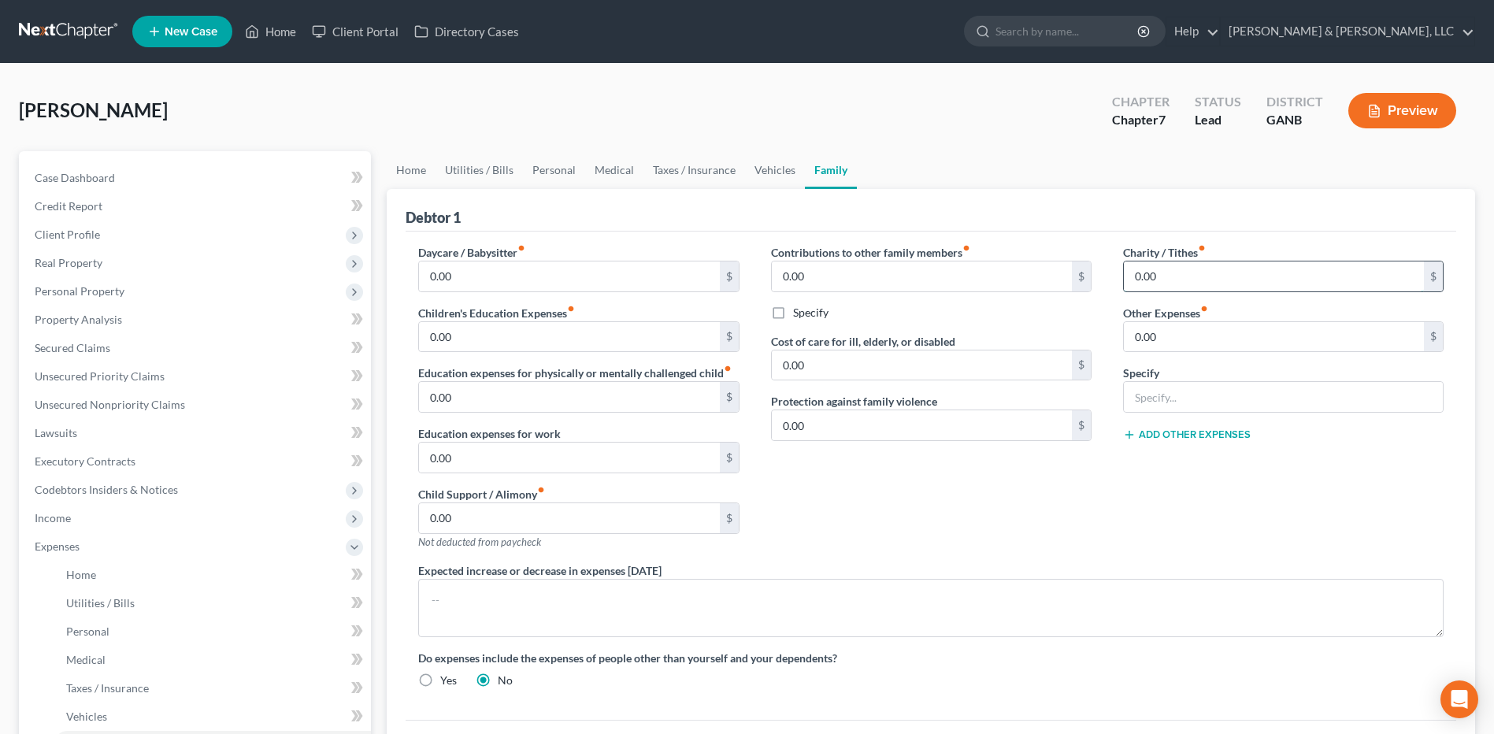
click at [1158, 269] on input "0.00" at bounding box center [1274, 276] width 300 height 30
type input "100"
click at [993, 496] on div "Contributions to other family members fiber_manual_record 0.00 $ Specify Cost o…" at bounding box center [931, 403] width 352 height 318
click at [675, 171] on link "Taxes / Insurance" at bounding box center [694, 170] width 102 height 38
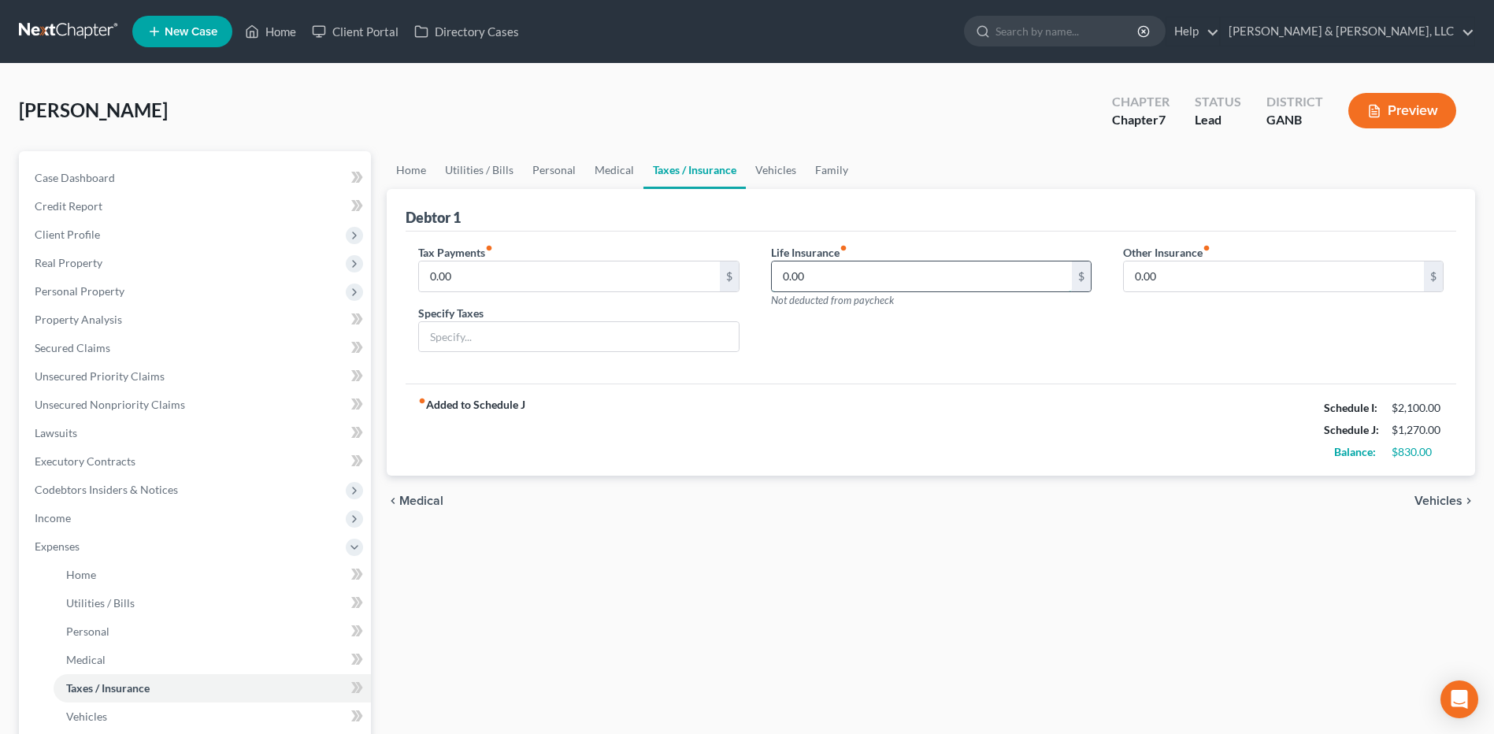
click at [862, 265] on input "0.00" at bounding box center [922, 276] width 300 height 30
type input "150"
click at [999, 599] on div "Home Utilities / Bills Personal Medical Taxes / Insurance Vehicles Family Debto…" at bounding box center [931, 563] width 1104 height 825
click at [602, 161] on link "Medical" at bounding box center [614, 170] width 58 height 38
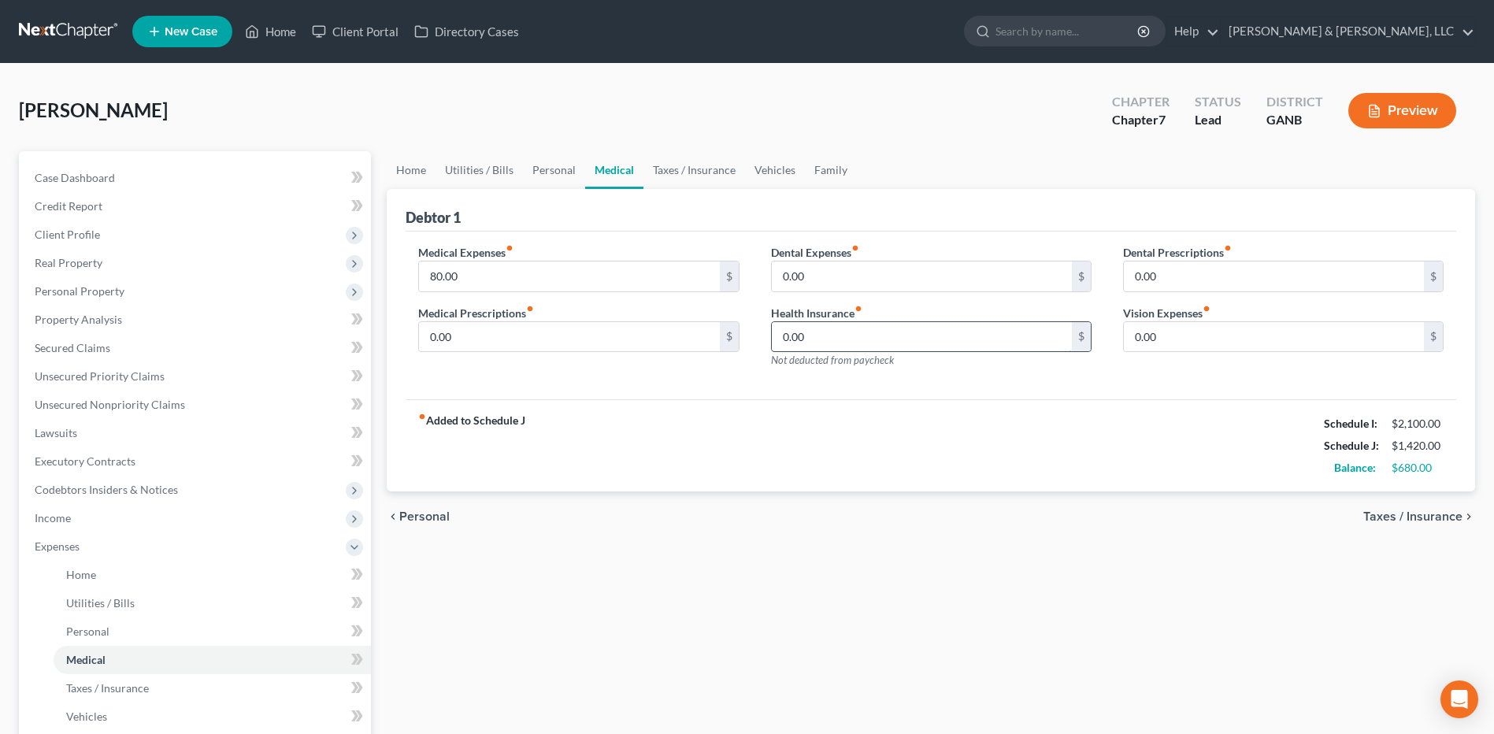
click at [855, 329] on input "0.00" at bounding box center [922, 337] width 300 height 30
type input "130"
click at [1023, 536] on div "chevron_left Personal Taxes / Insurance chevron_right" at bounding box center [931, 516] width 1088 height 50
click at [789, 174] on link "Vehicles" at bounding box center [775, 170] width 60 height 38
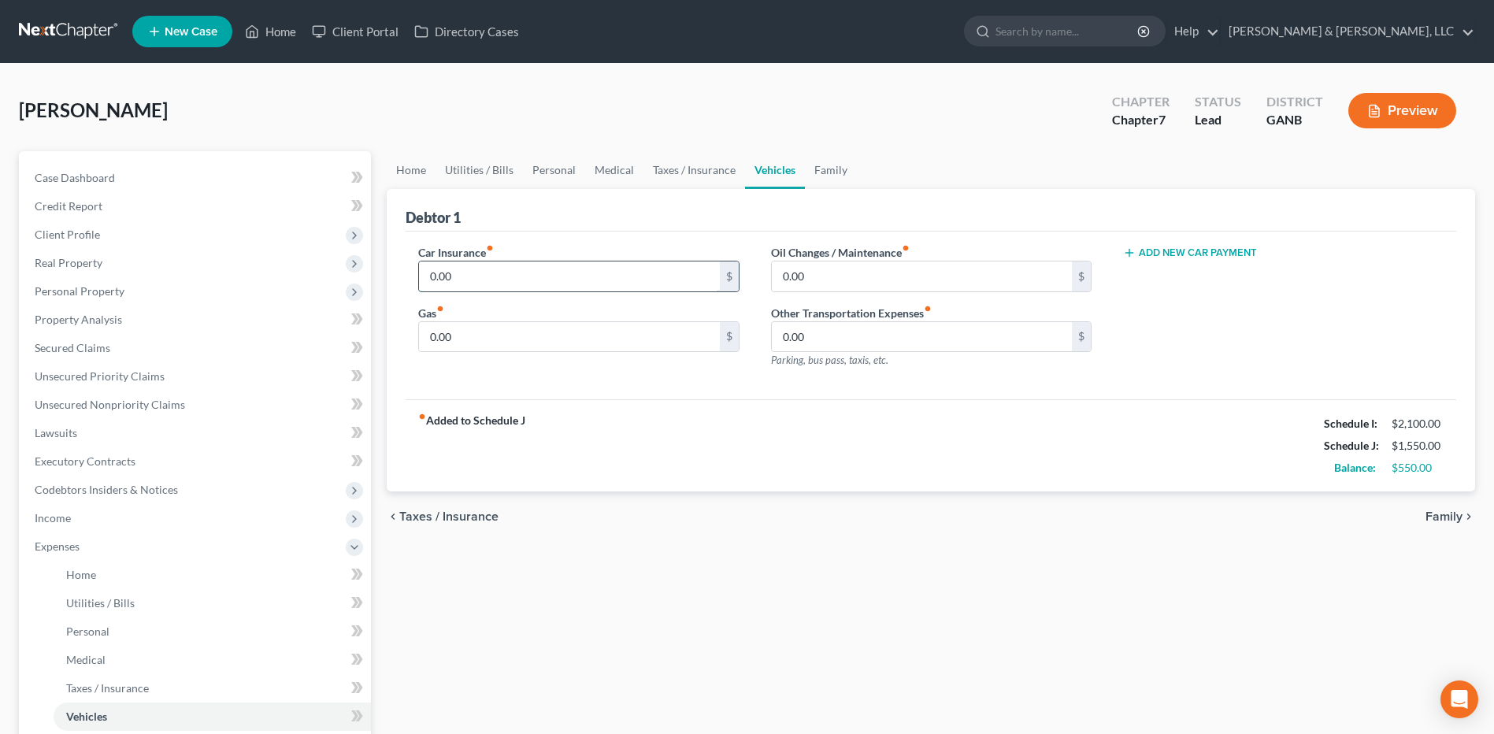
click at [528, 281] on input "0.00" at bounding box center [569, 276] width 300 height 30
type input "165"
click at [964, 542] on div "chevron_left Taxes / Insurance Family chevron_right" at bounding box center [931, 516] width 1088 height 50
click at [653, 339] on input "0.00" at bounding box center [569, 337] width 300 height 30
click at [992, 619] on div "Home Utilities / Bills Personal Medical Taxes / Insurance Vehicles Family Debto…" at bounding box center [931, 563] width 1104 height 825
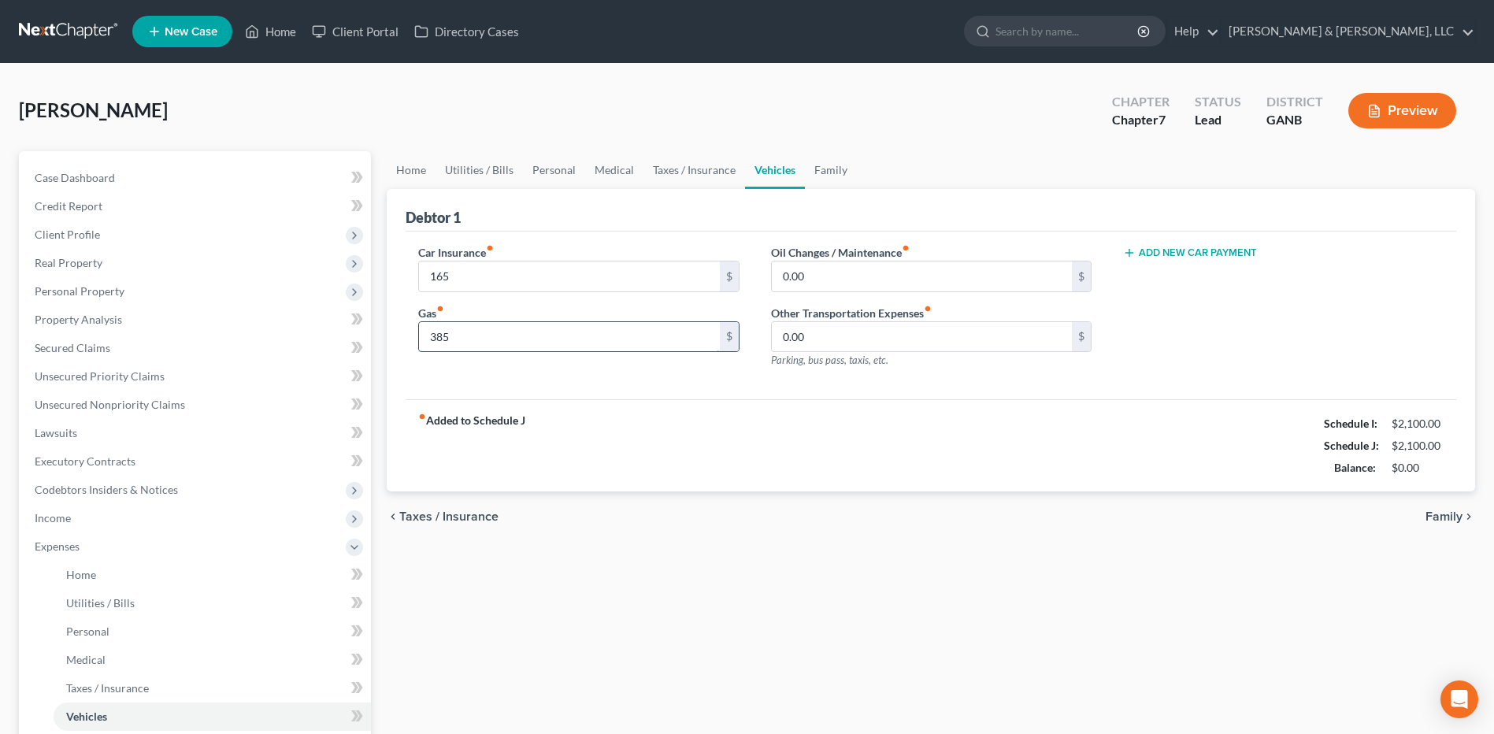
click at [495, 338] on input "385" at bounding box center [569, 337] width 300 height 30
type input "335"
click at [610, 168] on link "Medical" at bounding box center [614, 170] width 58 height 38
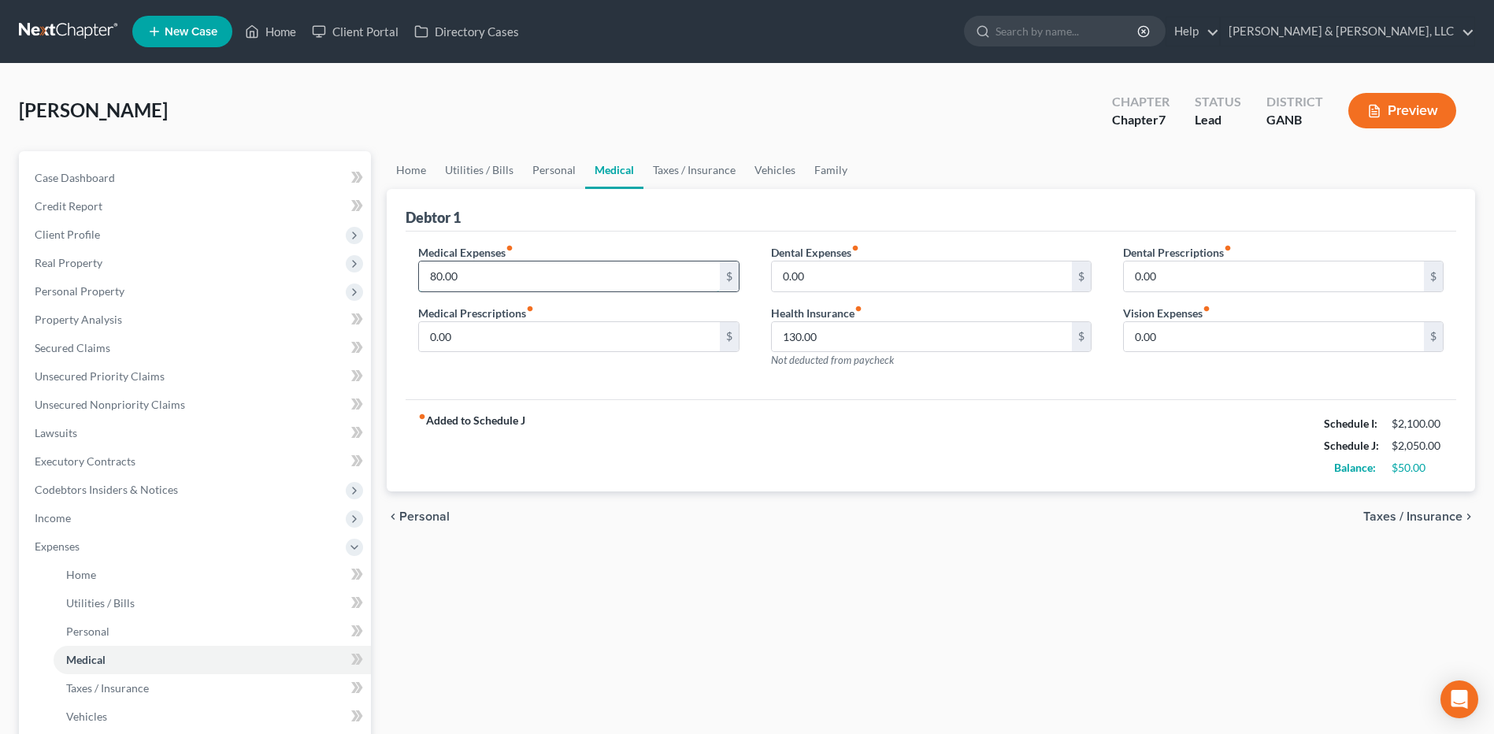
click at [495, 265] on input "80.00" at bounding box center [569, 276] width 300 height 30
click at [747, 562] on div "Home Utilities / Bills Personal Medical Taxes / Insurance Vehicles Family Debto…" at bounding box center [931, 563] width 1104 height 825
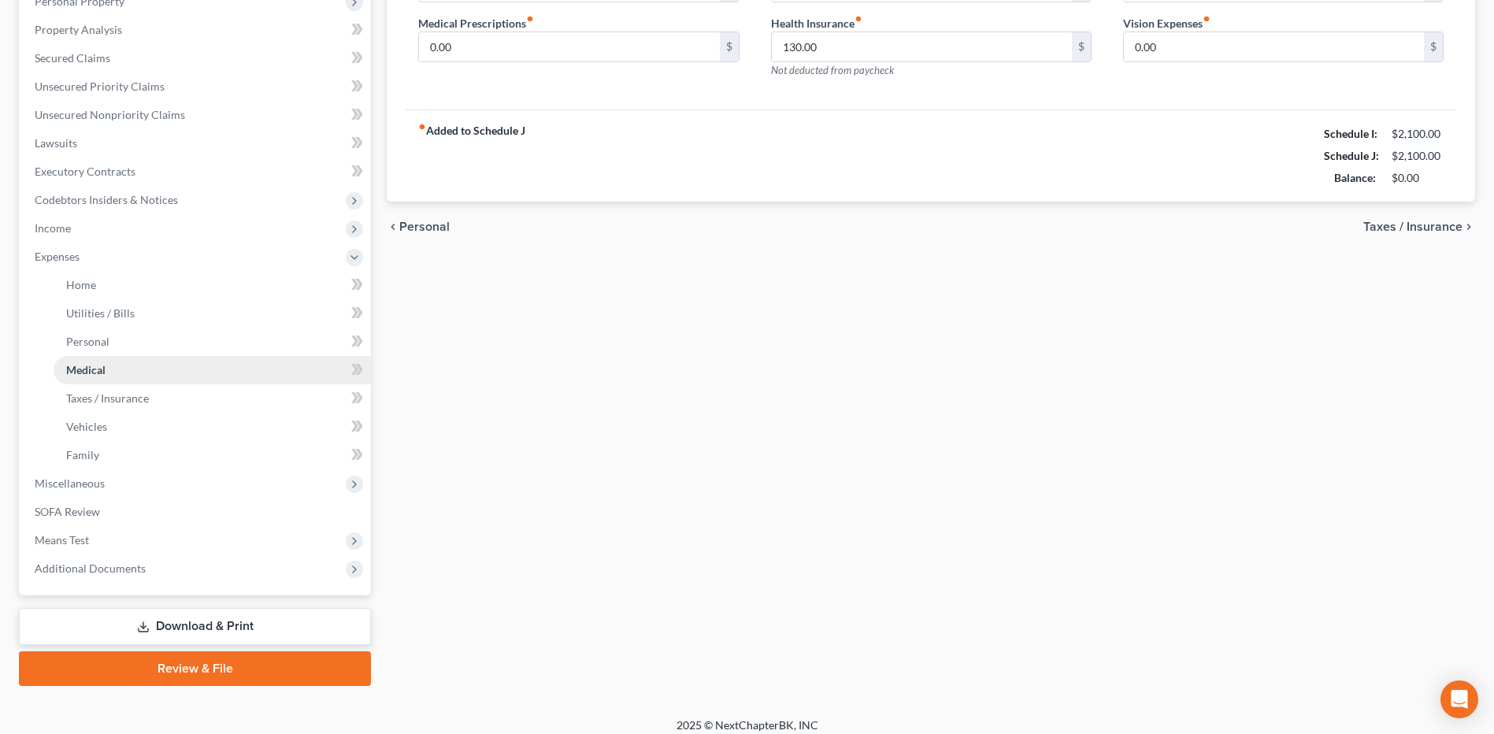
scroll to position [302, 0]
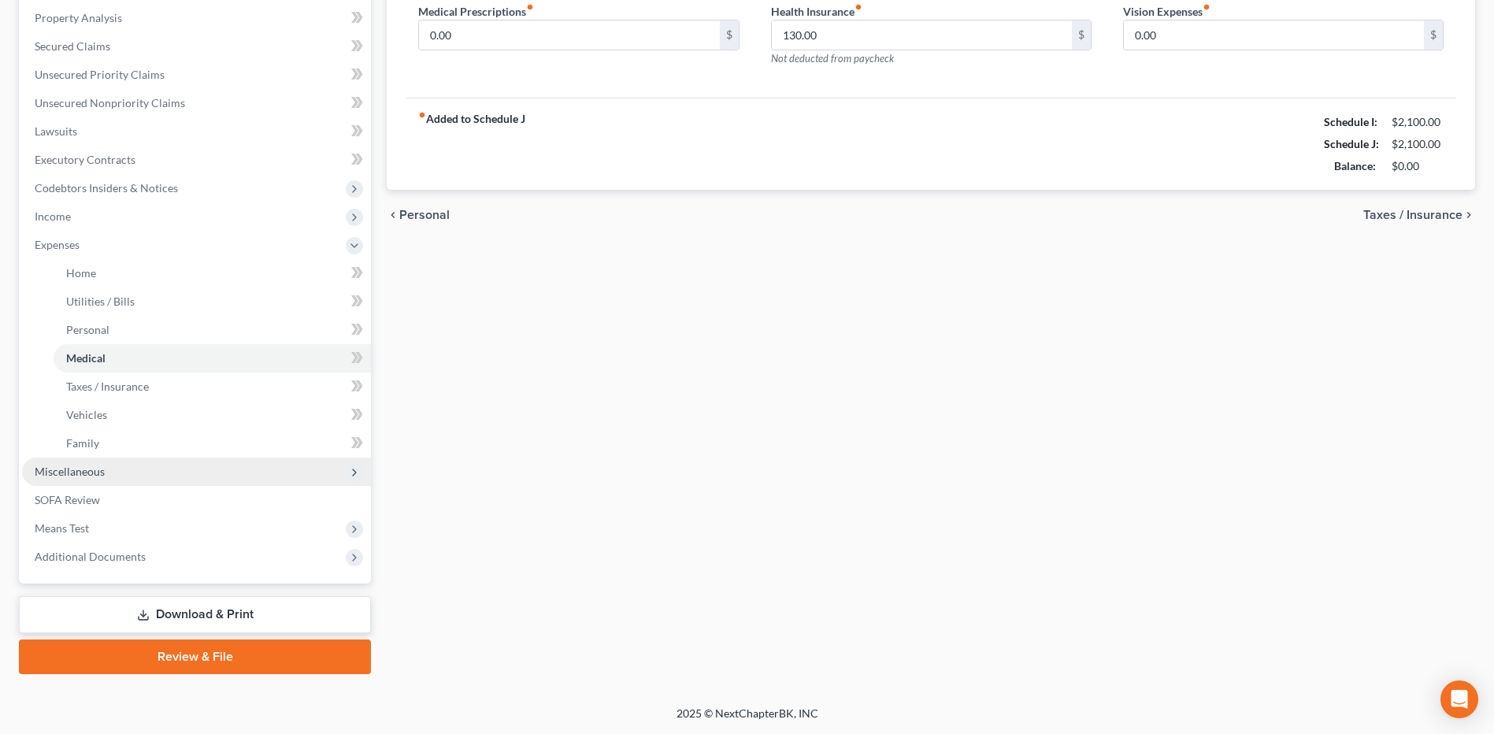
click at [102, 476] on span "Miscellaneous" at bounding box center [70, 471] width 70 height 13
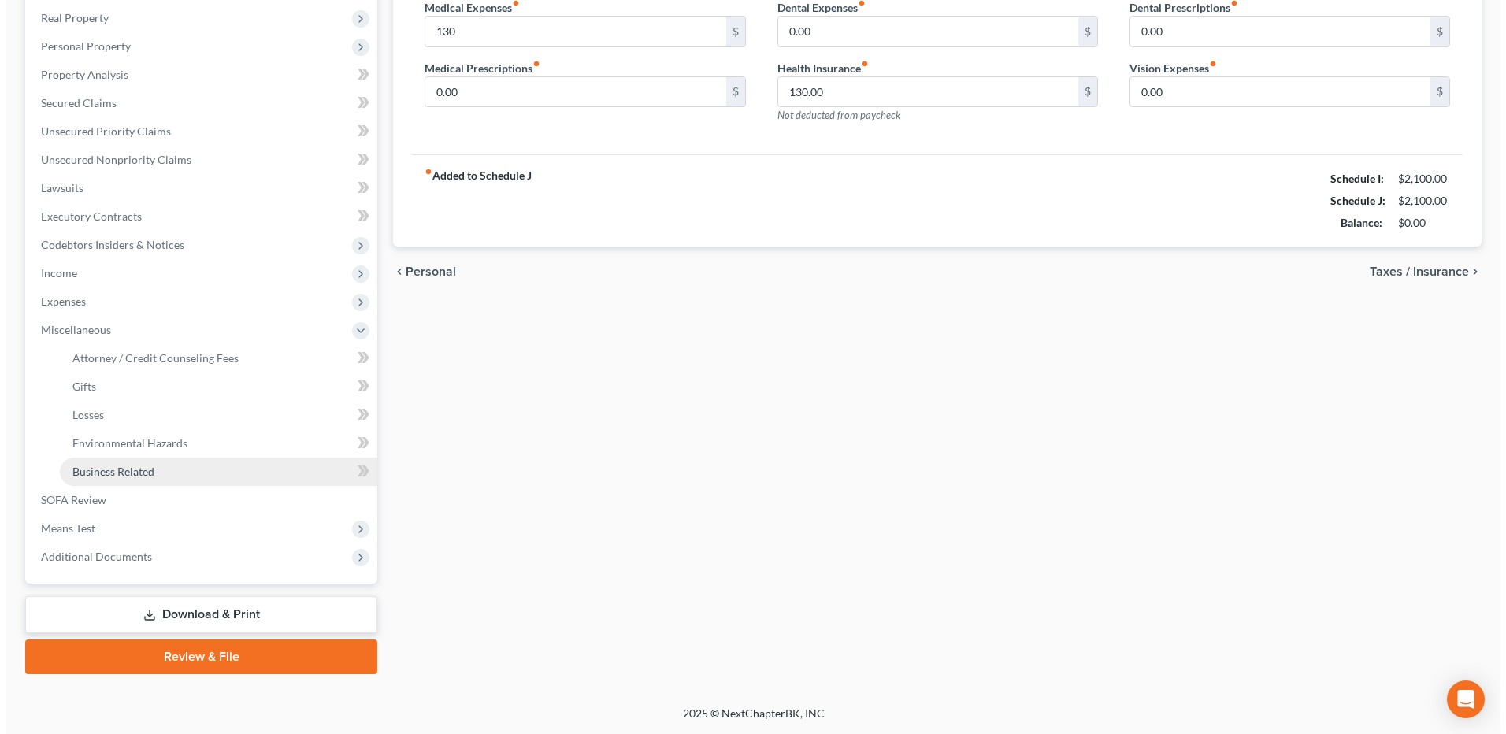
scroll to position [245, 0]
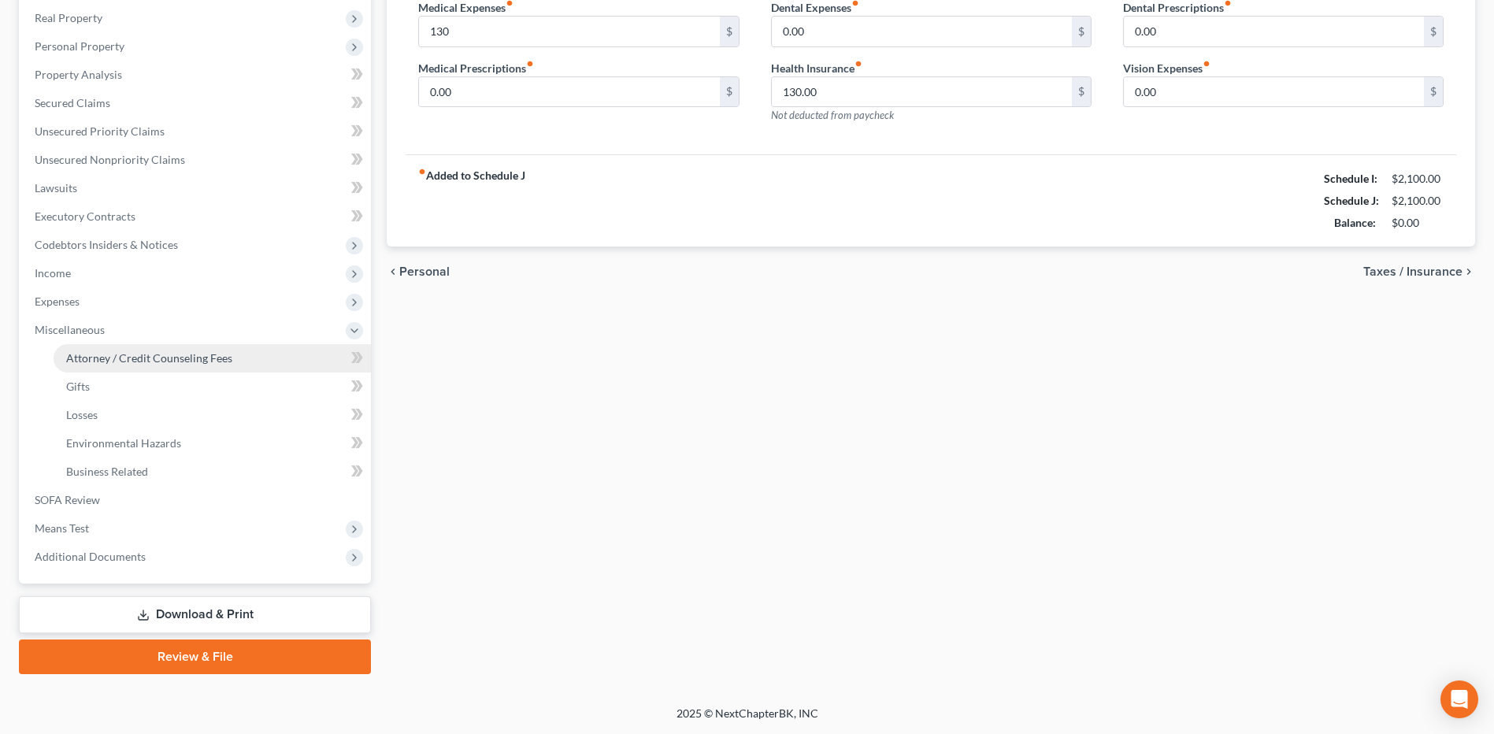
click at [171, 363] on span "Attorney / Credit Counseling Fees" at bounding box center [149, 357] width 166 height 13
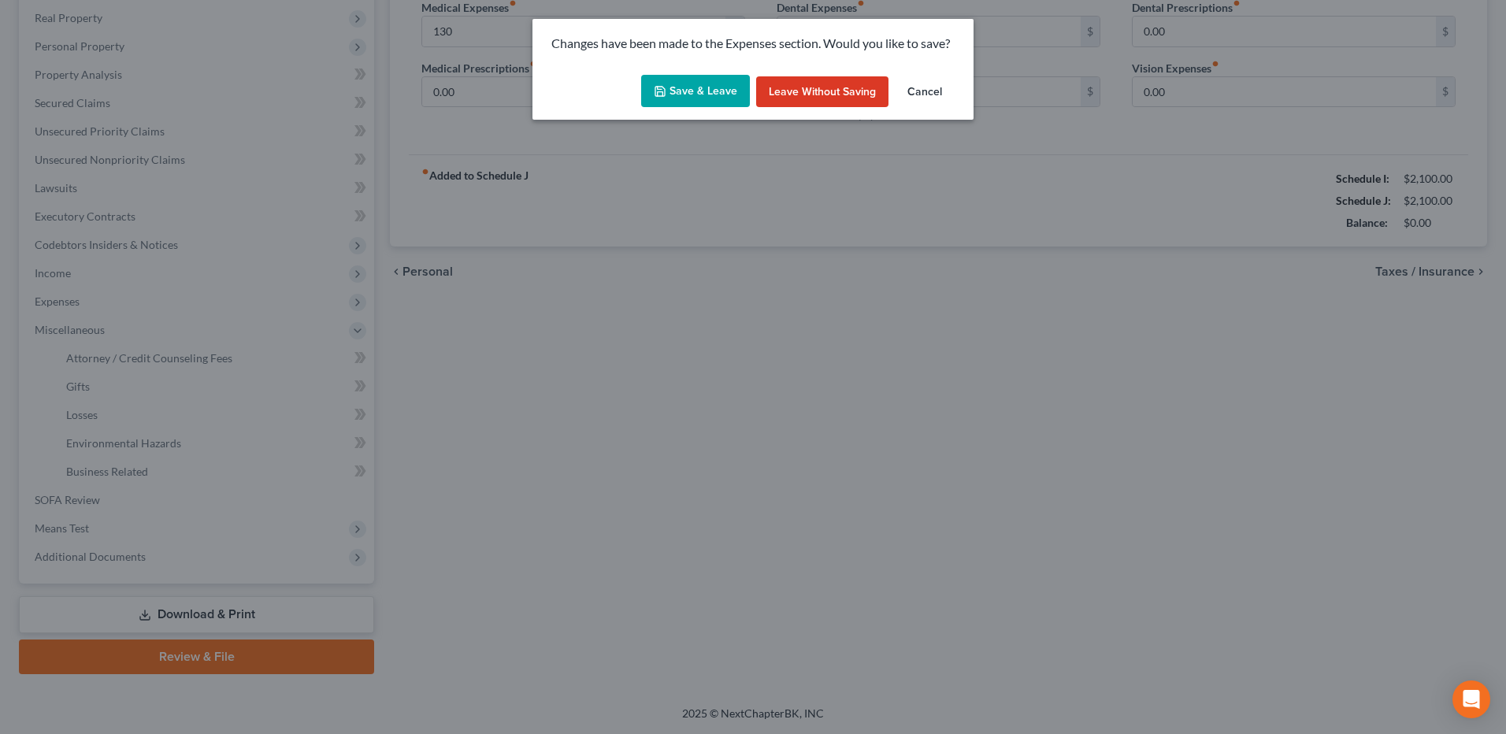
click at [684, 79] on button "Save & Leave" at bounding box center [695, 91] width 109 height 33
type input "130.00"
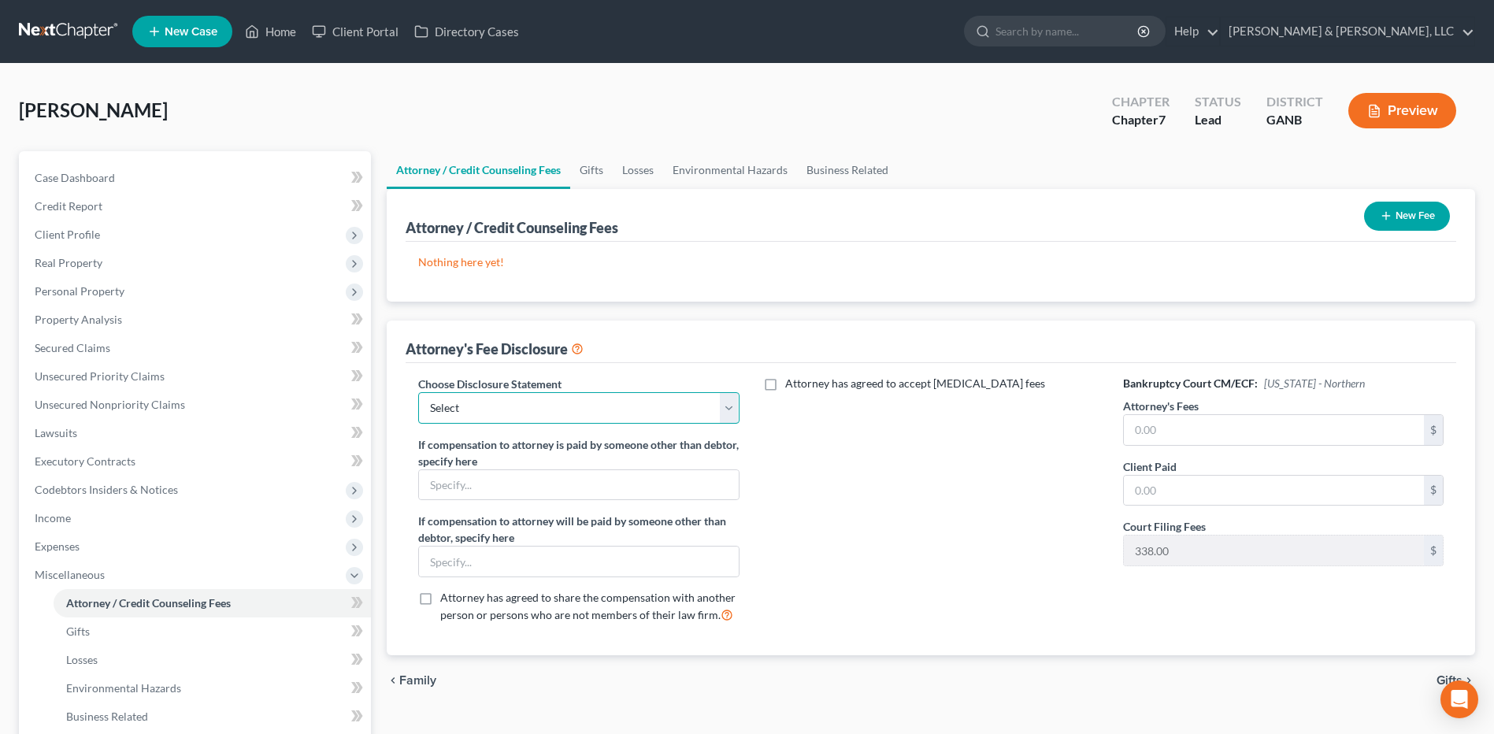
drag, startPoint x: 625, startPoint y: 402, endPoint x: 616, endPoint y: 402, distance: 8.7
click at [625, 402] on select "Select CUSTOM 13 BUSINESS 13 7 Disclosure 13 Disclosure" at bounding box center [578, 408] width 321 height 32
select select "2"
click at [418, 392] on select "Select CUSTOM 13 BUSINESS 13 7 Disclosure 13 Disclosure" at bounding box center [578, 408] width 321 height 32
click at [1209, 451] on div "Bankruptcy Court CM/ECF: [US_STATE] - Northern Attorney's Fees $ Client Paid $ …" at bounding box center [1283, 506] width 352 height 261
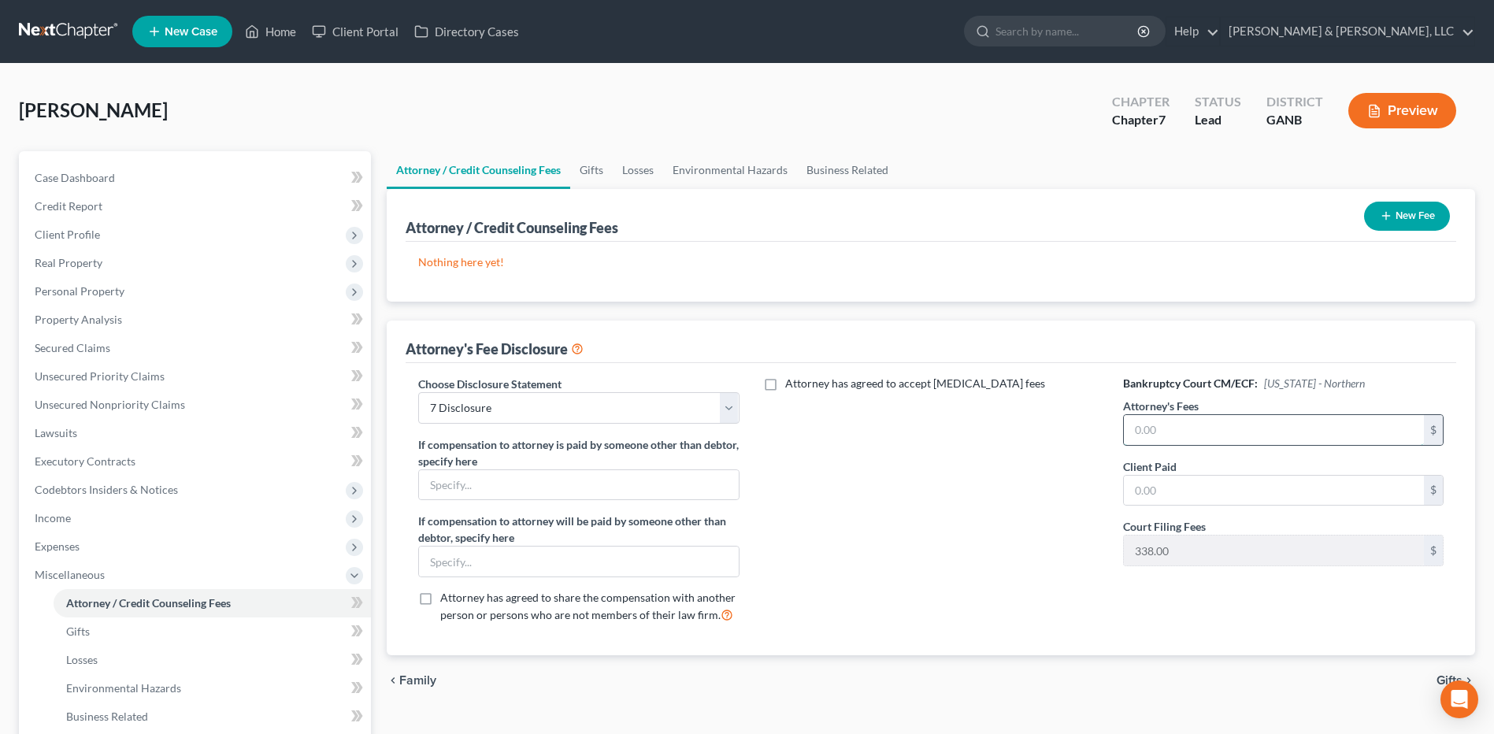
click at [1200, 430] on input "text" at bounding box center [1274, 430] width 300 height 30
type input "1,500"
click at [1207, 496] on input "text" at bounding box center [1274, 491] width 300 height 30
type input "1,500"
click at [1400, 215] on button "New Fee" at bounding box center [1407, 216] width 86 height 29
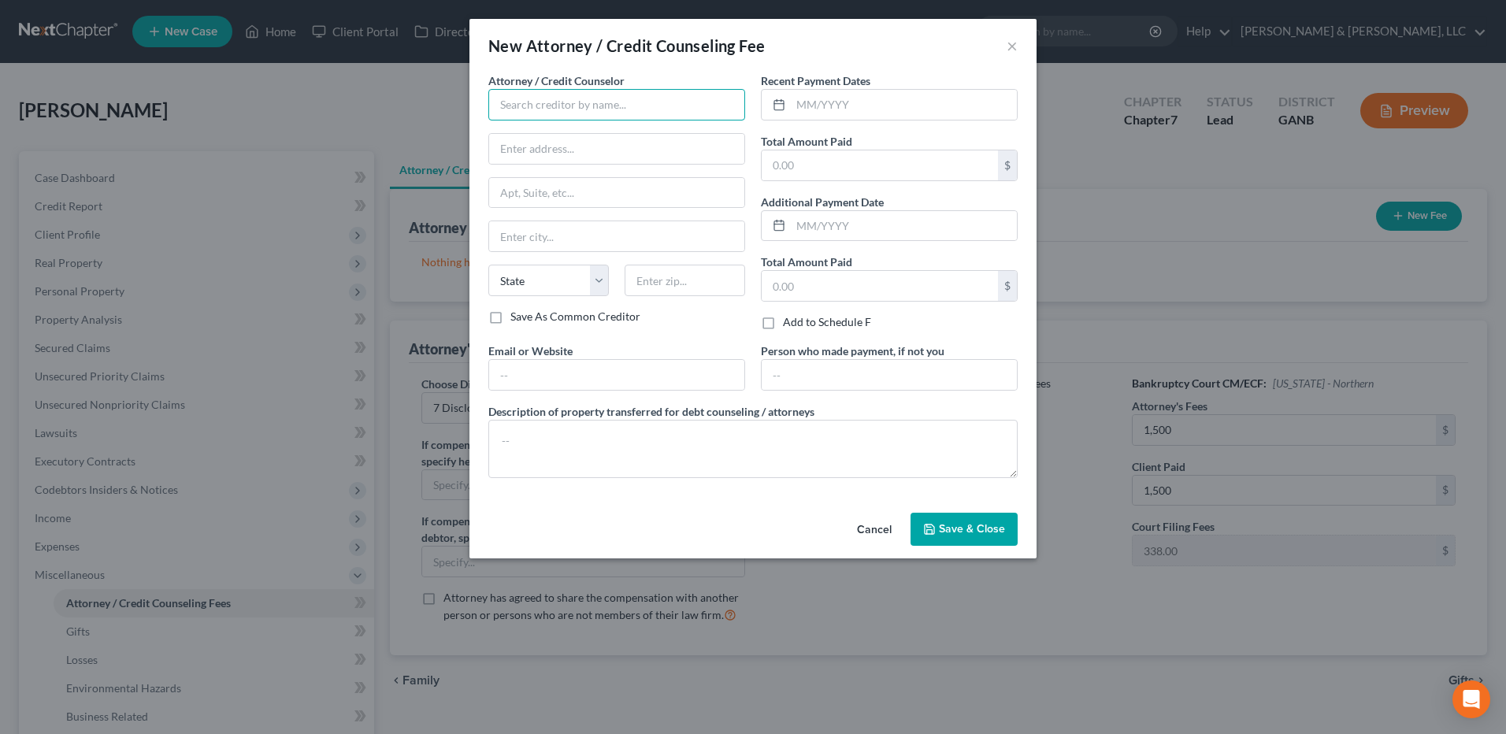
drag, startPoint x: 584, startPoint y: 109, endPoint x: 570, endPoint y: 116, distance: 15.8
click at [584, 109] on input "text" at bounding box center [616, 105] width 257 height 32
type input "CC Advising"
click at [855, 111] on input "text" at bounding box center [904, 105] width 226 height 30
type input "08/2025"
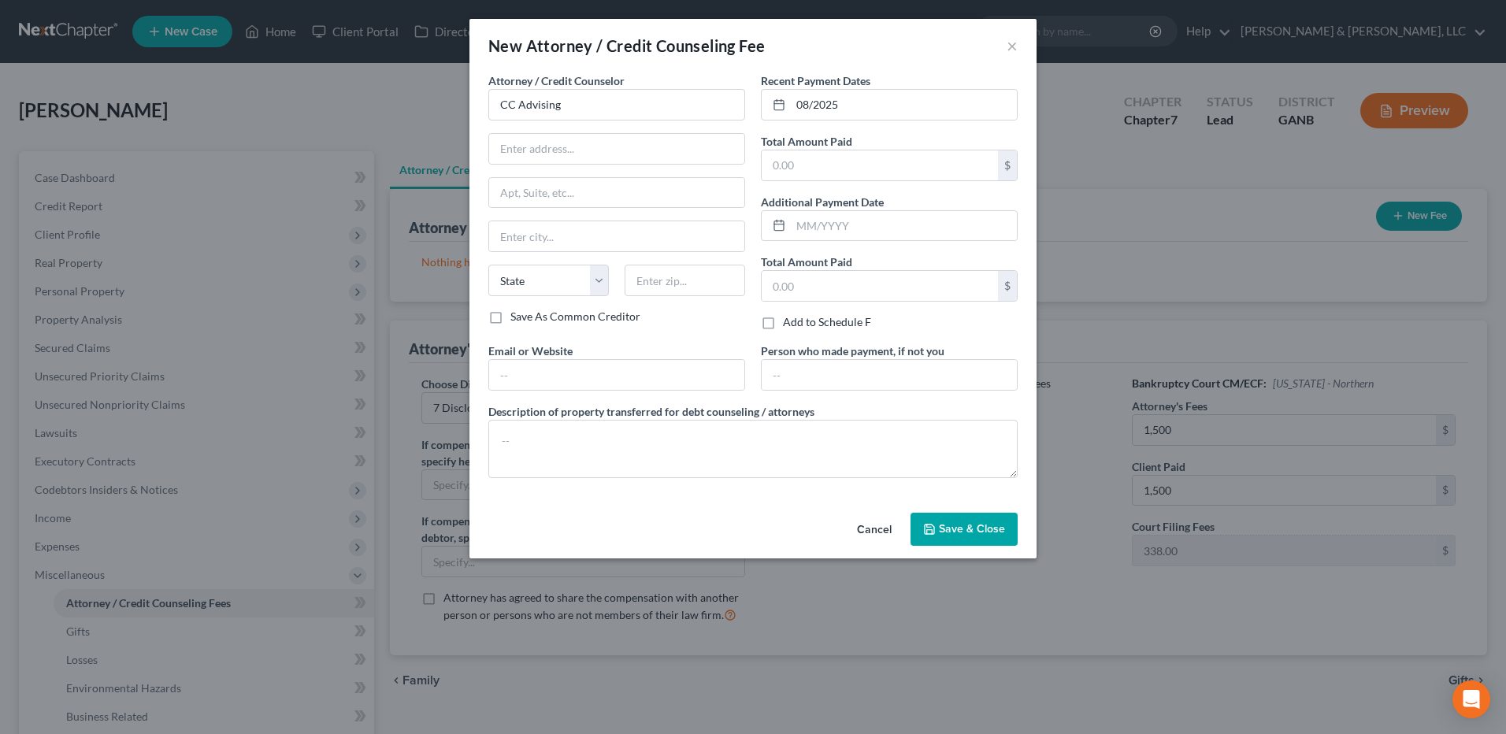
click at [977, 182] on div "Recent Payment Dates 08/2025 Total Amount Paid $ Additional Payment Date Total …" at bounding box center [889, 207] width 272 height 270
click at [965, 177] on input "text" at bounding box center [880, 165] width 236 height 30
type input "10"
click at [712, 456] on textarea at bounding box center [752, 449] width 529 height 58
type textarea "$10"
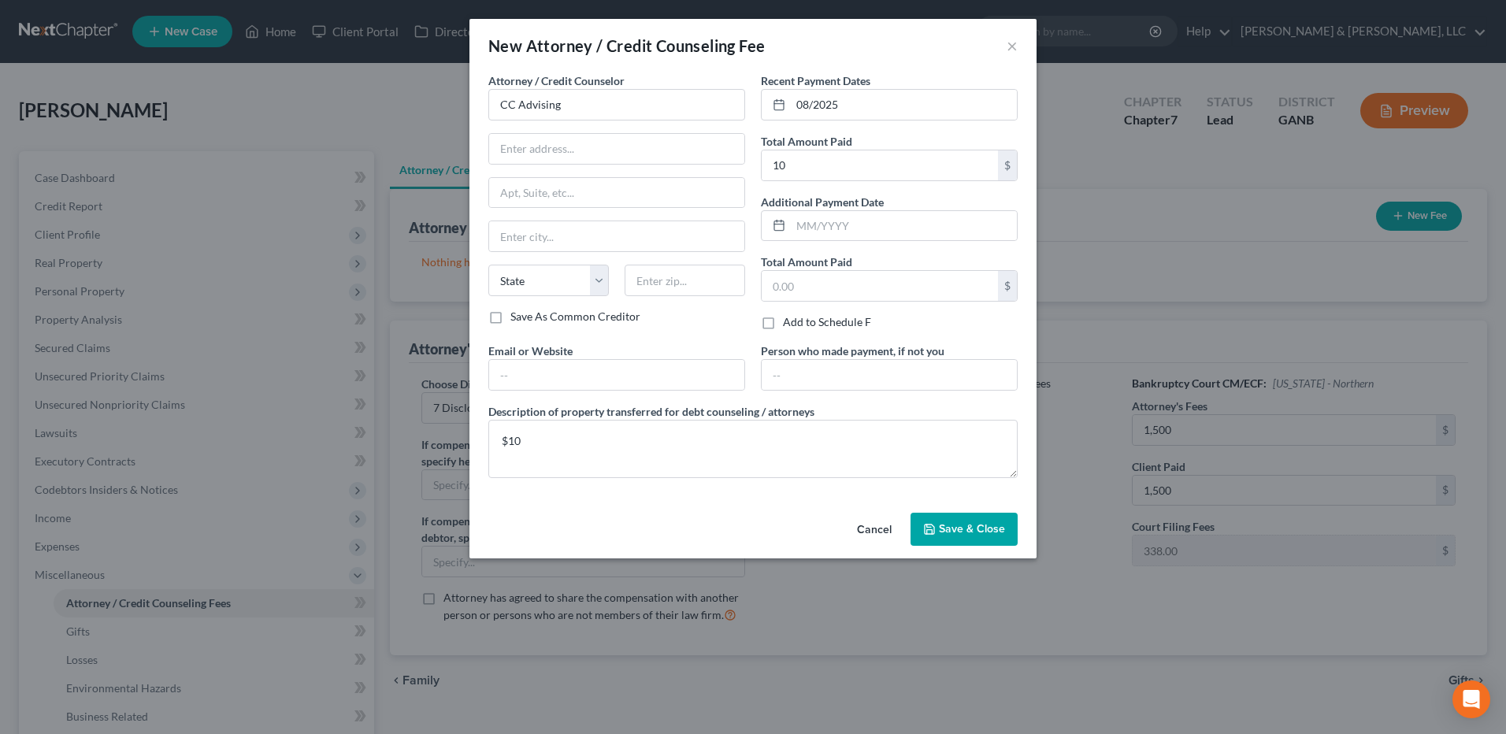
click at [969, 521] on button "Save & Close" at bounding box center [963, 529] width 107 height 33
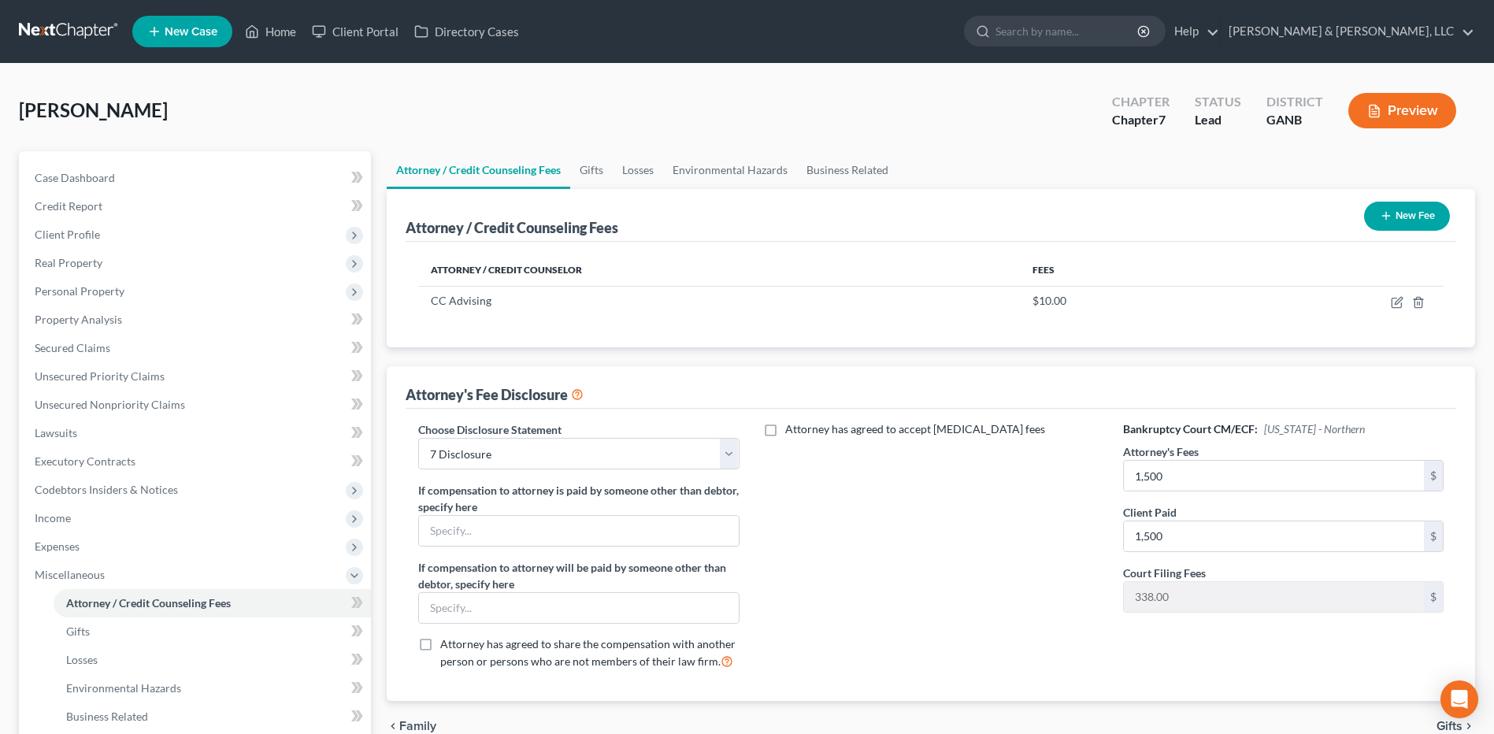
click at [1433, 226] on button "New Fee" at bounding box center [1407, 216] width 86 height 29
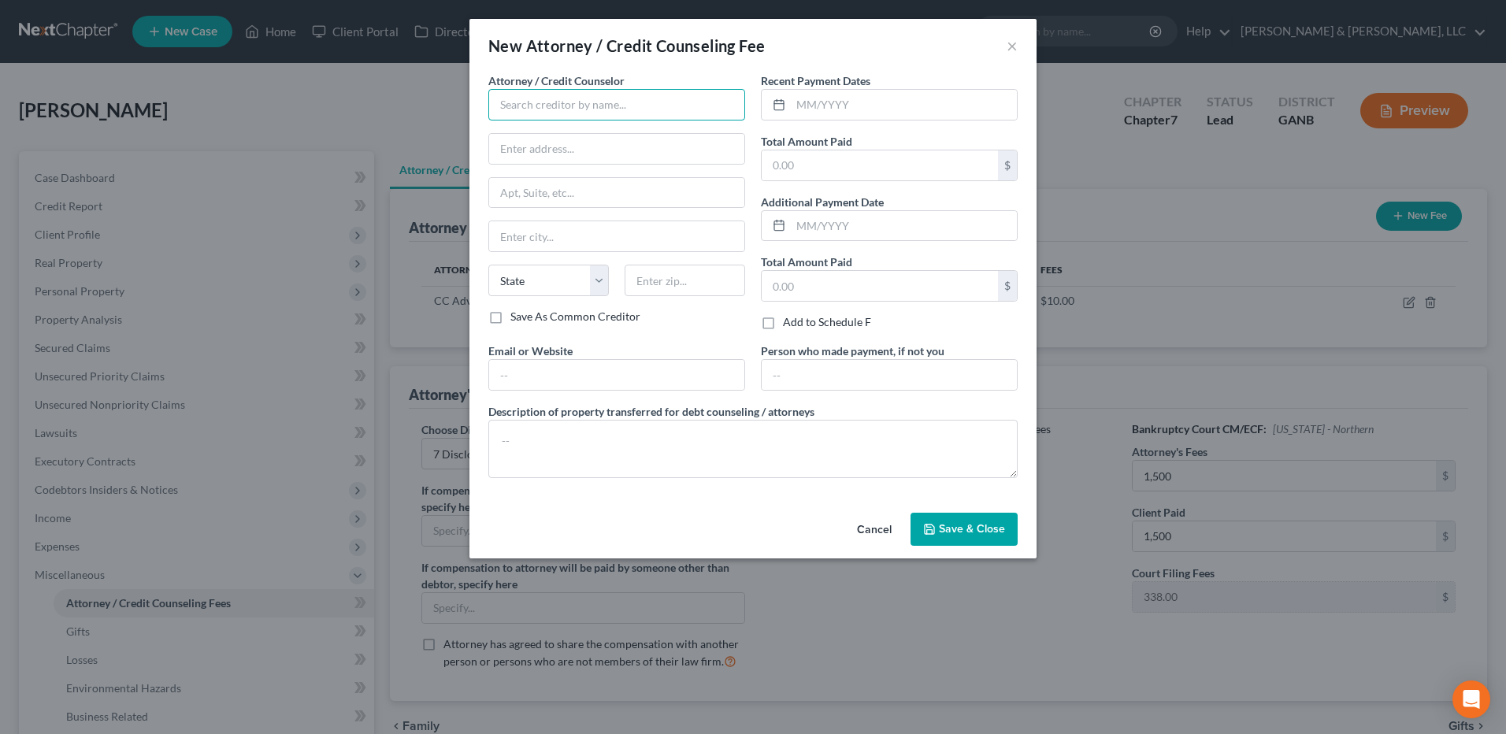
click at [622, 106] on input "text" at bounding box center [616, 105] width 257 height 32
type input "[PERSON_NAME] & [PERSON_NAME] LLC"
click at [918, 127] on div "Recent Payment Dates Total Amount Paid $ Additional Payment Date Total Amount P…" at bounding box center [889, 207] width 272 height 270
click at [919, 116] on input "text" at bounding box center [904, 105] width 226 height 30
type input "08/2025"
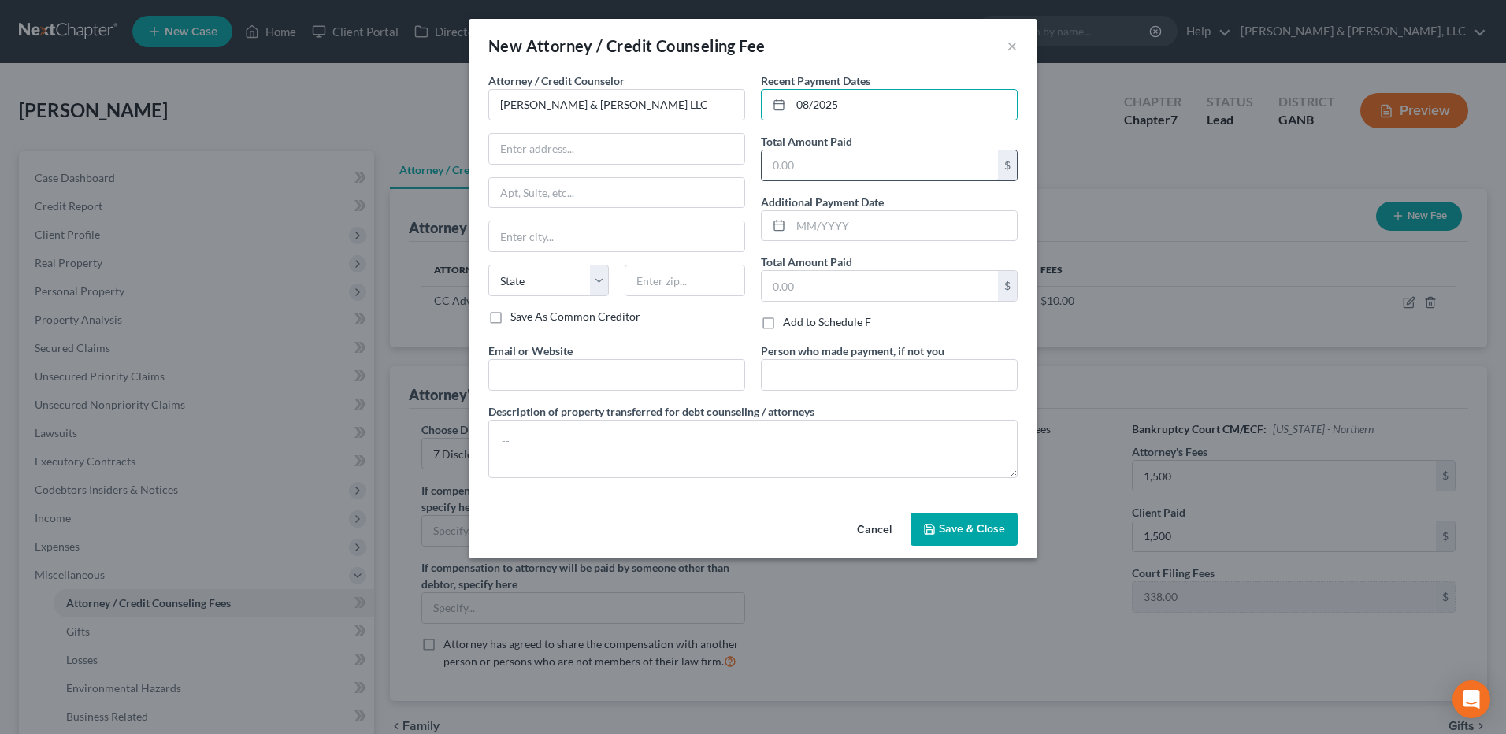
click at [832, 159] on input "text" at bounding box center [880, 165] width 236 height 30
type input "1,838"
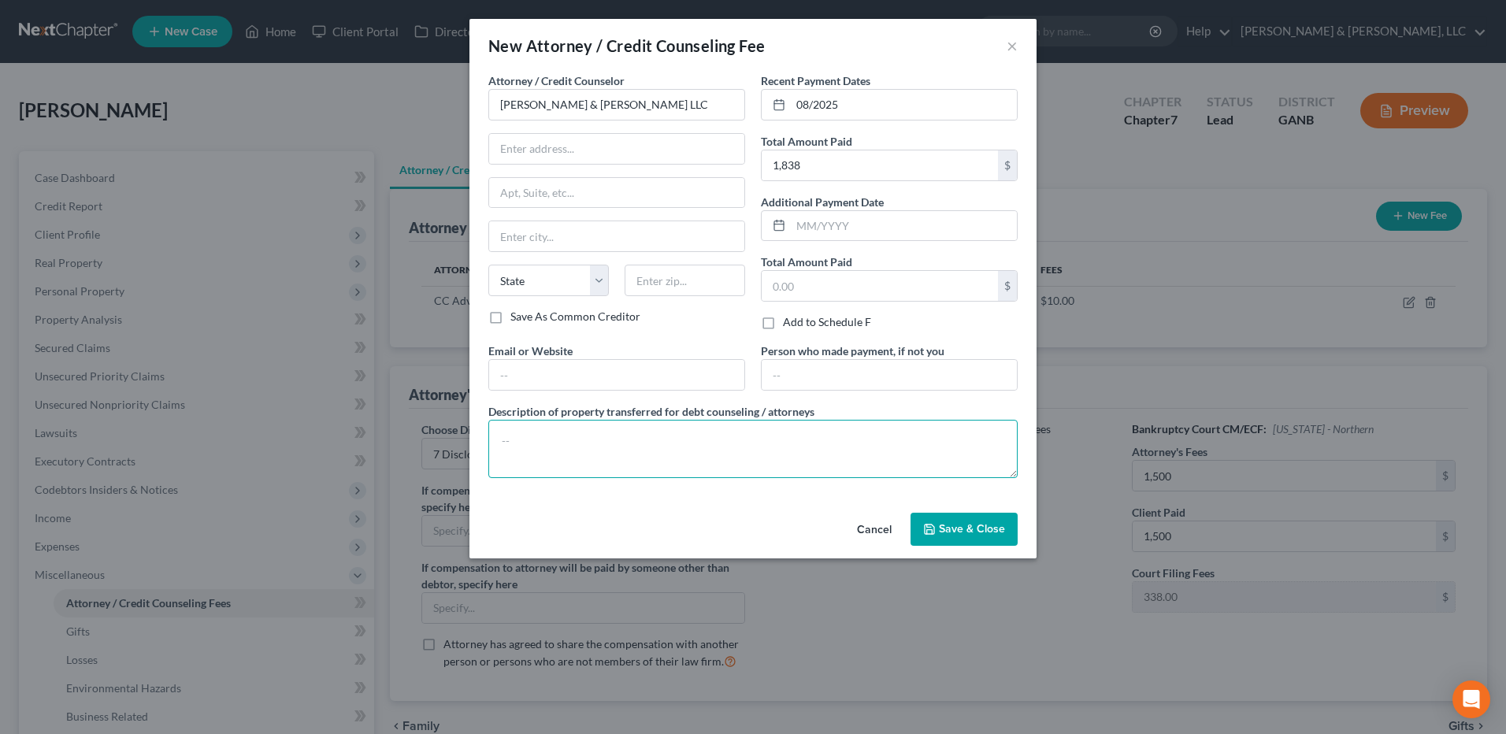
click at [648, 435] on textarea at bounding box center [752, 449] width 529 height 58
type textarea "$338 court costs, $1500 attorney fees"
click at [1006, 517] on button "Save & Close" at bounding box center [963, 529] width 107 height 33
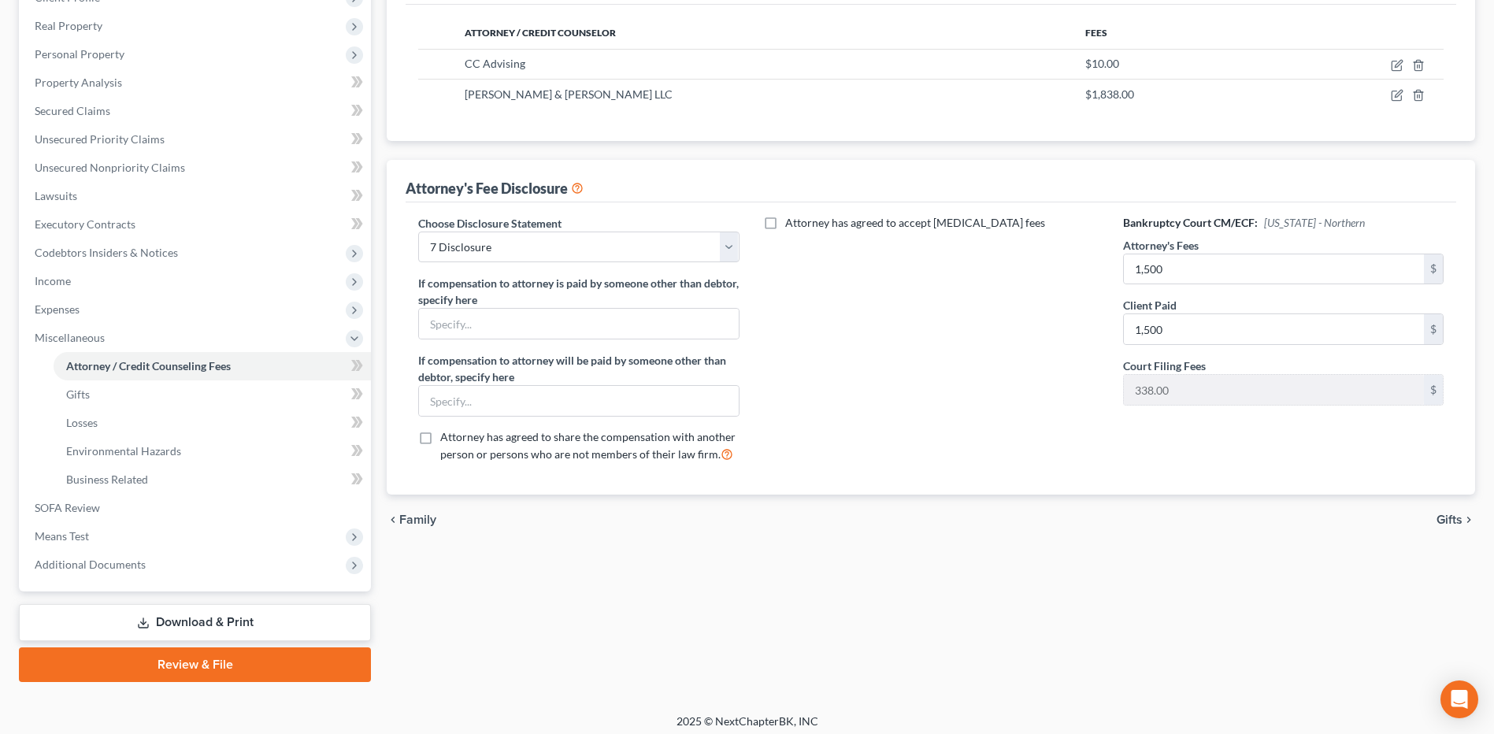
scroll to position [245, 0]
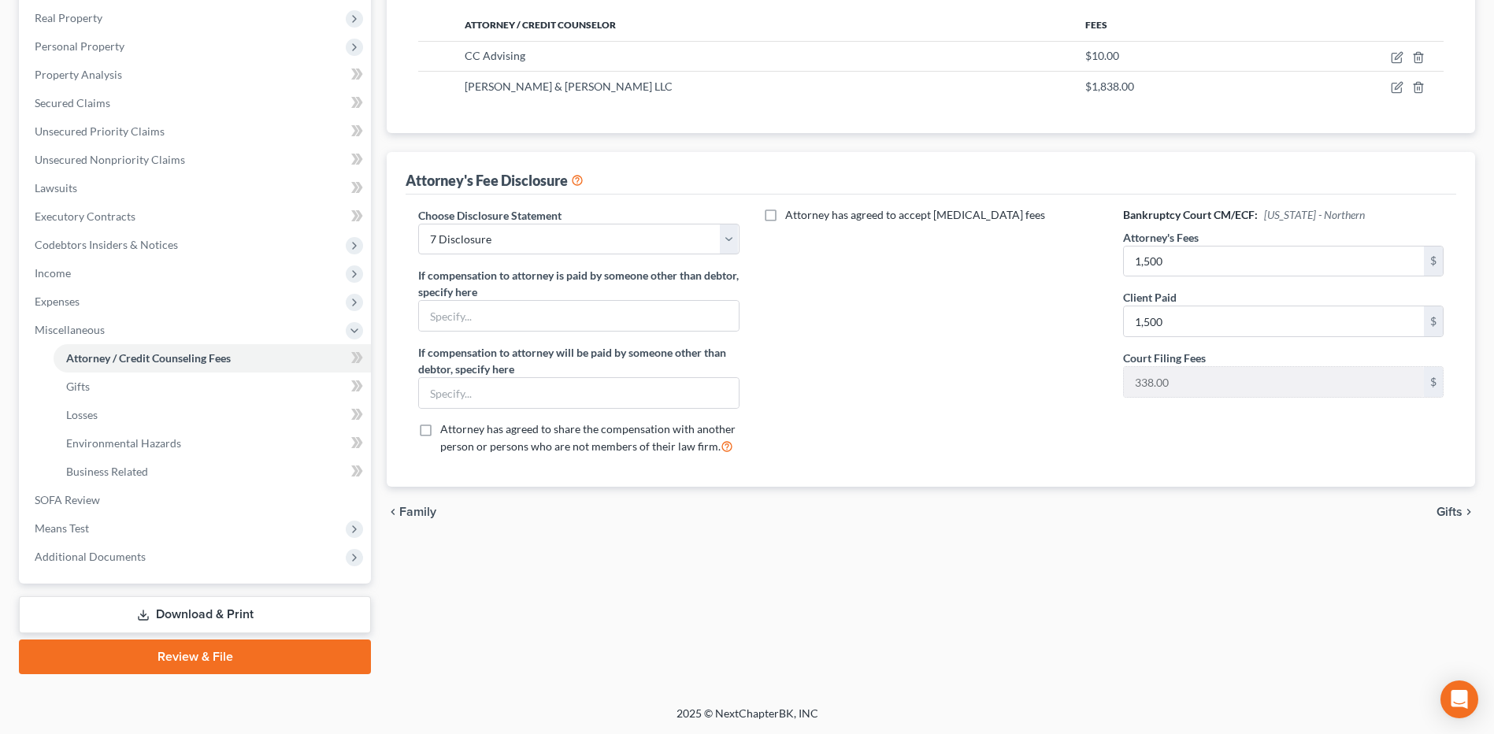
click at [1466, 513] on icon "chevron_right" at bounding box center [1469, 512] width 13 height 13
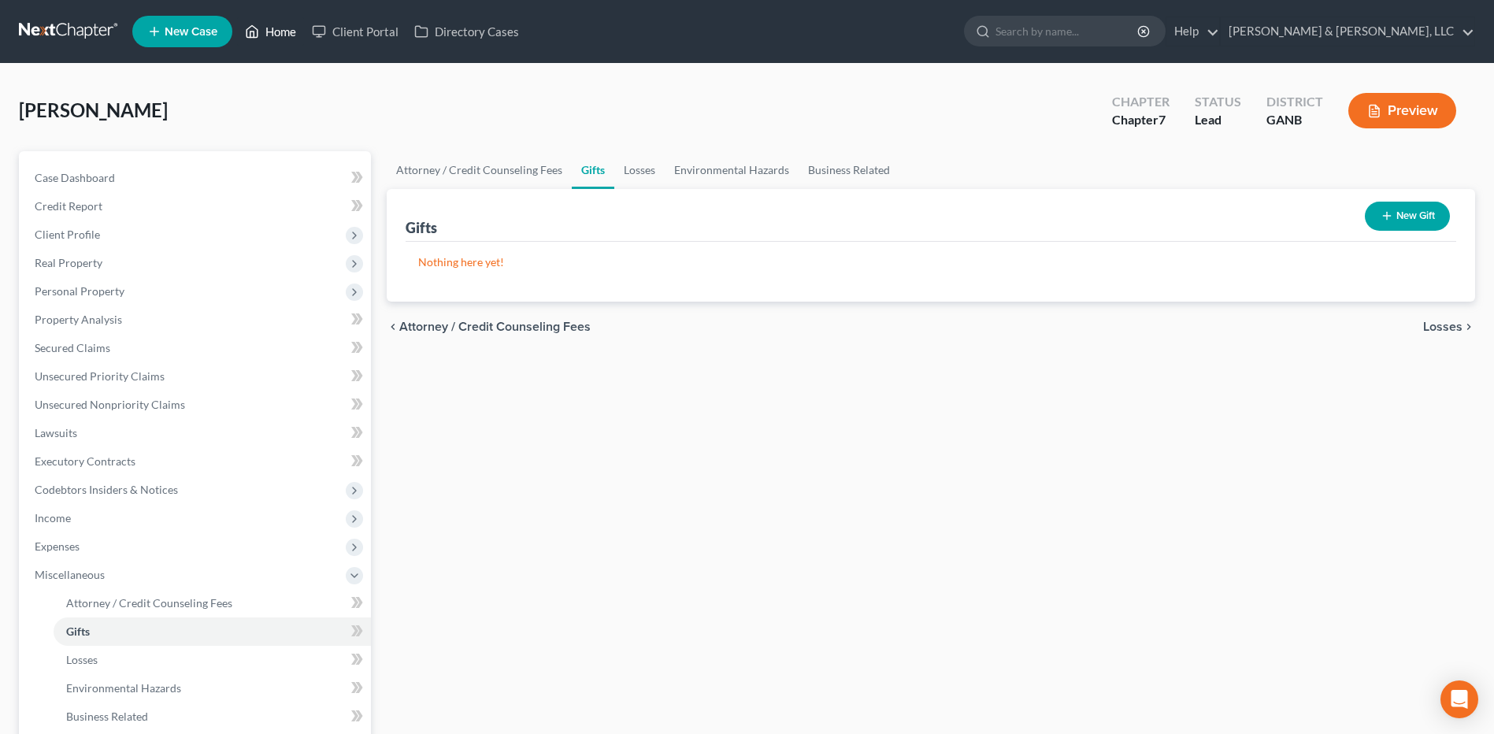
click at [288, 36] on link "Home" at bounding box center [270, 31] width 67 height 28
